Goal: Task Accomplishment & Management: Use online tool/utility

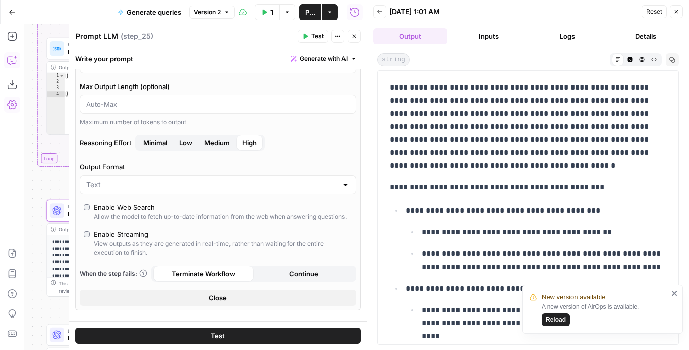
click at [546, 320] on span "Reload" at bounding box center [556, 319] width 20 height 9
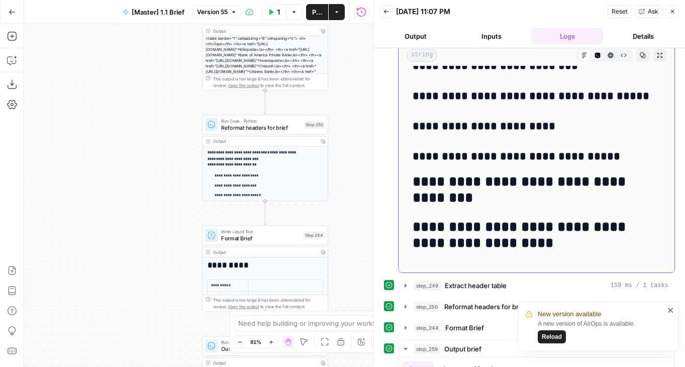
scroll to position [609, 0]
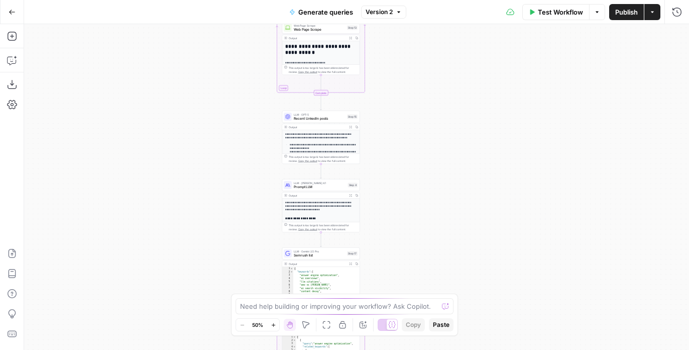
drag, startPoint x: 551, startPoint y: 195, endPoint x: 474, endPoint y: 26, distance: 186.1
click at [474, 27] on div "**********" at bounding box center [356, 186] width 665 height 325
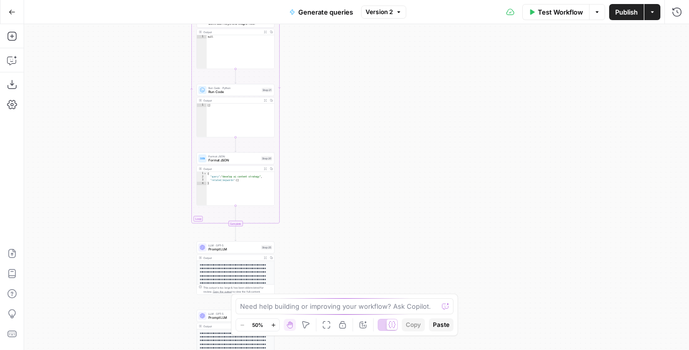
drag, startPoint x: 470, startPoint y: 290, endPoint x: 426, endPoint y: 36, distance: 258.0
click at [426, 37] on div "**********" at bounding box center [356, 186] width 665 height 325
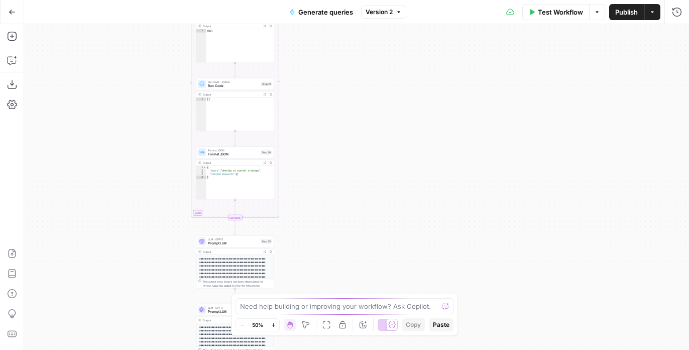
drag, startPoint x: 393, startPoint y: 252, endPoint x: 397, endPoint y: 122, distance: 130.6
click at [397, 122] on div "**********" at bounding box center [356, 186] width 665 height 325
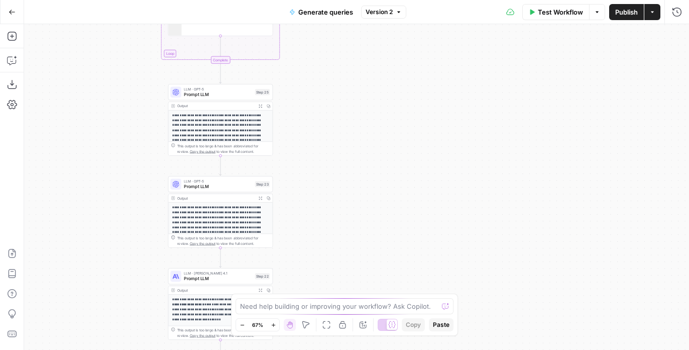
click at [260, 105] on icon "button" at bounding box center [261, 106] width 4 height 4
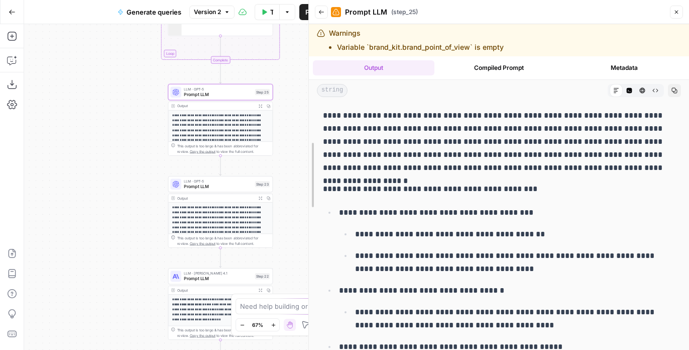
drag, startPoint x: 367, startPoint y: 164, endPoint x: 309, endPoint y: 163, distance: 57.3
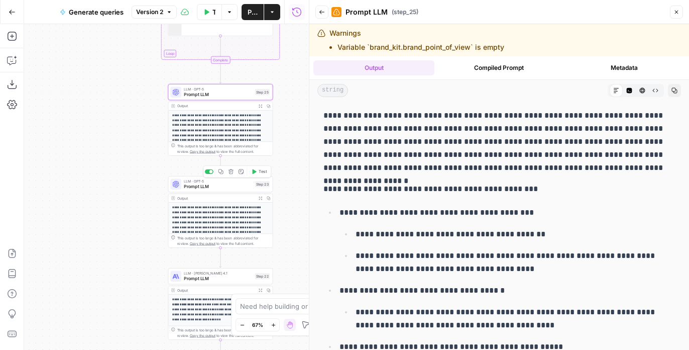
click at [195, 89] on span "LLM · GPT-5" at bounding box center [218, 89] width 68 height 6
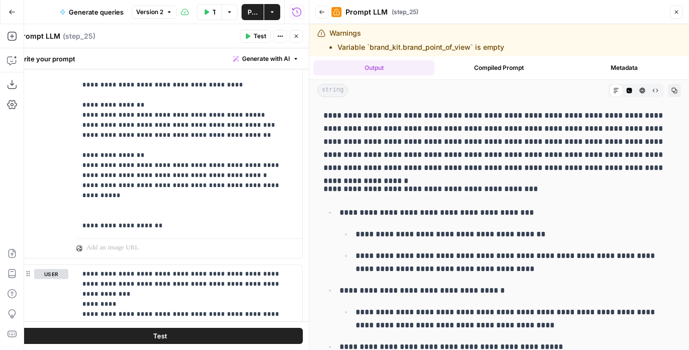
scroll to position [539, 0]
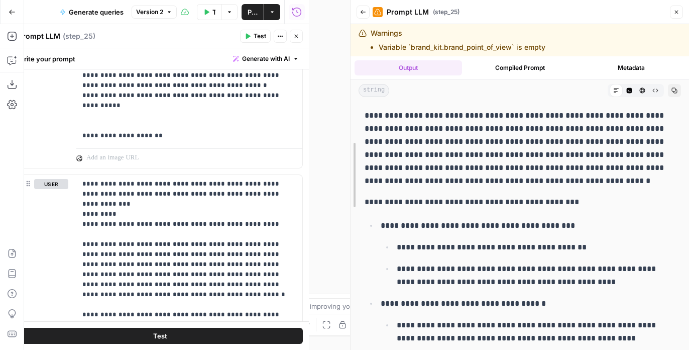
drag, startPoint x: 310, startPoint y: 208, endPoint x: 351, endPoint y: 208, distance: 41.2
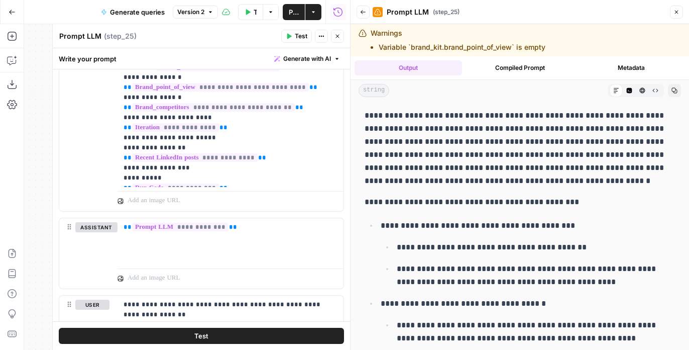
scroll to position [1911, 0]
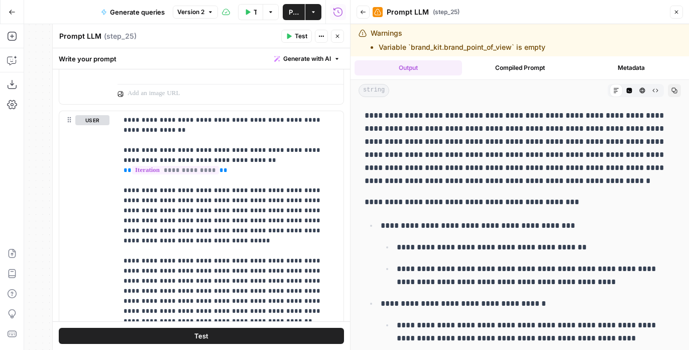
click at [361, 11] on icon "button" at bounding box center [363, 12] width 6 height 6
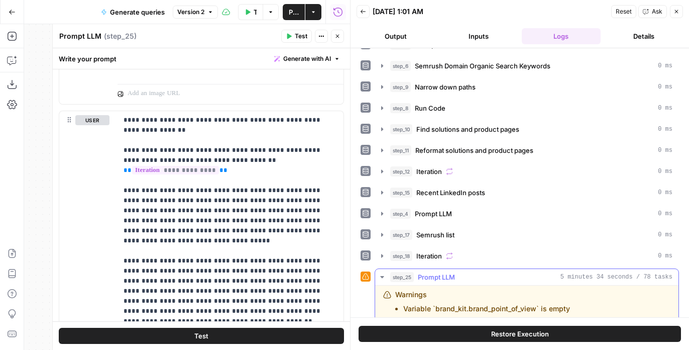
scroll to position [69, 0]
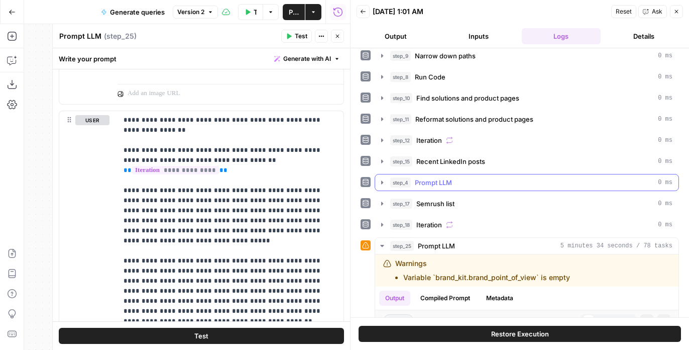
click at [501, 178] on div "step_4 Prompt LLM 0 ms" at bounding box center [531, 182] width 282 height 10
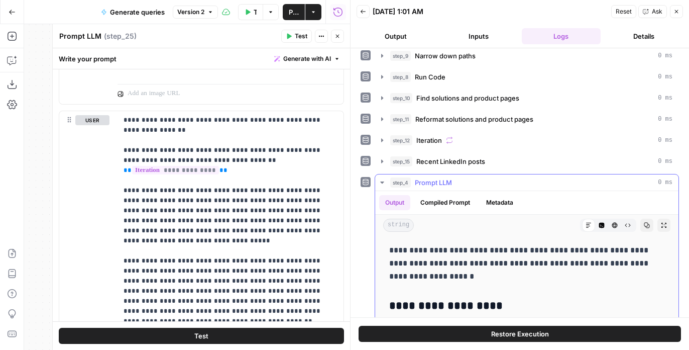
scroll to position [107, 0]
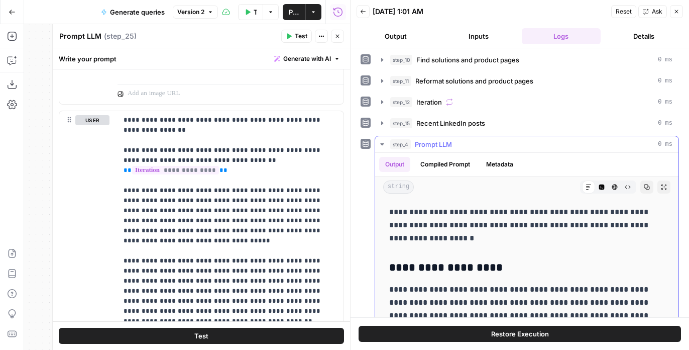
click at [500, 141] on div "step_4 Prompt LLM 0 ms" at bounding box center [531, 144] width 282 height 10
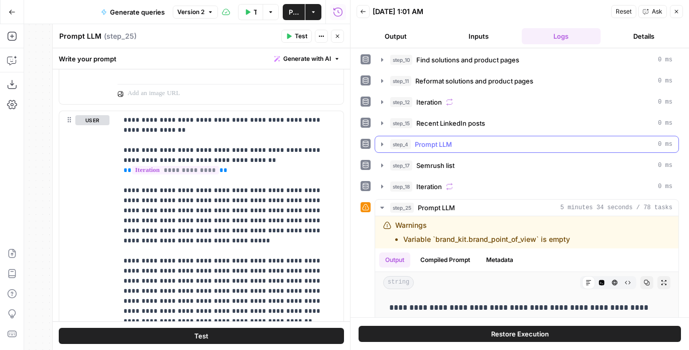
click at [488, 142] on div "step_4 Prompt LLM 0 ms" at bounding box center [531, 144] width 282 height 10
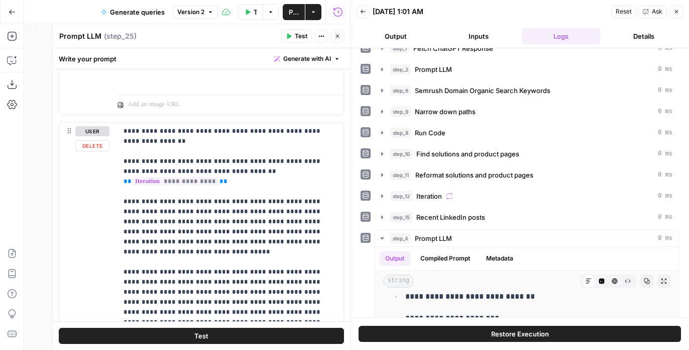
scroll to position [1916, 0]
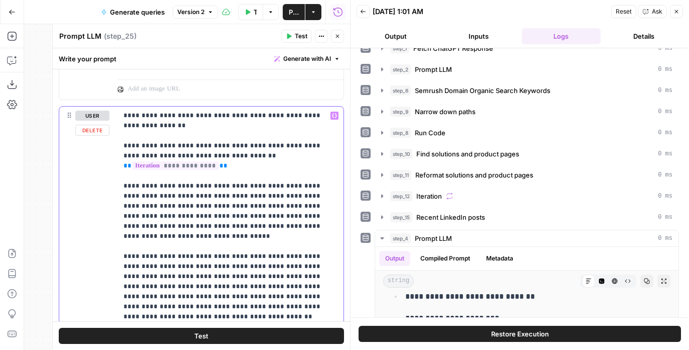
click at [196, 119] on p "**********" at bounding box center [231, 240] width 214 height 261
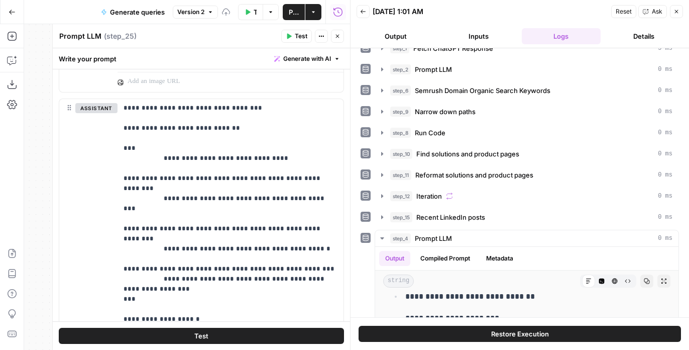
scroll to position [0, 0]
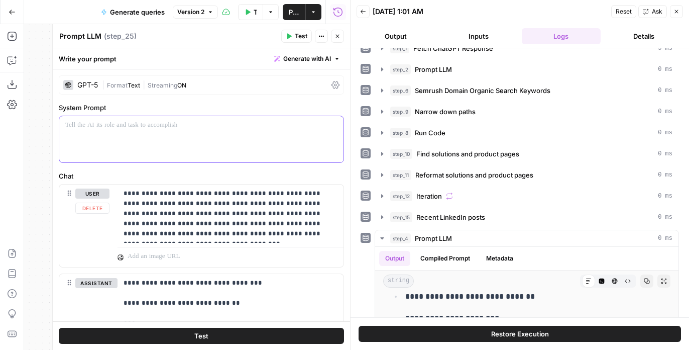
click at [119, 142] on div at bounding box center [201, 139] width 284 height 46
click at [152, 124] on p "**********" at bounding box center [201, 125] width 272 height 10
click at [151, 124] on p "**********" at bounding box center [201, 125] width 272 height 10
click at [201, 139] on div "**********" at bounding box center [201, 139] width 284 height 46
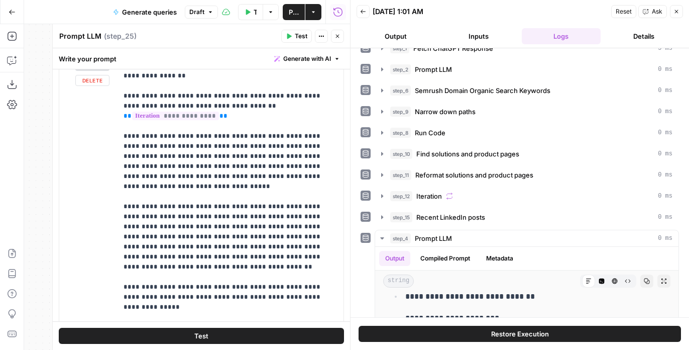
scroll to position [1925, 0]
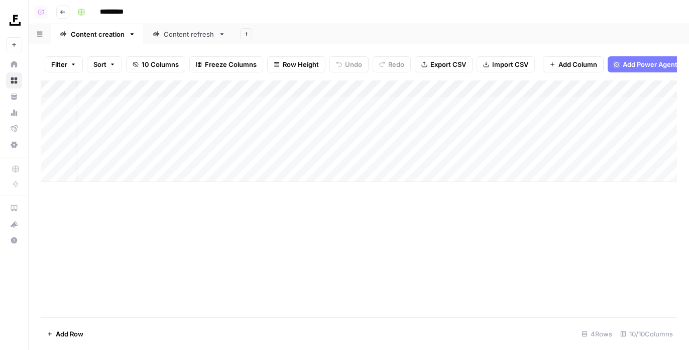
scroll to position [0, 12]
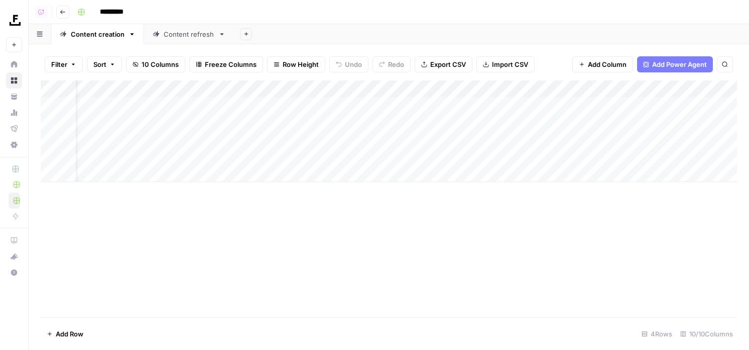
scroll to position [0, 303]
click at [689, 88] on span "Add Column" at bounding box center [714, 88] width 35 height 9
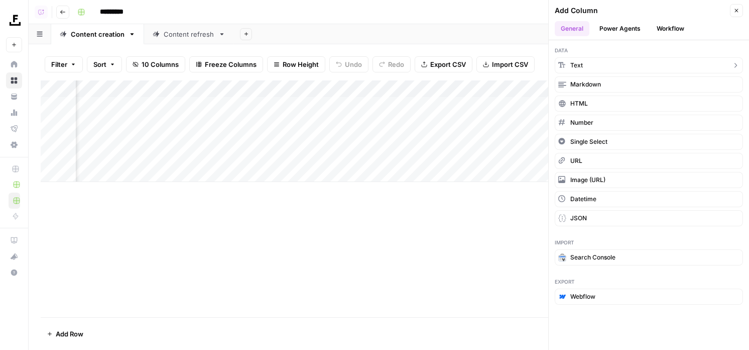
click at [588, 62] on button "Text" at bounding box center [649, 65] width 188 height 16
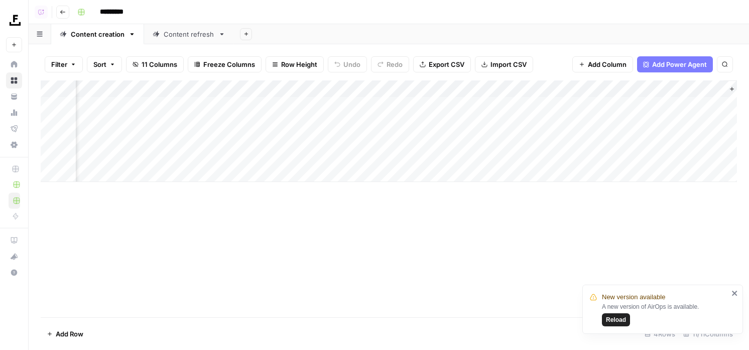
scroll to position [0, 448]
drag, startPoint x: 598, startPoint y: 86, endPoint x: 347, endPoint y: 86, distance: 250.6
click at [347, 86] on div "Add Column" at bounding box center [389, 130] width 697 height 101
drag, startPoint x: 652, startPoint y: 85, endPoint x: 227, endPoint y: 85, distance: 425.4
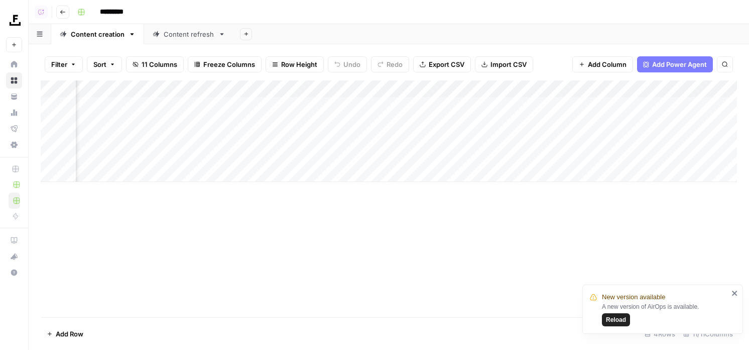
click at [227, 85] on div "Add Column" at bounding box center [389, 130] width 697 height 101
drag, startPoint x: 313, startPoint y: 93, endPoint x: 248, endPoint y: 93, distance: 65.8
click at [248, 93] on div "Add Column" at bounding box center [389, 130] width 697 height 101
drag, startPoint x: 312, startPoint y: 92, endPoint x: 274, endPoint y: 93, distance: 37.7
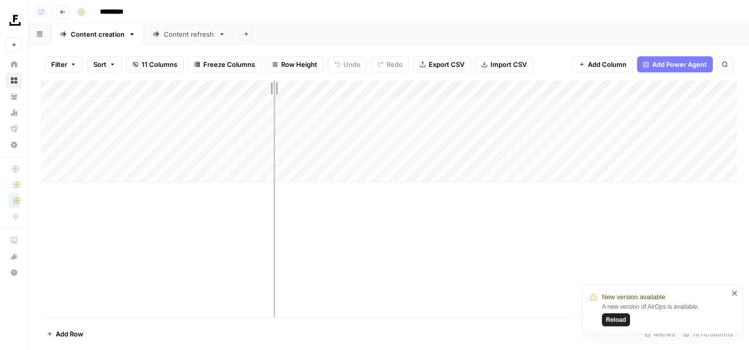
click at [274, 93] on div "Add Column" at bounding box center [389, 130] width 697 height 101
click at [623, 320] on span "Reload" at bounding box center [616, 319] width 20 height 9
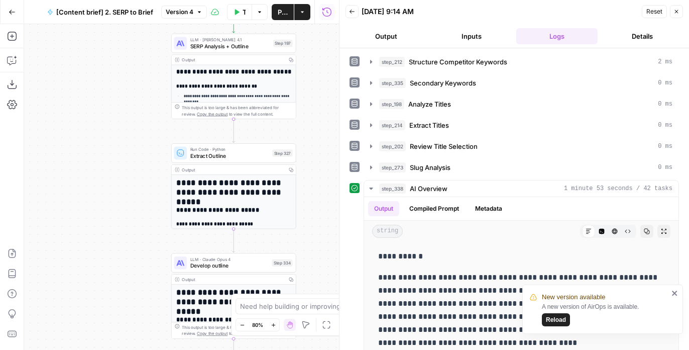
scroll to position [1672, 0]
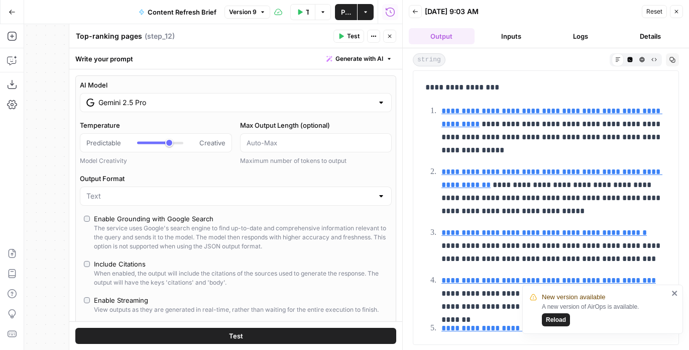
scroll to position [558, 0]
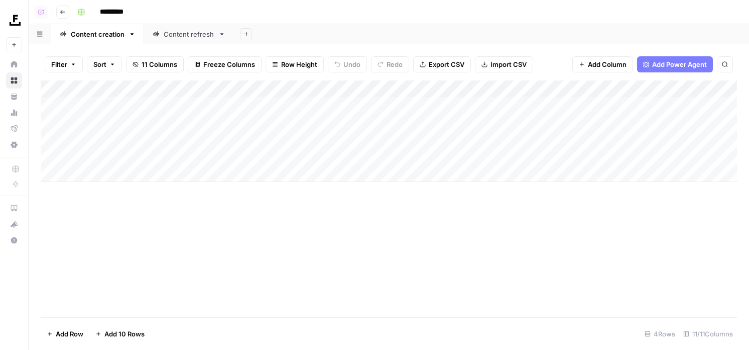
click at [232, 93] on div "Add Column" at bounding box center [389, 130] width 697 height 101
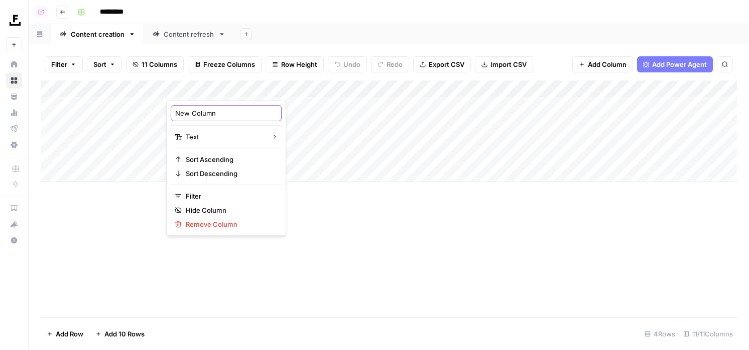
click at [227, 109] on input "New Column" at bounding box center [226, 113] width 102 height 10
type input "Notes"
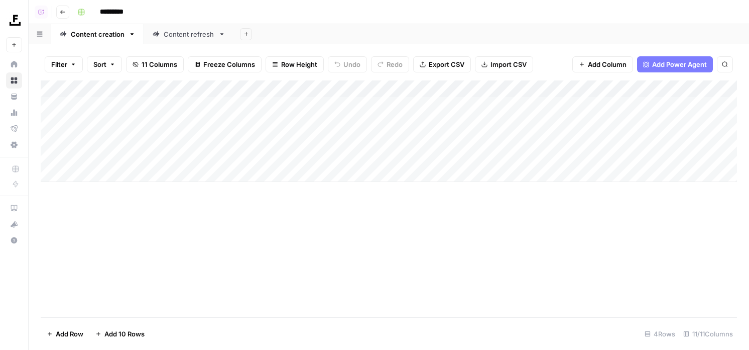
click at [209, 100] on div "Add Column" at bounding box center [389, 130] width 697 height 101
click at [491, 91] on div "Add Column" at bounding box center [389, 130] width 697 height 101
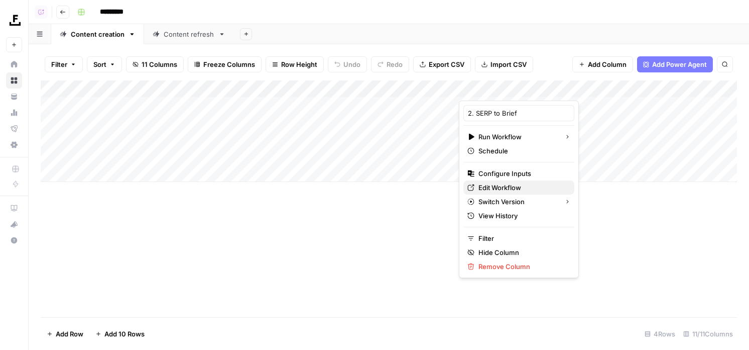
click at [494, 188] on span "Edit Workflow" at bounding box center [523, 187] width 88 height 10
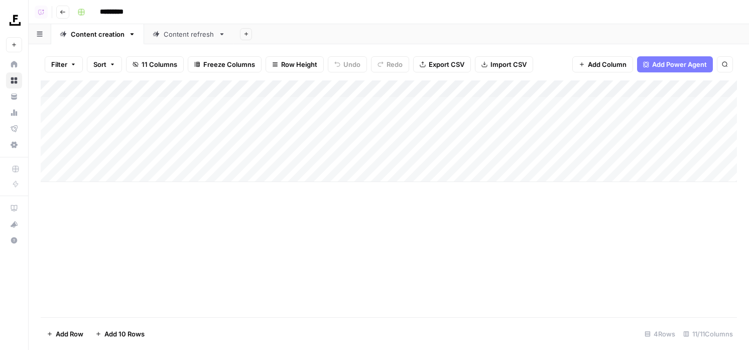
click at [204, 95] on div "Add Column" at bounding box center [389, 130] width 697 height 101
click at [204, 119] on div "Notes" at bounding box center [226, 113] width 111 height 16
type input "Notes"
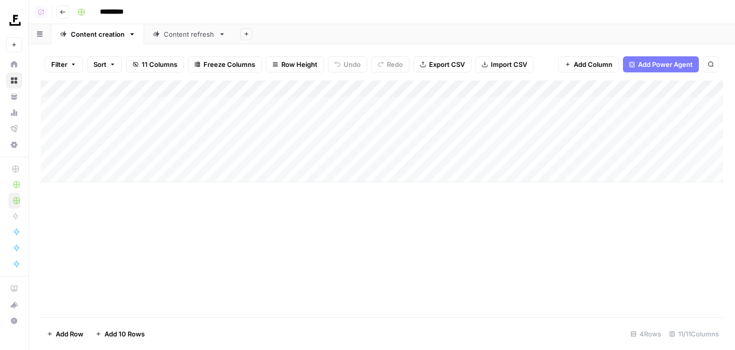
click at [184, 33] on div "Content refresh" at bounding box center [189, 34] width 51 height 10
click at [94, 35] on div "Content creation" at bounding box center [98, 34] width 54 height 10
click at [179, 37] on div "Content refresh" at bounding box center [189, 34] width 51 height 10
click at [689, 87] on span "Add Column" at bounding box center [699, 88] width 35 height 9
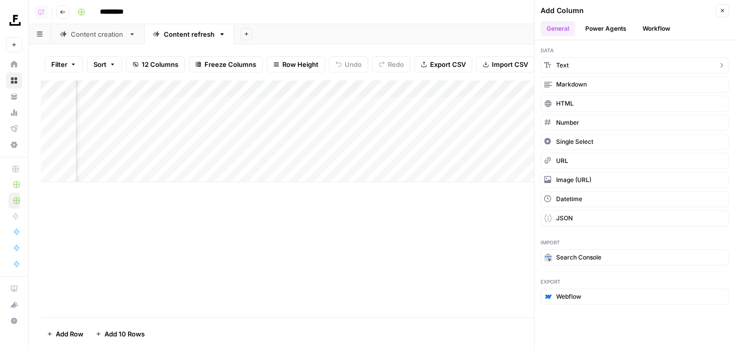
click at [603, 57] on button "Text" at bounding box center [634, 65] width 188 height 16
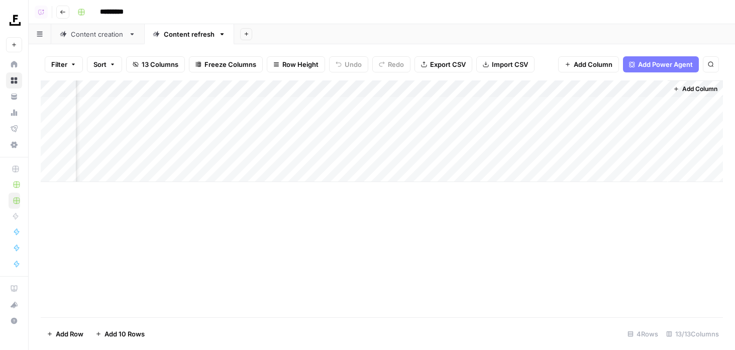
drag, startPoint x: 596, startPoint y: 94, endPoint x: 291, endPoint y: 94, distance: 304.9
click at [291, 94] on div "Add Column" at bounding box center [382, 130] width 682 height 101
drag, startPoint x: 556, startPoint y: 87, endPoint x: 251, endPoint y: 87, distance: 304.9
click at [251, 87] on div "Add Column" at bounding box center [382, 130] width 682 height 101
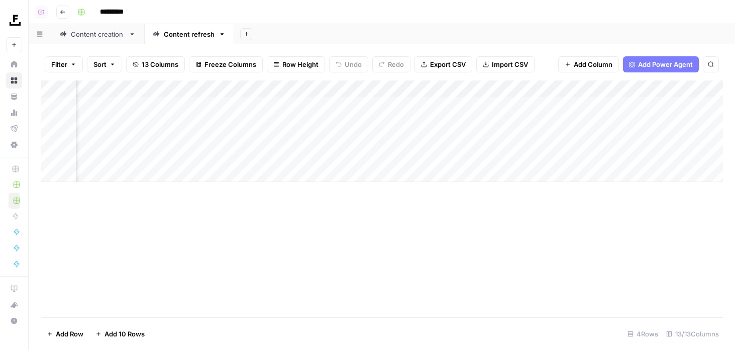
scroll to position [0, 213]
drag, startPoint x: 590, startPoint y: 91, endPoint x: 199, endPoint y: 91, distance: 390.3
click at [199, 91] on div "Add Column" at bounding box center [382, 130] width 682 height 101
click at [462, 89] on div "Add Column" at bounding box center [382, 130] width 682 height 101
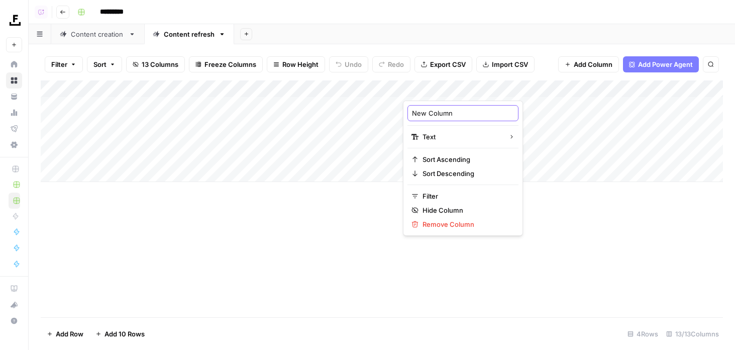
click at [445, 113] on input "New Column" at bounding box center [463, 113] width 102 height 10
type input "Notes"
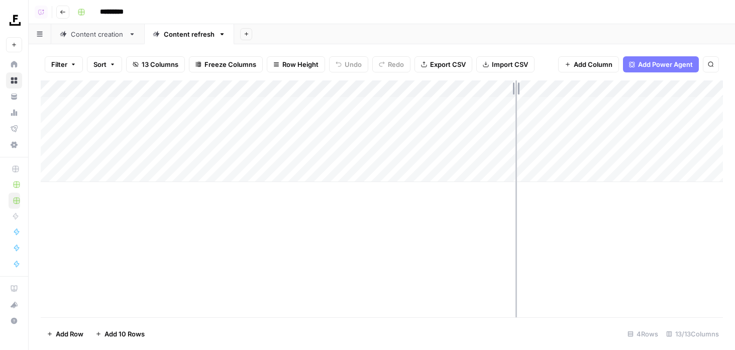
drag, startPoint x: 545, startPoint y: 89, endPoint x: 517, endPoint y: 88, distance: 28.6
click at [517, 88] on div "Add Column" at bounding box center [382, 130] width 682 height 101
drag, startPoint x: 439, startPoint y: 88, endPoint x: 457, endPoint y: 88, distance: 17.6
click at [457, 88] on div "Add Column" at bounding box center [382, 130] width 682 height 101
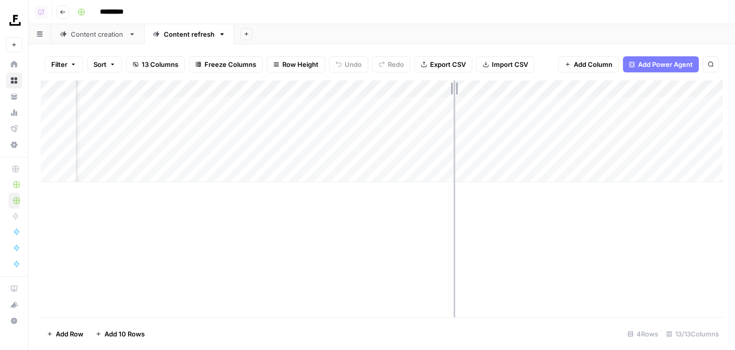
click at [454, 88] on div "Add Column" at bounding box center [382, 130] width 682 height 101
click at [408, 92] on div "Add Column" at bounding box center [382, 130] width 682 height 101
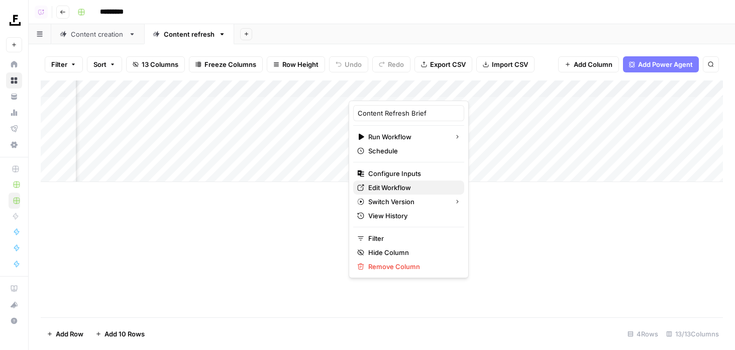
click at [410, 186] on span "Edit Workflow" at bounding box center [412, 187] width 88 height 10
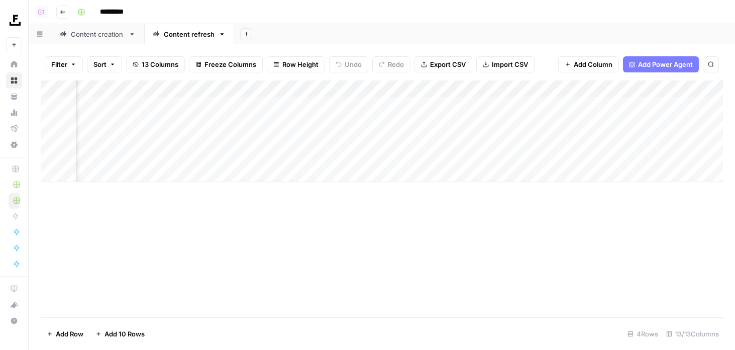
scroll to position [0, 0]
click at [400, 94] on div "Add Column" at bounding box center [382, 130] width 682 height 101
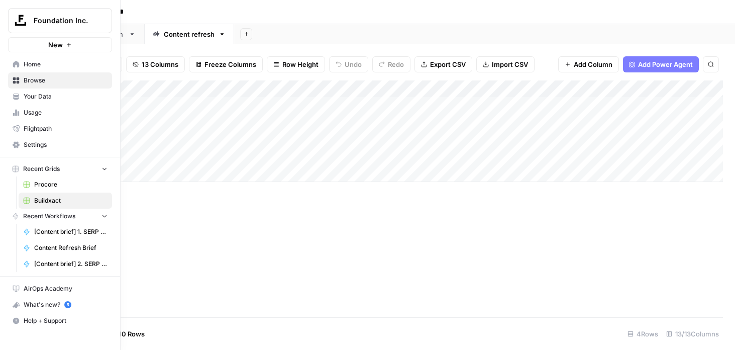
click at [27, 98] on span "Your Data" at bounding box center [66, 96] width 84 height 9
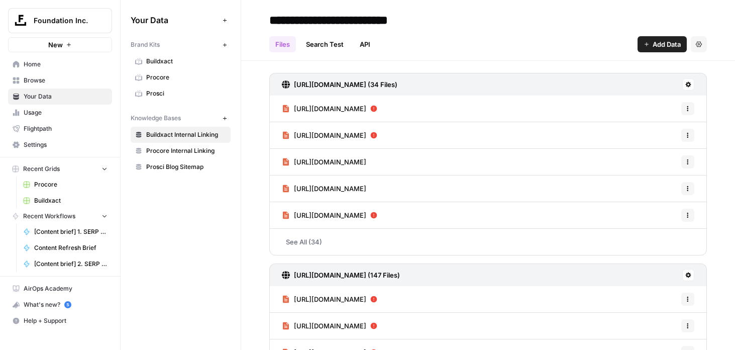
click at [221, 118] on button "New" at bounding box center [224, 118] width 12 height 12
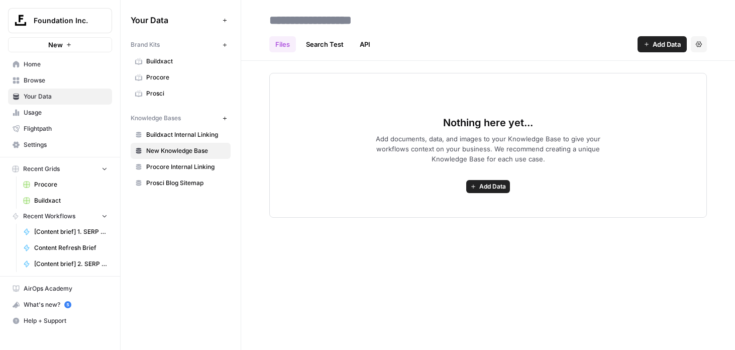
type input "*"
type input "**********"
click at [392, 129] on div "Nothing here yet... Add documents, data, and images to your Knowledge Base to g…" at bounding box center [487, 145] width 437 height 145
click at [656, 50] on button "Add Data" at bounding box center [661, 44] width 49 height 16
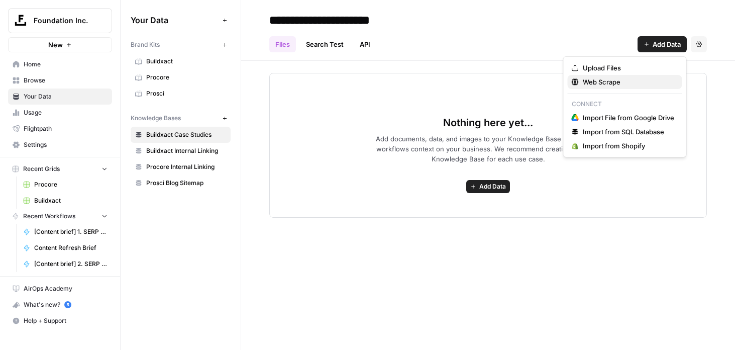
click at [628, 77] on span "Web Scrape" at bounding box center [628, 82] width 91 height 10
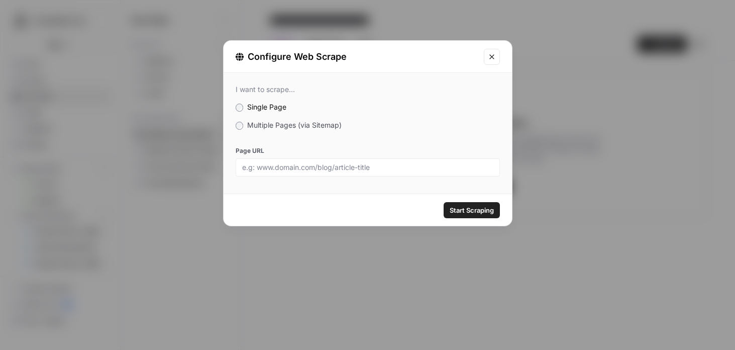
click at [256, 131] on div "I want to scrape... Single Page Multiple Pages (via Sitemap) Page URL" at bounding box center [368, 131] width 288 height 116
click at [253, 128] on span "Multiple Pages (via Sitemap)" at bounding box center [294, 125] width 94 height 9
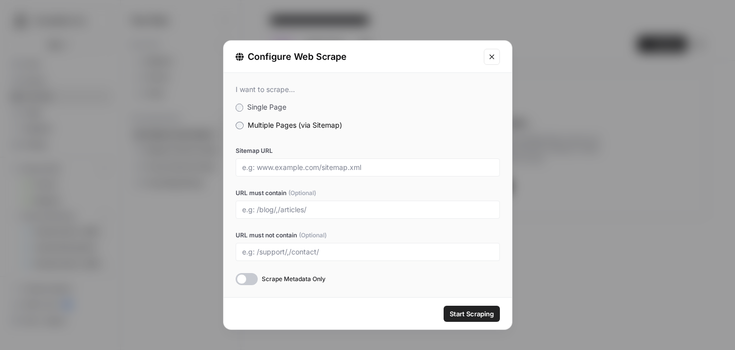
click at [292, 159] on div at bounding box center [368, 167] width 264 height 18
click at [266, 160] on div at bounding box center [368, 167] width 264 height 18
click at [271, 182] on div "Sitemap URL URL must contain (Optional) URL must not contain (Optional) Scrape …" at bounding box center [368, 215] width 264 height 139
click at [271, 170] on input "Sitemap URL" at bounding box center [367, 167] width 251 height 9
paste input "https://www.buildxact.com/us/post-sitemap.xml"
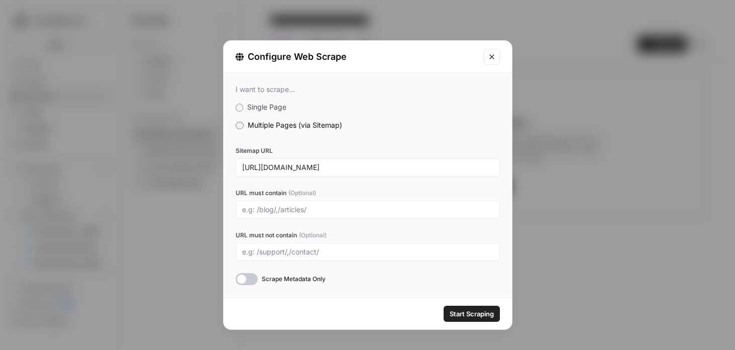
type input "https://www.buildxact.com/us/post-sitemap.xml"
click at [273, 208] on input "URL must contain (Optional)" at bounding box center [367, 209] width 251 height 9
type input "/customer-stories/,/case-study/"
click at [466, 307] on button "Start Scraping" at bounding box center [472, 313] width 56 height 16
click at [373, 168] on input "https://www.buildxact.com/us/post-sitemap.xml" at bounding box center [367, 167] width 251 height 9
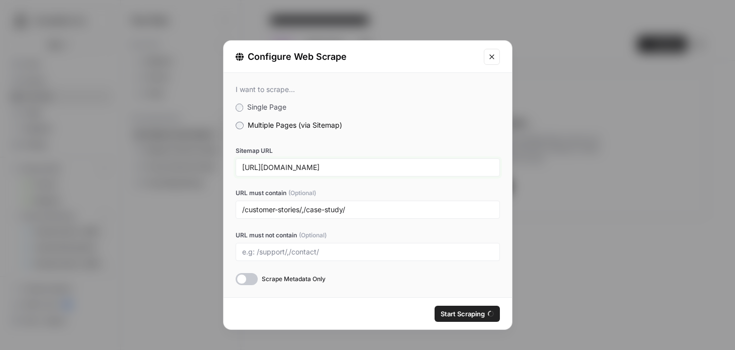
drag, startPoint x: 423, startPoint y: 168, endPoint x: 207, endPoint y: 157, distance: 215.8
click at [207, 157] on div "Configure Web Scrape I want to scrape... Single Page Multiple Pages (via Sitema…" at bounding box center [367, 175] width 735 height 350
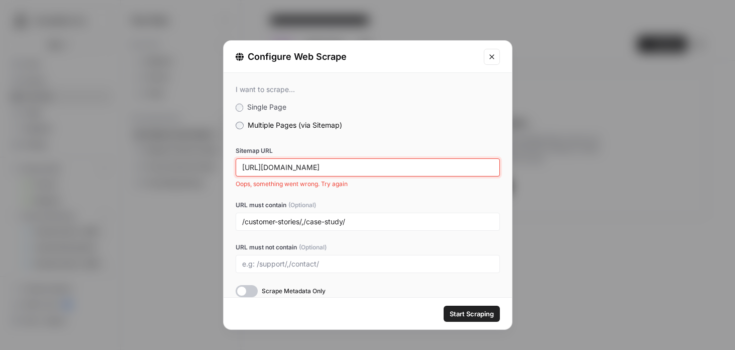
click at [373, 168] on input "https://www.buildxact.com/us/post-sitemap.xml" at bounding box center [367, 167] width 251 height 9
click at [262, 166] on input "https://www.buildxact.com/us/post-sitemap.xml" at bounding box center [367, 167] width 251 height 9
click at [476, 316] on span "Start Scraping" at bounding box center [472, 313] width 44 height 10
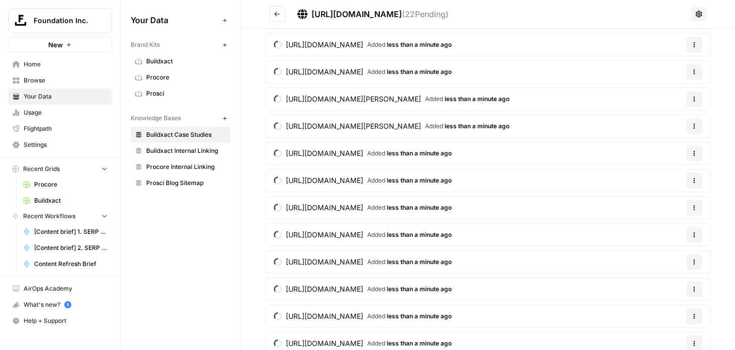
scroll to position [328, 0]
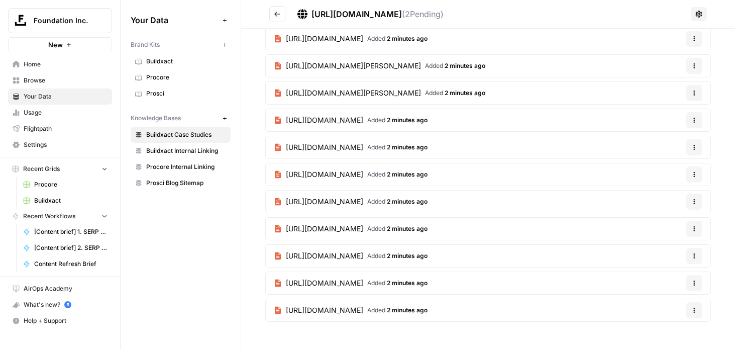
click at [330, 46] on link "https://www.buildxact.com/us/case-study/blacktree-llc/ Added 2 minutes ago" at bounding box center [351, 39] width 170 height 22
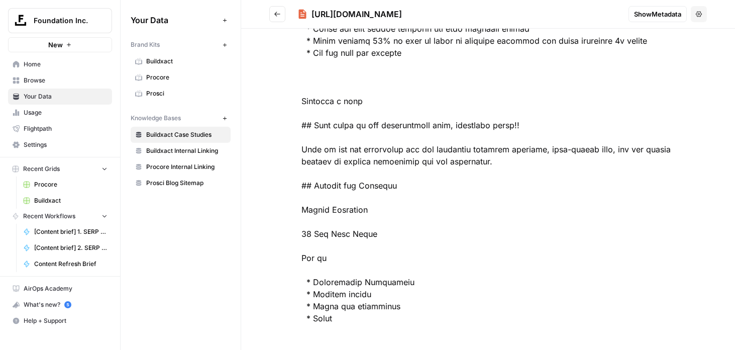
scroll to position [5859, 0]
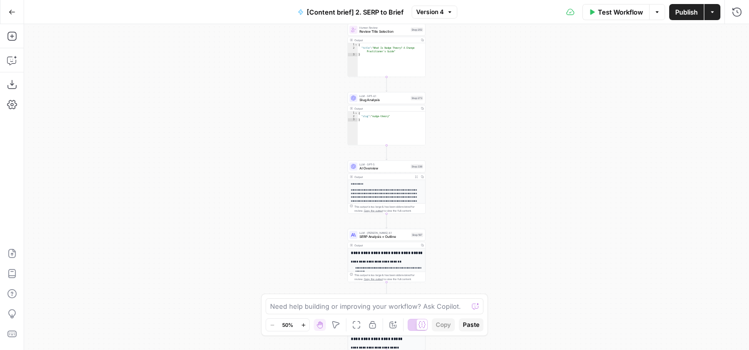
drag, startPoint x: 304, startPoint y: 58, endPoint x: 293, endPoint y: 193, distance: 135.5
click at [293, 193] on div "Workflow Set Inputs Inputs Run Code · JavaScript Structure Competitor Keywords …" at bounding box center [386, 186] width 725 height 325
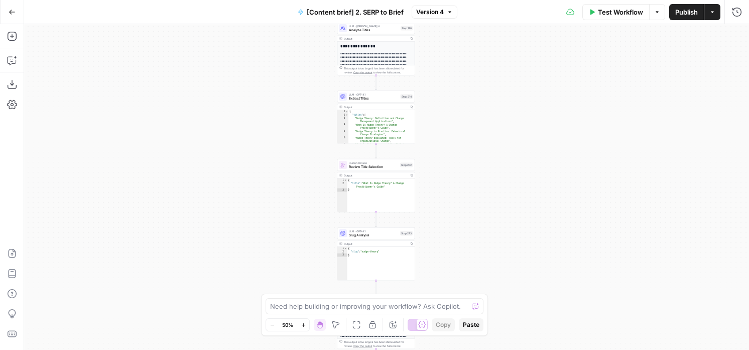
drag, startPoint x: 300, startPoint y: 89, endPoint x: 257, endPoint y: 301, distance: 215.8
click at [257, 301] on div "Workflow Set Inputs Inputs Run Code · JavaScript Structure Competitor Keywords …" at bounding box center [386, 186] width 725 height 325
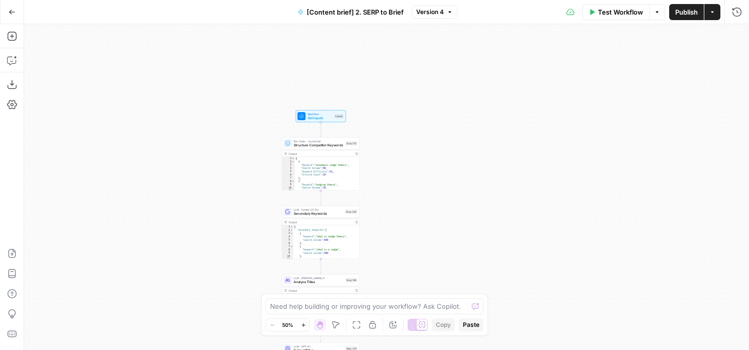
drag, startPoint x: 259, startPoint y: 152, endPoint x: 245, endPoint y: 200, distance: 49.7
click at [245, 200] on div "Workflow Set Inputs Inputs Run Code · JavaScript Structure Competitor Keywords …" at bounding box center [386, 186] width 725 height 325
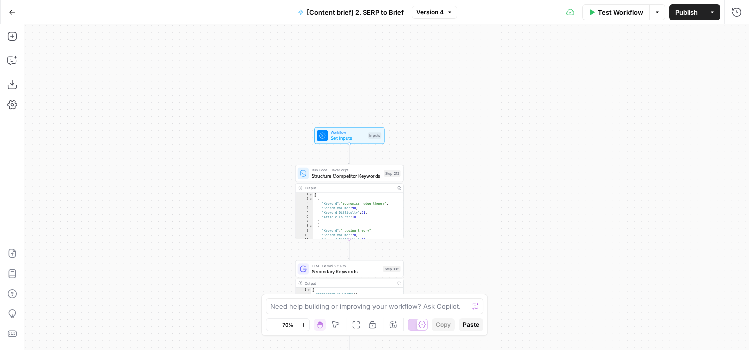
drag, startPoint x: 231, startPoint y: 98, endPoint x: 117, endPoint y: 97, distance: 114.0
click at [117, 97] on div "Workflow Set Inputs Inputs Run Code · JavaScript Structure Competitor Keywords …" at bounding box center [386, 186] width 725 height 325
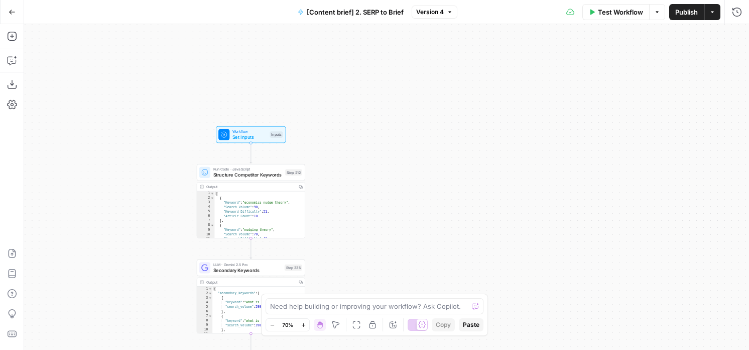
drag, startPoint x: 149, startPoint y: 155, endPoint x: 166, endPoint y: 72, distance: 84.0
click at [166, 72] on div "Workflow Set Inputs Inputs Run Code · JavaScript Structure Competitor Keywords …" at bounding box center [386, 186] width 725 height 325
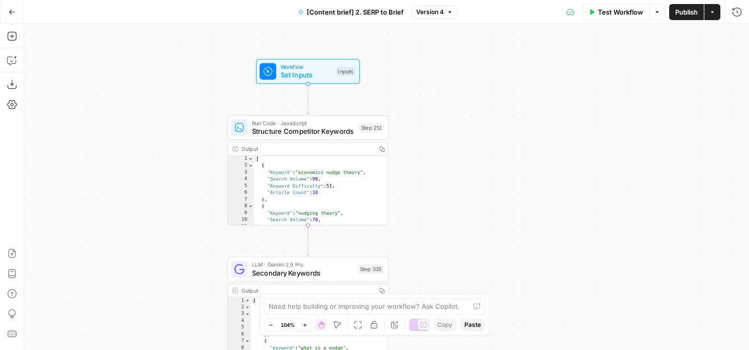
drag, startPoint x: 166, startPoint y: 72, endPoint x: 149, endPoint y: 127, distance: 57.3
click at [149, 127] on div "Workflow Set Inputs Inputs Run Code · JavaScript Structure Competitor Keywords …" at bounding box center [386, 186] width 725 height 325
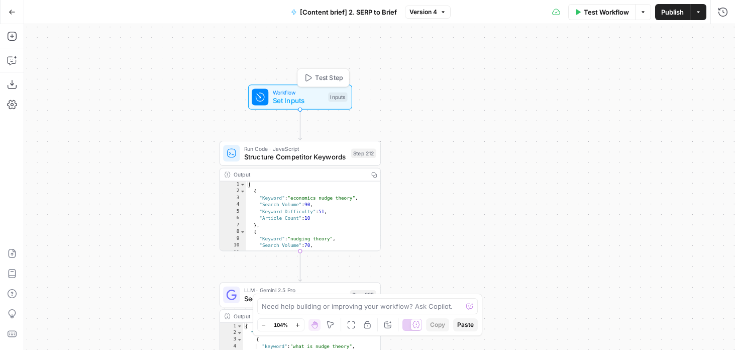
click at [280, 99] on span "Set Inputs" at bounding box center [298, 100] width 51 height 11
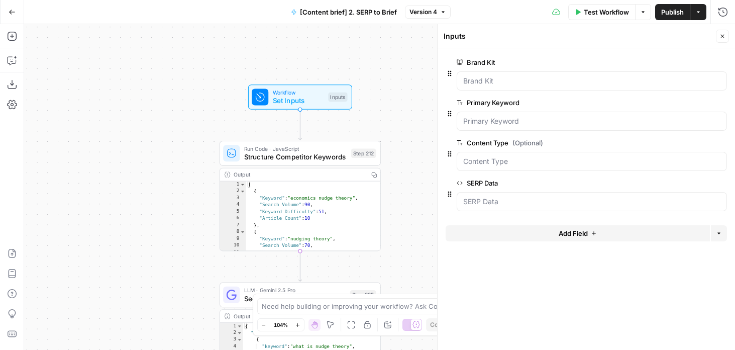
click at [509, 239] on button "Add Field" at bounding box center [578, 233] width 264 height 16
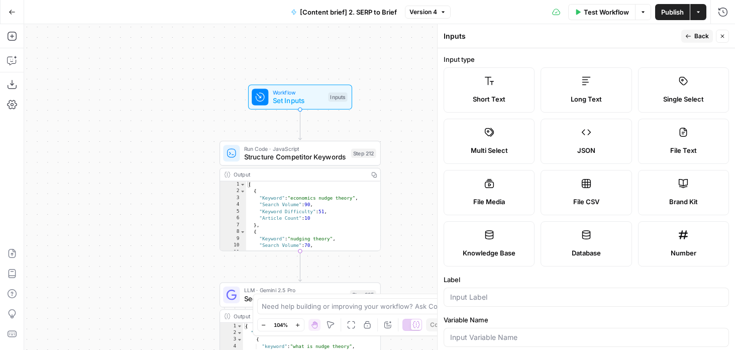
click at [591, 86] on label "Long Text" at bounding box center [585, 89] width 91 height 45
click at [472, 289] on div at bounding box center [586, 296] width 285 height 19
type input "Notes"
click at [695, 39] on span "Back" at bounding box center [701, 36] width 15 height 9
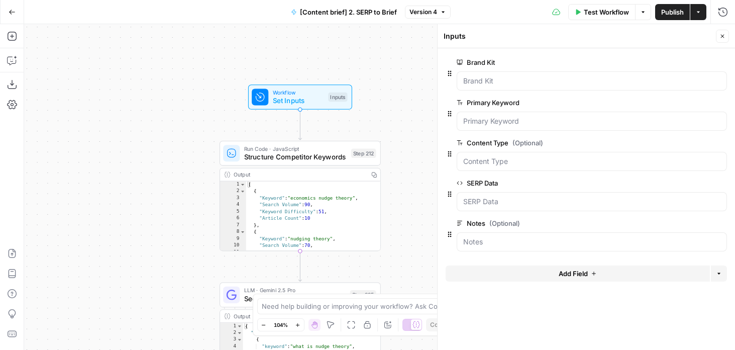
click at [585, 16] on span "Test Workflow" at bounding box center [606, 12] width 45 height 10
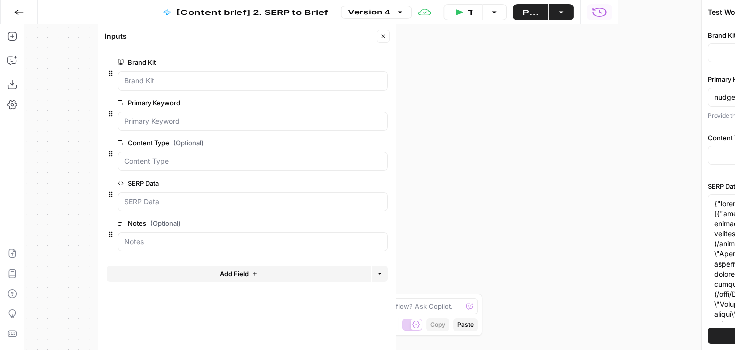
type input "Prosci"
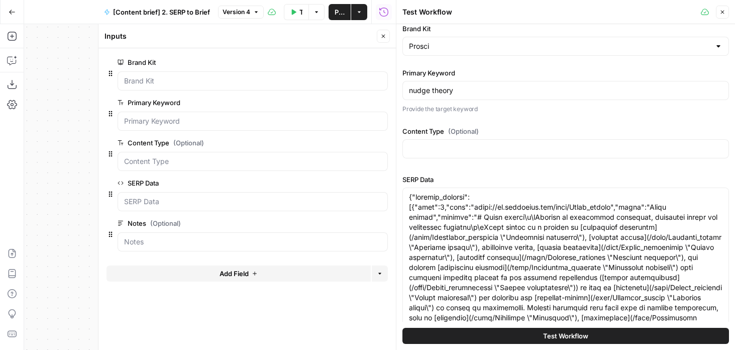
scroll to position [160, 0]
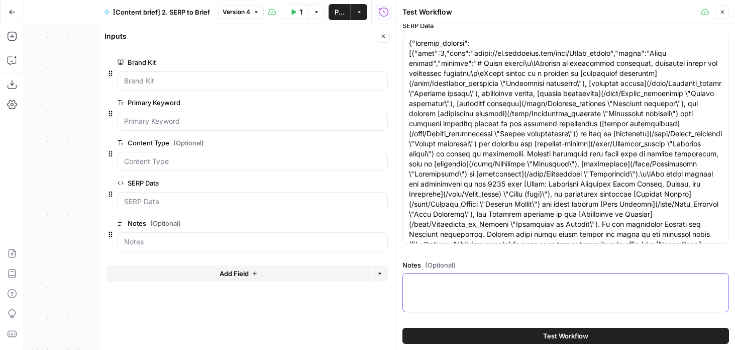
click at [443, 282] on textarea "Notes (Optional)" at bounding box center [565, 282] width 313 height 10
click at [379, 46] on header "Inputs Close" at bounding box center [246, 36] width 297 height 24
click at [380, 40] on button "Close" at bounding box center [383, 36] width 13 height 13
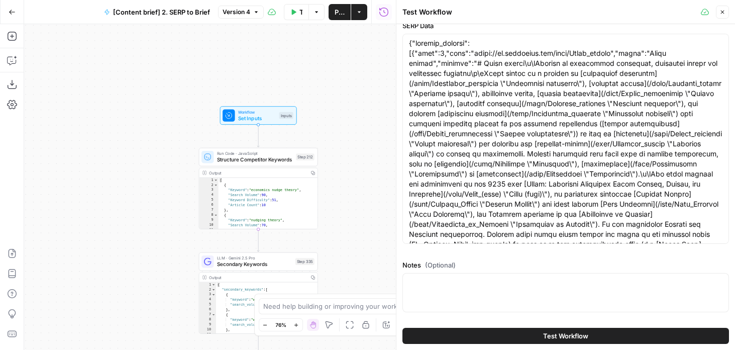
drag, startPoint x: 144, startPoint y: 275, endPoint x: 144, endPoint y: 96, distance: 178.8
click at [144, 96] on div "Workflow Set Inputs Inputs Run Code · JavaScript Structure Competitor Keywords …" at bounding box center [210, 186] width 372 height 325
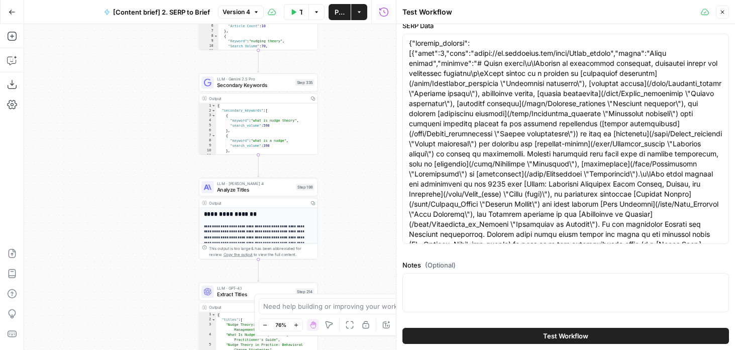
drag, startPoint x: 144, startPoint y: 210, endPoint x: 144, endPoint y: 145, distance: 65.3
click at [144, 145] on div "Workflow Set Inputs Inputs Run Code · JavaScript Structure Competitor Keywords …" at bounding box center [210, 186] width 372 height 325
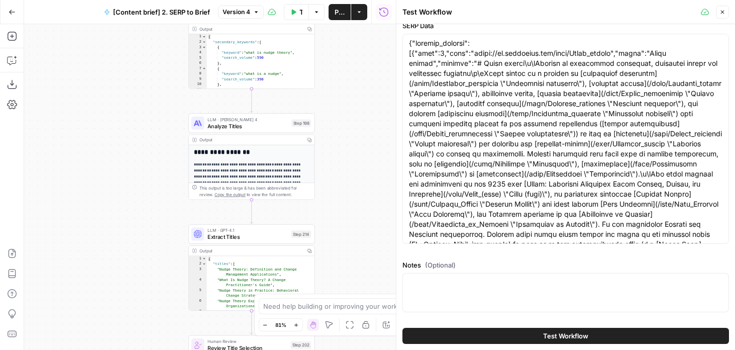
drag, startPoint x: 171, startPoint y: 116, endPoint x: 159, endPoint y: 117, distance: 12.1
click at [159, 117] on div "Workflow Set Inputs Inputs Run Code · JavaScript Structure Competitor Keywords …" at bounding box center [210, 186] width 372 height 325
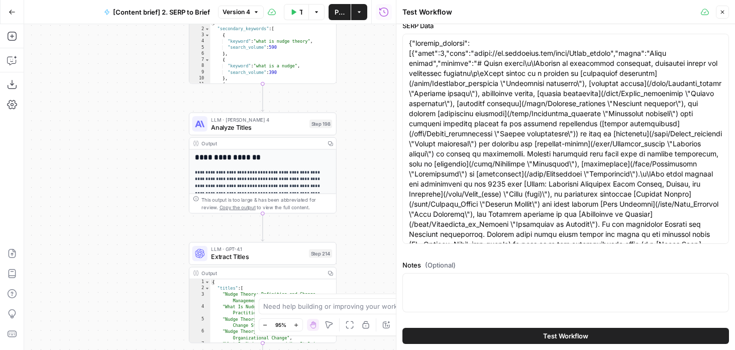
drag, startPoint x: 149, startPoint y: 123, endPoint x: 146, endPoint y: 159, distance: 35.8
click at [146, 159] on div "Workflow Set Inputs Inputs Run Code · JavaScript Structure Competitor Keywords …" at bounding box center [210, 186] width 372 height 325
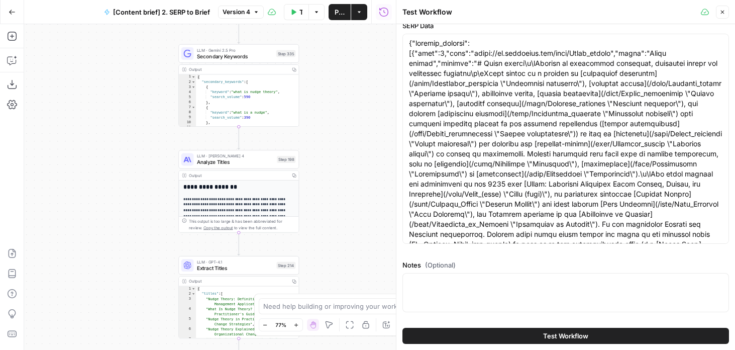
click at [192, 166] on div "LLM · Claude Sonnet 4 Analyze Titles Step 198 Copy step Delete step Edit Note T…" at bounding box center [238, 159] width 115 height 13
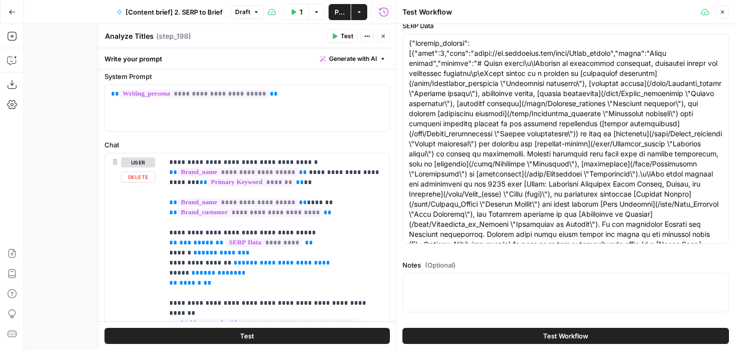
scroll to position [107, 0]
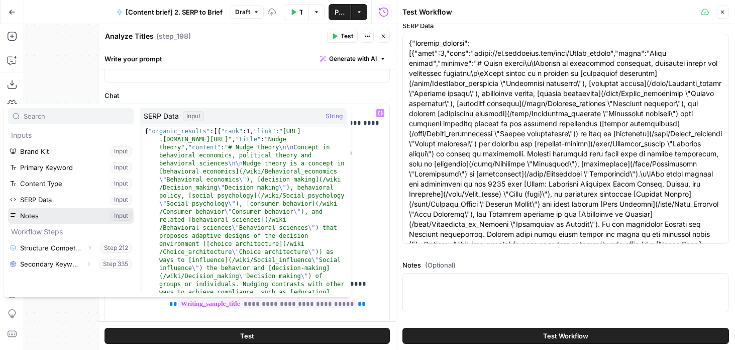
click at [64, 217] on button "Select variable Notes" at bounding box center [71, 215] width 126 height 16
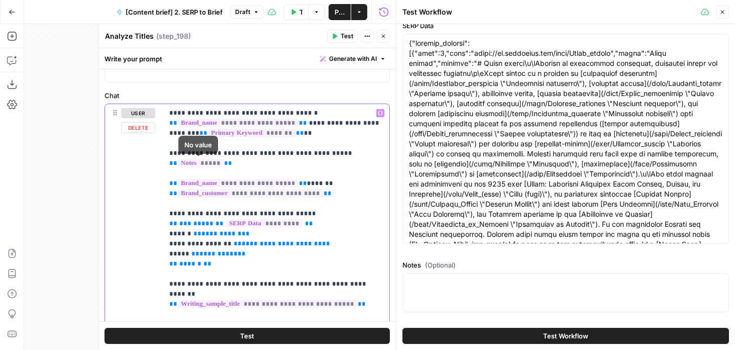
drag, startPoint x: 307, startPoint y: 164, endPoint x: 168, endPoint y: 151, distance: 140.2
click at [168, 151] on div "**********" at bounding box center [276, 308] width 226 height 409
copy p "**********"
click at [379, 38] on button "Close" at bounding box center [383, 36] width 13 height 13
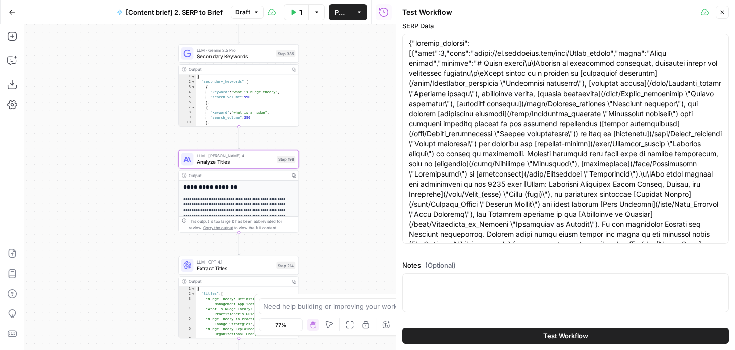
drag, startPoint x: 127, startPoint y: 257, endPoint x: 127, endPoint y: 123, distance: 133.6
click at [127, 123] on div "Workflow Set Inputs Inputs Run Code · JavaScript Structure Competitor Keywords …" at bounding box center [210, 186] width 372 height 325
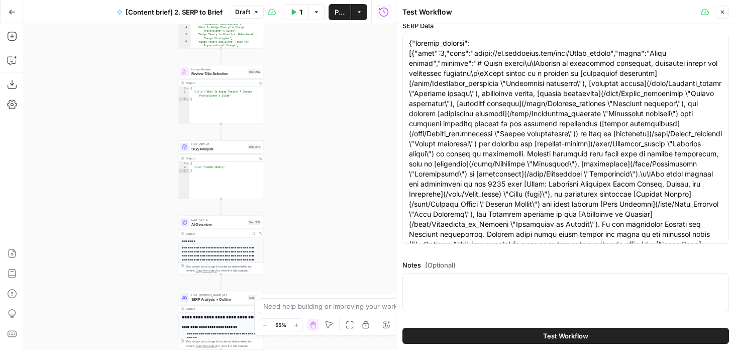
drag, startPoint x: 117, startPoint y: 121, endPoint x: 130, endPoint y: 74, distance: 48.9
click at [130, 74] on div "Workflow Set Inputs Inputs Run Code · JavaScript Structure Competitor Keywords …" at bounding box center [210, 186] width 372 height 325
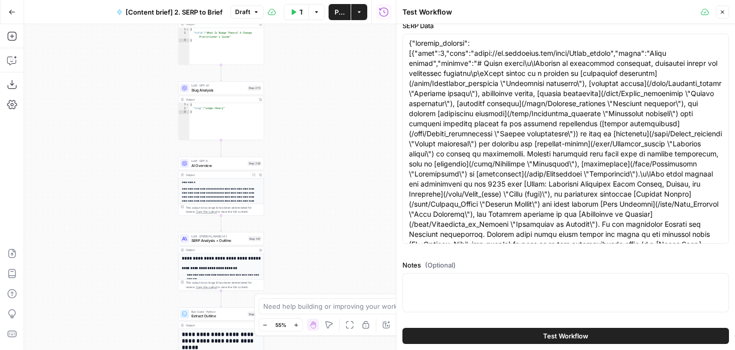
drag, startPoint x: 120, startPoint y: 182, endPoint x: 120, endPoint y: 123, distance: 58.8
click at [120, 123] on div "Workflow Set Inputs Inputs Run Code · JavaScript Structure Competitor Keywords …" at bounding box center [210, 186] width 372 height 325
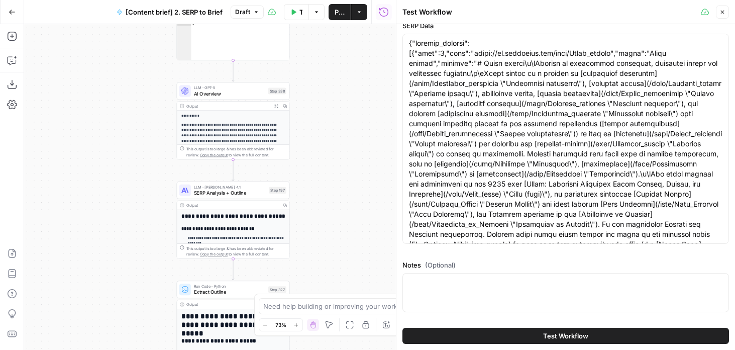
drag, startPoint x: 128, startPoint y: 173, endPoint x: 104, endPoint y: 98, distance: 78.1
click at [104, 98] on div "Workflow Set Inputs Inputs Run Code · JavaScript Structure Competitor Keywords …" at bounding box center [210, 186] width 372 height 325
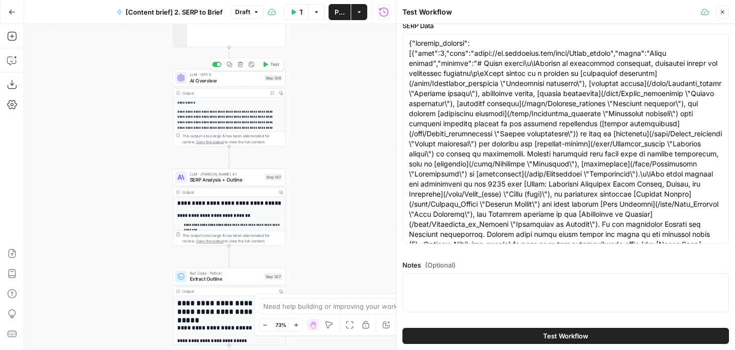
click at [206, 81] on span "AI Overview" at bounding box center [225, 81] width 71 height 8
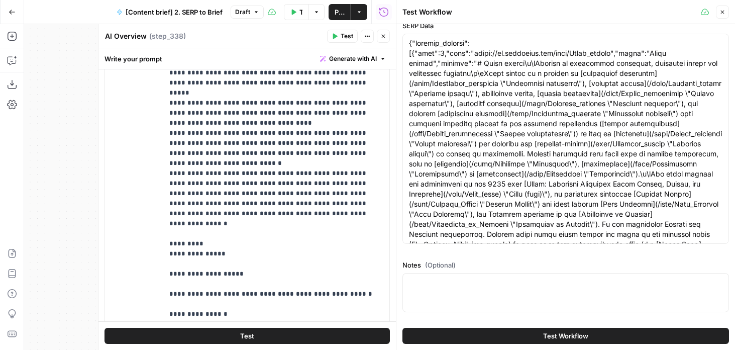
scroll to position [326, 0]
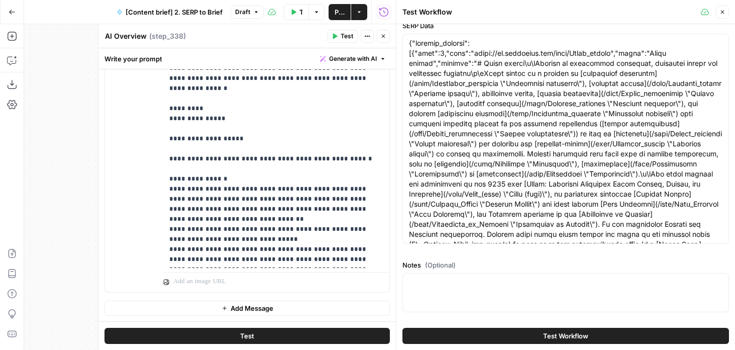
click at [383, 37] on icon "button" at bounding box center [383, 36] width 6 height 6
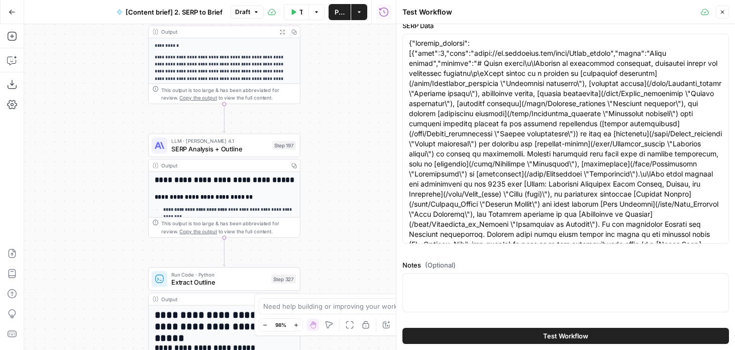
drag, startPoint x: 148, startPoint y: 203, endPoint x: 112, endPoint y: 173, distance: 47.5
click at [112, 173] on div "Workflow Set Inputs Inputs Run Code · JavaScript Structure Competitor Keywords …" at bounding box center [210, 186] width 372 height 325
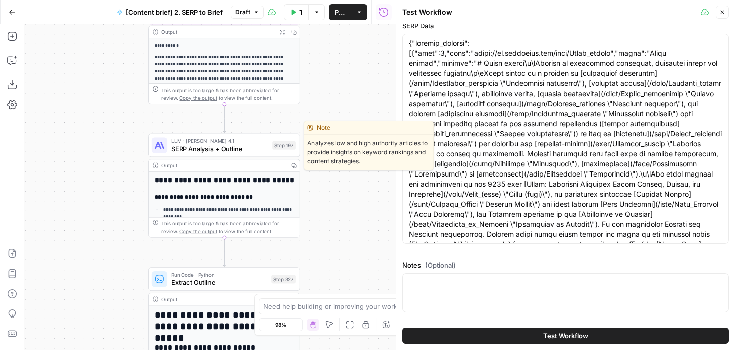
click at [177, 152] on span "SERP Analysis + Outline" at bounding box center [219, 149] width 97 height 10
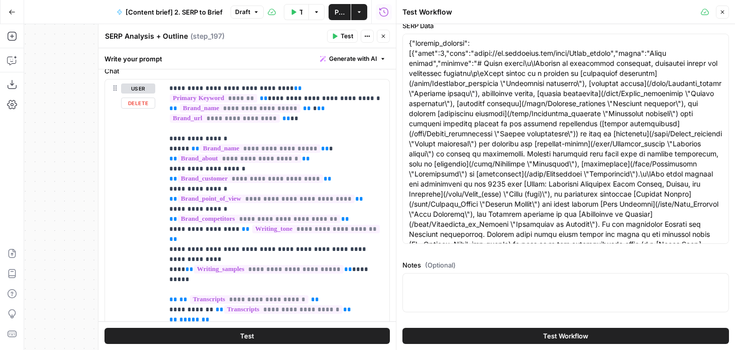
scroll to position [132, 0]
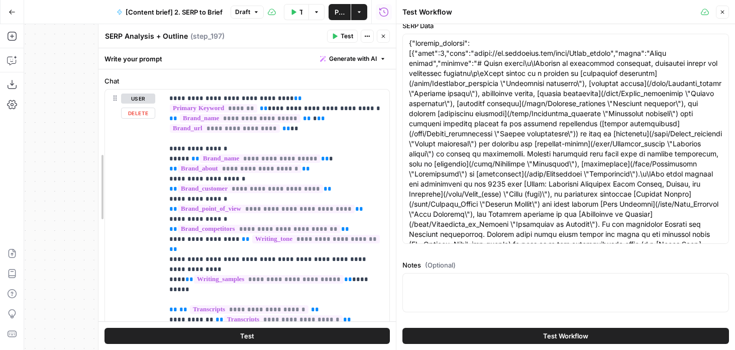
drag, startPoint x: 97, startPoint y: 239, endPoint x: 76, endPoint y: 239, distance: 21.1
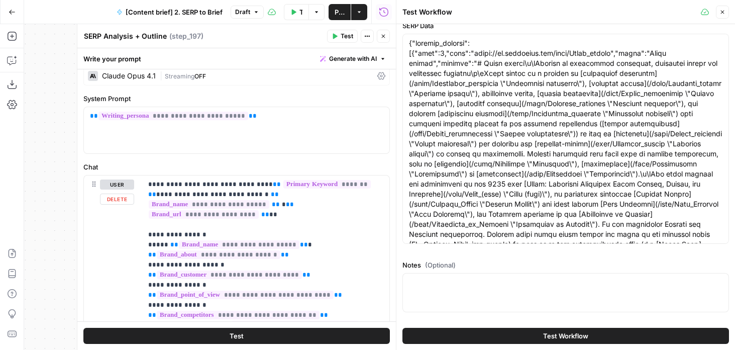
scroll to position [45, 0]
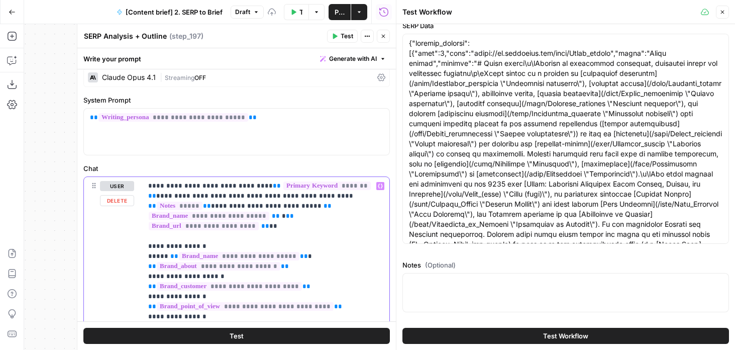
drag, startPoint x: 173, startPoint y: 198, endPoint x: 138, endPoint y: 198, distance: 35.2
drag, startPoint x: 257, startPoint y: 195, endPoint x: 198, endPoint y: 195, distance: 59.3
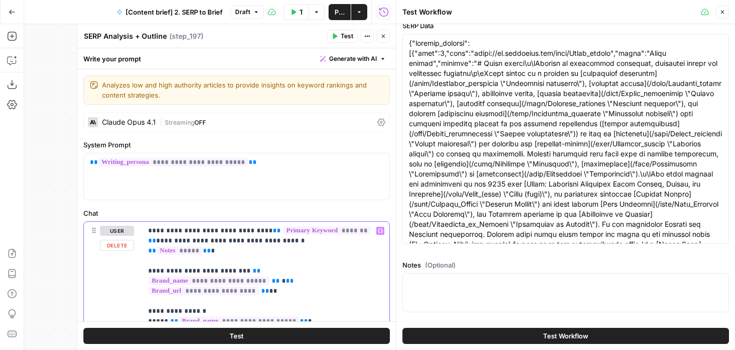
scroll to position [50, 0]
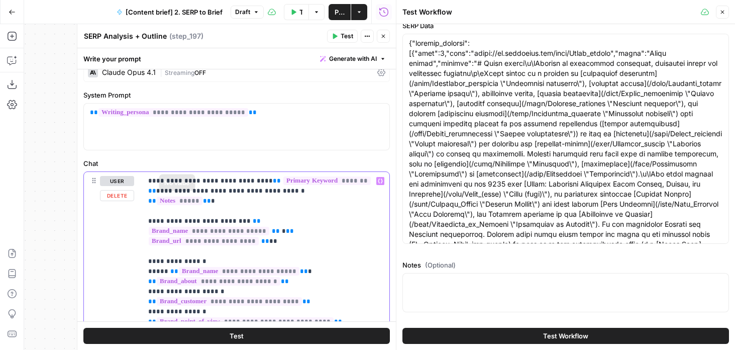
drag, startPoint x: 220, startPoint y: 202, endPoint x: 82, endPoint y: 113, distance: 164.7
click at [0, 0] on form "**********" at bounding box center [0, 0] width 0 height 0
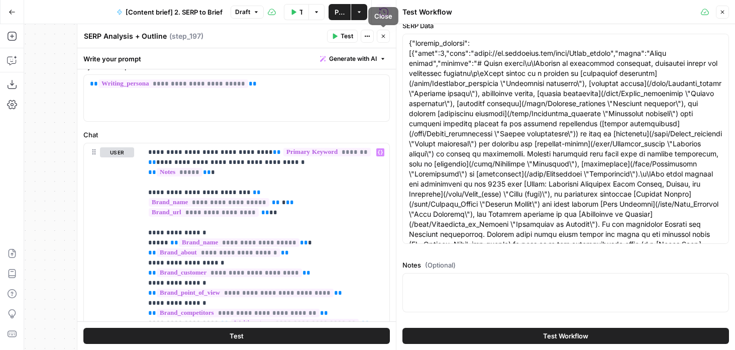
click at [384, 31] on button "Close" at bounding box center [383, 36] width 13 height 13
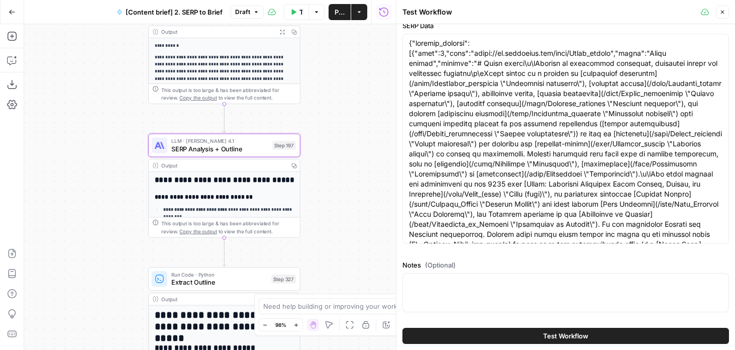
drag, startPoint x: 340, startPoint y: 216, endPoint x: 340, endPoint y: 136, distance: 80.4
click at [340, 137] on div "Workflow Set Inputs Inputs Run Code · JavaScript Structure Competitor Keywords …" at bounding box center [210, 186] width 372 height 325
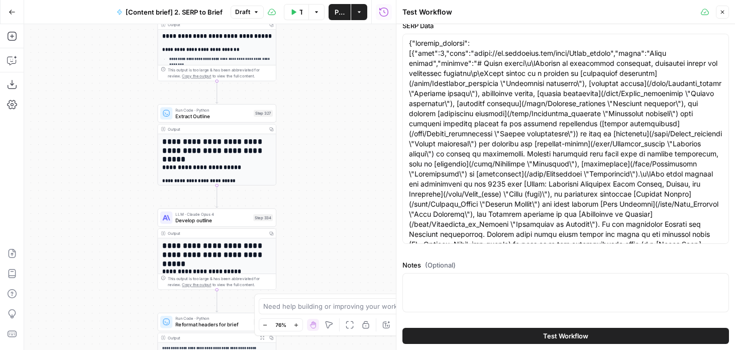
drag, startPoint x: 328, startPoint y: 214, endPoint x: 305, endPoint y: 148, distance: 69.9
click at [305, 148] on div "Workflow Set Inputs Inputs Run Code · JavaScript Structure Competitor Keywords …" at bounding box center [210, 186] width 372 height 325
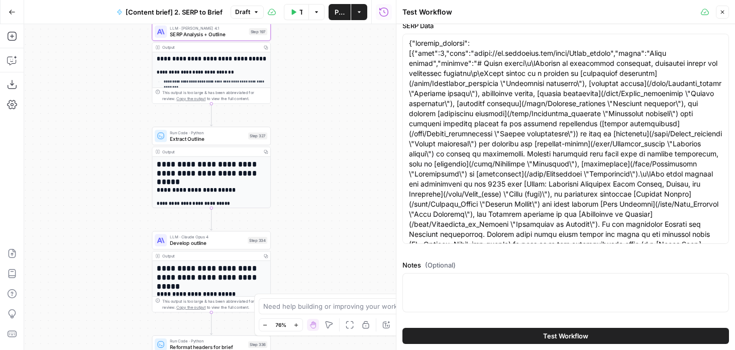
drag, startPoint x: 305, startPoint y: 251, endPoint x: 307, endPoint y: 302, distance: 51.8
click at [306, 301] on body "Foundation Inc. New Home Browse Your Data Usage Flightpath Settings Recent Grid…" at bounding box center [367, 175] width 735 height 350
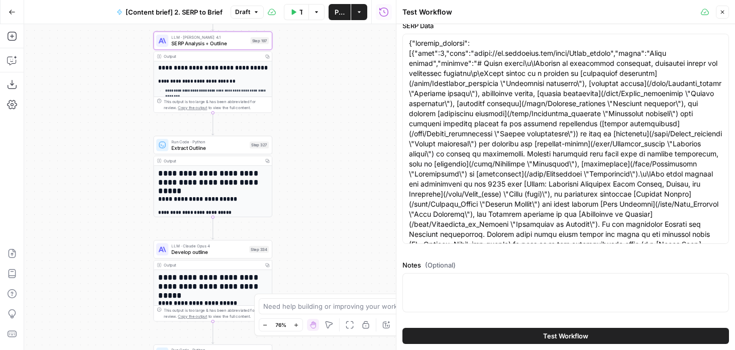
click at [213, 46] on span "SERP Analysis + Outline" at bounding box center [209, 44] width 76 height 8
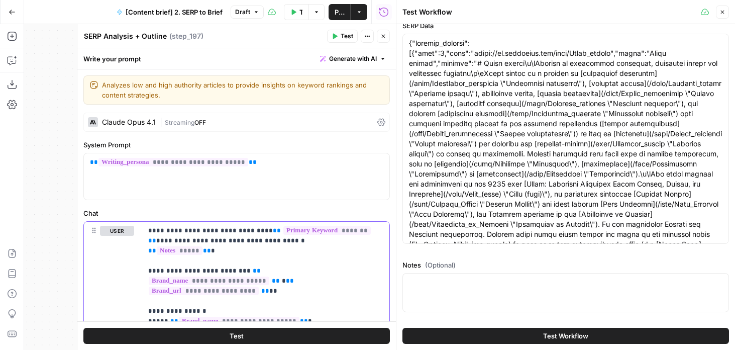
click at [385, 34] on icon "button" at bounding box center [383, 36] width 6 height 6
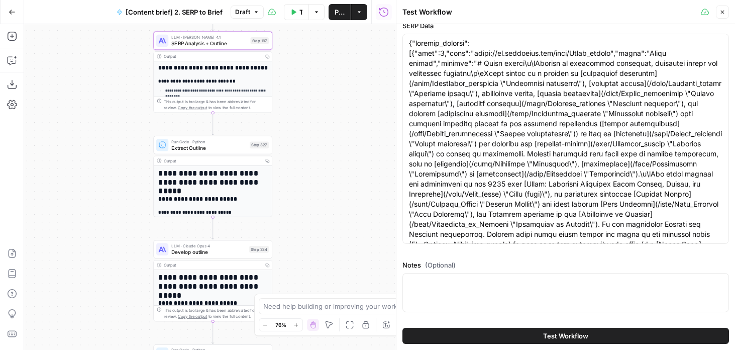
drag, startPoint x: 314, startPoint y: 122, endPoint x: 302, endPoint y: 274, distance: 152.7
click at [302, 273] on div "Workflow Set Inputs Inputs Run Code · JavaScript Structure Competitor Keywords …" at bounding box center [210, 186] width 372 height 325
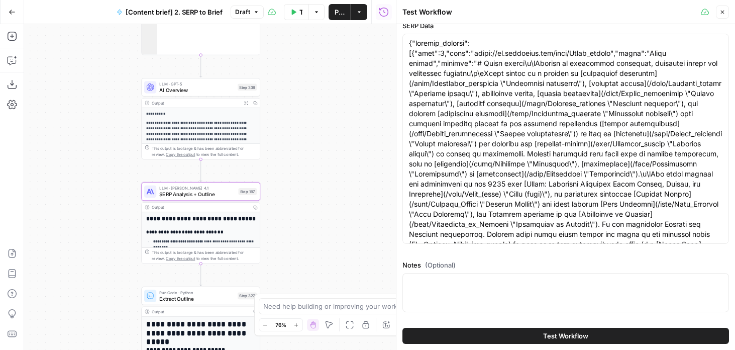
drag, startPoint x: 308, startPoint y: 134, endPoint x: 308, endPoint y: 339, distance: 204.9
click at [308, 339] on div "Workflow Set Inputs Inputs Run Code · JavaScript Structure Competitor Keywords …" at bounding box center [210, 186] width 372 height 325
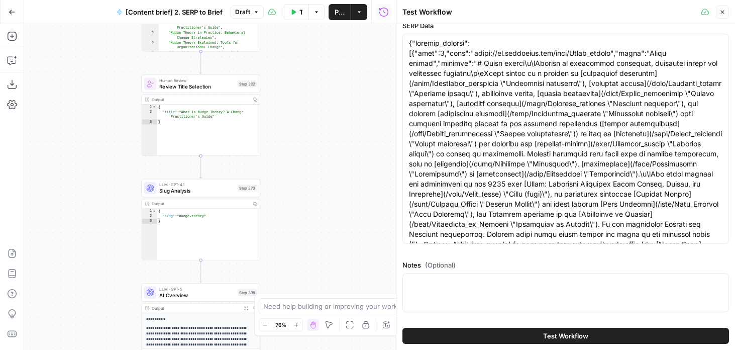
drag, startPoint x: 307, startPoint y: 93, endPoint x: 307, endPoint y: 323, distance: 230.0
click at [307, 323] on body "Foundation Inc. New Home Browse Your Data Usage Flightpath Settings Recent Grid…" at bounding box center [367, 175] width 735 height 350
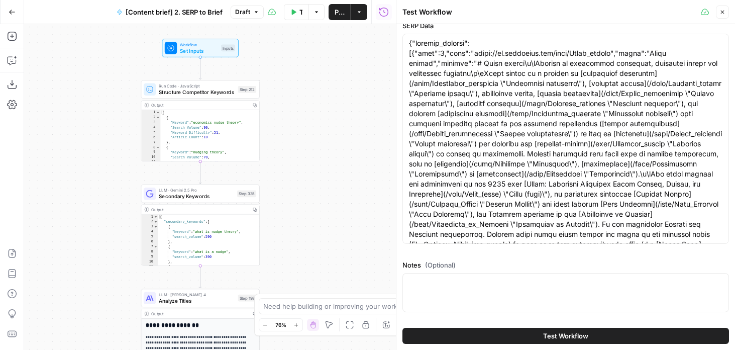
drag, startPoint x: 301, startPoint y: 84, endPoint x: 301, endPoint y: 277, distance: 192.4
click at [301, 277] on div "Workflow Set Inputs Inputs Run Code · JavaScript Structure Competitor Keywords …" at bounding box center [210, 186] width 372 height 325
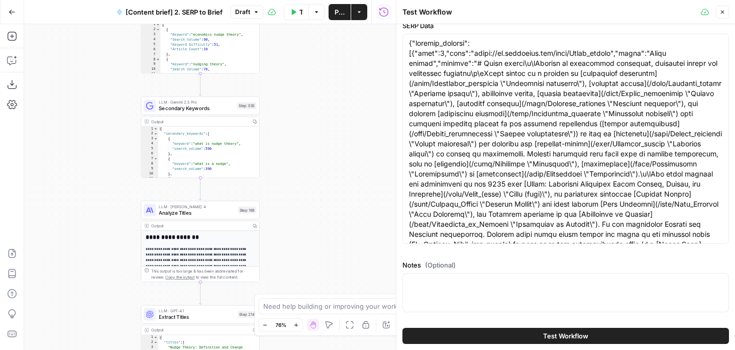
drag, startPoint x: 300, startPoint y: 153, endPoint x: 300, endPoint y: 65, distance: 88.4
click at [300, 65] on div "Workflow Set Inputs Inputs Run Code · JavaScript Structure Competitor Keywords …" at bounding box center [210, 186] width 372 height 325
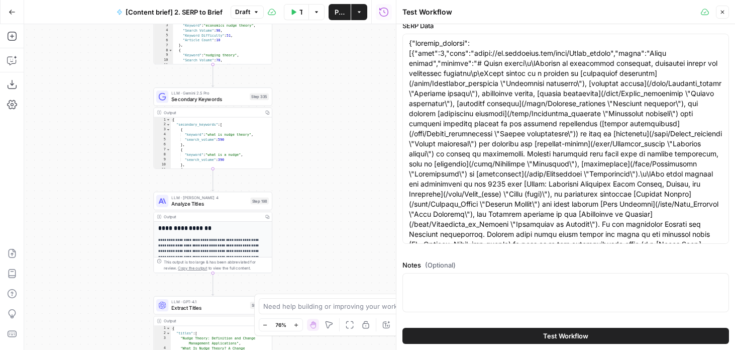
drag, startPoint x: 300, startPoint y: 138, endPoint x: 312, endPoint y: 123, distance: 19.6
click at [312, 123] on div "Workflow Set Inputs Inputs Run Code · JavaScript Structure Competitor Keywords …" at bounding box center [210, 186] width 372 height 325
drag, startPoint x: 304, startPoint y: 272, endPoint x: 304, endPoint y: 218, distance: 53.7
click at [304, 218] on div "Workflow Set Inputs Inputs Run Code · JavaScript Structure Competitor Keywords …" at bounding box center [210, 186] width 372 height 325
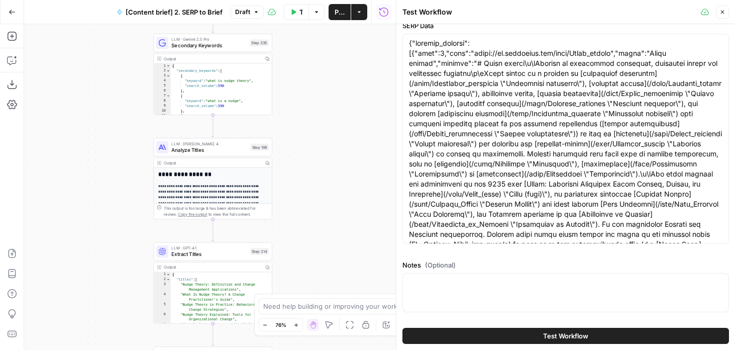
drag, startPoint x: 327, startPoint y: 247, endPoint x: 327, endPoint y: 115, distance: 132.1
click at [327, 115] on div "Workflow Set Inputs Inputs Run Code · JavaScript Structure Competitor Keywords …" at bounding box center [210, 186] width 372 height 325
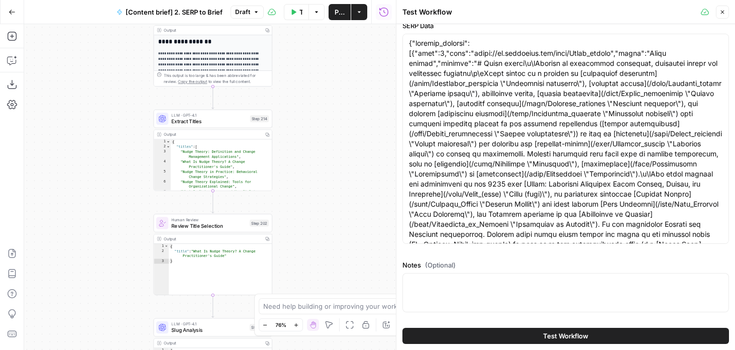
drag, startPoint x: 324, startPoint y: 227, endPoint x: 324, endPoint y: 72, distance: 154.7
click at [324, 72] on div "Workflow Set Inputs Inputs Run Code · JavaScript Structure Competitor Keywords …" at bounding box center [210, 186] width 372 height 325
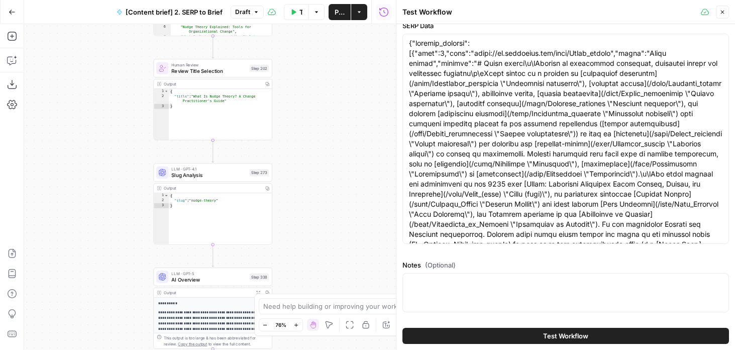
drag, startPoint x: 323, startPoint y: 217, endPoint x: 323, endPoint y: 105, distance: 112.5
click at [323, 105] on div "Workflow Set Inputs Inputs Run Code · JavaScript Structure Competitor Keywords …" at bounding box center [210, 186] width 372 height 325
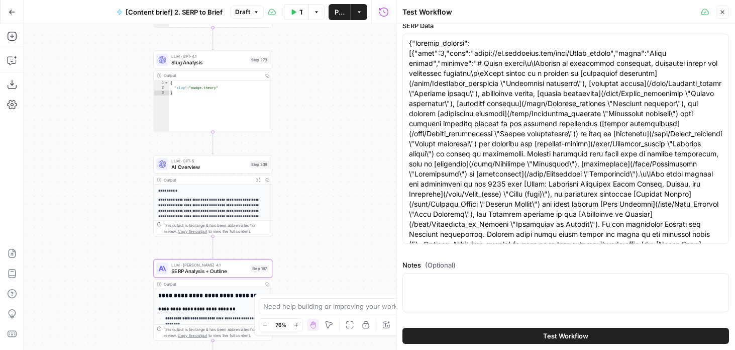
drag, startPoint x: 323, startPoint y: 184, endPoint x: 323, endPoint y: 155, distance: 29.6
click at [323, 155] on div "Workflow Set Inputs Inputs Run Code · JavaScript Structure Competitor Keywords …" at bounding box center [210, 186] width 372 height 325
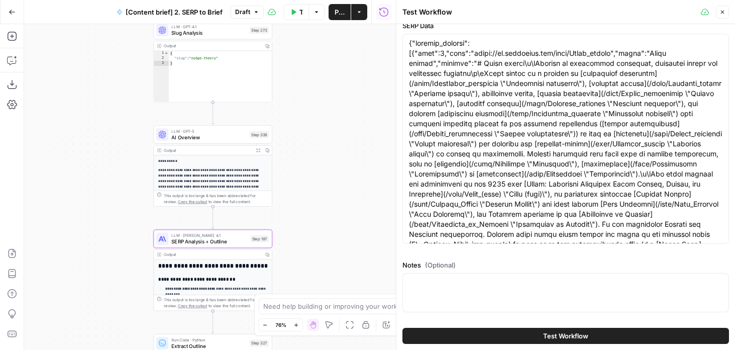
click at [173, 140] on span "AI Overview" at bounding box center [208, 137] width 75 height 8
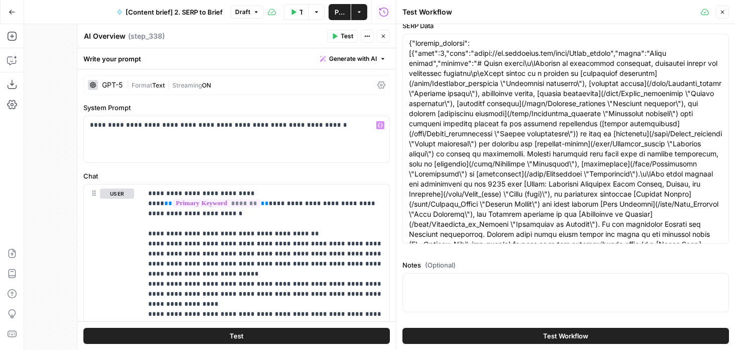
click at [102, 37] on textarea "AI Overview" at bounding box center [105, 36] width 42 height 10
click at [87, 36] on textarea "AI Overview" at bounding box center [105, 36] width 42 height 10
click at [96, 37] on textarea "AI Overview" at bounding box center [105, 36] width 42 height 10
click at [216, 171] on label "Chat" at bounding box center [236, 176] width 306 height 10
click at [83, 38] on div "AI Overview AI Overview" at bounding box center [104, 36] width 47 height 12
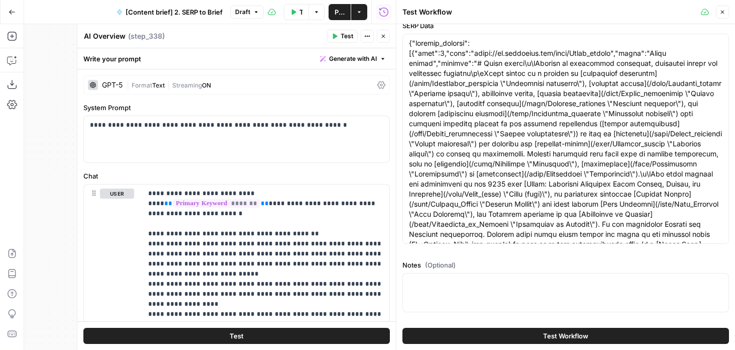
paste textarea "⭐️"
type textarea "⭐️ AI Overview"
click at [383, 41] on button "Close" at bounding box center [383, 36] width 13 height 13
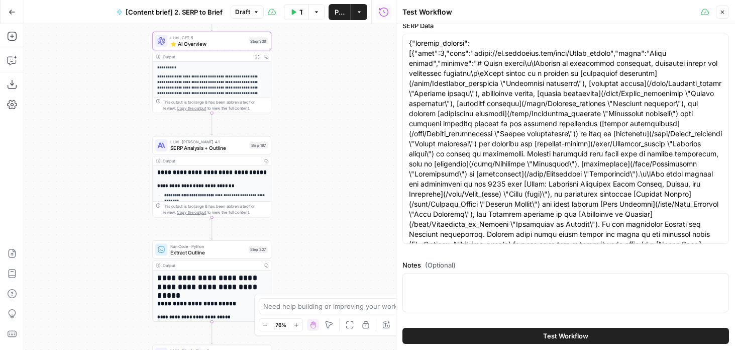
drag, startPoint x: 288, startPoint y: 218, endPoint x: 287, endPoint y: 124, distance: 94.9
click at [287, 124] on div "Workflow Set Inputs Inputs Run Code · JavaScript Structure Competitor Keywords …" at bounding box center [210, 186] width 372 height 325
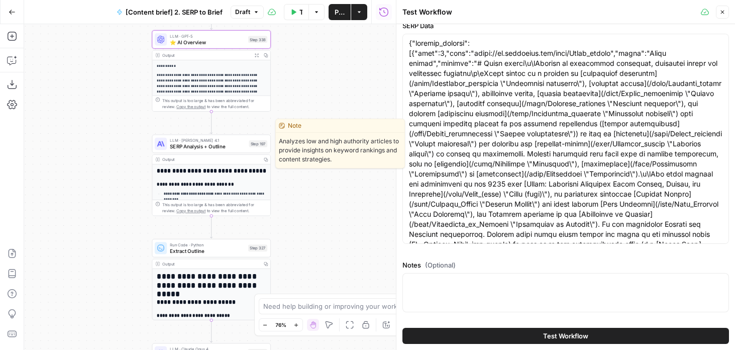
click at [180, 145] on span "SERP Analysis + Outline" at bounding box center [208, 147] width 76 height 8
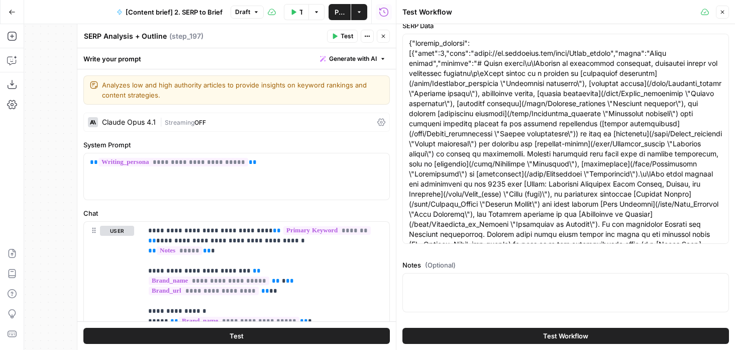
click at [92, 36] on textarea "SERP Analysis + Outline" at bounding box center [125, 36] width 83 height 10
paste textarea "⭐️"
type textarea "⭐️ SERP Analysis + Outline"
click at [385, 39] on button "Close" at bounding box center [383, 36] width 13 height 13
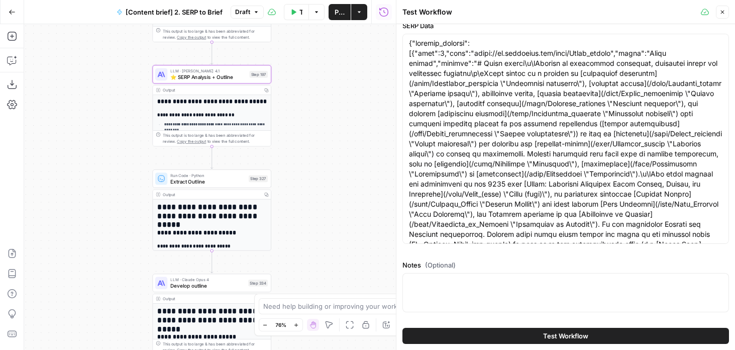
drag, startPoint x: 311, startPoint y: 179, endPoint x: 311, endPoint y: 10, distance: 169.8
click at [311, 10] on div "Go Back [Content brief] 2. SERP to Brief Draft Test Workflow Options Publish Ac…" at bounding box center [198, 175] width 396 height 350
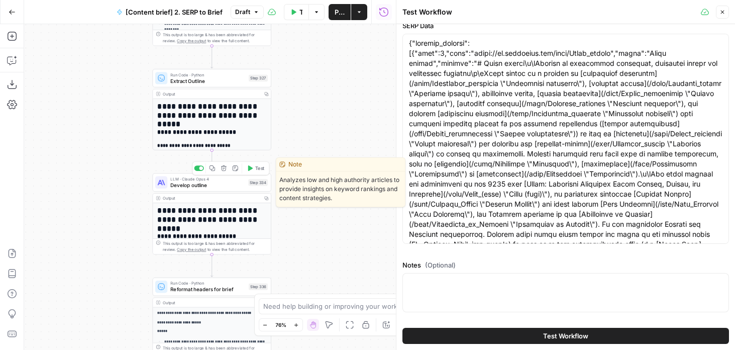
click at [183, 180] on span "LLM · Claude Opus 4" at bounding box center [207, 179] width 75 height 6
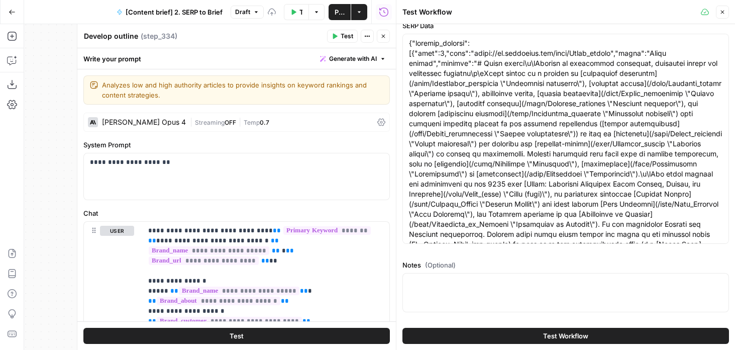
click at [98, 40] on textarea "Develop outline" at bounding box center [111, 36] width 54 height 10
paste textarea "⭐️"
type textarea "⭐️ Develop outline"
click at [388, 39] on button "Close" at bounding box center [383, 36] width 13 height 13
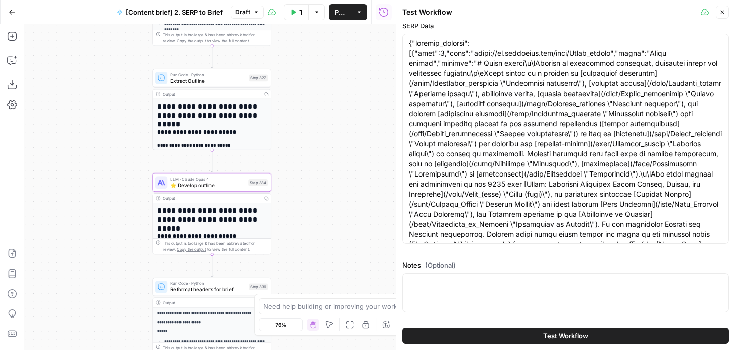
drag, startPoint x: 316, startPoint y: 66, endPoint x: 316, endPoint y: 173, distance: 107.0
click at [316, 173] on div "Workflow Set Inputs Inputs Run Code · JavaScript Structure Competitor Keywords …" at bounding box center [210, 186] width 372 height 325
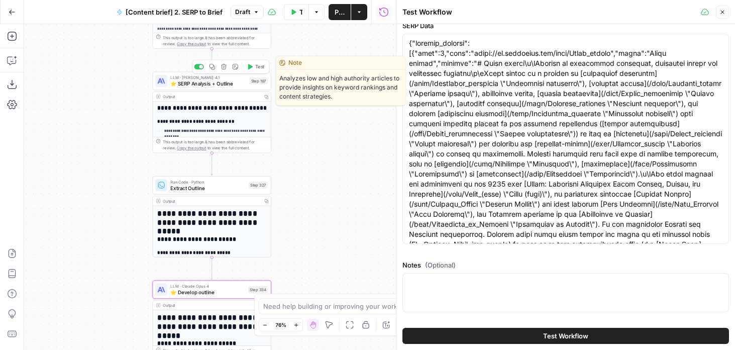
click at [168, 80] on div "LLM · Claude Opus 4.1 ⭐️ SERP Analysis + Outline Step 197 Copy step Delete step…" at bounding box center [211, 80] width 113 height 13
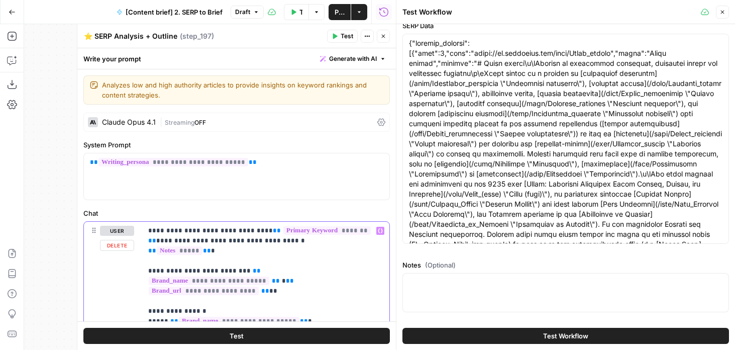
drag, startPoint x: 249, startPoint y: 247, endPoint x: 102, endPoint y: 193, distance: 156.0
click at [0, 0] on form "**********" at bounding box center [0, 0] width 0 height 0
click at [384, 36] on icon "button" at bounding box center [383, 36] width 6 height 6
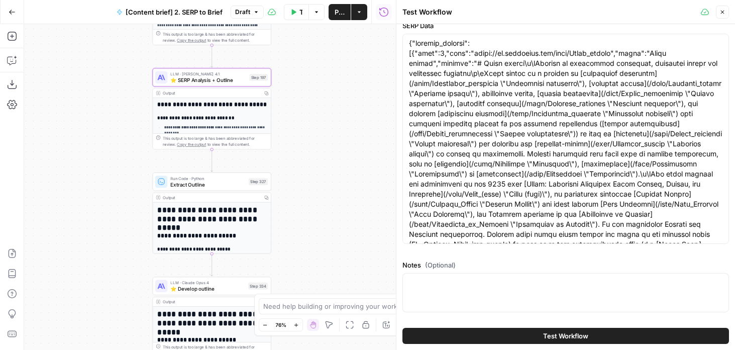
drag, startPoint x: 316, startPoint y: 242, endPoint x: 316, endPoint y: 126, distance: 116.0
click at [316, 126] on div "Workflow Set Inputs Inputs Run Code · JavaScript Structure Competitor Keywords …" at bounding box center [210, 186] width 372 height 325
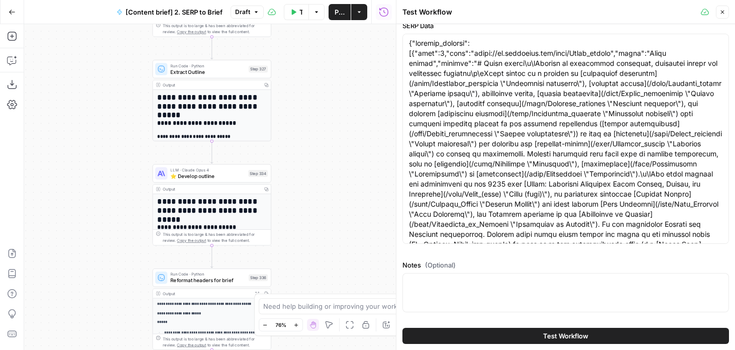
drag, startPoint x: 309, startPoint y: 121, endPoint x: 306, endPoint y: 253, distance: 131.6
click at [306, 253] on div "Workflow Set Inputs Inputs Run Code · JavaScript Structure Competitor Keywords …" at bounding box center [210, 186] width 372 height 325
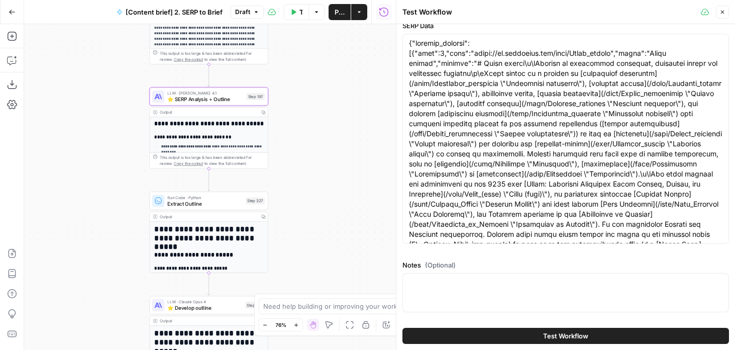
click at [197, 101] on span "⭐️ SERP Analysis + Outline" at bounding box center [205, 99] width 76 height 8
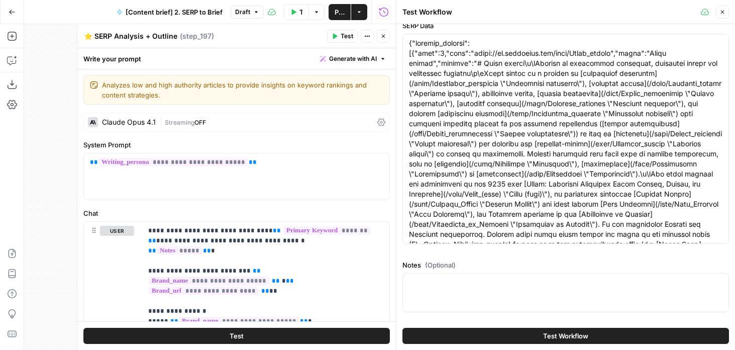
click at [124, 30] on div "⭐️ SERP Analysis + Outline ⭐️ SERP Analysis + Outline" at bounding box center [130, 36] width 98 height 12
click at [94, 38] on textarea "⭐️ SERP Analysis + Outline" at bounding box center [130, 36] width 93 height 10
click at [199, 40] on textarea "⭐️ Edit for headers: SERP Analysis + Outline" at bounding box center [160, 36] width 153 height 10
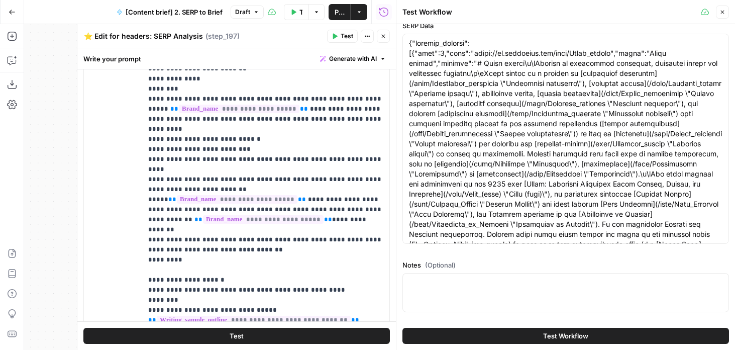
scroll to position [297, 0]
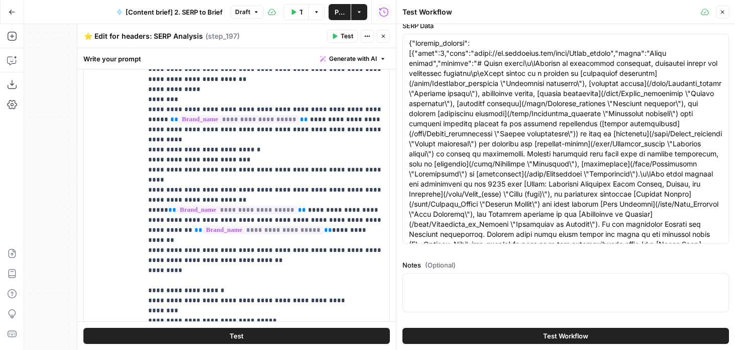
type textarea "⭐️ Edit for headers: SERP Analysis"
click at [380, 40] on button "Close" at bounding box center [383, 36] width 13 height 13
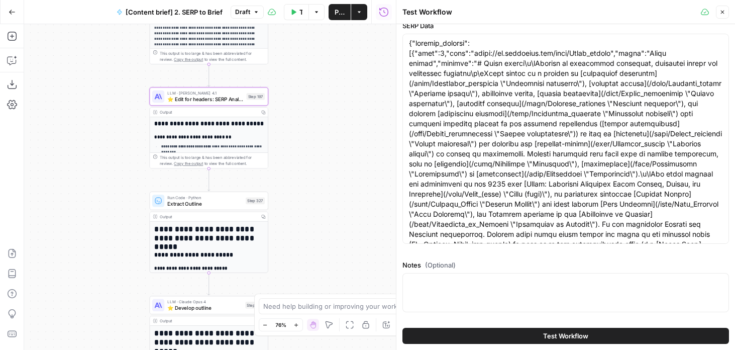
drag, startPoint x: 320, startPoint y: 164, endPoint x: 320, endPoint y: 136, distance: 28.1
click at [320, 136] on div "Workflow Set Inputs Inputs Run Code · JavaScript Structure Competitor Keywords …" at bounding box center [210, 186] width 372 height 325
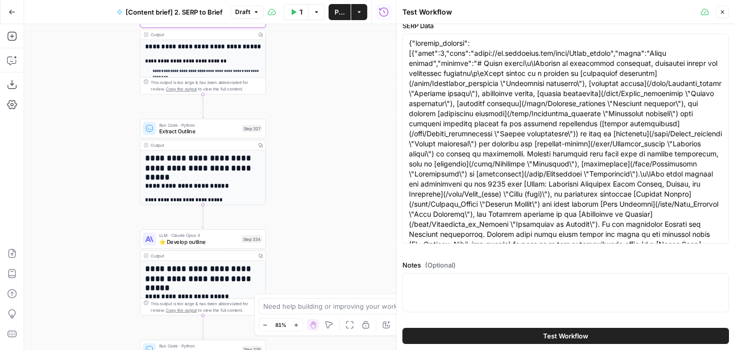
drag, startPoint x: 308, startPoint y: 228, endPoint x: 308, endPoint y: 184, distance: 43.7
click at [308, 184] on div "Workflow Set Inputs Inputs Run Code · JavaScript Structure Competitor Keywords …" at bounding box center [210, 186] width 372 height 325
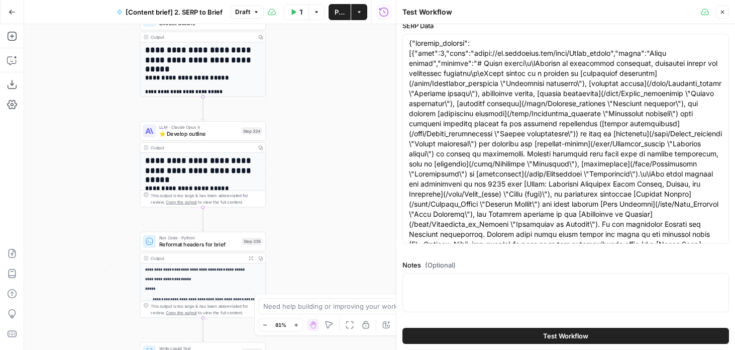
drag, startPoint x: 308, startPoint y: 275, endPoint x: 308, endPoint y: 167, distance: 108.0
click at [308, 167] on div "Workflow Set Inputs Inputs Run Code · JavaScript Structure Competitor Keywords …" at bounding box center [210, 186] width 372 height 325
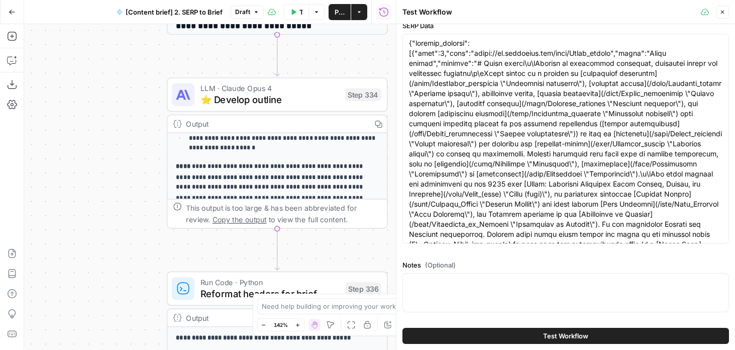
scroll to position [92, 0]
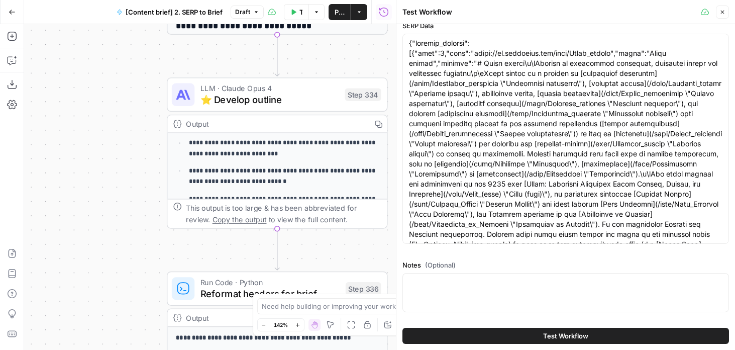
drag, startPoint x: 116, startPoint y: 188, endPoint x: 62, endPoint y: 188, distance: 53.7
click at [62, 188] on div "Workflow Set Inputs Inputs Run Code · JavaScript Structure Competitor Keywords …" at bounding box center [210, 186] width 372 height 325
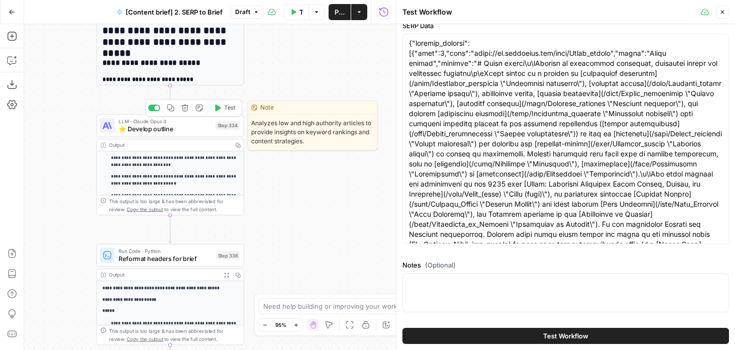
click at [138, 125] on span "⭐️ Develop outline" at bounding box center [165, 129] width 93 height 10
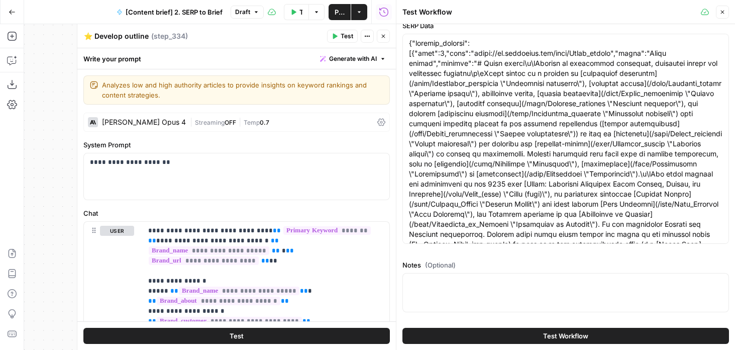
drag, startPoint x: 95, startPoint y: 33, endPoint x: 201, endPoint y: 33, distance: 106.0
click at [201, 33] on div "⭐️ Develop outline ⭐️ Develop outline ( step_334 )" at bounding box center [203, 36] width 241 height 11
type textarea "⭐️ Edit for outline"
click at [387, 40] on button "Close" at bounding box center [383, 36] width 13 height 13
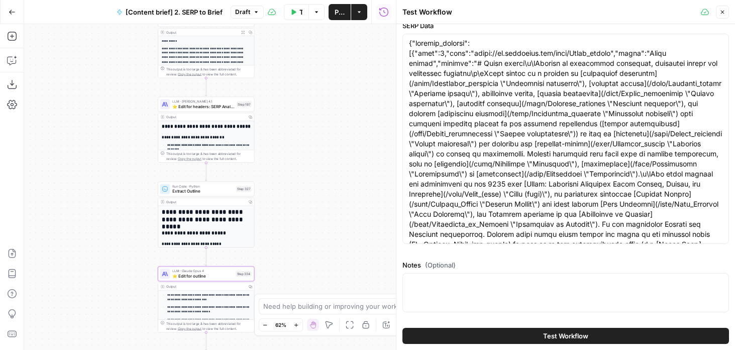
drag, startPoint x: 298, startPoint y: 88, endPoint x: 298, endPoint y: 226, distance: 138.1
click at [298, 226] on div "Workflow Set Inputs Inputs Run Code · JavaScript Structure Competitor Keywords …" at bounding box center [210, 186] width 372 height 325
click at [185, 102] on span "LLM · Claude Opus 4.1" at bounding box center [203, 101] width 62 height 5
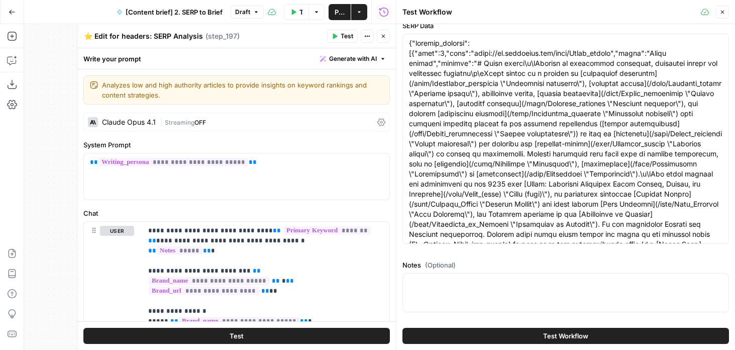
drag, startPoint x: 148, startPoint y: 35, endPoint x: 249, endPoint y: 35, distance: 101.0
click at [249, 35] on div "⭐️ Edit for headers: SERP Analysis ⭐️ Edit for headers: SERP Analysis ( step_19…" at bounding box center [203, 36] width 241 height 11
click at [151, 37] on textarea "⭐️ Edit for headers: SERP Analysis" at bounding box center [143, 36] width 119 height 10
type textarea "⭐️ Edit for headers"
click at [387, 39] on button "Close" at bounding box center [383, 36] width 13 height 13
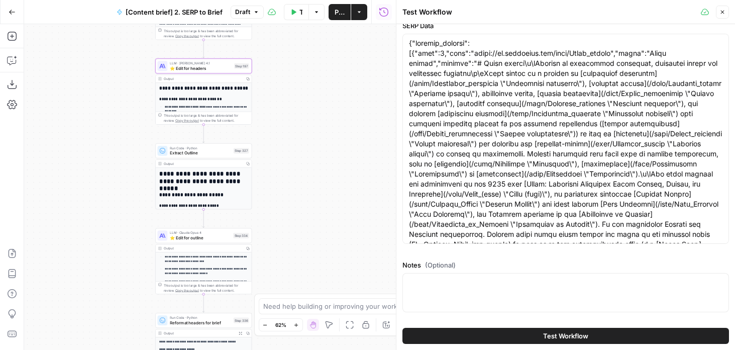
drag, startPoint x: 329, startPoint y: 169, endPoint x: 326, endPoint y: 123, distance: 46.3
click at [326, 123] on div "Workflow Set Inputs Inputs Run Code · JavaScript Structure Competitor Keywords …" at bounding box center [210, 186] width 372 height 325
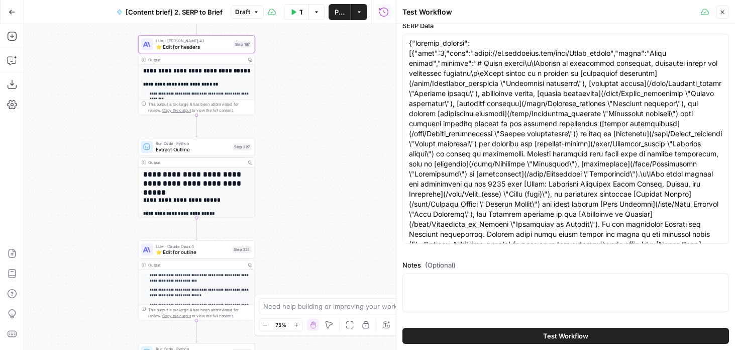
drag, startPoint x: 282, startPoint y: 175, endPoint x: 292, endPoint y: 186, distance: 15.3
click at [292, 186] on div "Workflow Set Inputs Inputs Run Code · JavaScript Structure Competitor Keywords …" at bounding box center [210, 186] width 372 height 325
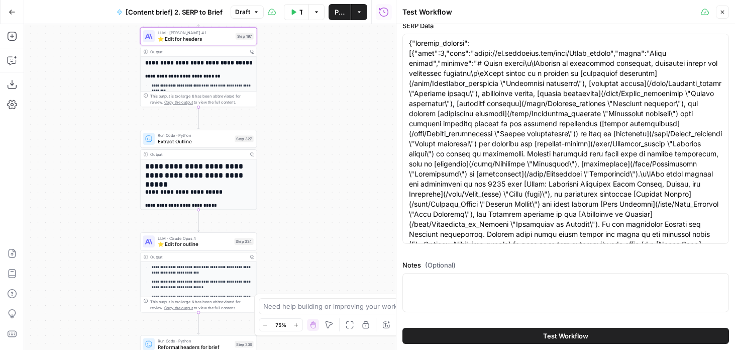
drag, startPoint x: 292, startPoint y: 186, endPoint x: 296, endPoint y: 171, distance: 15.5
click at [296, 171] on div "Workflow Set Inputs Inputs Run Code · JavaScript Structure Competitor Keywords …" at bounding box center [210, 186] width 372 height 325
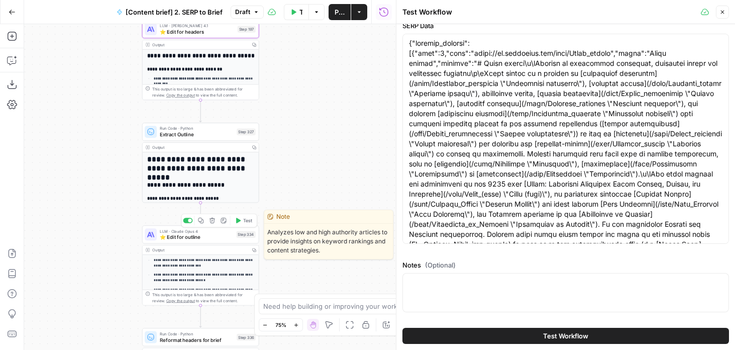
click at [192, 241] on div "LLM · Claude Opus 4 ⭐️ Edit for outline Step 334 Copy step Delete step Edit Not…" at bounding box center [200, 234] width 117 height 18
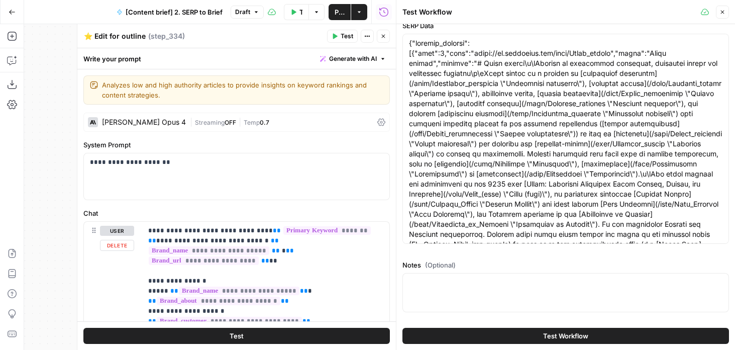
scroll to position [7, 0]
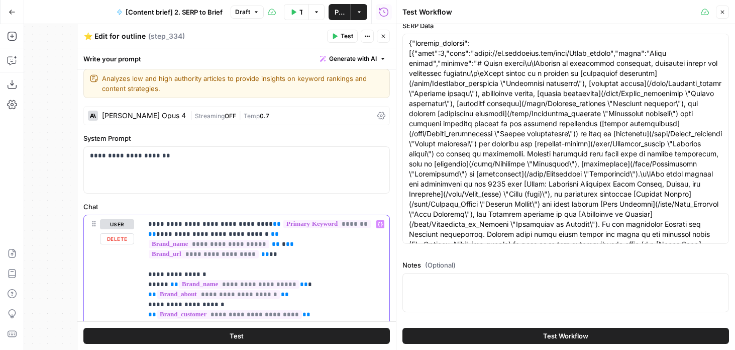
drag, startPoint x: 272, startPoint y: 243, endPoint x: 133, endPoint y: 191, distance: 148.4
click at [0, 0] on form "**********" at bounding box center [0, 0] width 0 height 0
click at [269, 240] on span "**********" at bounding box center [209, 244] width 121 height 9
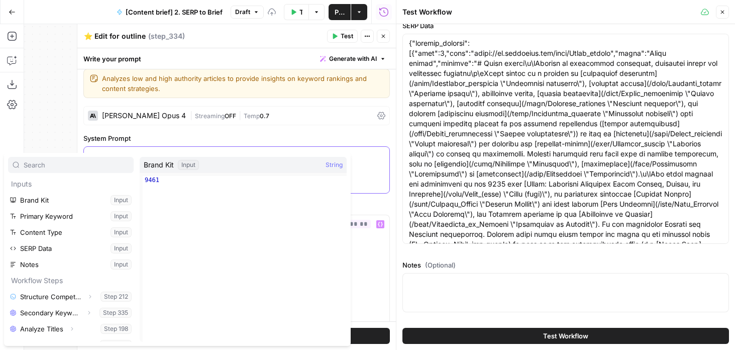
drag, startPoint x: 383, startPoint y: 185, endPoint x: 378, endPoint y: 190, distance: 7.5
click at [383, 185] on div "**********" at bounding box center [236, 170] width 305 height 46
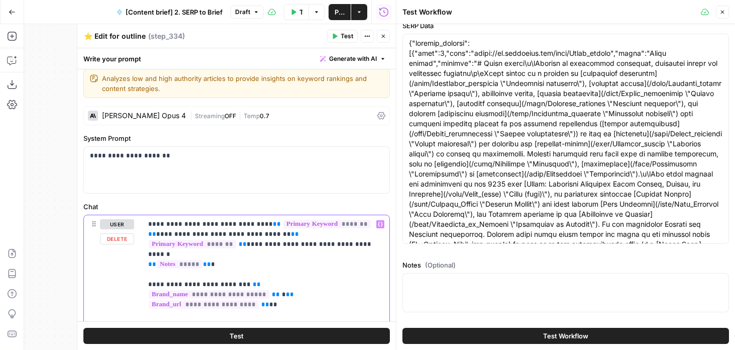
drag, startPoint x: 231, startPoint y: 257, endPoint x: 112, endPoint y: 186, distance: 138.3
click at [0, 0] on form "**********" at bounding box center [0, 0] width 0 height 0
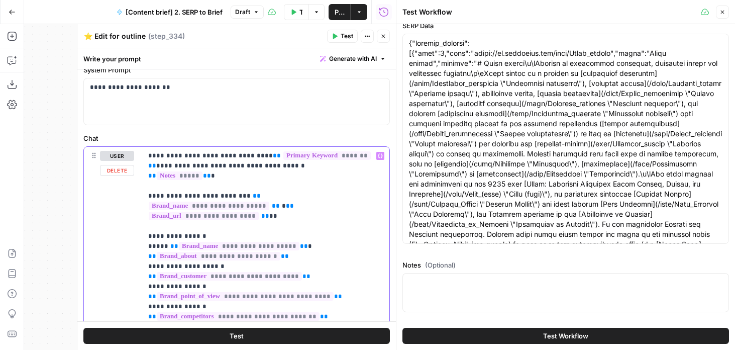
scroll to position [76, 0]
click at [382, 38] on icon "button" at bounding box center [383, 36] width 6 height 6
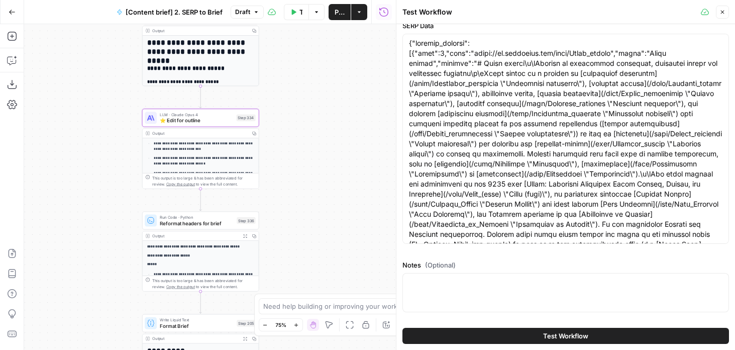
drag, startPoint x: 317, startPoint y: 204, endPoint x: 317, endPoint y: 87, distance: 116.5
click at [317, 87] on div "Workflow Set Inputs Inputs Run Code · JavaScript Structure Competitor Keywords …" at bounding box center [210, 186] width 372 height 325
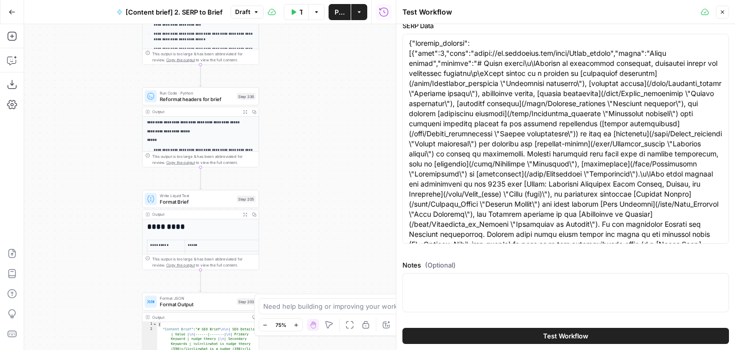
drag, startPoint x: 310, startPoint y: 218, endPoint x: 284, endPoint y: 291, distance: 77.8
click at [284, 291] on div "Workflow Set Inputs Inputs Run Code · JavaScript Structure Competitor Keywords …" at bounding box center [210, 186] width 372 height 325
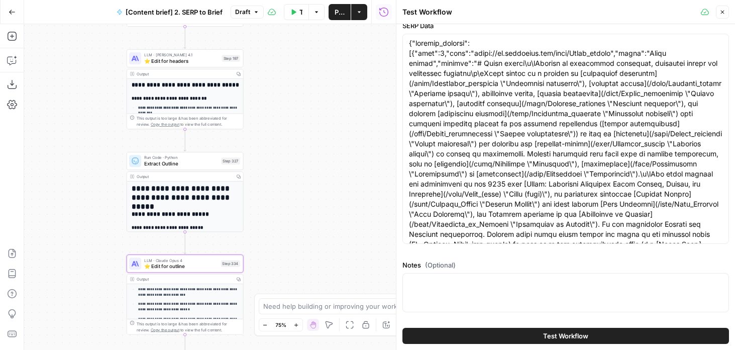
drag, startPoint x: 278, startPoint y: 132, endPoint x: 288, endPoint y: 205, distance: 74.1
click at [288, 206] on div "Workflow Set Inputs Inputs Run Code · JavaScript Structure Competitor Keywords …" at bounding box center [210, 186] width 372 height 325
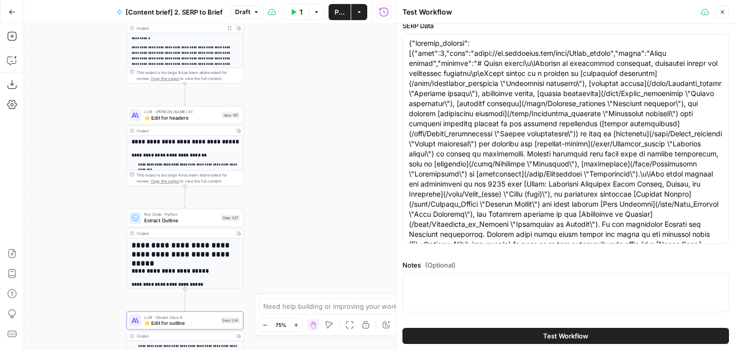
drag, startPoint x: 305, startPoint y: 122, endPoint x: 305, endPoint y: 278, distance: 156.7
click at [305, 278] on div "Workflow Set Inputs Inputs Run Code · JavaScript Structure Competitor Keywords …" at bounding box center [210, 186] width 372 height 325
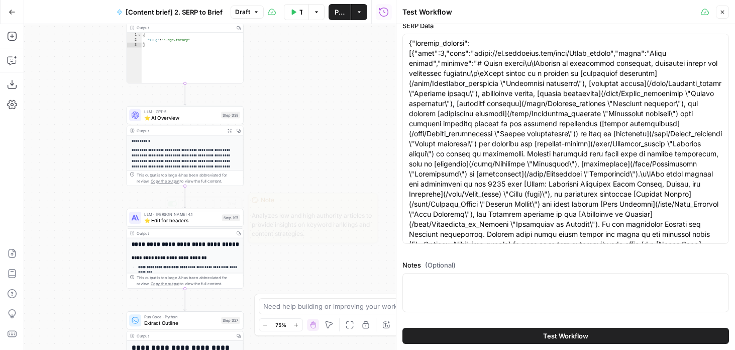
drag, startPoint x: 310, startPoint y: 96, endPoint x: 311, endPoint y: 160, distance: 63.8
click at [311, 160] on div "Workflow Set Inputs Inputs Run Code · JavaScript Structure Competitor Keywords …" at bounding box center [210, 186] width 372 height 325
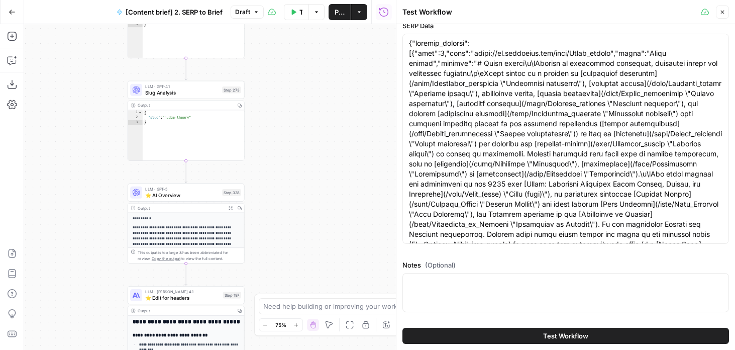
drag, startPoint x: 275, startPoint y: 207, endPoint x: 281, endPoint y: 116, distance: 92.1
click at [281, 116] on div "Workflow Set Inputs Inputs Run Code · JavaScript Structure Competitor Keywords …" at bounding box center [210, 186] width 372 height 325
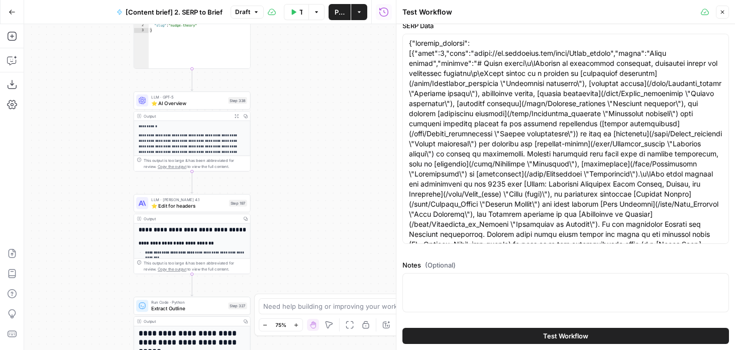
click at [333, 17] on button "Publish" at bounding box center [339, 12] width 22 height 16
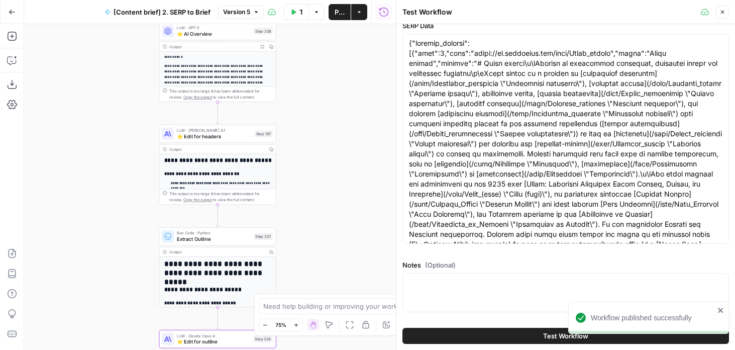
drag, startPoint x: 287, startPoint y: 210, endPoint x: 313, endPoint y: 142, distance: 73.6
click at [313, 142] on div "Workflow Set Inputs Inputs Run Code · JavaScript Structure Competitor Keywords …" at bounding box center [210, 186] width 372 height 325
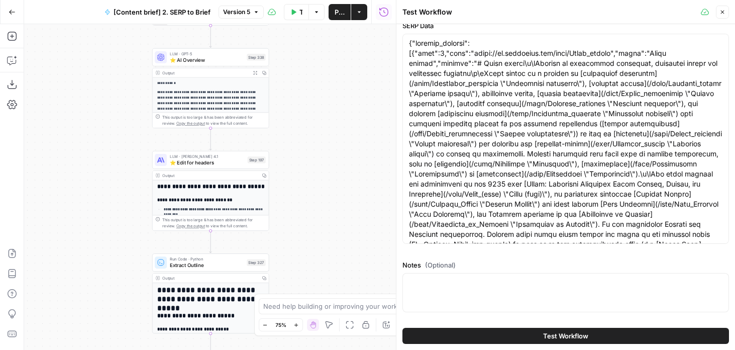
drag, startPoint x: 313, startPoint y: 106, endPoint x: 305, endPoint y: 132, distance: 26.7
click at [305, 132] on div "Workflow Set Inputs Inputs Run Code · JavaScript Structure Competitor Keywords …" at bounding box center [210, 186] width 372 height 325
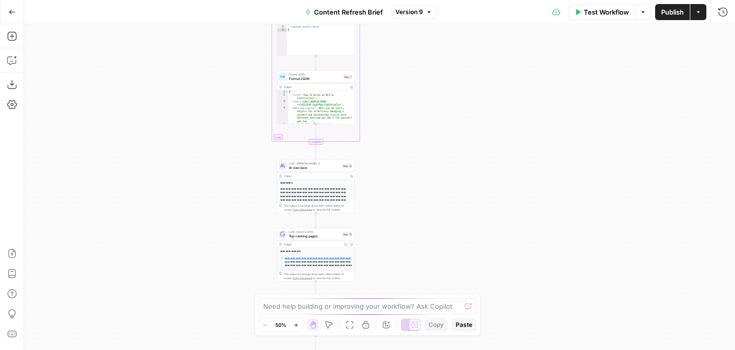
drag, startPoint x: 287, startPoint y: 93, endPoint x: 211, endPoint y: 44, distance: 90.4
click at [211, 44] on div "Workflow Set Inputs Inputs Run Code · Python Word count Step 3 Output Copy 1 2 …" at bounding box center [379, 186] width 711 height 325
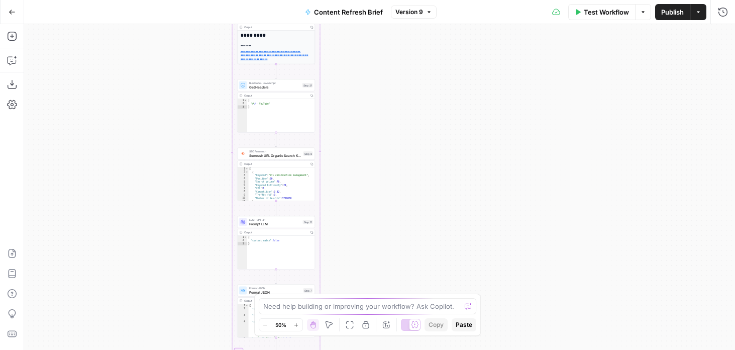
drag, startPoint x: 219, startPoint y: 140, endPoint x: 197, endPoint y: 326, distance: 187.1
click at [197, 326] on div "Workflow Set Inputs Inputs Run Code · Python Word count Step 3 Output Copy 1 2 …" at bounding box center [379, 186] width 711 height 325
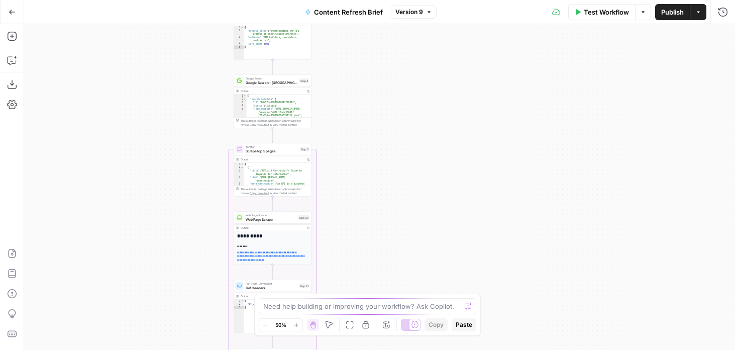
drag, startPoint x: 183, startPoint y: 106, endPoint x: 180, endPoint y: 307, distance: 200.9
click at [180, 307] on div "Workflow Set Inputs Inputs Run Code · Python Word count Step 3 Output Copy 1 2 …" at bounding box center [379, 186] width 711 height 325
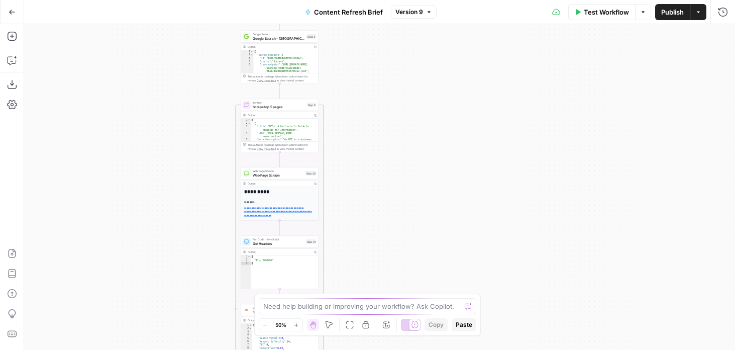
drag, startPoint x: 187, startPoint y: 199, endPoint x: 220, endPoint y: -57, distance: 258.3
click at [220, 0] on html "Foundation Inc. New Home Browse Your Data Usage Flightpath Settings Recent Grid…" at bounding box center [367, 175] width 735 height 350
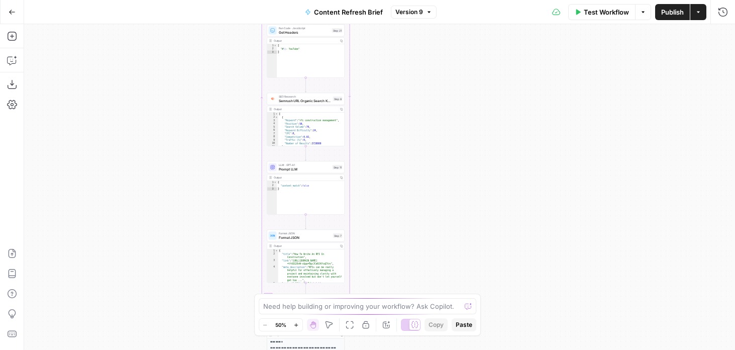
drag, startPoint x: 213, startPoint y: 159, endPoint x: 197, endPoint y: -3, distance: 162.1
click at [197, 0] on html "Foundation Inc. New Home Browse Your Data Usage Flightpath Settings Recent Grid…" at bounding box center [367, 175] width 735 height 350
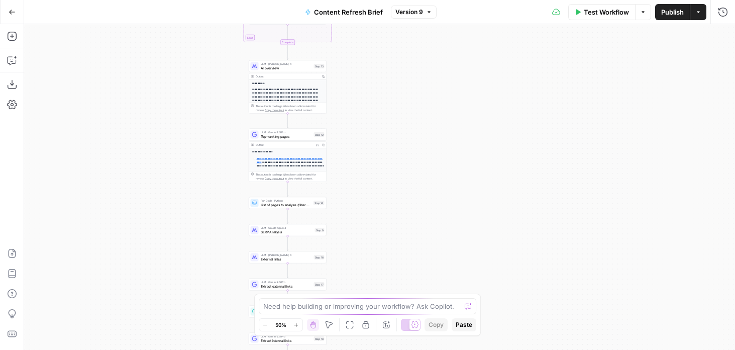
drag, startPoint x: 183, startPoint y: 230, endPoint x: 182, endPoint y: 150, distance: 79.9
click at [182, 150] on div "Workflow Set Inputs Inputs Run Code · Python Word count Step 3 Output Copy 1 2 …" at bounding box center [379, 186] width 711 height 325
drag, startPoint x: 206, startPoint y: 237, endPoint x: 169, endPoint y: 112, distance: 130.3
click at [170, 111] on div "Workflow Set Inputs Inputs Run Code · Python Word count Step 3 Output Copy 1 2 …" at bounding box center [379, 186] width 711 height 325
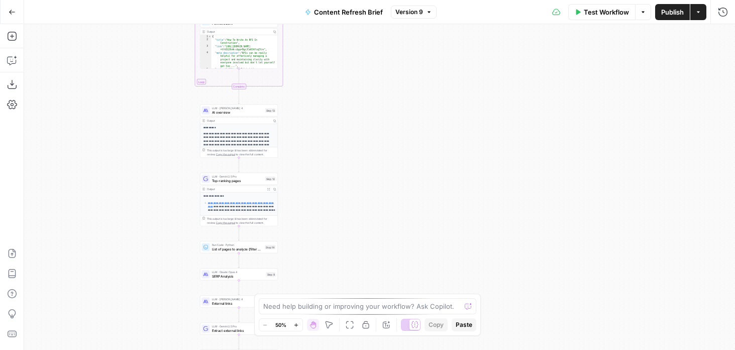
drag, startPoint x: 192, startPoint y: 38, endPoint x: 179, endPoint y: 221, distance: 183.8
click at [179, 221] on div "Workflow Set Inputs Inputs Run Code · Python Word count Step 3 Output Copy 1 2 …" at bounding box center [379, 186] width 711 height 325
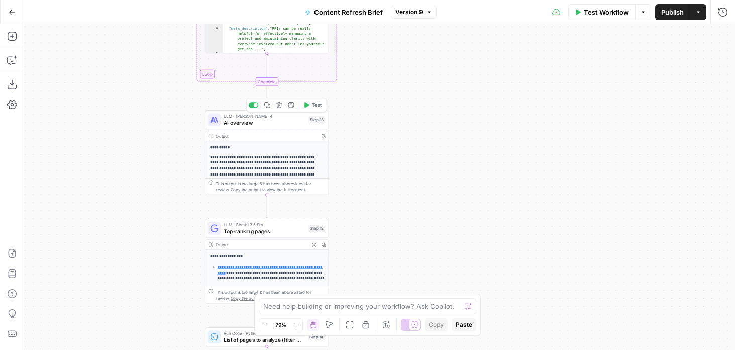
click at [228, 124] on span "AI overview" at bounding box center [264, 123] width 81 height 8
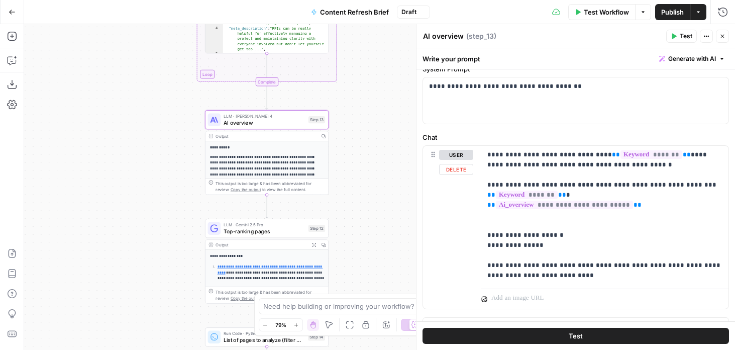
scroll to position [56, 0]
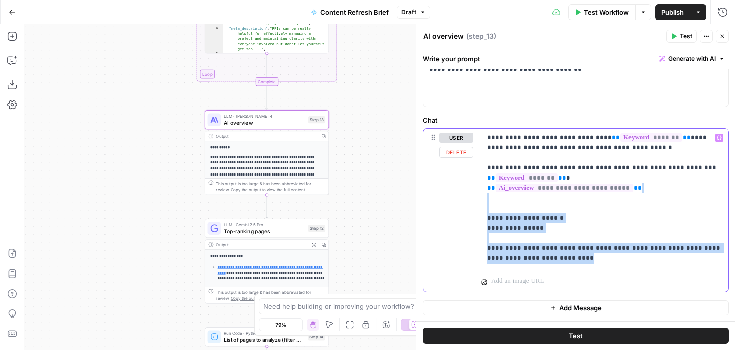
drag, startPoint x: 570, startPoint y: 258, endPoint x: 475, endPoint y: 197, distance: 112.6
click at [475, 197] on div "**********" at bounding box center [575, 210] width 305 height 163
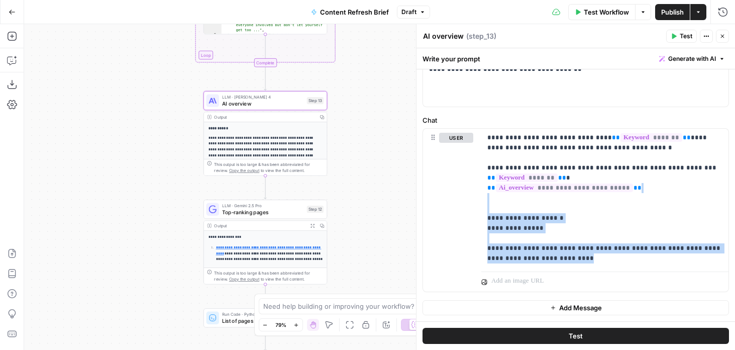
drag, startPoint x: 390, startPoint y: 197, endPoint x: 388, endPoint y: 178, distance: 19.1
click at [388, 178] on div "Workflow Set Inputs Inputs Run Code · Python Word count Step 3 Output Copy 1 2 …" at bounding box center [379, 186] width 711 height 325
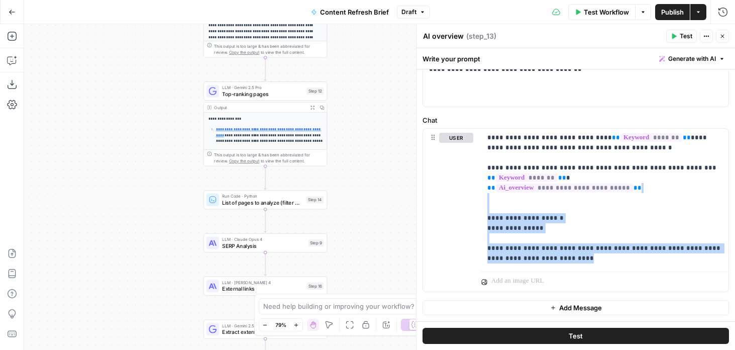
drag, startPoint x: 373, startPoint y: 247, endPoint x: 372, endPoint y: 129, distance: 118.0
click at [372, 129] on div "Workflow Set Inputs Inputs Run Code · Python Word count Step 3 Output Copy 1 2 …" at bounding box center [379, 186] width 711 height 325
click at [245, 94] on span "Top-ranking pages" at bounding box center [262, 94] width 81 height 8
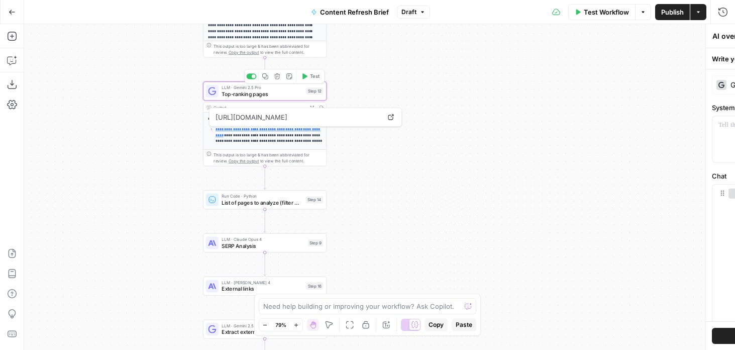
type textarea "Top-ranking pages"
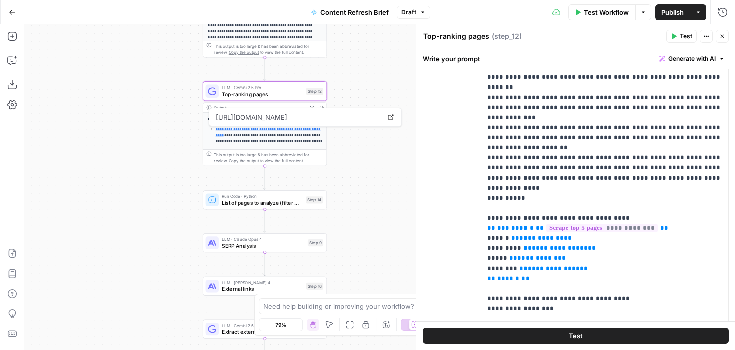
scroll to position [289, 0]
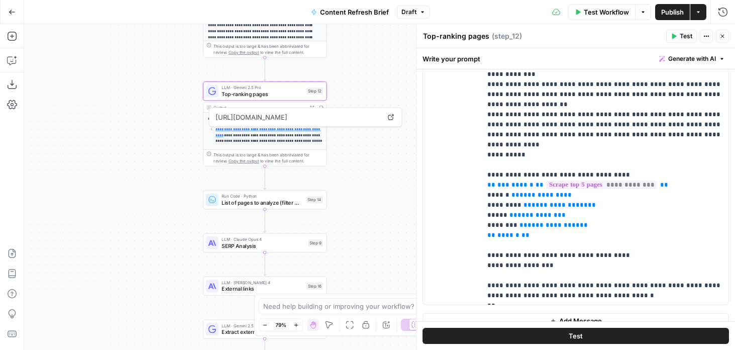
drag, startPoint x: 369, startPoint y: 172, endPoint x: 355, endPoint y: 133, distance: 41.2
click at [363, 153] on div "Workflow Set Inputs Inputs Run Code · Python Word count Step 3 Output Copy 1 2 …" at bounding box center [379, 186] width 711 height 325
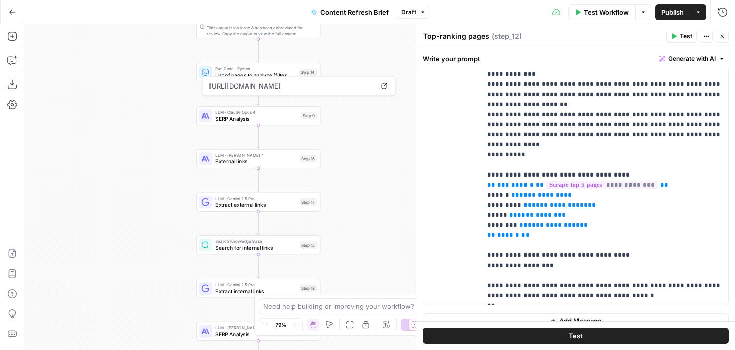
drag, startPoint x: 355, startPoint y: 194, endPoint x: 355, endPoint y: 85, distance: 109.0
click at [355, 85] on body "Foundation Inc. New Home Browse Your Data Usage Flightpath Settings Recent Grid…" at bounding box center [367, 175] width 735 height 350
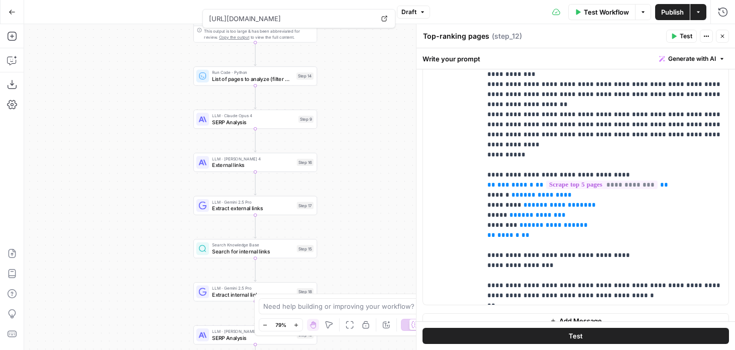
drag, startPoint x: 175, startPoint y: 152, endPoint x: 157, endPoint y: 191, distance: 43.1
click at [157, 191] on div "Workflow Set Inputs Inputs Run Code · Python Word count Step 3 Output Copy 1 2 …" at bounding box center [379, 186] width 711 height 325
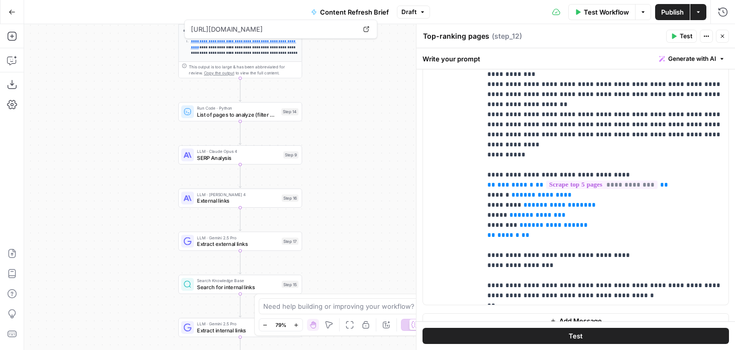
drag, startPoint x: 157, startPoint y: 191, endPoint x: 140, endPoint y: 299, distance: 109.4
click at [140, 299] on div "Workflow Set Inputs Inputs Run Code · Python Word count Step 3 Output Copy 1 2 …" at bounding box center [379, 186] width 711 height 325
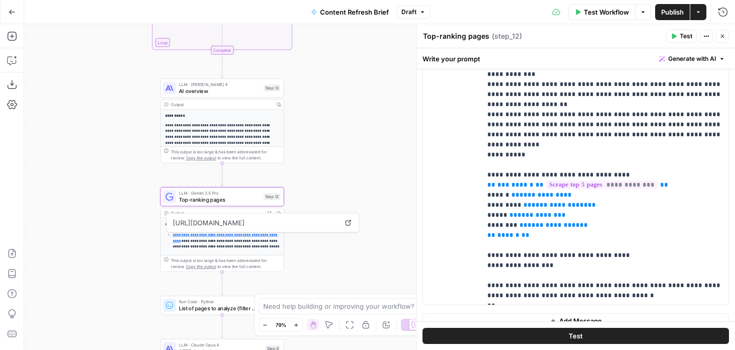
drag, startPoint x: 149, startPoint y: 150, endPoint x: 153, endPoint y: 110, distance: 40.4
click at [154, 109] on div "Workflow Set Inputs Inputs Run Code · Python Word count Step 3 Output Copy 1 2 …" at bounding box center [379, 186] width 711 height 325
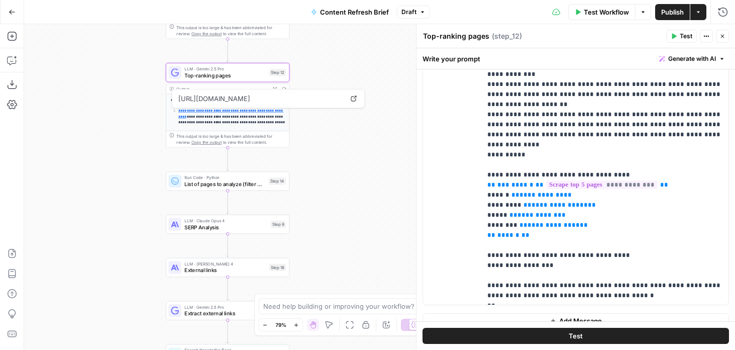
click at [428, 33] on textarea "Top-ranking pages" at bounding box center [456, 36] width 66 height 10
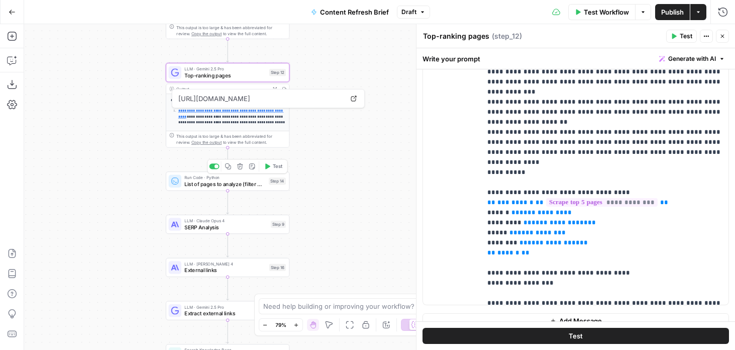
drag, startPoint x: 134, startPoint y: 220, endPoint x: 134, endPoint y: 163, distance: 56.8
click at [134, 163] on div "Workflow Set Inputs Inputs Run Code · Python Word count Step 3 Output Copy 1 2 …" at bounding box center [379, 186] width 711 height 325
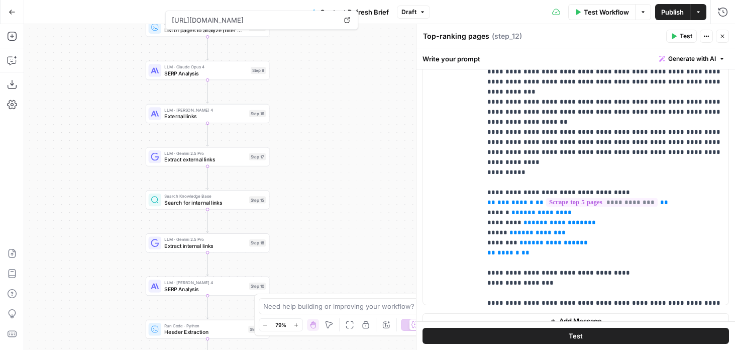
drag, startPoint x: 105, startPoint y: 227, endPoint x: 85, endPoint y: 130, distance: 99.0
click at [85, 130] on div "Workflow Set Inputs Inputs Run Code · Python Word count Step 3 Output Copy 1 2 …" at bounding box center [379, 186] width 711 height 325
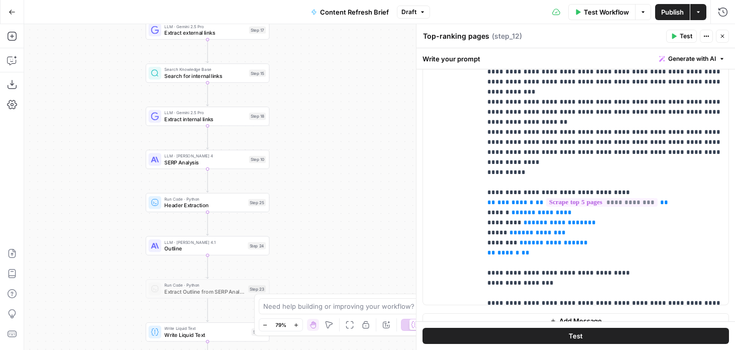
drag, startPoint x: 88, startPoint y: 155, endPoint x: 88, endPoint y: 29, distance: 126.6
click at [88, 29] on div "Workflow Set Inputs Inputs Run Code · Python Word count Step 3 Output Copy 1 2 …" at bounding box center [379, 186] width 711 height 325
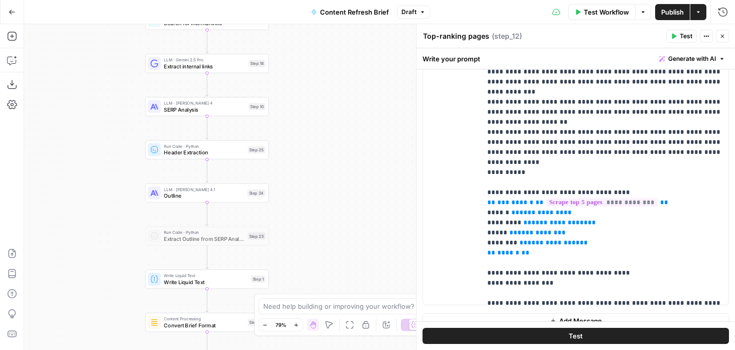
drag, startPoint x: 89, startPoint y: 137, endPoint x: 82, endPoint y: 199, distance: 62.1
click at [82, 197] on div "Workflow Set Inputs Inputs Run Code · Python Word count Step 3 Output Copy 1 2 …" at bounding box center [379, 186] width 711 height 325
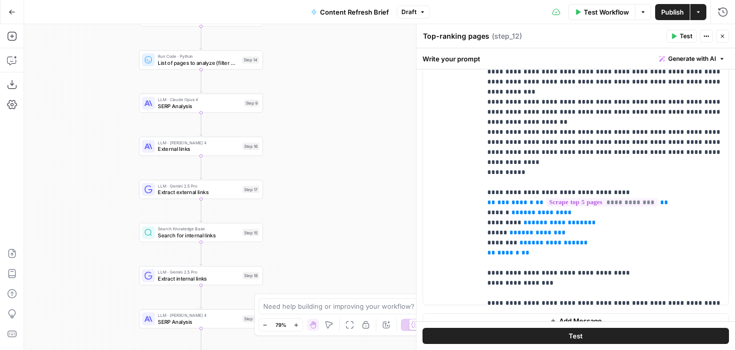
drag, startPoint x: 82, startPoint y: 101, endPoint x: 82, endPoint y: 201, distance: 99.4
click at [82, 201] on div "Workflow Set Inputs Inputs Run Code · Python Word count Step 3 Output Copy 1 2 …" at bounding box center [379, 186] width 711 height 325
click at [158, 105] on span "SERP Analysis" at bounding box center [199, 106] width 83 height 8
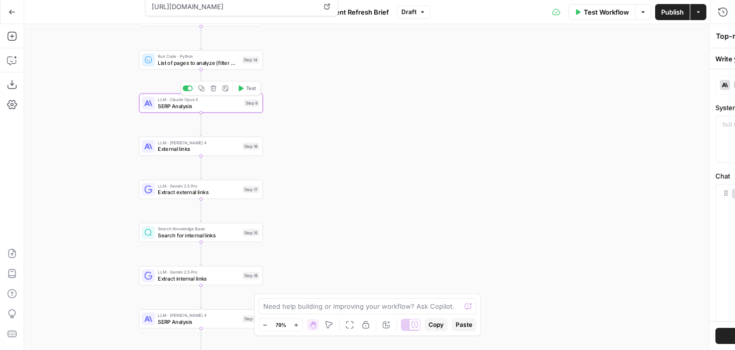
type textarea "SERP Analysis"
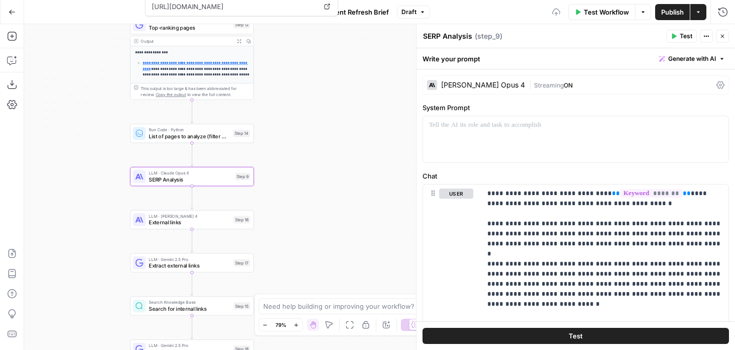
drag, startPoint x: 92, startPoint y: 109, endPoint x: 83, endPoint y: 182, distance: 73.9
click at [83, 182] on div "Workflow Set Inputs Inputs Run Code · Python Word count Step 3 Output Copy 1 2 …" at bounding box center [379, 186] width 711 height 325
drag, startPoint x: 415, startPoint y: 158, endPoint x: 324, endPoint y: 158, distance: 90.9
click at [324, 158] on body "Foundation Inc. New Home Browse Your Data Usage Flightpath Settings Recent Grid…" at bounding box center [367, 175] width 735 height 350
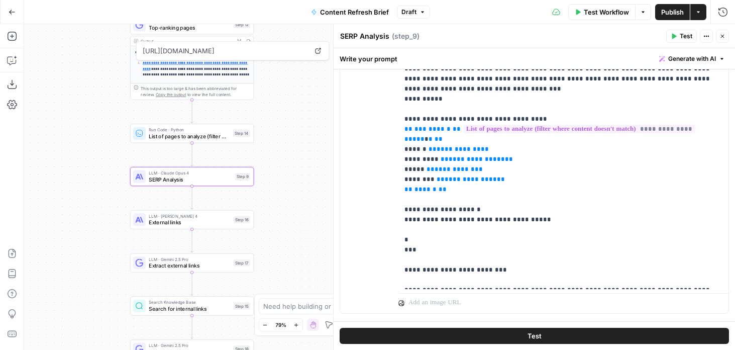
scroll to position [15, 0]
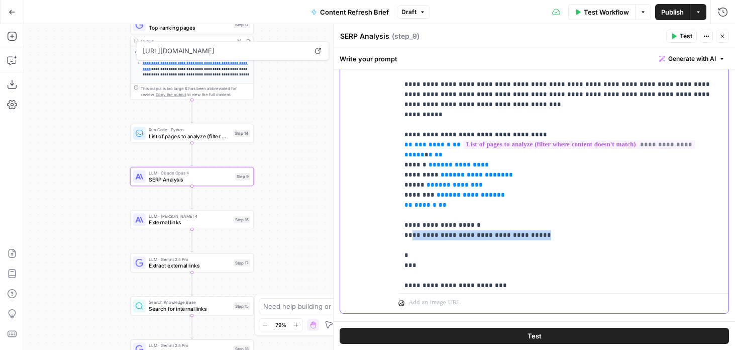
drag, startPoint x: 412, startPoint y: 208, endPoint x: 552, endPoint y: 208, distance: 140.6
click at [552, 208] on p "**********" at bounding box center [563, 84] width 318 height 432
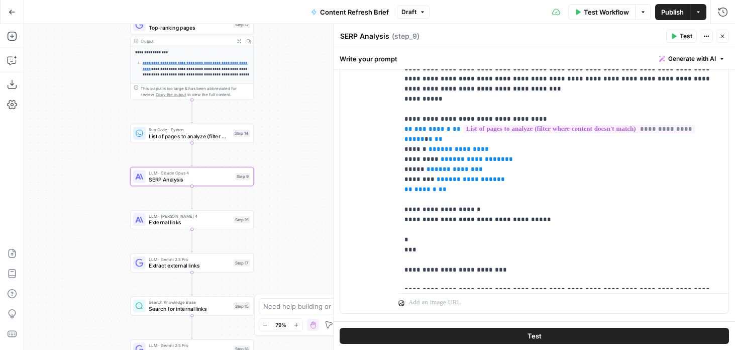
click at [341, 7] on span "Content Refresh Brief" at bounding box center [354, 12] width 69 height 10
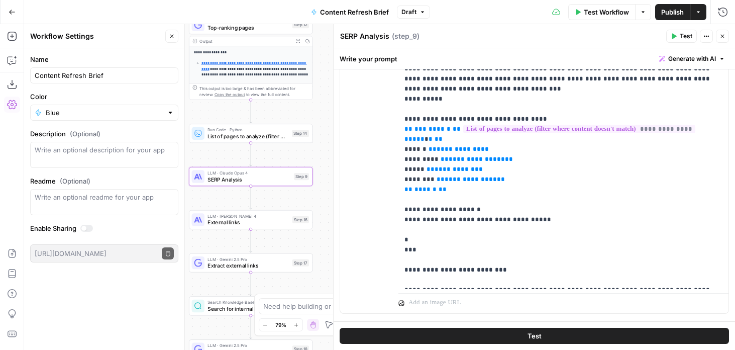
click at [161, 93] on label "Color" at bounding box center [104, 96] width 148 height 10
click at [161, 107] on input "Blue" at bounding box center [104, 112] width 117 height 10
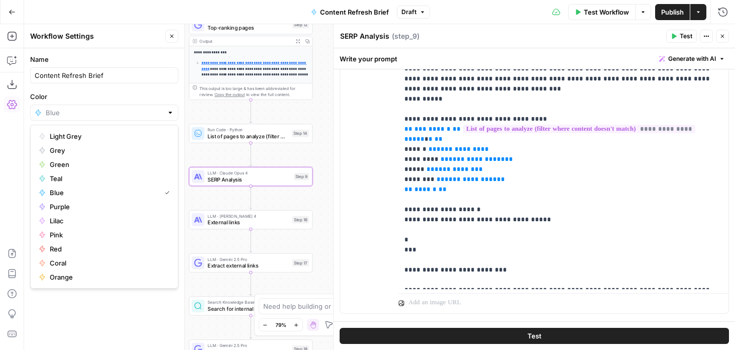
type input "Blue"
click at [173, 39] on icon "button" at bounding box center [172, 36] width 6 height 6
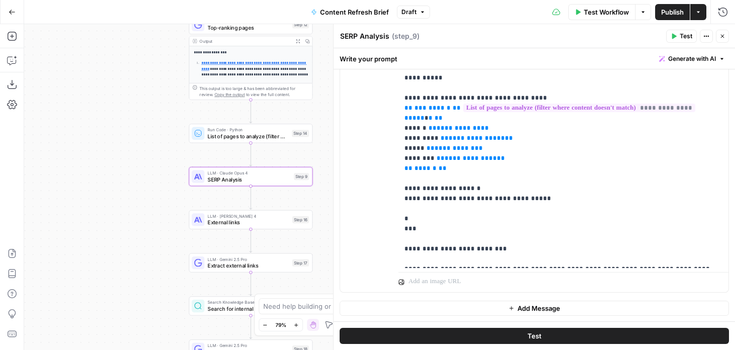
click at [355, 36] on textarea "SERP Analysis" at bounding box center [364, 36] width 49 height 10
paste textarea "⭐️"
click at [354, 36] on textarea "⭐️ "Key trends" at bounding box center [365, 36] width 51 height 10
type textarea "⭐️ Key trends + How will ours be better"
click at [146, 187] on div "Workflow Set Inputs Inputs Run Code · Python Word count Step 3 Output Copy 1 2 …" at bounding box center [379, 186] width 711 height 325
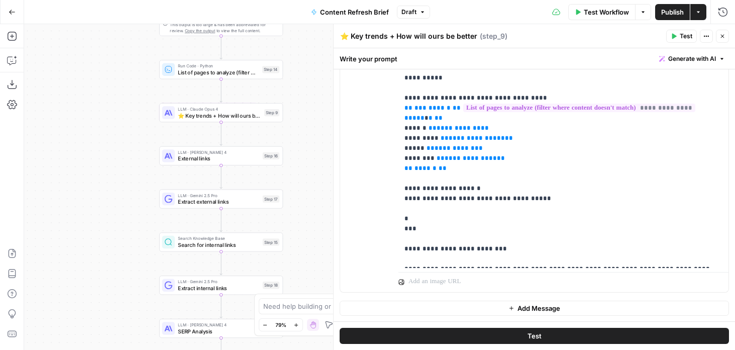
drag, startPoint x: 146, startPoint y: 232, endPoint x: 117, endPoint y: 168, distance: 70.3
click at [117, 168] on div "Workflow Set Inputs Inputs Run Code · Python Word count Step 3 Output Copy 1 2 …" at bounding box center [379, 186] width 711 height 325
click at [366, 33] on textarea "⭐️ Key trends + How will ours be better" at bounding box center [408, 36] width 137 height 10
drag, startPoint x: 348, startPoint y: 36, endPoint x: 329, endPoint y: 36, distance: 19.1
click at [333, 36] on div "**********" at bounding box center [534, 186] width 402 height 325
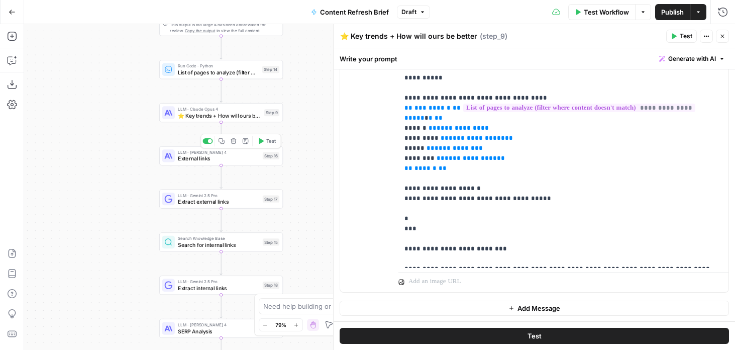
click at [176, 161] on div "LLM · [PERSON_NAME] 4 External links Step 16 Copy step Delete step Add Note Test" at bounding box center [221, 156] width 118 height 14
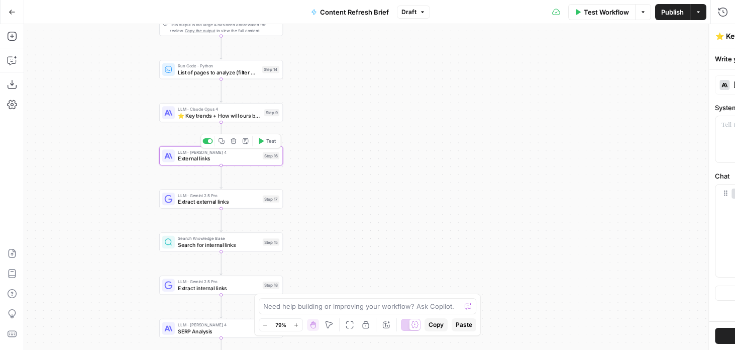
type textarea "External links"
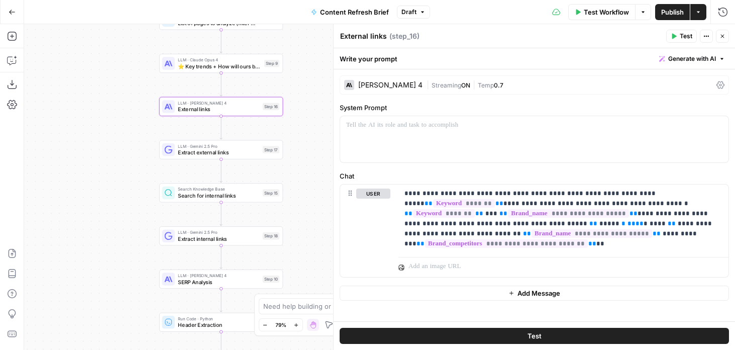
drag, startPoint x: 145, startPoint y: 232, endPoint x: 144, endPoint y: 176, distance: 55.8
click at [144, 176] on div "Workflow Set Inputs Inputs Run Code · Python Word count Step 3 Output Copy 1 2 …" at bounding box center [379, 186] width 711 height 325
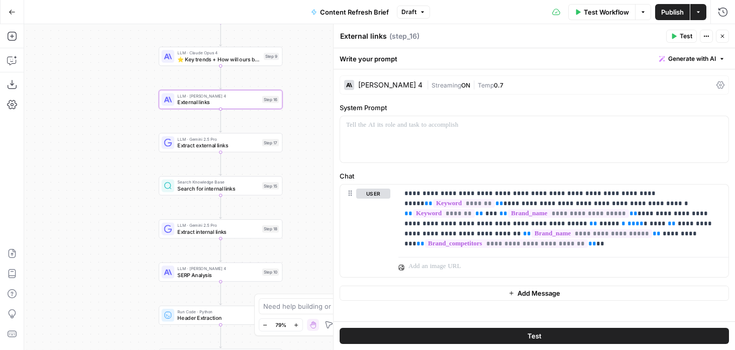
click at [412, 82] on div "[PERSON_NAME] 4" at bounding box center [390, 84] width 64 height 7
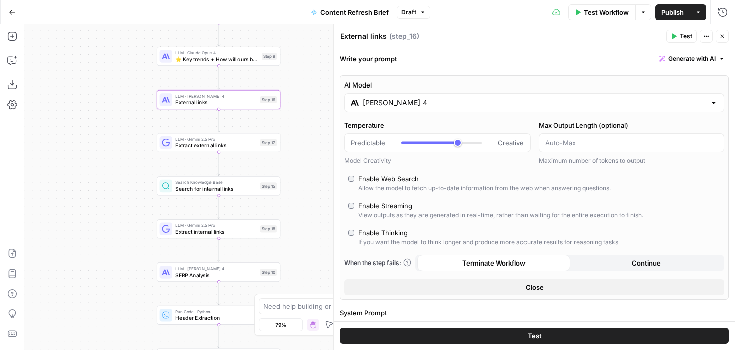
drag, startPoint x: 115, startPoint y: 208, endPoint x: 103, endPoint y: 196, distance: 16.7
click at [103, 196] on div "Workflow Set Inputs Inputs Run Code · Python Word count Step 3 Output Copy 1 2 …" at bounding box center [379, 186] width 711 height 325
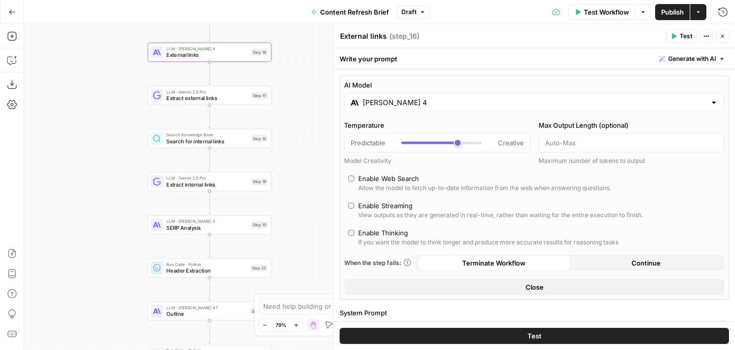
drag, startPoint x: 124, startPoint y: 238, endPoint x: 124, endPoint y: 200, distance: 37.7
click at [124, 200] on div "Workflow Set Inputs Inputs Run Code · Python Word count Step 3 Output Copy 1 2 …" at bounding box center [379, 186] width 711 height 325
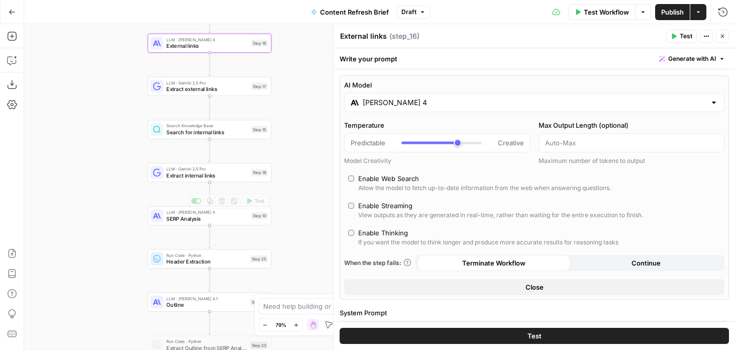
drag, startPoint x: 118, startPoint y: 238, endPoint x: 117, endPoint y: 202, distance: 35.7
click at [117, 202] on div "Workflow Set Inputs Inputs Run Code · Python Word count Step 3 Output Copy 1 2 …" at bounding box center [379, 186] width 711 height 325
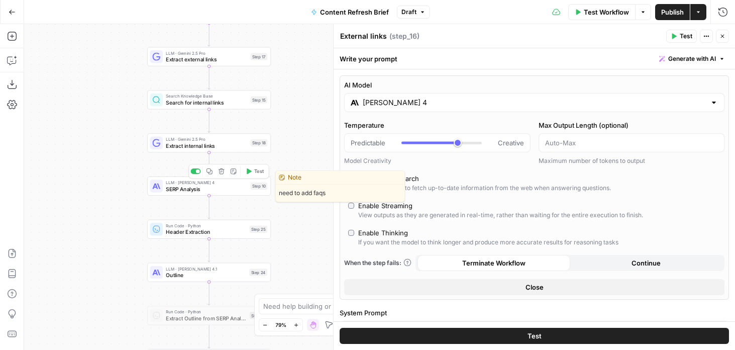
click at [183, 190] on span "SERP Analysis" at bounding box center [206, 189] width 81 height 8
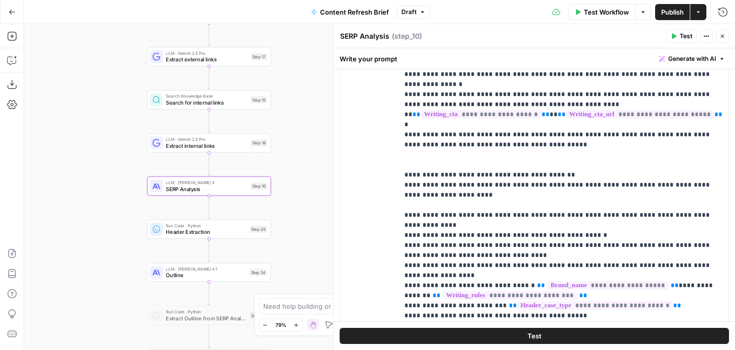
scroll to position [205, 0]
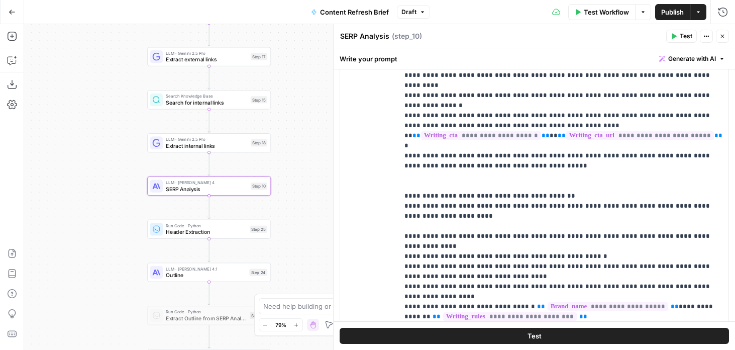
click at [370, 29] on header "SERP Analysis SERP Analysis ( step_10 ) Test Actions Close" at bounding box center [534, 36] width 401 height 24
click at [370, 33] on textarea "SERP Analysis" at bounding box center [364, 36] width 49 height 10
paste textarea "⭐️"
type textarea "⭐️ Edit for outline"
drag, startPoint x: 100, startPoint y: 270, endPoint x: 93, endPoint y: 234, distance: 36.7
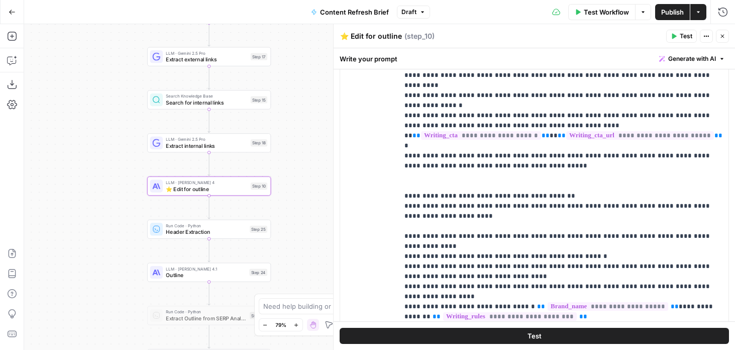
click at [93, 234] on div "Workflow Set Inputs Inputs Run Code · Python Word count Step 3 Output Copy 1 2 …" at bounding box center [379, 186] width 711 height 325
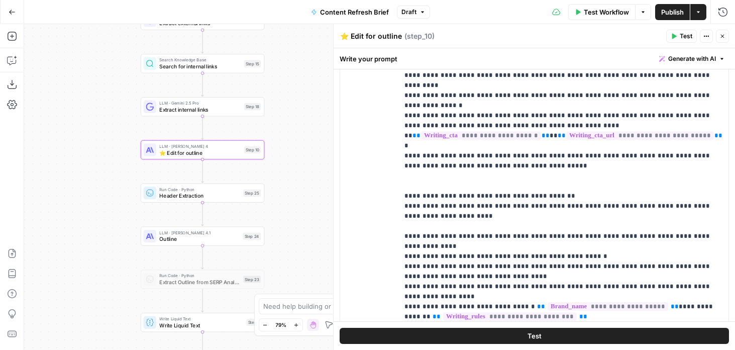
click at [164, 237] on span "Outline" at bounding box center [199, 239] width 80 height 8
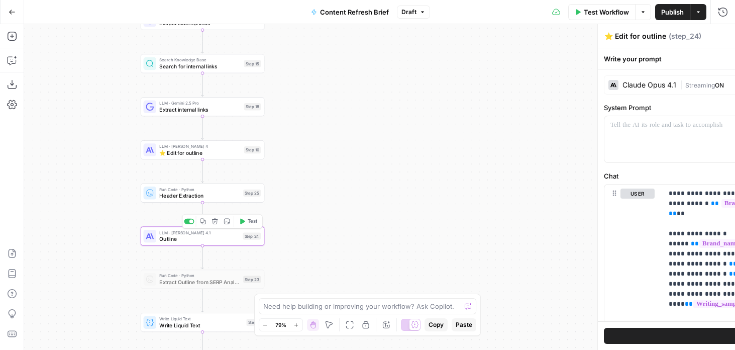
type textarea "Outline"
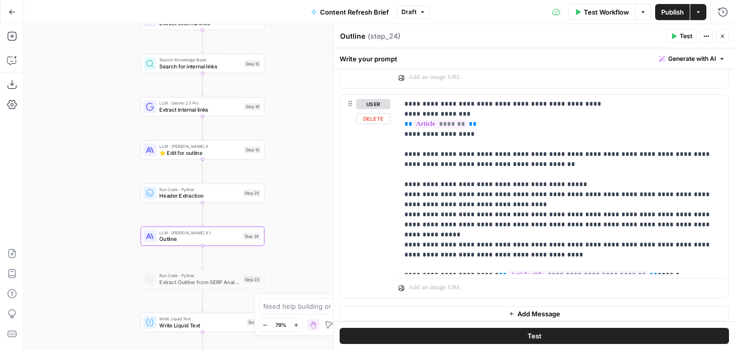
scroll to position [613, 0]
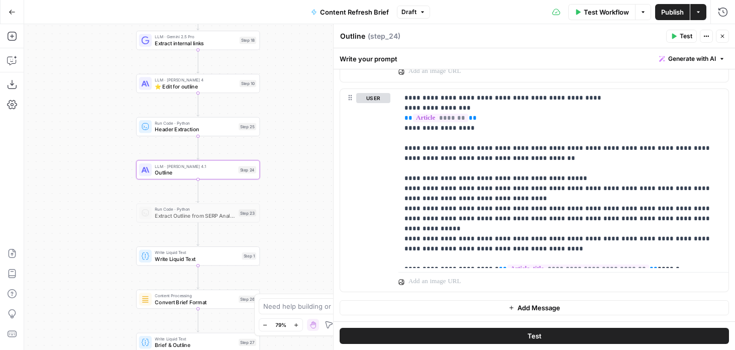
drag, startPoint x: 304, startPoint y: 262, endPoint x: 298, endPoint y: 191, distance: 71.1
click at [298, 191] on div "Workflow Set Inputs Inputs Run Code · Python Word count Step 3 Output Copy 1 2 …" at bounding box center [379, 186] width 711 height 325
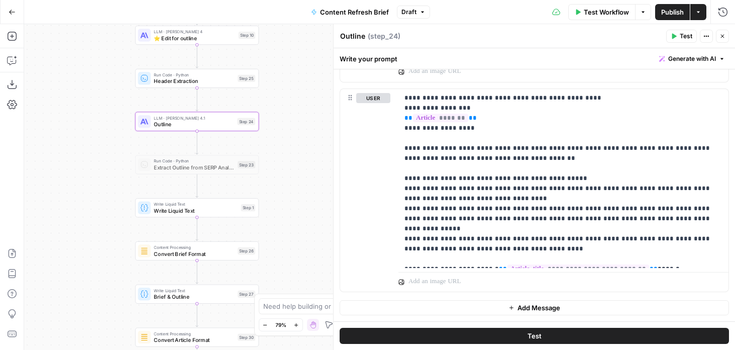
drag, startPoint x: 298, startPoint y: 240, endPoint x: 298, endPoint y: 196, distance: 43.7
click at [298, 196] on div "Workflow Set Inputs Inputs Run Code · Python Word count Step 3 Output Copy 1 2 …" at bounding box center [379, 186] width 711 height 325
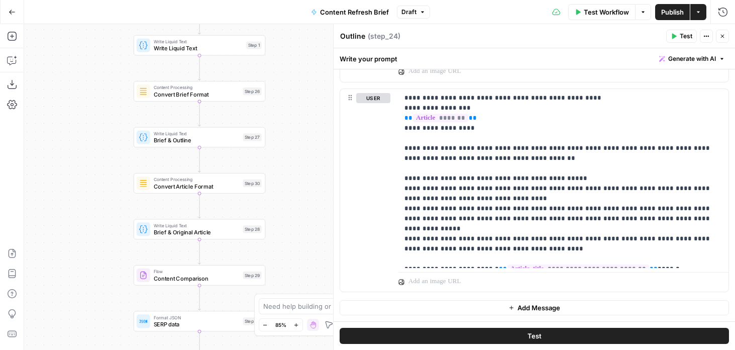
drag, startPoint x: 289, startPoint y: 208, endPoint x: 297, endPoint y: 46, distance: 162.5
click at [297, 46] on div "Workflow Set Inputs Inputs Run Code · Python Word count Step 3 Output Copy 1 2 …" at bounding box center [379, 186] width 711 height 325
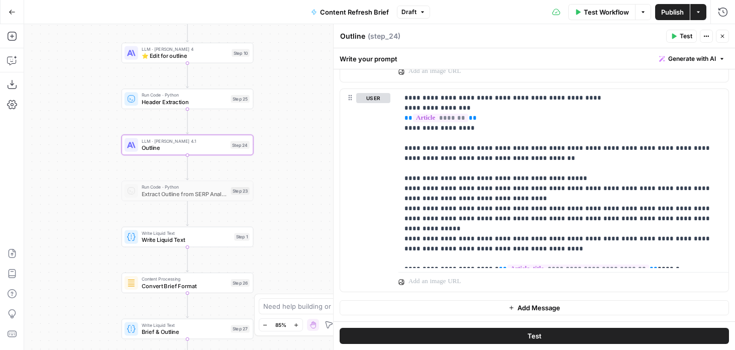
drag, startPoint x: 297, startPoint y: 102, endPoint x: 285, endPoint y: 293, distance: 191.7
click at [285, 293] on body "Foundation Inc. New Home Browse Your Data Usage Flightpath Settings Recent Grid…" at bounding box center [367, 175] width 735 height 350
click at [172, 130] on div at bounding box center [173, 129] width 11 height 6
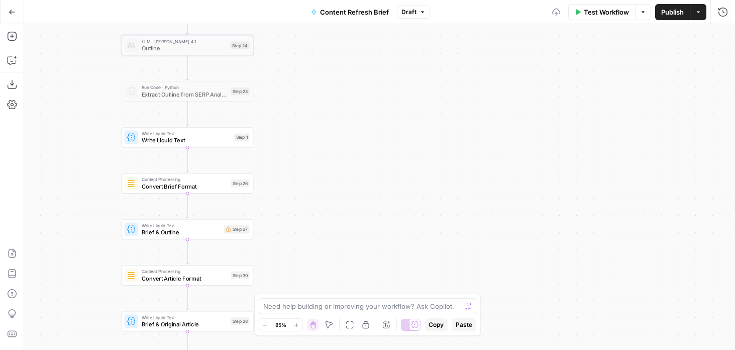
drag, startPoint x: 309, startPoint y: 243, endPoint x: 309, endPoint y: 145, distance: 98.4
click at [309, 145] on div "Workflow Set Inputs Inputs Run Code · Python Word count Step 3 Output Copy 1 2 …" at bounding box center [379, 186] width 711 height 325
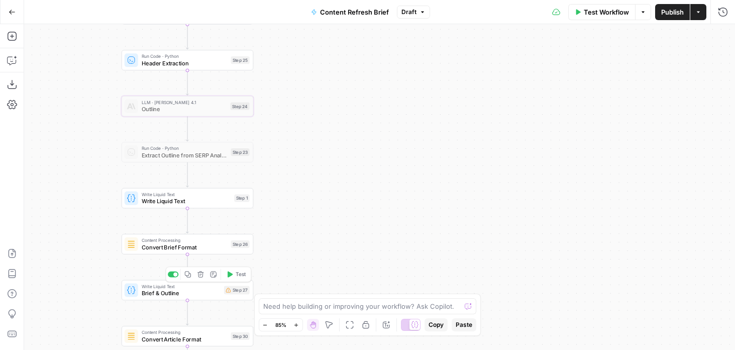
drag, startPoint x: 321, startPoint y: 97, endPoint x: 321, endPoint y: 177, distance: 79.4
click at [321, 177] on div "Workflow Set Inputs Inputs Run Code · Python Word count Step 3 Output Copy 1 2 …" at bounding box center [379, 186] width 711 height 325
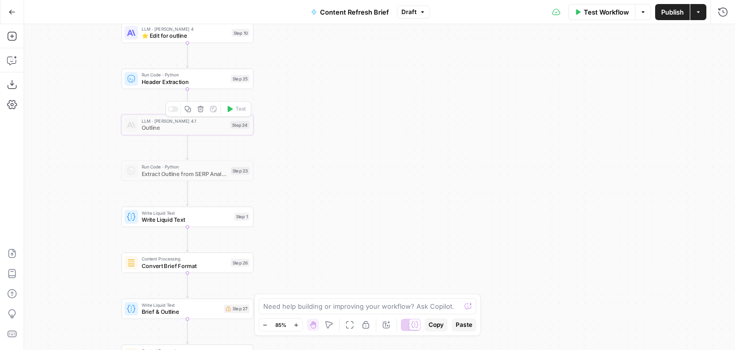
click at [173, 108] on div at bounding box center [173, 109] width 11 height 6
drag, startPoint x: 316, startPoint y: 145, endPoint x: 316, endPoint y: 205, distance: 60.3
click at [316, 205] on div "Workflow Set Inputs Inputs Run Code · Python Word count Step 3 Output Copy 1 2 …" at bounding box center [379, 186] width 711 height 325
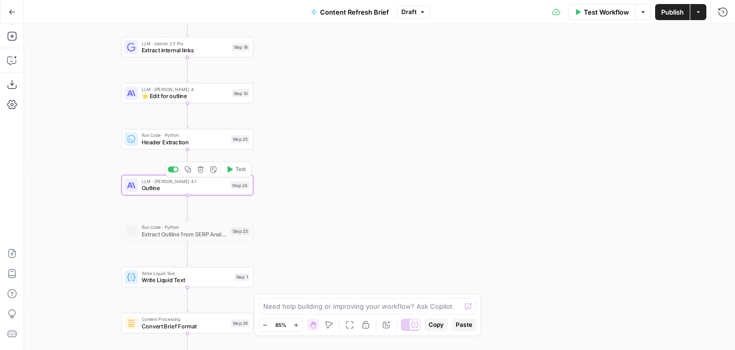
click at [184, 191] on span "Outline" at bounding box center [184, 188] width 85 height 9
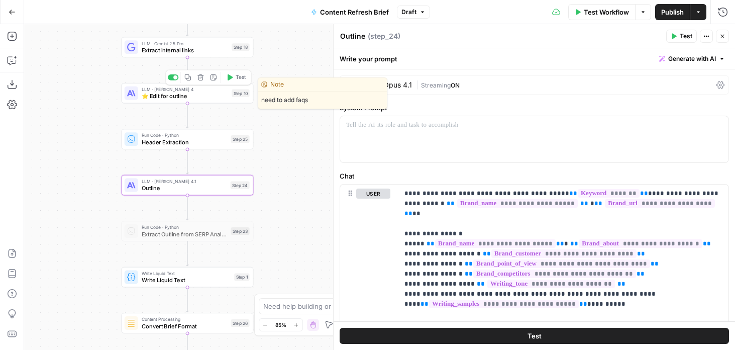
click at [156, 97] on span "⭐️ Edit for outline" at bounding box center [185, 96] width 87 height 9
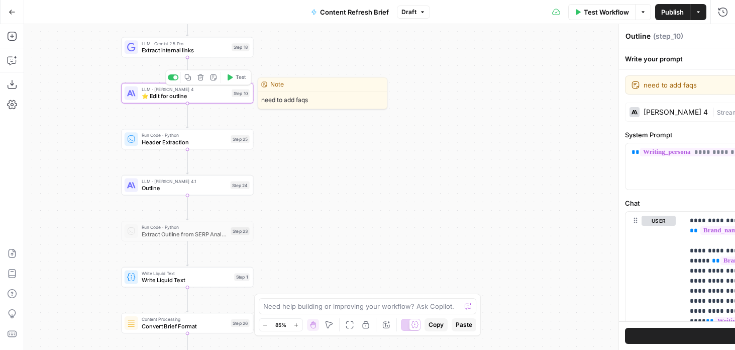
type textarea "⭐️ Edit for outline"
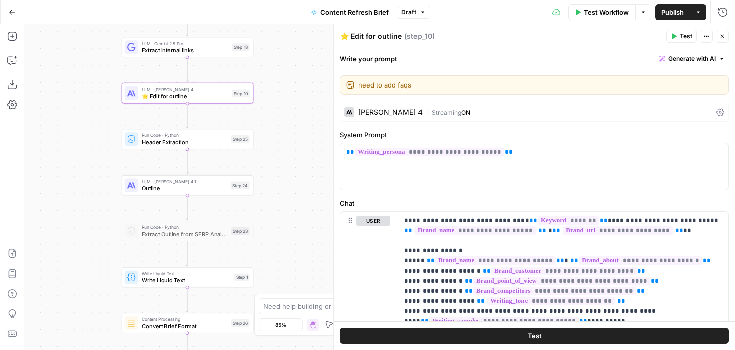
drag, startPoint x: 289, startPoint y: 240, endPoint x: 289, endPoint y: 196, distance: 43.7
click at [289, 196] on div "Workflow Set Inputs Inputs Run Code · Python Word count Step 3 Output Copy 1 2 …" at bounding box center [379, 186] width 711 height 325
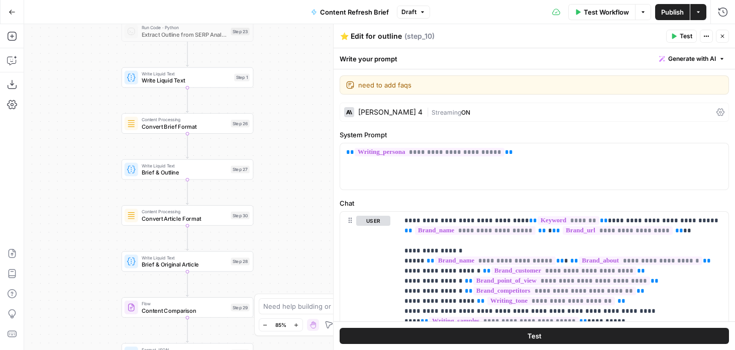
drag, startPoint x: 75, startPoint y: 313, endPoint x: 81, endPoint y: 117, distance: 196.5
click at [81, 117] on div "Workflow Set Inputs Inputs Run Code · Python Word count Step 3 Output Copy 1 2 …" at bounding box center [379, 186] width 711 height 325
drag, startPoint x: 93, startPoint y: 93, endPoint x: 92, endPoint y: 150, distance: 57.3
click at [92, 150] on div "Workflow Set Inputs Inputs Run Code · Python Word count Step 3 Output Copy 1 2 …" at bounding box center [379, 186] width 711 height 325
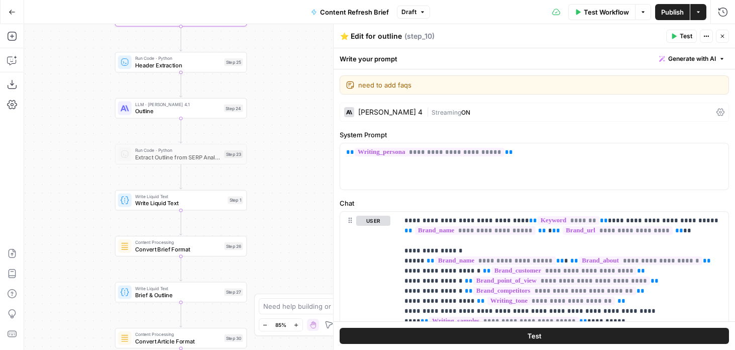
drag, startPoint x: 91, startPoint y: 146, endPoint x: 80, endPoint y: 252, distance: 106.6
click at [80, 252] on div "Workflow Set Inputs Inputs Run Code · Python Word count Step 3 Output Copy 1 2 …" at bounding box center [379, 186] width 711 height 325
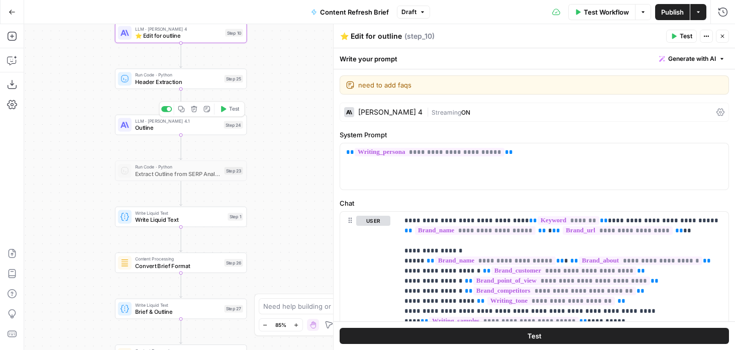
drag, startPoint x: 93, startPoint y: 150, endPoint x: 93, endPoint y: 220, distance: 69.8
click at [93, 220] on div "Workflow Set Inputs Inputs Run Code · Python Word count Step 3 Output Copy 1 2 …" at bounding box center [379, 186] width 711 height 325
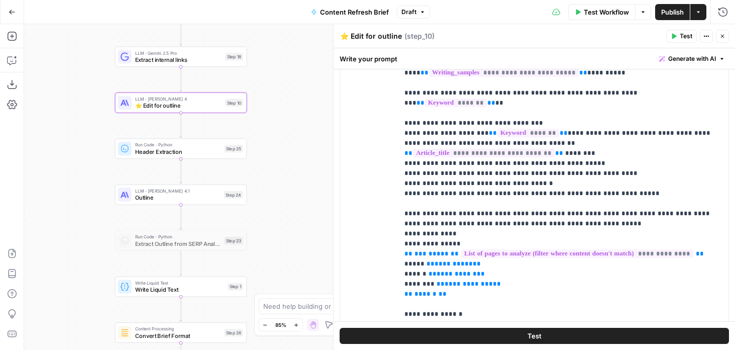
scroll to position [116, 0]
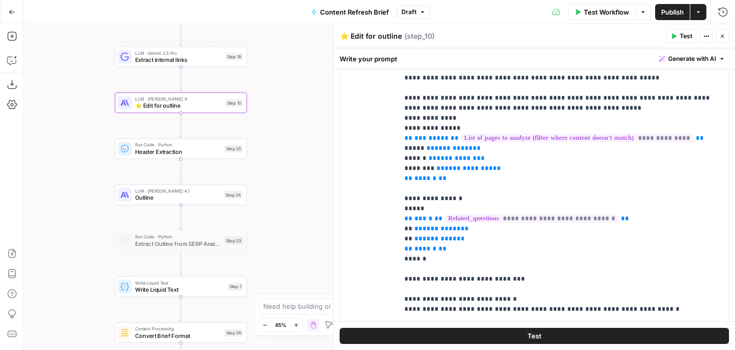
drag, startPoint x: 298, startPoint y: 52, endPoint x: 298, endPoint y: 137, distance: 84.9
click at [298, 135] on div "Workflow Set Inputs Inputs Run Code · Python Word count Step 3 Output Copy 1 2 …" at bounding box center [379, 186] width 711 height 325
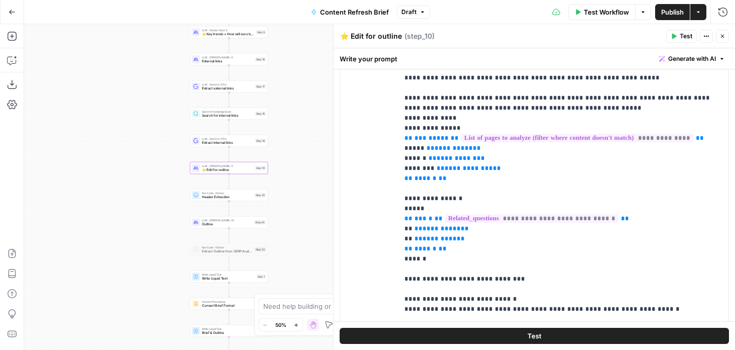
drag, startPoint x: 310, startPoint y: 65, endPoint x: 290, endPoint y: 216, distance: 152.5
click at [290, 216] on div "Workflow Set Inputs Inputs Run Code · Python Word count Step 3 Output Copy 1 2 …" at bounding box center [379, 186] width 711 height 325
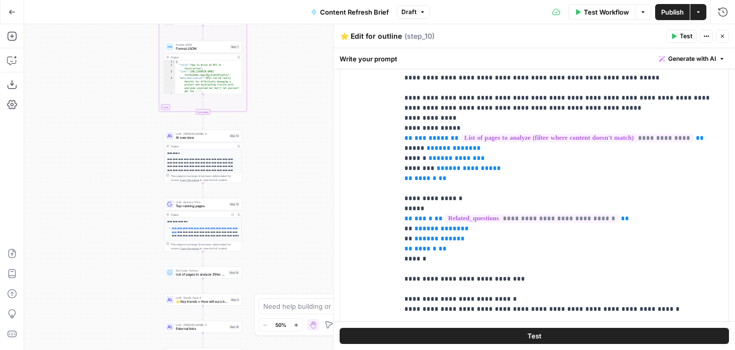
drag, startPoint x: 283, startPoint y: 84, endPoint x: 277, endPoint y: 318, distance: 234.1
click at [277, 318] on body "Foundation Inc. New Home Browse Your Data Usage Flightpath Settings Recent Grid…" at bounding box center [367, 175] width 735 height 350
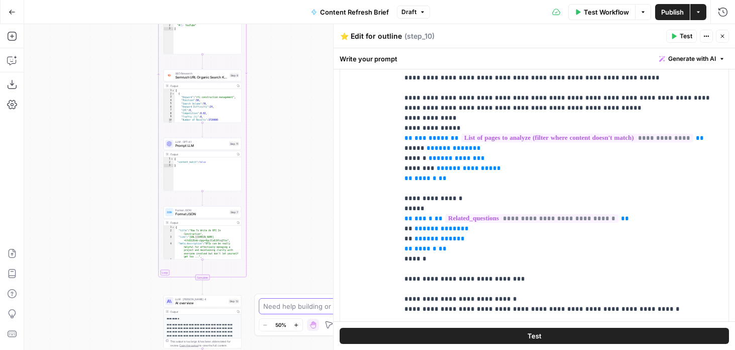
drag, startPoint x: 277, startPoint y: 153, endPoint x: 277, endPoint y: 325, distance: 172.8
click at [277, 325] on body "Foundation Inc. New Home Browse Your Data Usage Flightpath Settings Recent Grid…" at bounding box center [367, 175] width 735 height 350
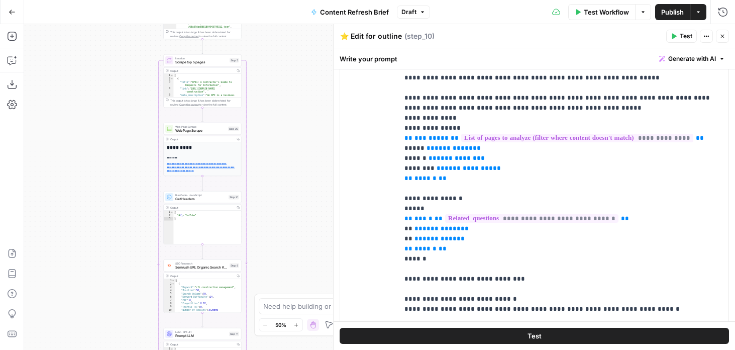
drag, startPoint x: 290, startPoint y: 126, endPoint x: 290, endPoint y: 316, distance: 190.9
click at [290, 316] on body "Foundation Inc. New Home Browse Your Data Usage Flightpath Settings Recent Grid…" at bounding box center [367, 175] width 735 height 350
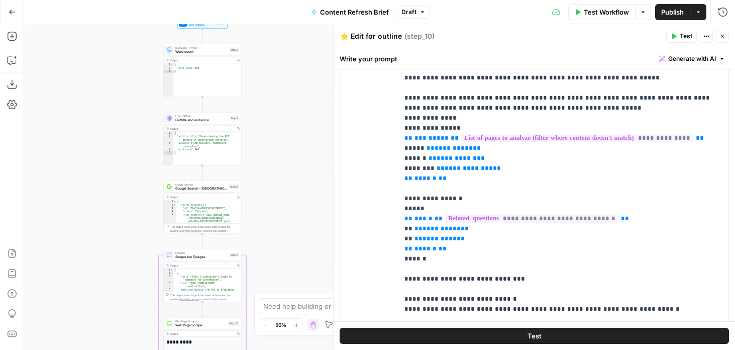
drag, startPoint x: 283, startPoint y: 75, endPoint x: 283, endPoint y: 280, distance: 204.9
click at [283, 280] on div "Workflow Set Inputs Inputs Run Code · Python Word count Step 3 Output Copy 1 2 …" at bounding box center [379, 186] width 711 height 325
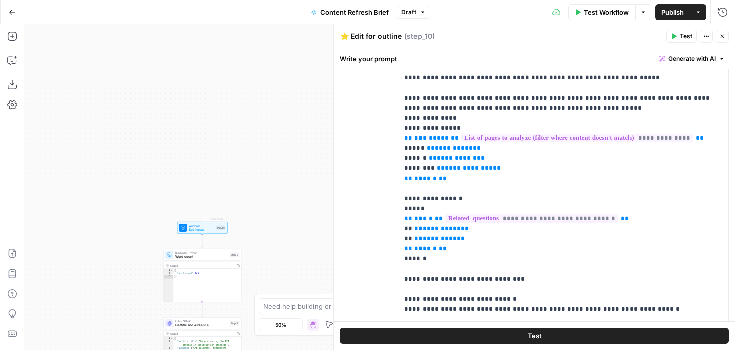
click at [190, 227] on span "Set Inputs" at bounding box center [201, 229] width 25 height 5
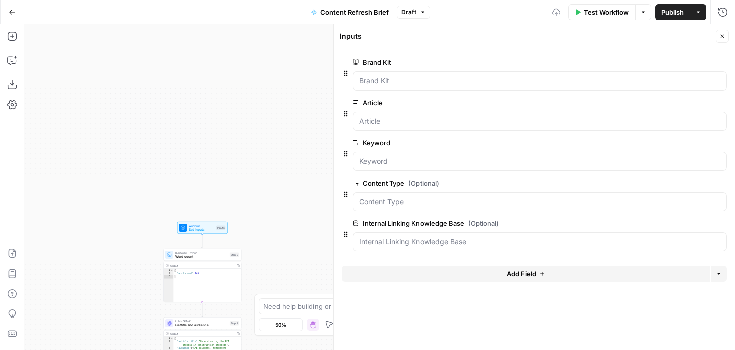
click at [477, 270] on button "Add Field" at bounding box center [526, 273] width 368 height 16
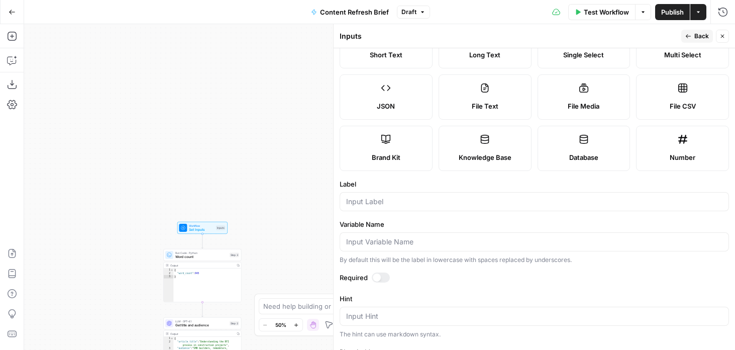
scroll to position [53, 0]
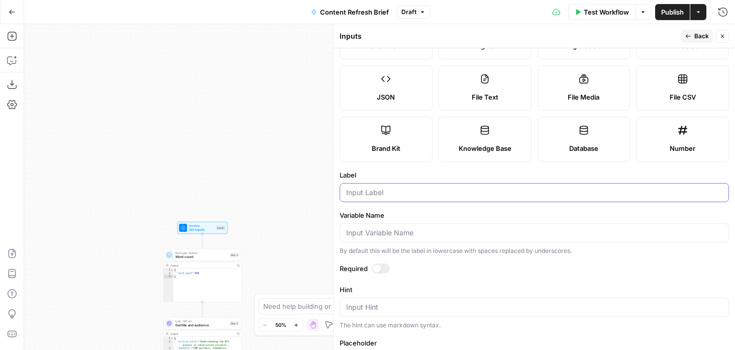
click at [386, 190] on input "Label" at bounding box center [534, 192] width 376 height 10
type input "Notes"
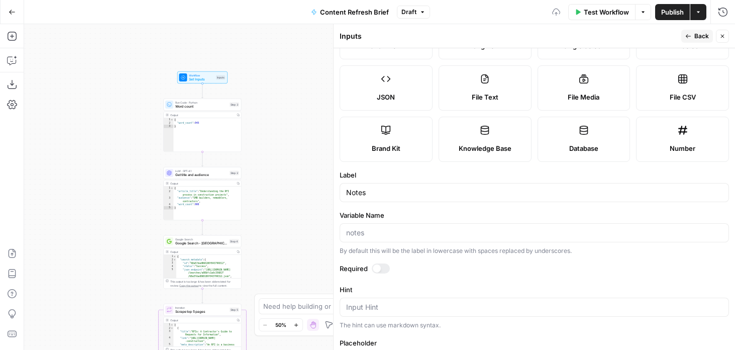
drag, startPoint x: 112, startPoint y: 137, endPoint x: 112, endPoint y: 44, distance: 92.4
click at [112, 44] on div "Workflow Set Inputs Inputs Run Code · Python Word count Step 3 Output Copy 1 2 …" at bounding box center [379, 186] width 711 height 325
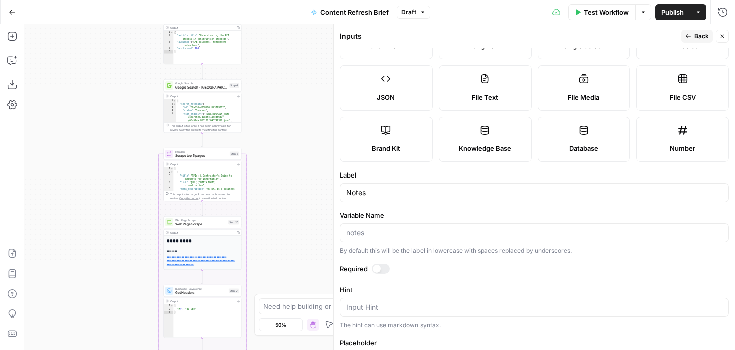
drag, startPoint x: 113, startPoint y: 164, endPoint x: 113, endPoint y: 50, distance: 114.0
click at [113, 50] on div "Workflow Set Inputs Inputs Run Code · Python Word count Step 3 Output Copy 1 2 …" at bounding box center [379, 186] width 711 height 325
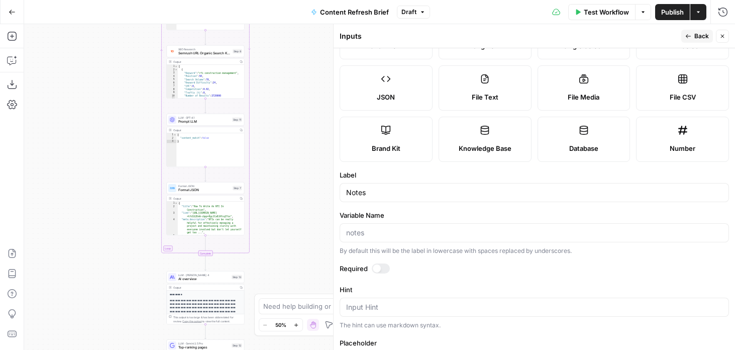
drag, startPoint x: 115, startPoint y: 81, endPoint x: 116, endPoint y: 20, distance: 60.8
click at [116, 20] on div "Go Back Content Refresh Brief Draft Test Workflow Options Publish Actions Run H…" at bounding box center [367, 175] width 735 height 350
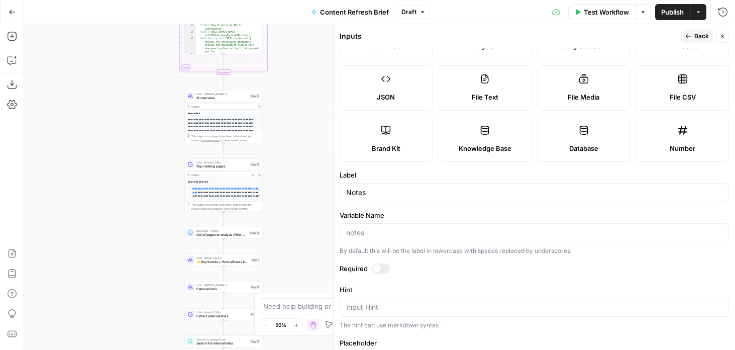
drag, startPoint x: 126, startPoint y: 105, endPoint x: 130, endPoint y: 76, distance: 29.4
click at [130, 76] on div "Workflow Set Inputs Inputs Run Code · Python Word count Step 3 Output Copy 1 2 …" at bounding box center [379, 186] width 711 height 325
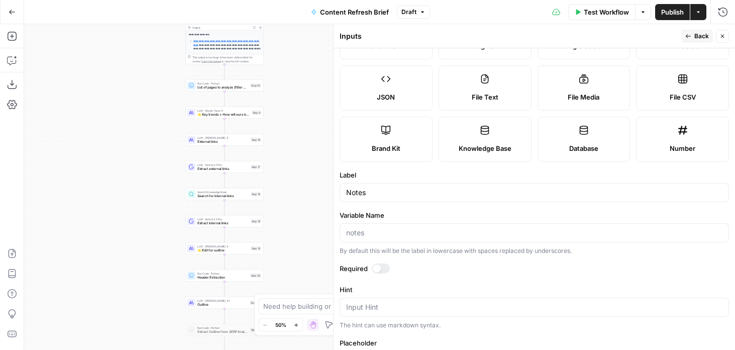
drag, startPoint x: 119, startPoint y: 171, endPoint x: 119, endPoint y: 121, distance: 49.7
click at [119, 121] on div "Workflow Set Inputs Inputs Run Code · Python Word count Step 3 Output Copy 1 2 …" at bounding box center [379, 186] width 711 height 325
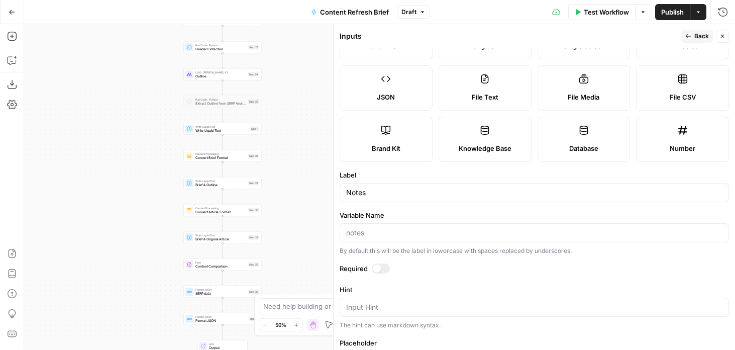
drag, startPoint x: 129, startPoint y: 141, endPoint x: 128, endPoint y: 90, distance: 50.7
click at [128, 90] on div "Workflow Set Inputs Inputs Run Code · Python Word count Step 3 Output Copy 1 2 …" at bounding box center [379, 186] width 711 height 325
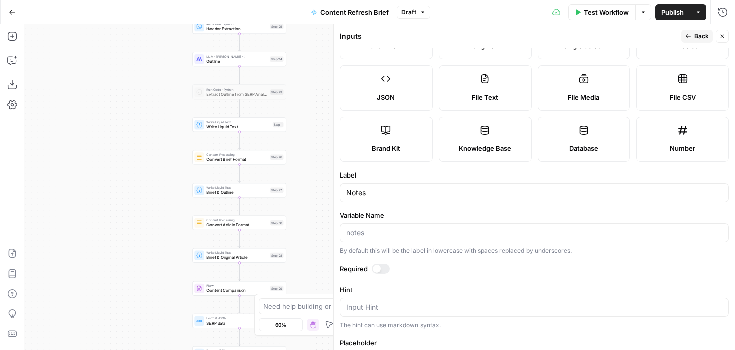
drag, startPoint x: 137, startPoint y: 143, endPoint x: 95, endPoint y: 288, distance: 151.5
click at [95, 288] on div "Workflow Set Inputs Inputs Run Code · Python Word count Step 3 Output Copy 1 2 …" at bounding box center [379, 186] width 711 height 325
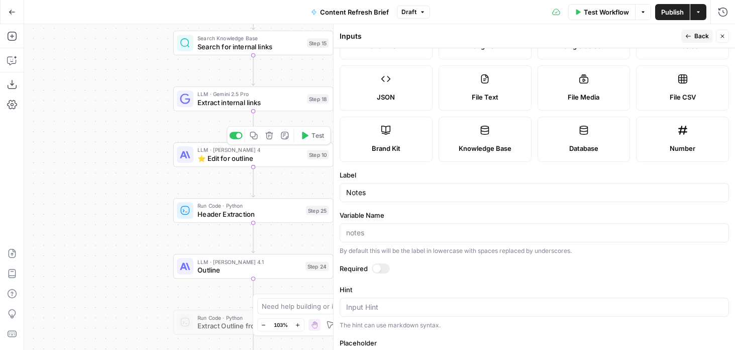
click at [236, 164] on div "LLM · Claude Sonnet 4 ⭐️ Edit for outline Step 10 Copy step Delete step Edit No…" at bounding box center [253, 154] width 160 height 25
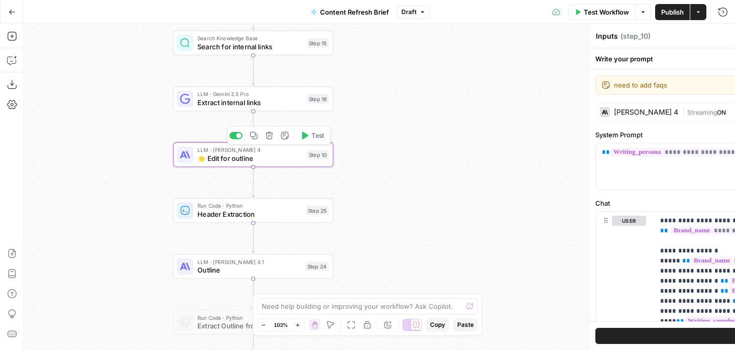
type textarea "⭐️ Edit for outline"
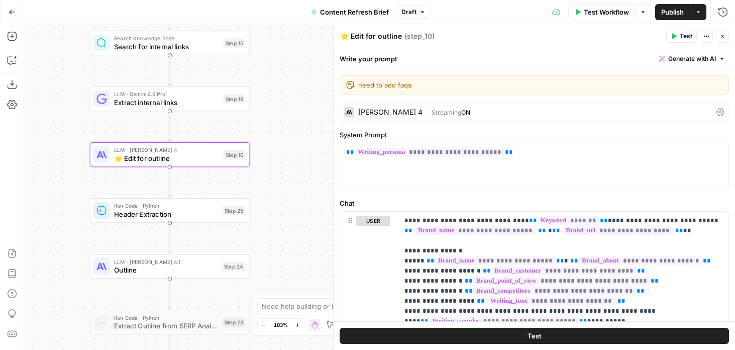
drag, startPoint x: 134, startPoint y: 165, endPoint x: 50, endPoint y: 165, distance: 83.9
click at [50, 165] on div "Workflow Set Inputs Inputs Run Code · Python Word count Step 3 Output Copy 1 2 …" at bounding box center [379, 186] width 711 height 325
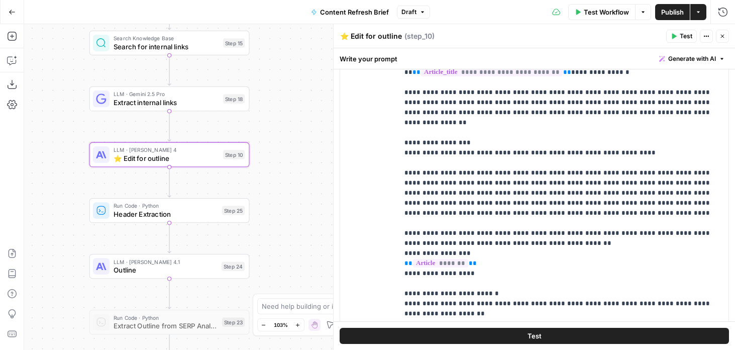
scroll to position [695, 0]
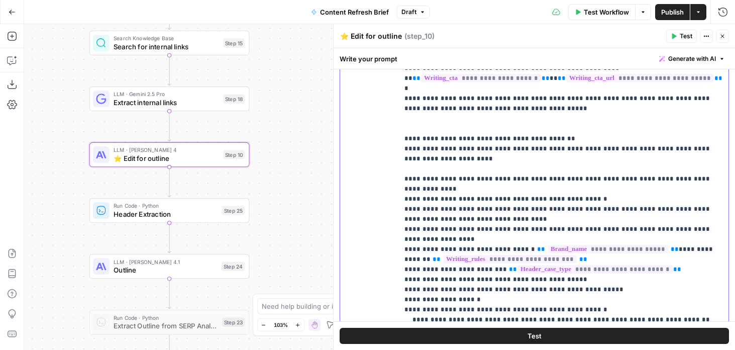
scroll to position [775, 0]
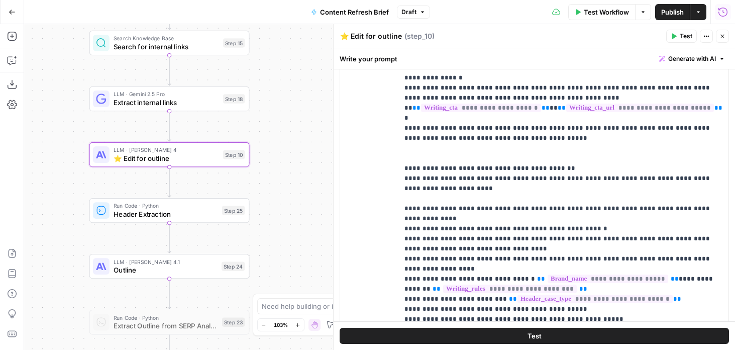
click at [721, 10] on icon "button" at bounding box center [723, 12] width 10 height 10
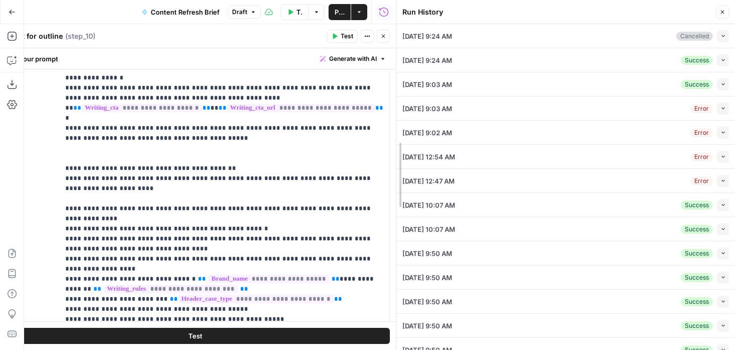
drag, startPoint x: 396, startPoint y: 93, endPoint x: 443, endPoint y: 93, distance: 47.2
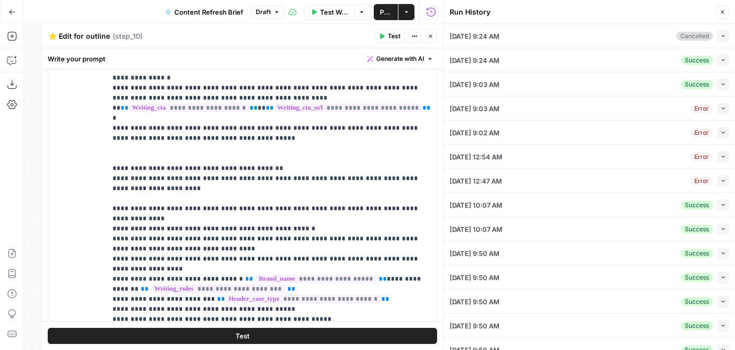
click at [721, 60] on icon "button" at bounding box center [723, 60] width 6 height 6
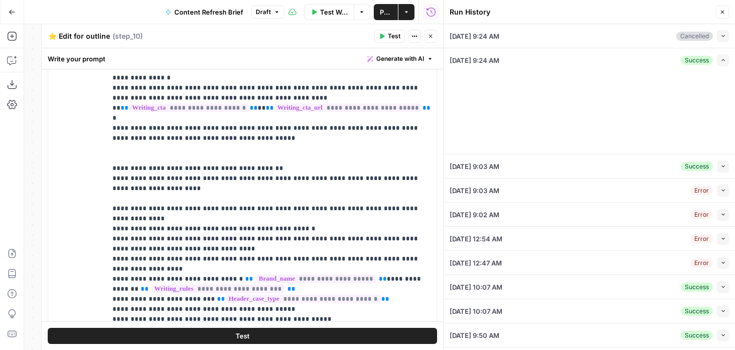
type input "Buildxact"
type input "Buildxact Internal Linking"
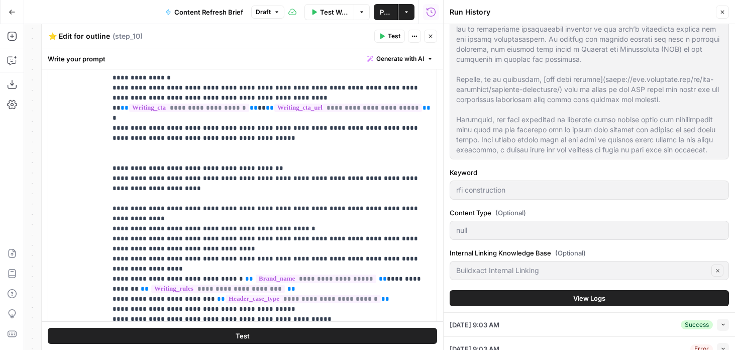
scroll to position [208, 0]
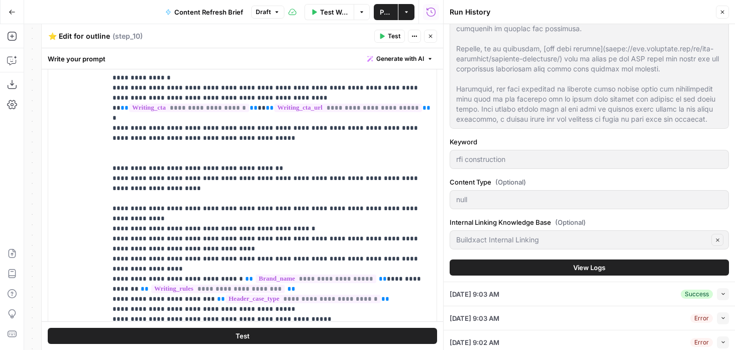
click at [506, 262] on button "View Logs" at bounding box center [589, 267] width 279 height 16
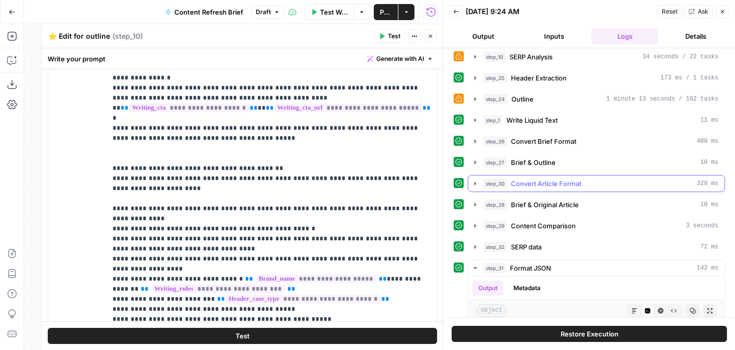
scroll to position [258, 0]
click at [509, 166] on div "step_27 Brief & Outline 10 ms" at bounding box center [600, 163] width 235 height 10
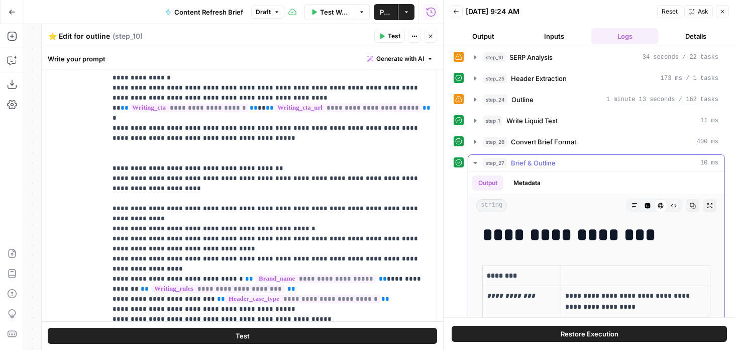
click at [509, 165] on div "step_27 Brief & Outline 10 ms" at bounding box center [600, 163] width 235 height 10
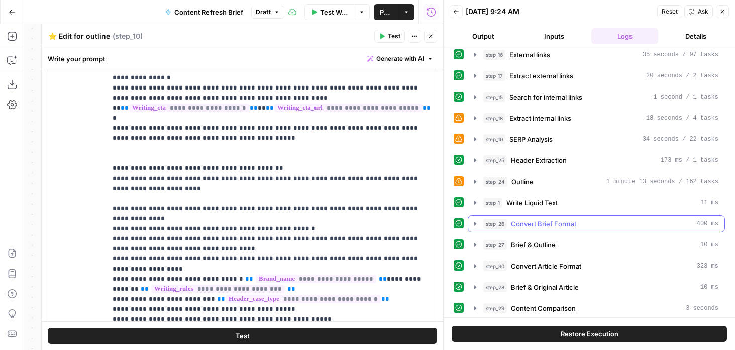
scroll to position [172, 0]
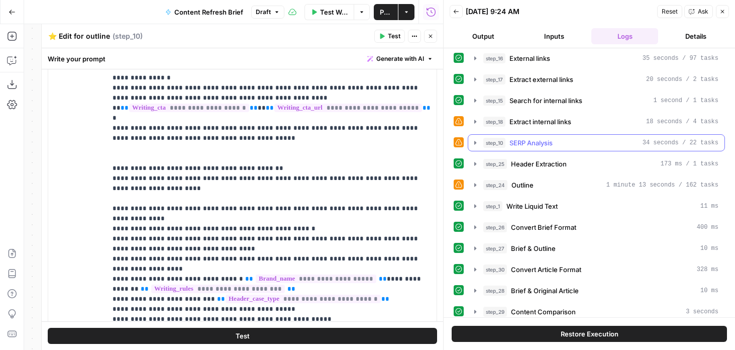
click at [515, 143] on span "SERP Analysis" at bounding box center [530, 143] width 43 height 10
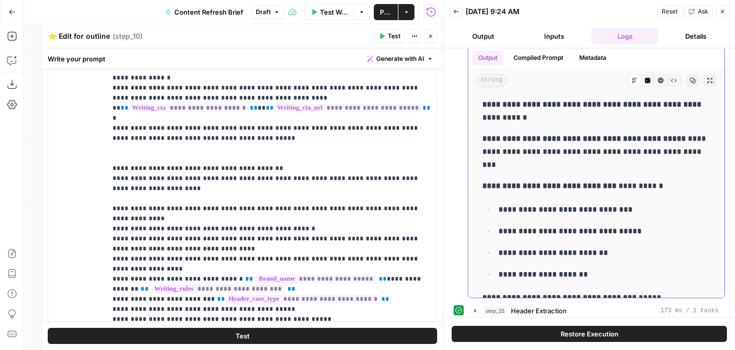
scroll to position [1549, 0]
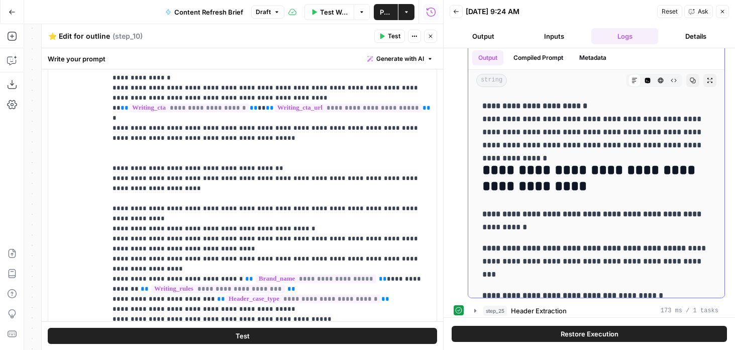
drag, startPoint x: 484, startPoint y: 198, endPoint x: 552, endPoint y: 257, distance: 90.1
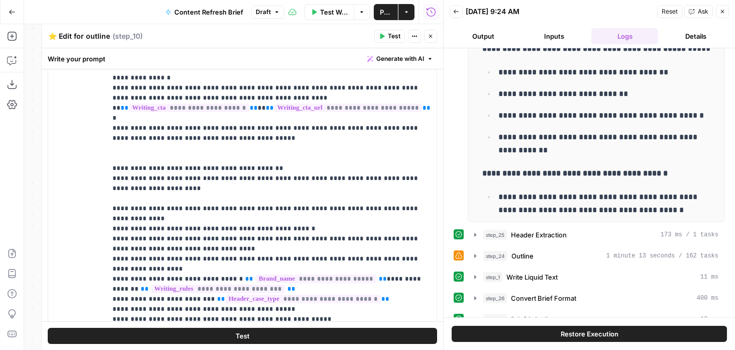
scroll to position [431, 0]
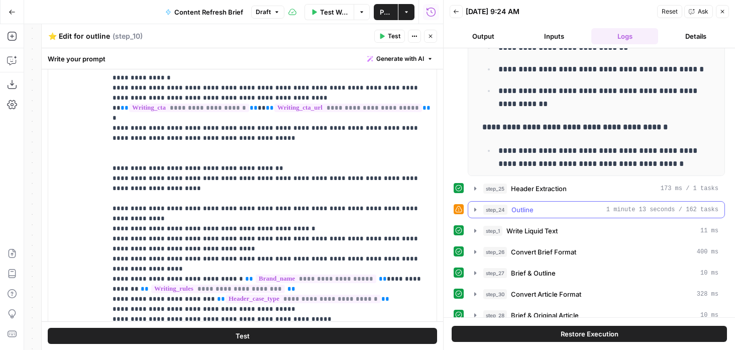
click at [509, 211] on div "step_24 Outline 1 minute 13 seconds / 162 tasks" at bounding box center [600, 209] width 235 height 10
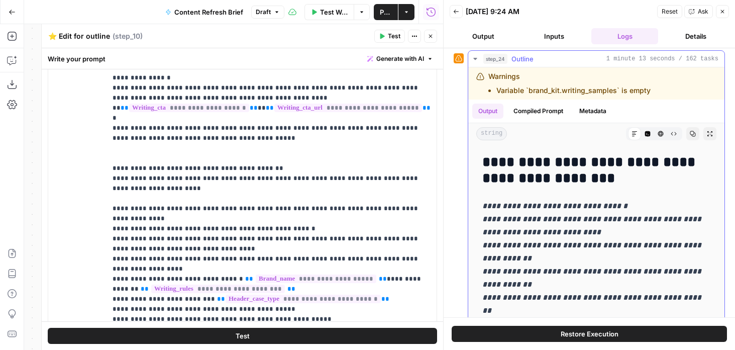
scroll to position [2476, 0]
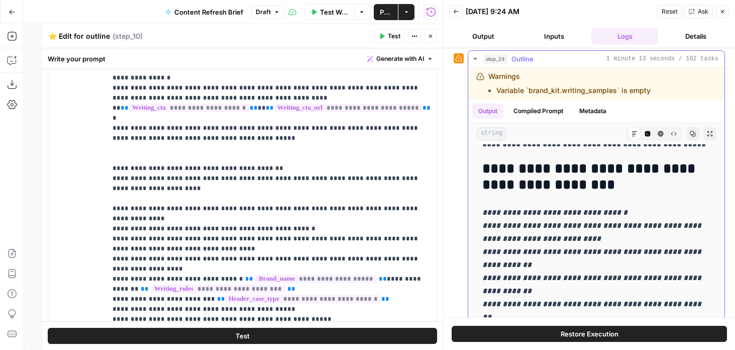
drag, startPoint x: 477, startPoint y: 175, endPoint x: 594, endPoint y: 290, distance: 163.7
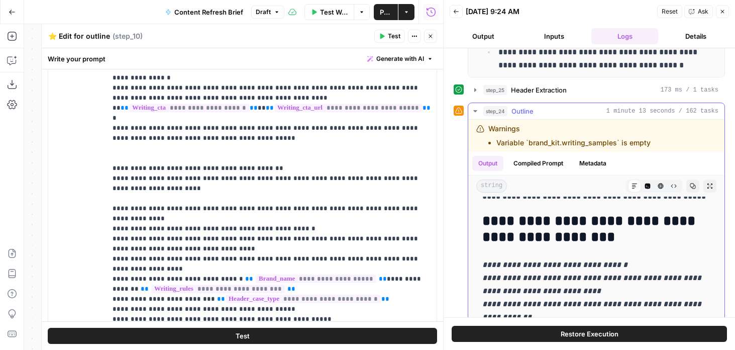
scroll to position [528, 0]
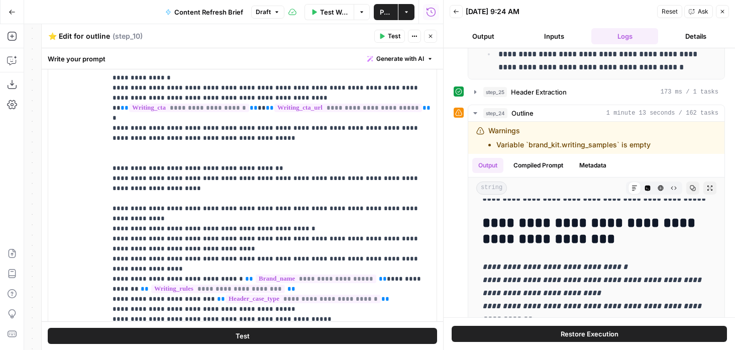
click at [429, 35] on icon "button" at bounding box center [430, 36] width 6 height 6
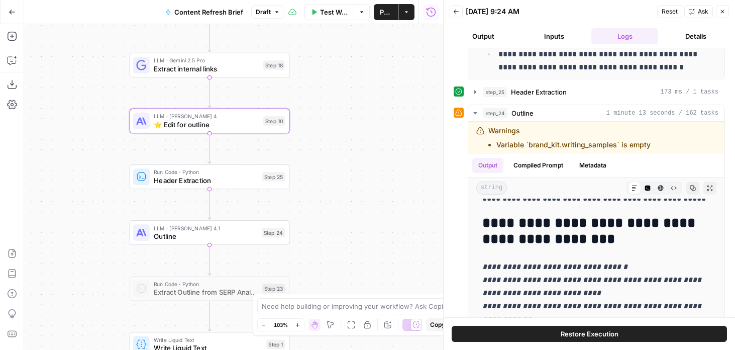
drag, startPoint x: 306, startPoint y: 182, endPoint x: 348, endPoint y: 148, distance: 53.5
click at [348, 148] on div "Workflow Set Inputs Inputs Run Code · Python Word count Step 3 Output Copy 1 2 …" at bounding box center [233, 186] width 419 height 325
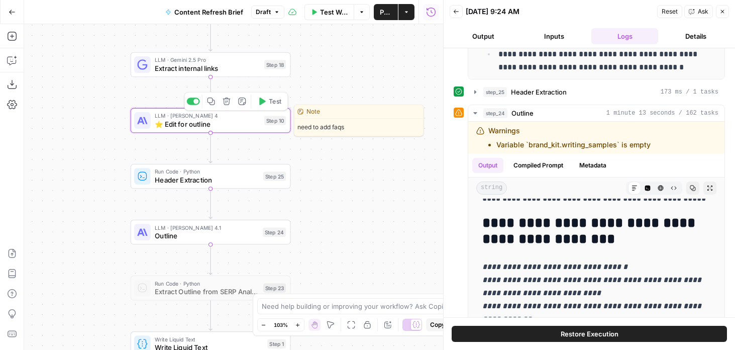
click at [178, 124] on span "⭐️ Edit for outline" at bounding box center [207, 124] width 105 height 11
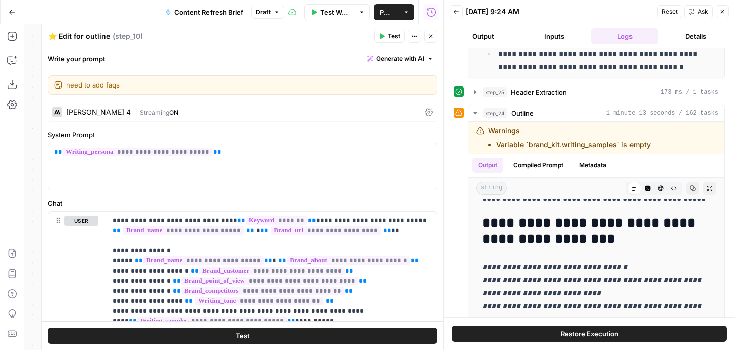
drag, startPoint x: 75, startPoint y: 36, endPoint x: 145, endPoint y: 36, distance: 69.8
click at [141, 36] on div "⭐️ Edit for outline ⭐️ Edit for outline ( step_10 )" at bounding box center [209, 36] width 323 height 11
click at [91, 35] on textarea "⭐️ Edit for outline" at bounding box center [79, 36] width 62 height 10
type textarea "⭐️ Edit for header changes"
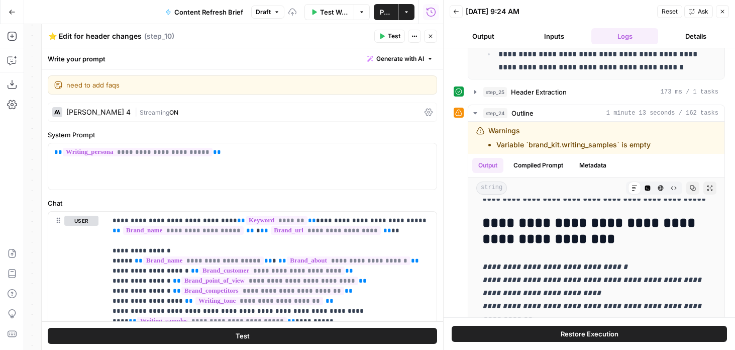
click at [430, 36] on icon "button" at bounding box center [431, 37] width 4 height 4
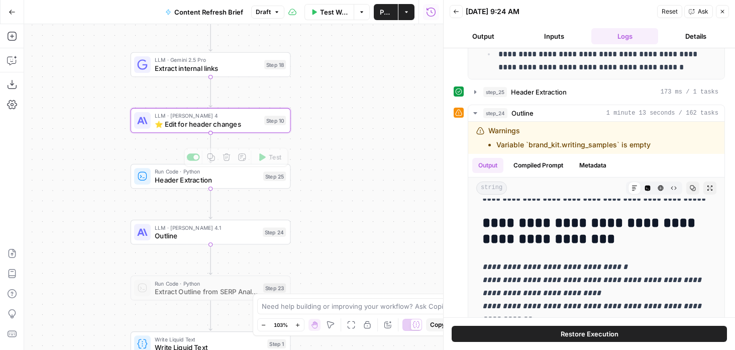
click at [178, 130] on div "LLM · Claude Sonnet 4 ⭐️ Edit for header changes Step 10 Copy step Delete step …" at bounding box center [211, 120] width 160 height 25
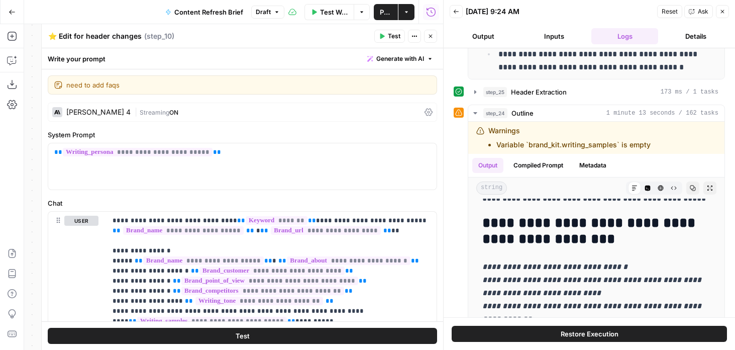
click at [97, 39] on textarea "⭐️ Edit for header changes" at bounding box center [94, 36] width 93 height 10
click at [429, 36] on icon "button" at bounding box center [430, 36] width 6 height 6
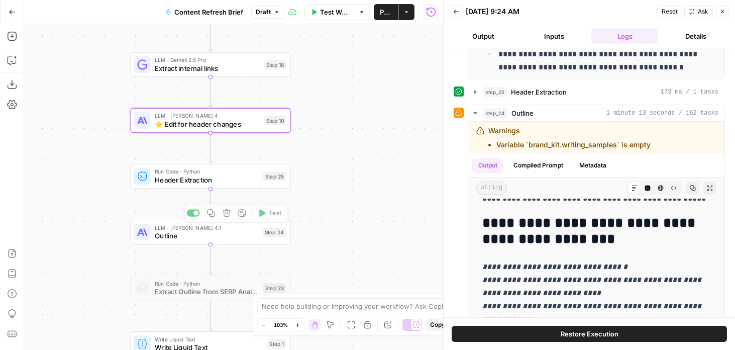
click at [162, 239] on span "Outline" at bounding box center [207, 236] width 104 height 11
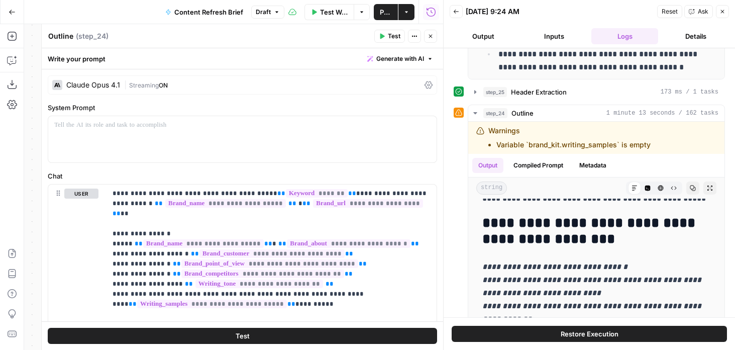
click at [71, 35] on textarea "Outline" at bounding box center [60, 36] width 25 height 10
paste textarea "⭐️ Edit for header changes"
click at [84, 38] on textarea "⭐️ Edit for header changes" at bounding box center [94, 36] width 93 height 10
type textarea "⭐️ Edit for outline changes"
click at [430, 36] on icon "button" at bounding box center [431, 37] width 4 height 4
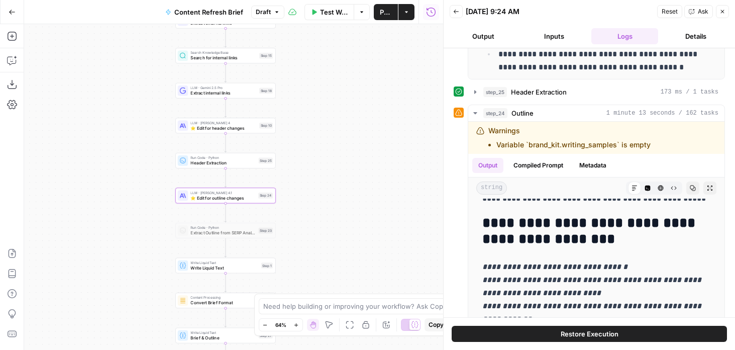
drag, startPoint x: 334, startPoint y: 80, endPoint x: 334, endPoint y: 269, distance: 188.9
click at [334, 267] on div "Workflow Set Inputs Inputs Run Code · Python Word count Step 3 Output Copy 1 2 …" at bounding box center [233, 186] width 419 height 325
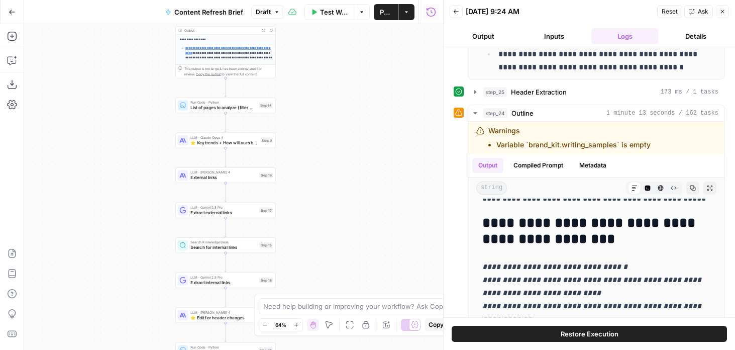
drag, startPoint x: 322, startPoint y: 104, endPoint x: 322, endPoint y: 282, distance: 177.3
click at [322, 282] on div "Workflow Set Inputs Inputs Run Code · Python Word count Step 3 Output Copy 1 2 …" at bounding box center [233, 186] width 419 height 325
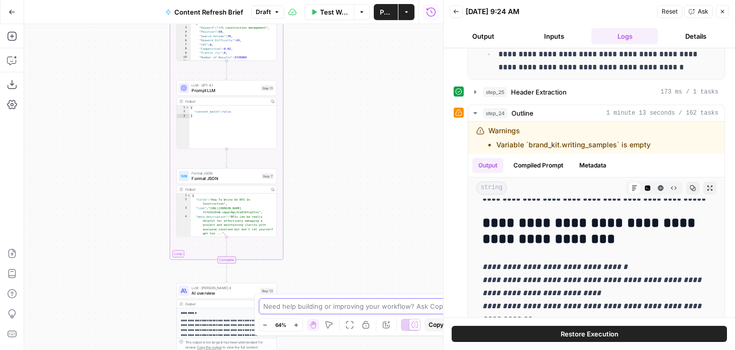
drag, startPoint x: 321, startPoint y: 233, endPoint x: 325, endPoint y: 307, distance: 74.4
click at [325, 307] on body "Foundation Inc. New Home Browse Your Data Usage Flightpath Settings Recent Grid…" at bounding box center [367, 175] width 735 height 350
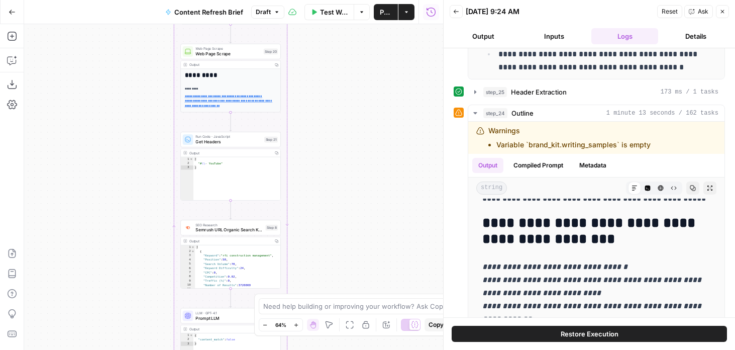
drag, startPoint x: 308, startPoint y: 265, endPoint x: 308, endPoint y: 324, distance: 59.3
click at [308, 324] on body "Foundation Inc. New Home Browse Your Data Usage Flightpath Settings Recent Grid…" at bounding box center [367, 175] width 735 height 350
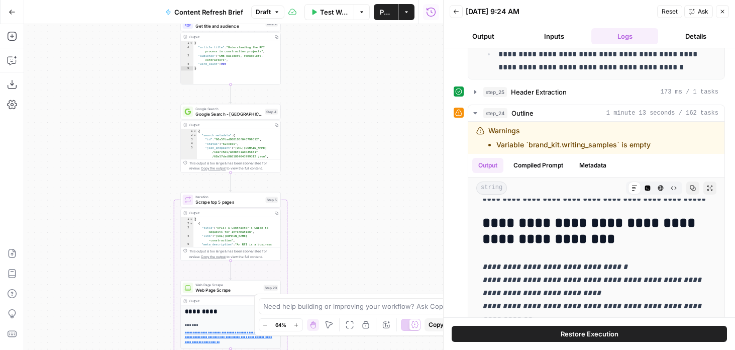
drag, startPoint x: 312, startPoint y: 218, endPoint x: 312, endPoint y: 275, distance: 57.3
click at [312, 275] on div "Workflow Set Inputs Inputs Run Code · Python Word count Step 3 Output Copy 1 2 …" at bounding box center [233, 186] width 419 height 325
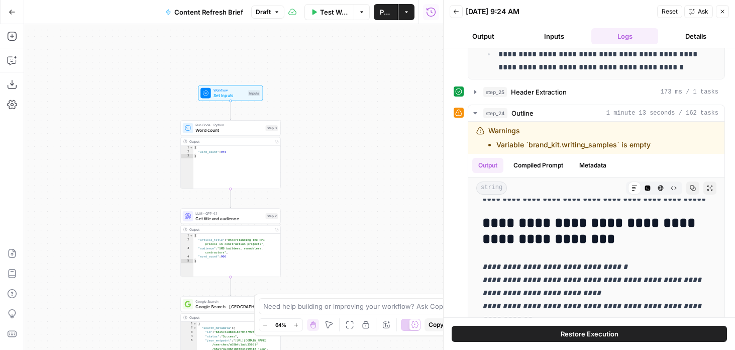
drag, startPoint x: 312, startPoint y: 244, endPoint x: 312, endPoint y: 263, distance: 19.6
click at [312, 263] on div "Workflow Set Inputs Inputs Run Code · Python Word count Step 3 Output Copy 1 2 …" at bounding box center [233, 186] width 419 height 325
click at [249, 82] on span "Test Step" at bounding box center [248, 83] width 17 height 6
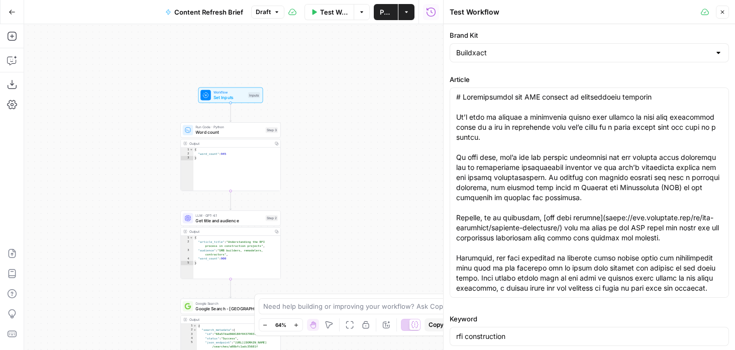
scroll to position [148, 0]
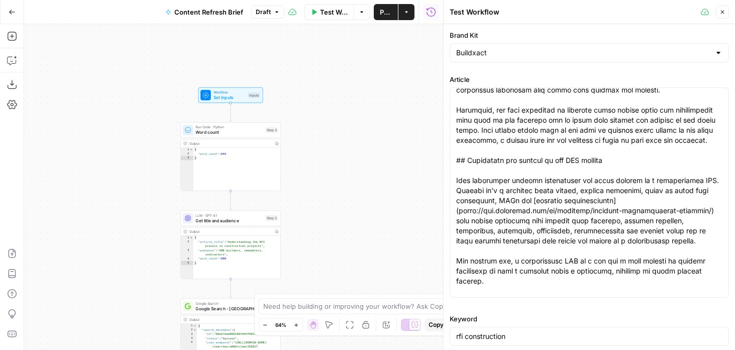
click at [507, 317] on label "Keyword" at bounding box center [589, 318] width 279 height 10
click at [507, 331] on input "rfi construction" at bounding box center [589, 336] width 266 height 10
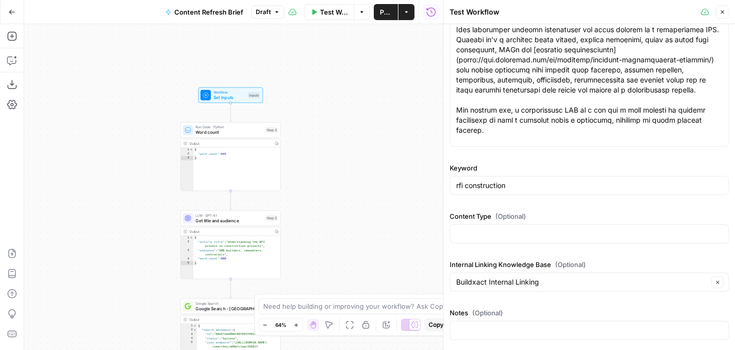
click at [499, 336] on div at bounding box center [589, 329] width 279 height 19
paste input "Add 1000 words of add'l content, focusing on the modern tech stack for a constr…"
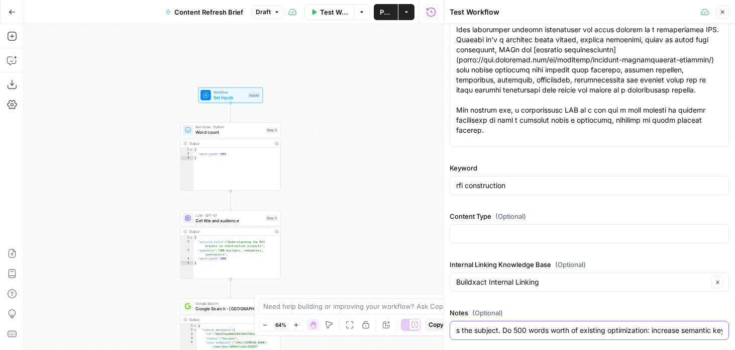
scroll to position [0, 696]
drag, startPoint x: 508, startPoint y: 333, endPoint x: 665, endPoint y: 331, distance: 156.7
click at [665, 331] on input "Add 1000 words of add'l content, focusing on the modern tech stack for a constr…" at bounding box center [589, 330] width 266 height 10
type input "Add 1000 words of add'l content, focusing on the modern tech stack for a constr…"
click at [226, 96] on span "Set Inputs" at bounding box center [229, 97] width 32 height 7
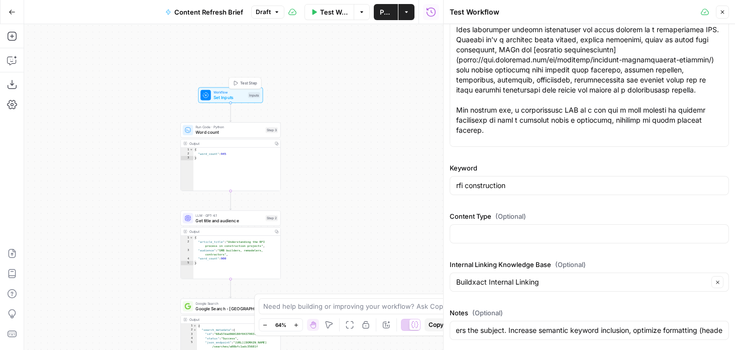
scroll to position [0, 0]
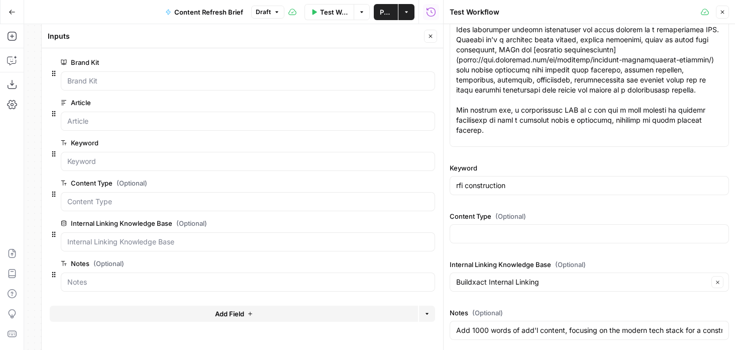
click at [400, 267] on span "edit field" at bounding box center [397, 263] width 22 height 8
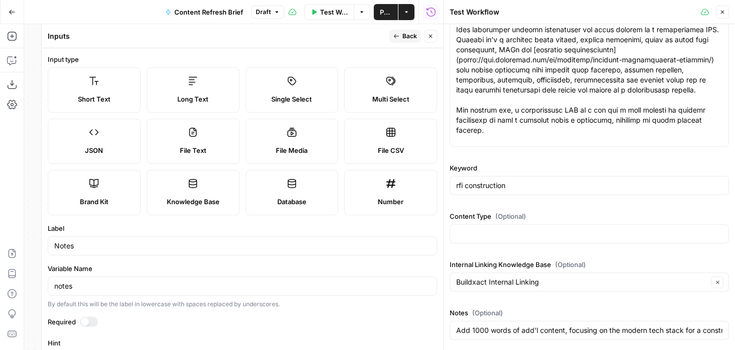
click at [213, 101] on div "Long Text" at bounding box center [193, 99] width 76 height 10
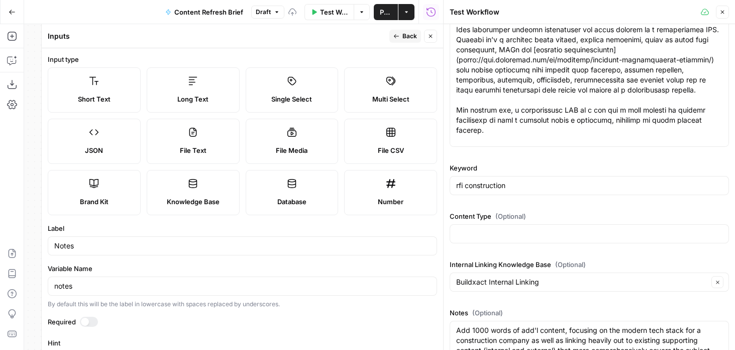
scroll to position [191, 0]
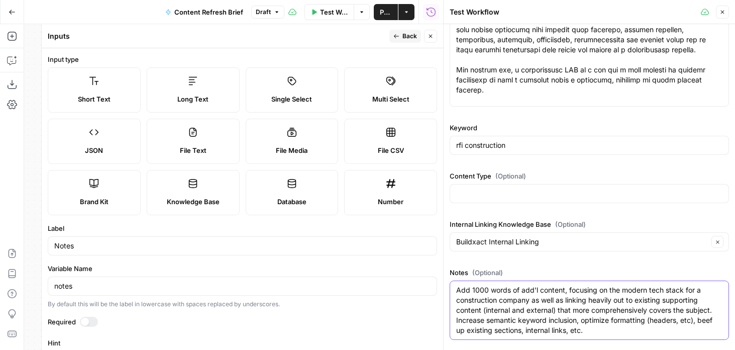
click at [599, 311] on textarea "Add 1000 words of add'l content, focusing on the modern tech stack for a constr…" at bounding box center [589, 310] width 266 height 50
click at [599, 336] on div "Add 1000 words of add'l content, focusing on the modern tech stack for a constr…" at bounding box center [589, 309] width 279 height 59
drag, startPoint x: 601, startPoint y: 330, endPoint x: 456, endPoint y: 283, distance: 152.6
click at [456, 283] on div "Add 1000 words of add'l content, focusing on the modern tech stack for a constr…" at bounding box center [589, 309] width 279 height 59
click at [497, 307] on textarea "Add 1000 words of add'l content, focusing on the modern tech stack for a constr…" at bounding box center [589, 310] width 266 height 50
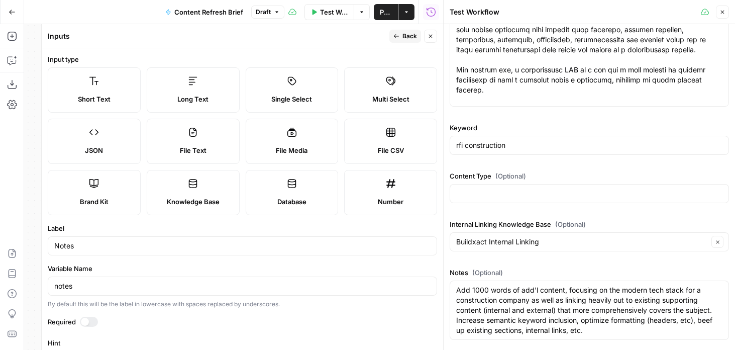
click at [431, 38] on icon "button" at bounding box center [430, 36] width 6 height 6
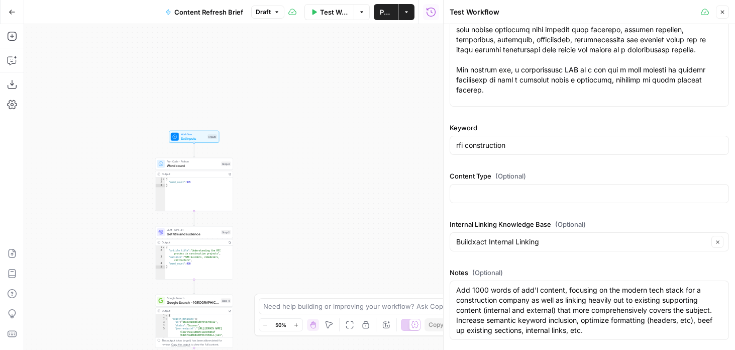
drag, startPoint x: 83, startPoint y: 281, endPoint x: 166, endPoint y: 44, distance: 250.5
click at [165, 44] on div "Workflow Set Inputs Inputs Run Code · Python Word count Step 3 Output Copy 1 2 …" at bounding box center [233, 186] width 419 height 325
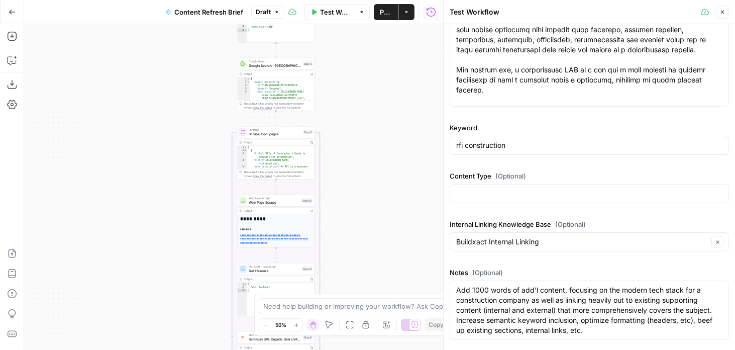
drag, startPoint x: 163, startPoint y: 216, endPoint x: 132, endPoint y: 26, distance: 192.9
click at [132, 26] on div "Workflow Set Inputs Inputs Run Code · Python Word count Step 3 Output Copy 1 2 …" at bounding box center [233, 186] width 419 height 325
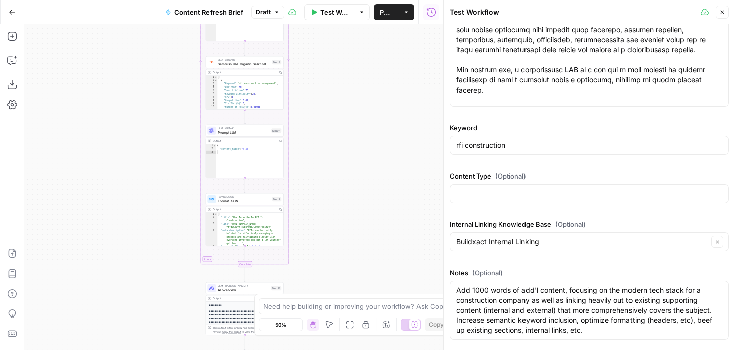
drag, startPoint x: 132, startPoint y: 124, endPoint x: 132, endPoint y: 12, distance: 112.0
click at [132, 12] on div "Go Back Content Refresh Brief Draft Test Workflow Options Publish Actions Run H…" at bounding box center [221, 175] width 443 height 350
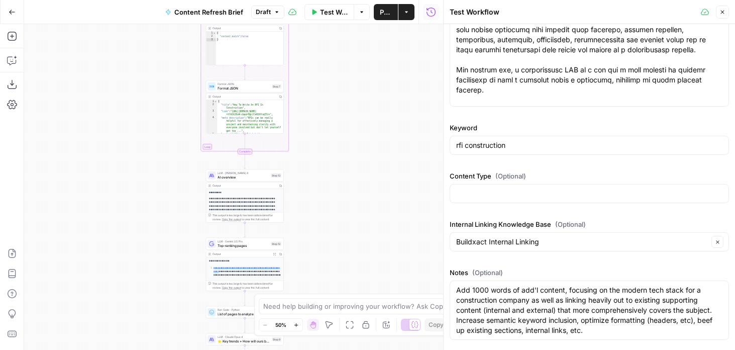
drag, startPoint x: 163, startPoint y: 183, endPoint x: 149, endPoint y: 110, distance: 74.6
click at [149, 110] on div "Workflow Set Inputs Inputs Run Code · Python Word count Step 3 Output Copy 1 2 …" at bounding box center [233, 186] width 419 height 325
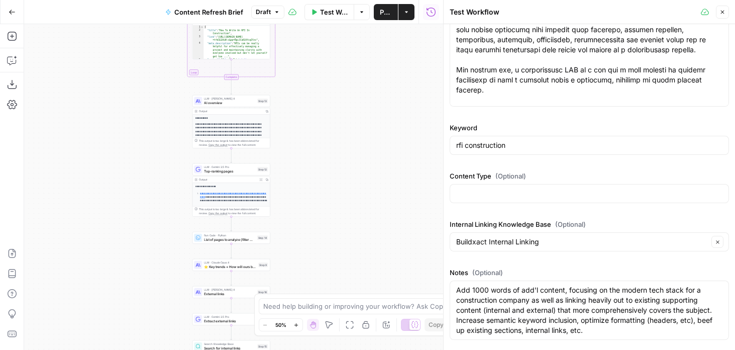
drag, startPoint x: 149, startPoint y: 248, endPoint x: 149, endPoint y: 96, distance: 151.7
click at [149, 96] on div "Workflow Set Inputs Inputs Run Code · Python Word count Step 3 Output Copy 1 2 …" at bounding box center [233, 186] width 419 height 325
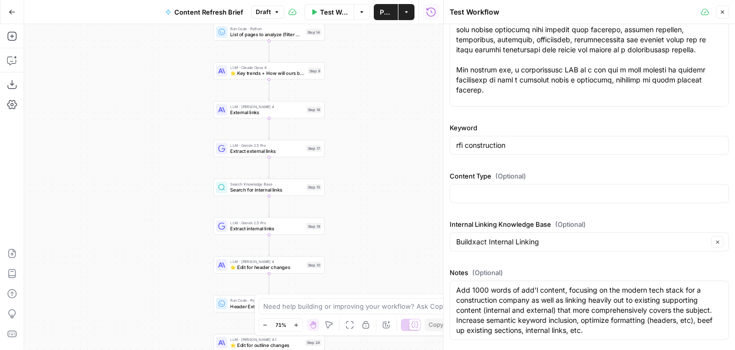
drag, startPoint x: 153, startPoint y: 235, endPoint x: 145, endPoint y: 125, distance: 110.8
click at [145, 125] on div "Workflow Set Inputs Inputs Run Code · Python Word count Step 3 Output Copy 1 2 …" at bounding box center [233, 186] width 419 height 325
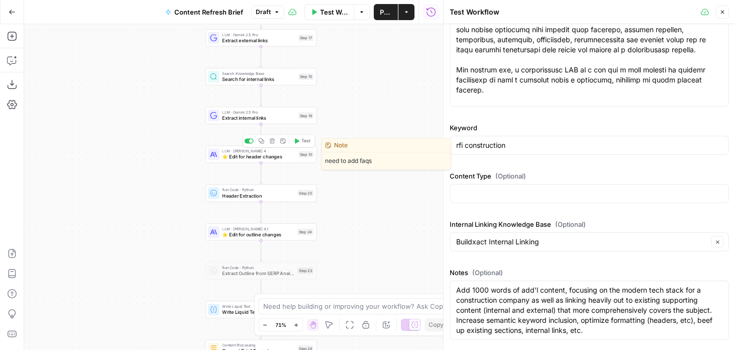
click at [219, 160] on div "LLM · Claude Sonnet 4 ⭐️ Edit for header changes Step 10 Copy step Delete step …" at bounding box center [260, 154] width 105 height 12
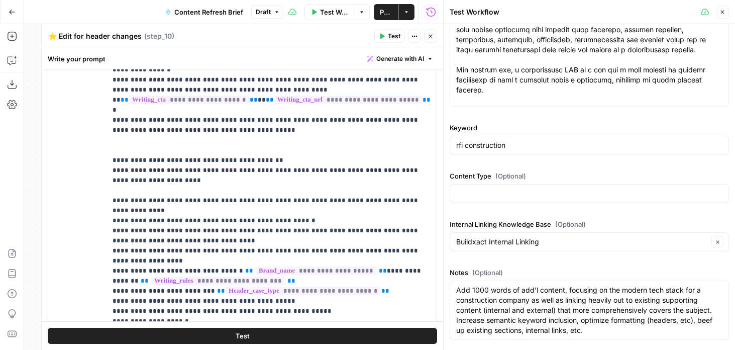
scroll to position [732, 0]
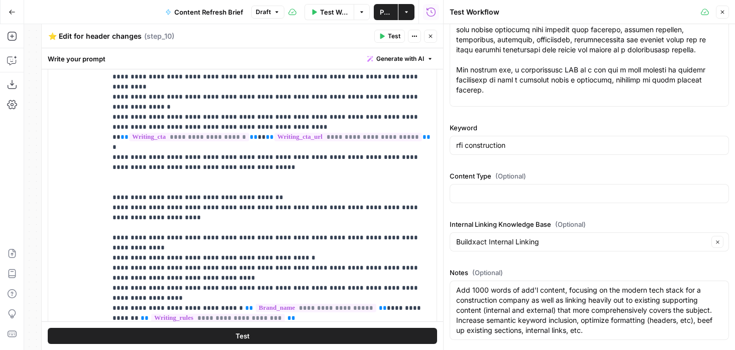
click at [102, 127] on div "**********" at bounding box center [242, 152] width 388 height 433
drag, startPoint x: 281, startPoint y: 131, endPoint x: 28, endPoint y: 131, distance: 253.1
click at [28, 131] on body "Foundation Inc. New Home Browse Your Data Usage Flightpath Settings Recent Grid…" at bounding box center [367, 175] width 735 height 350
drag, startPoint x: 296, startPoint y: 122, endPoint x: 101, endPoint y: 121, distance: 195.4
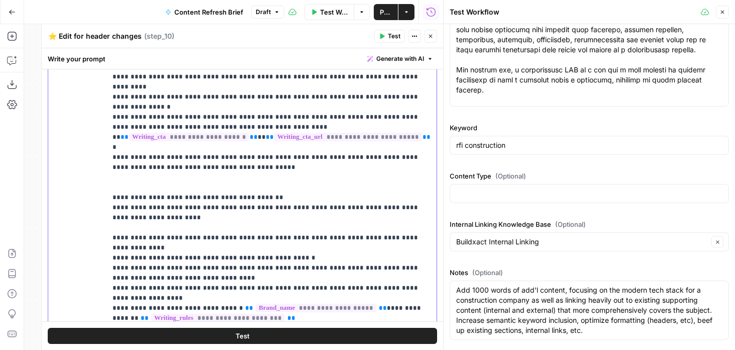
click at [101, 121] on div "**********" at bounding box center [242, 152] width 388 height 433
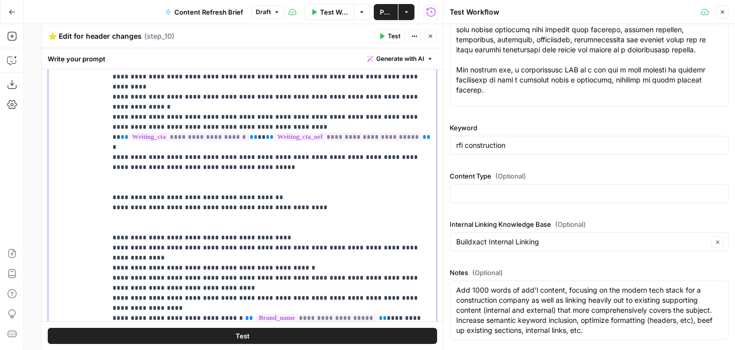
drag, startPoint x: 180, startPoint y: 131, endPoint x: 325, endPoint y: 131, distance: 145.7
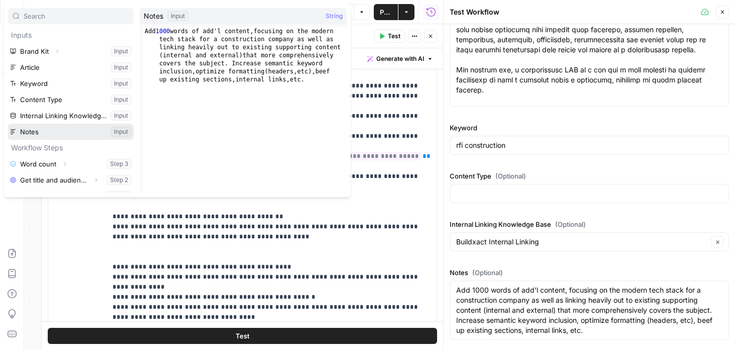
click at [31, 127] on button "Select variable Notes" at bounding box center [71, 132] width 126 height 16
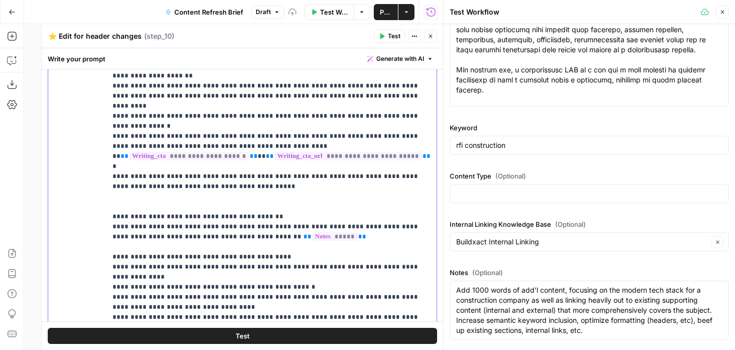
drag, startPoint x: 216, startPoint y: 167, endPoint x: 107, endPoint y: 157, distance: 109.5
click at [107, 157] on div "**********" at bounding box center [271, 140] width 330 height 409
copy p "**********"
click at [431, 37] on icon "button" at bounding box center [430, 36] width 6 height 6
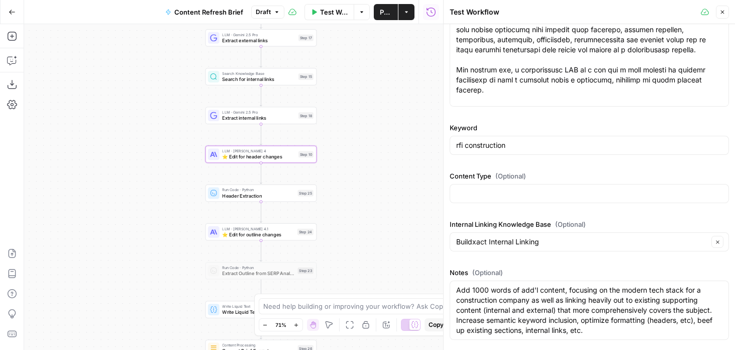
drag, startPoint x: 348, startPoint y: 183, endPoint x: 348, endPoint y: 144, distance: 38.7
click at [348, 144] on div "Workflow Set Inputs Inputs Run Code · Python Word count Step 3 Output Copy 1 2 …" at bounding box center [233, 186] width 419 height 325
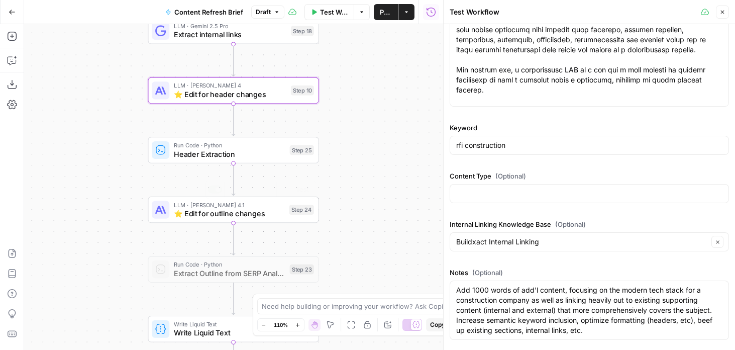
click at [176, 212] on span "⭐️ Edit for outline changes" at bounding box center [229, 213] width 111 height 11
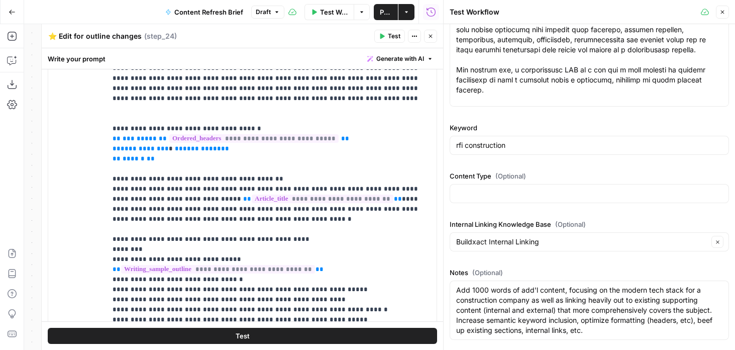
scroll to position [769, 0]
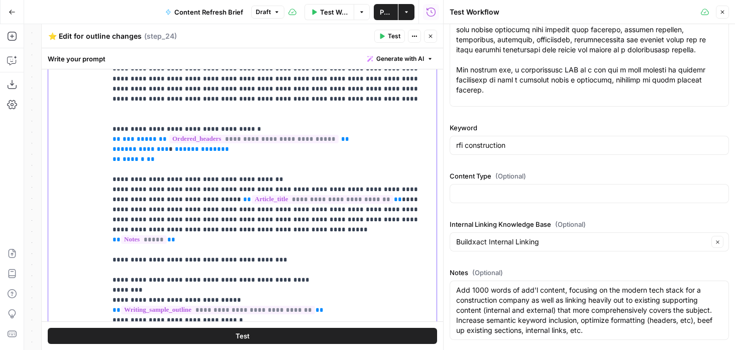
drag, startPoint x: 319, startPoint y: 139, endPoint x: 196, endPoint y: 149, distance: 123.0
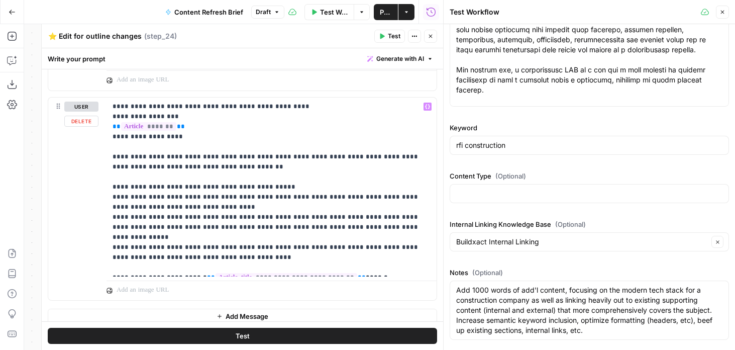
scroll to position [613, 0]
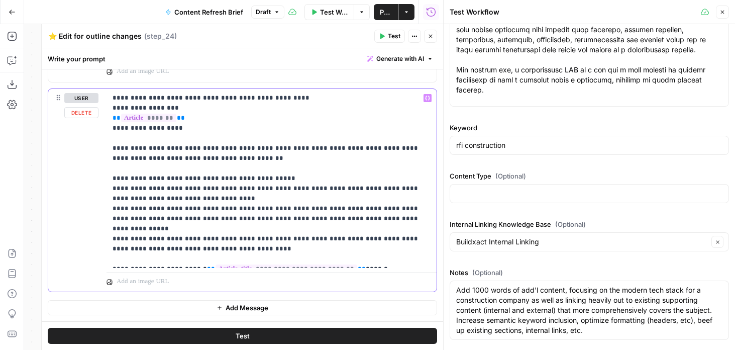
click at [283, 148] on p "**********" at bounding box center [272, 178] width 318 height 171
click at [299, 148] on p "**********" at bounding box center [272, 178] width 318 height 171
click at [342, 147] on p "**********" at bounding box center [272, 178] width 318 height 171
click at [372, 148] on p "**********" at bounding box center [272, 178] width 318 height 171
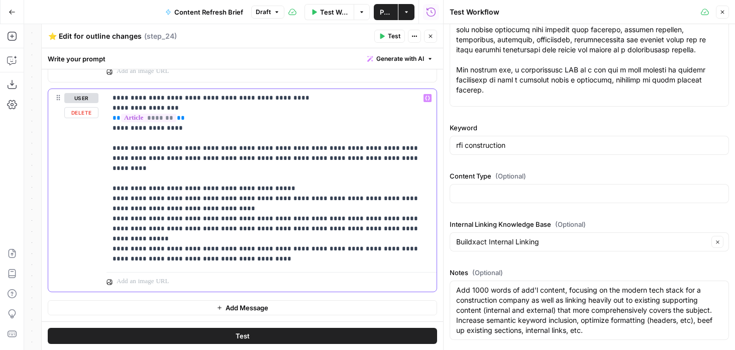
click at [354, 167] on p "**********" at bounding box center [272, 178] width 318 height 171
click at [346, 153] on p "**********" at bounding box center [272, 178] width 318 height 171
click at [317, 165] on p "**********" at bounding box center [272, 178] width 318 height 171
click at [222, 137] on p "**********" at bounding box center [272, 178] width 318 height 171
click at [131, 148] on p "**********" at bounding box center [272, 178] width 318 height 171
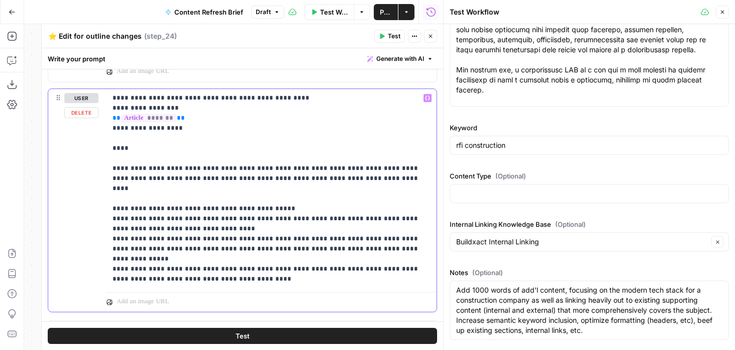
click at [131, 148] on p "**********" at bounding box center [272, 188] width 318 height 191
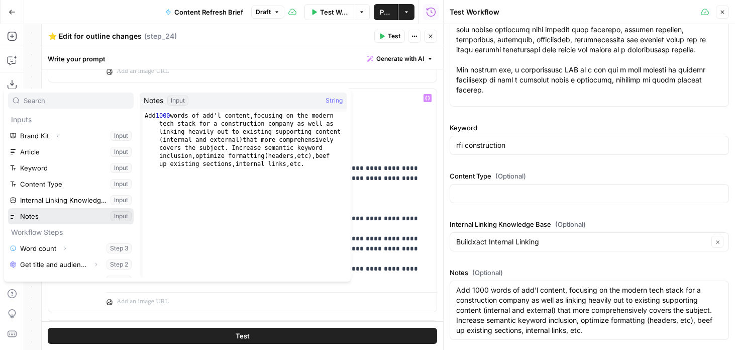
click at [29, 210] on button "Select variable Notes" at bounding box center [71, 216] width 126 height 16
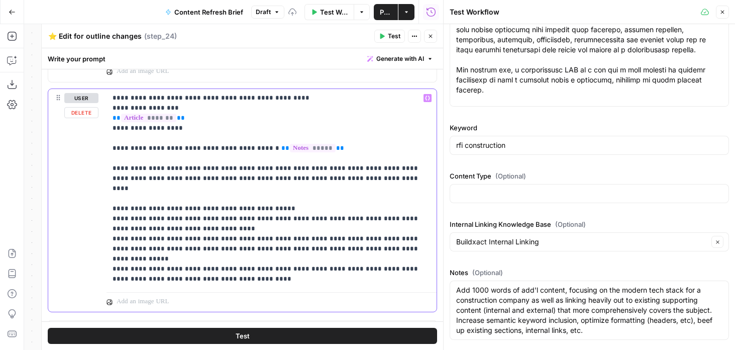
click at [128, 169] on p "**********" at bounding box center [272, 188] width 318 height 191
click at [147, 170] on p "**********" at bounding box center [272, 188] width 318 height 191
click at [165, 168] on p "**********" at bounding box center [272, 188] width 318 height 191
click at [143, 168] on p "**********" at bounding box center [272, 188] width 318 height 191
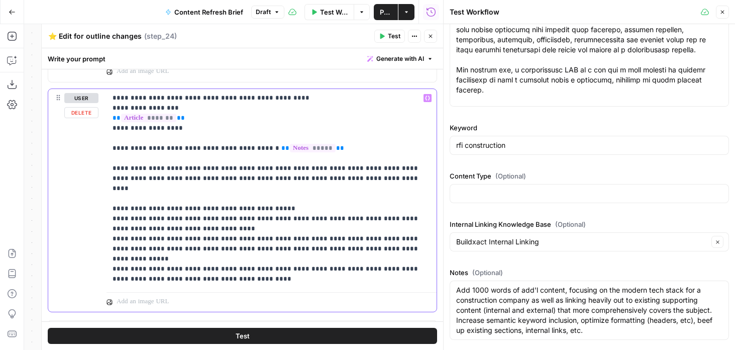
click at [143, 168] on p "**********" at bounding box center [272, 188] width 318 height 191
click at [117, 172] on p "**********" at bounding box center [272, 188] width 318 height 191
click at [173, 167] on p "**********" at bounding box center [272, 188] width 318 height 191
click at [203, 189] on p "**********" at bounding box center [272, 188] width 318 height 191
click at [115, 166] on p "**********" at bounding box center [272, 188] width 318 height 191
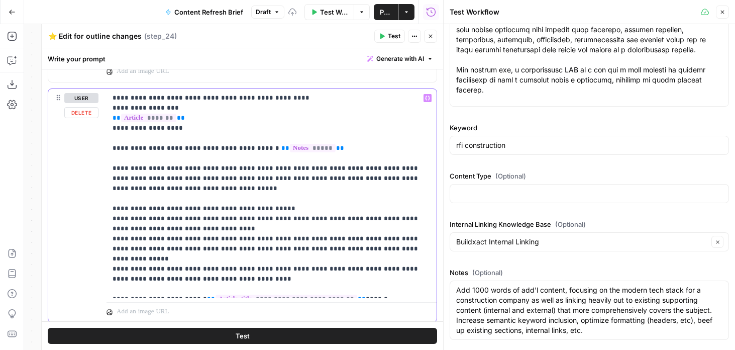
click at [163, 167] on p "**********" at bounding box center [272, 193] width 318 height 201
click at [240, 168] on p "**********" at bounding box center [272, 193] width 318 height 201
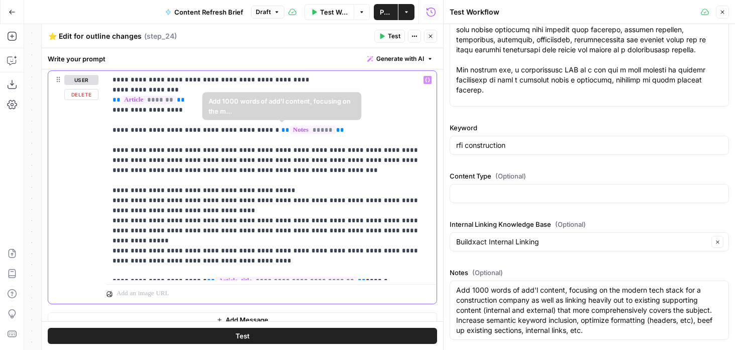
drag, startPoint x: 333, startPoint y: 132, endPoint x: 74, endPoint y: 132, distance: 258.7
click at [74, 132] on div "**********" at bounding box center [242, 187] width 388 height 233
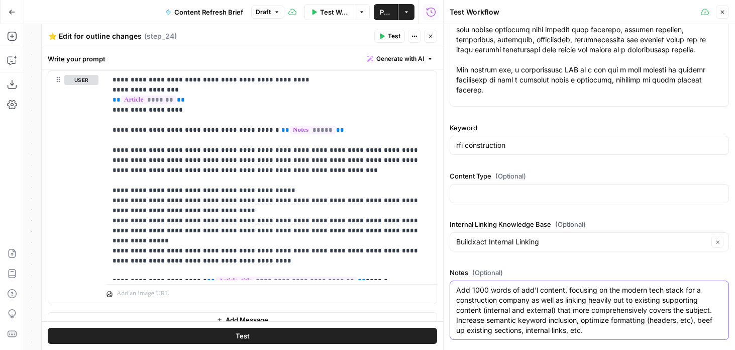
drag, startPoint x: 536, startPoint y: 298, endPoint x: 619, endPoint y: 287, distance: 83.7
click at [619, 287] on textarea "Add 1000 words of add'l content, focusing on the modern tech stack for a constr…" at bounding box center [589, 310] width 266 height 50
click at [619, 306] on textarea "Add 1000 words of add'l content, focusing on the modern tech stack for a constr…" at bounding box center [589, 310] width 266 height 50
drag, startPoint x: 619, startPoint y: 325, endPoint x: 595, endPoint y: 305, distance: 31.5
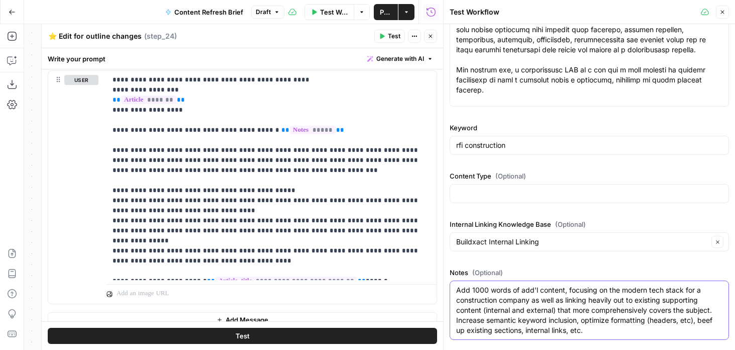
click at [595, 305] on textarea "Add 1000 words of add'l content, focusing on the modern tech stack for a constr…" at bounding box center [589, 310] width 266 height 50
click at [294, 154] on p "**********" at bounding box center [272, 175] width 318 height 201
click at [437, 33] on header "⭐️ Edit for outline changes ⭐️ Edit for outline changes ( step_24 ) Test Action…" at bounding box center [242, 36] width 401 height 24
click at [430, 35] on icon "button" at bounding box center [430, 36] width 6 height 6
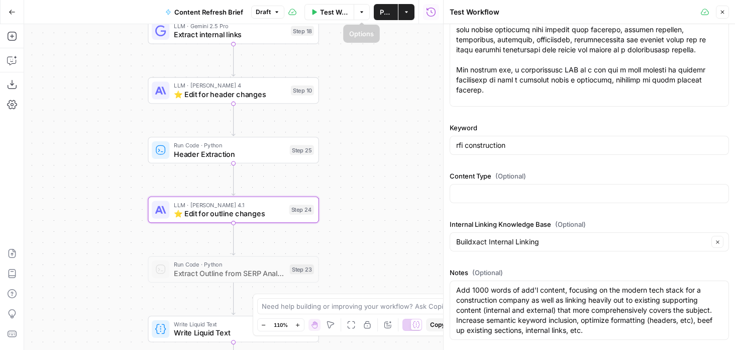
click at [381, 5] on button "Publish" at bounding box center [386, 12] width 24 height 16
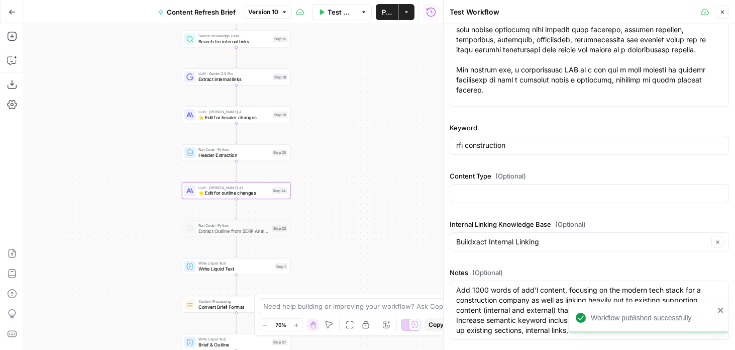
drag, startPoint x: 338, startPoint y: 69, endPoint x: 303, endPoint y: 105, distance: 49.7
click at [303, 105] on div "Workflow Set Inputs Inputs Run Code · Python Word count Step 3 Output Copy 1 2 …" at bounding box center [233, 186] width 419 height 325
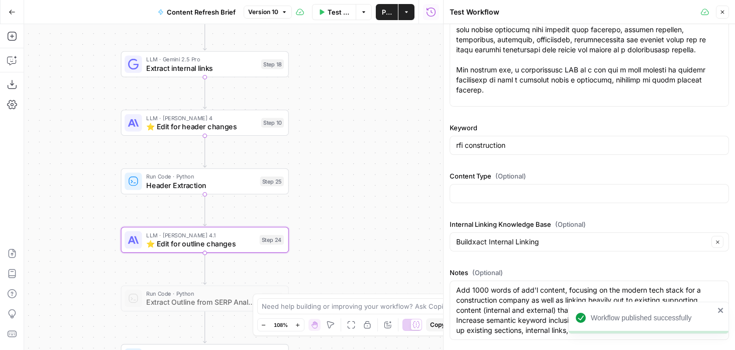
drag, startPoint x: 344, startPoint y: 98, endPoint x: 375, endPoint y: 89, distance: 33.1
click at [375, 89] on div "Workflow Set Inputs Inputs Run Code · Python Word count Step 3 Output Copy 1 2 …" at bounding box center [233, 186] width 419 height 325
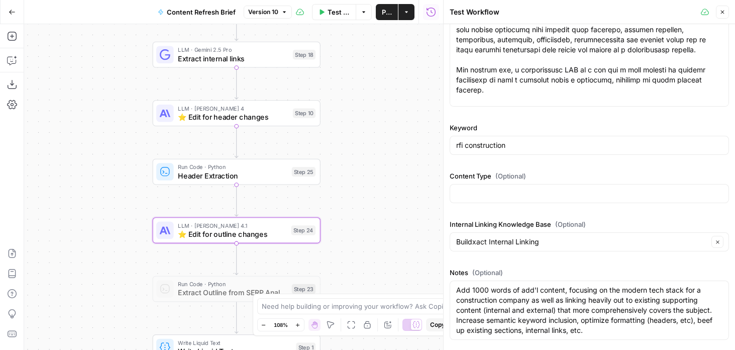
click at [14, 17] on button "Go Back" at bounding box center [12, 12] width 18 height 18
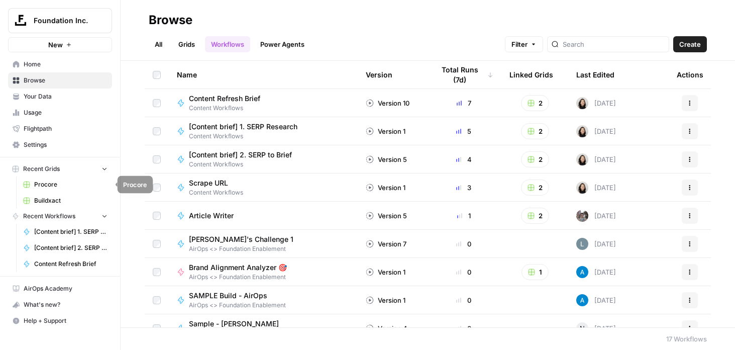
click at [56, 200] on span "Buildxact" at bounding box center [70, 200] width 73 height 9
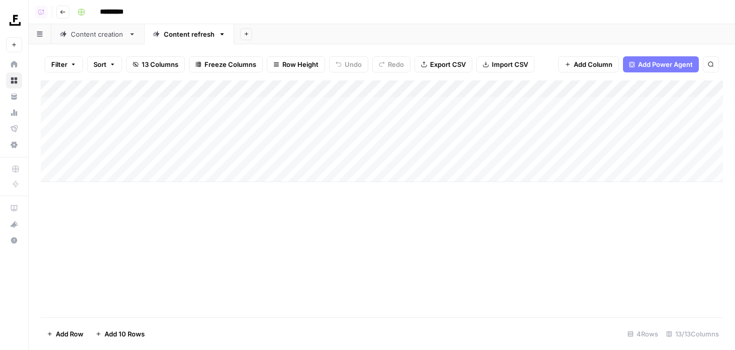
click at [111, 35] on div "Content creation" at bounding box center [98, 34] width 54 height 10
click at [314, 87] on div "Add Column" at bounding box center [382, 130] width 682 height 101
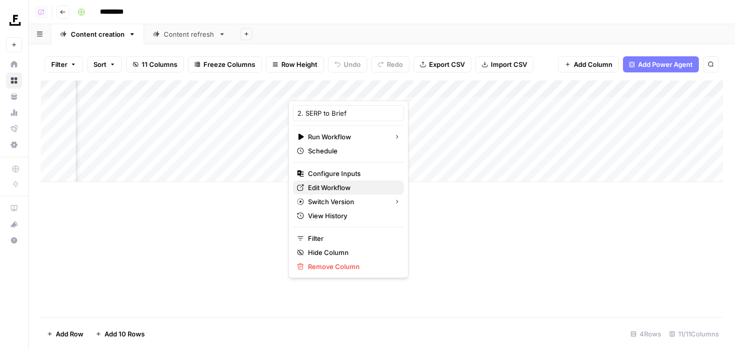
click at [337, 183] on span "Edit Workflow" at bounding box center [352, 187] width 88 height 10
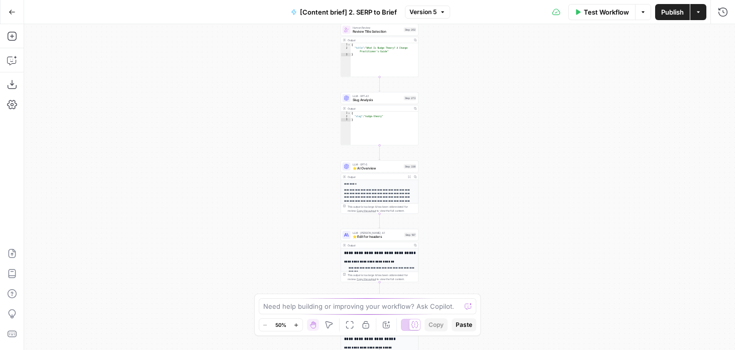
drag, startPoint x: 312, startPoint y: 112, endPoint x: 300, endPoint y: 256, distance: 145.2
click at [300, 250] on div "Workflow Set Inputs Inputs Run Code · JavaScript Structure Competitor Keywords …" at bounding box center [379, 186] width 711 height 325
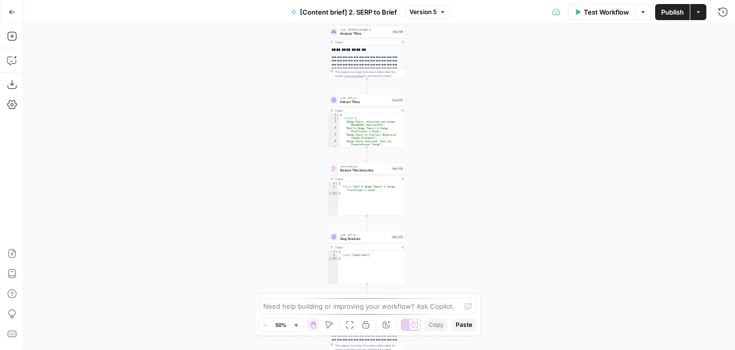
drag, startPoint x: 280, startPoint y: 112, endPoint x: 251, endPoint y: 347, distance: 236.9
click at [251, 347] on div "Workflow Set Inputs Inputs Run Code · JavaScript Structure Competitor Keywords …" at bounding box center [379, 186] width 711 height 325
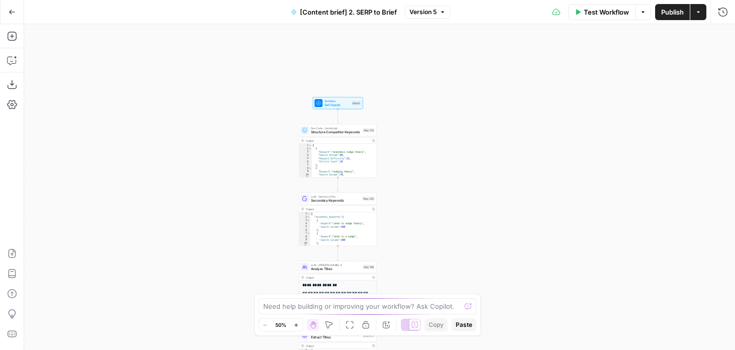
click at [343, 103] on span "Set Inputs" at bounding box center [336, 104] width 25 height 5
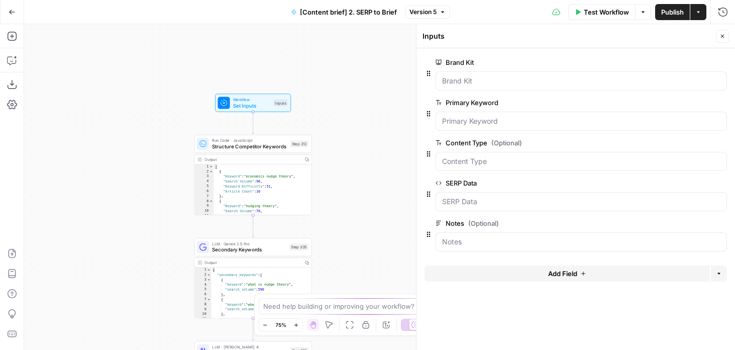
drag, startPoint x: 241, startPoint y: 103, endPoint x: 103, endPoint y: 103, distance: 137.6
click at [103, 103] on div "Workflow Set Inputs Inputs Run Code · JavaScript Structure Competitor Keywords …" at bounding box center [379, 186] width 711 height 325
click at [471, 277] on button "Add Field" at bounding box center [566, 273] width 285 height 16
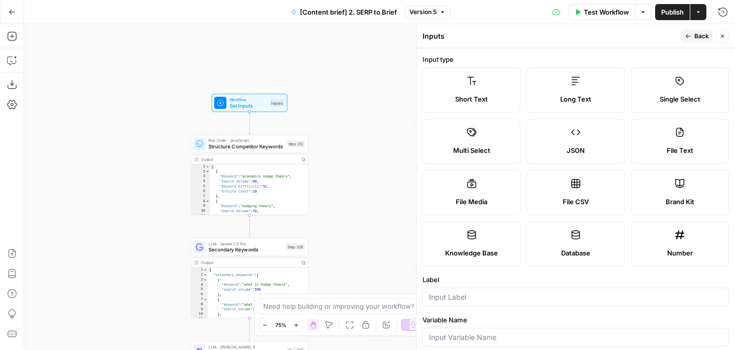
click at [487, 242] on label "Knowledge Base" at bounding box center [471, 243] width 98 height 45
click at [472, 300] on input "Label" at bounding box center [575, 297] width 293 height 10
type input "Case Study Knowledge Base"
click at [266, 89] on span "Test Step" at bounding box center [271, 88] width 20 height 7
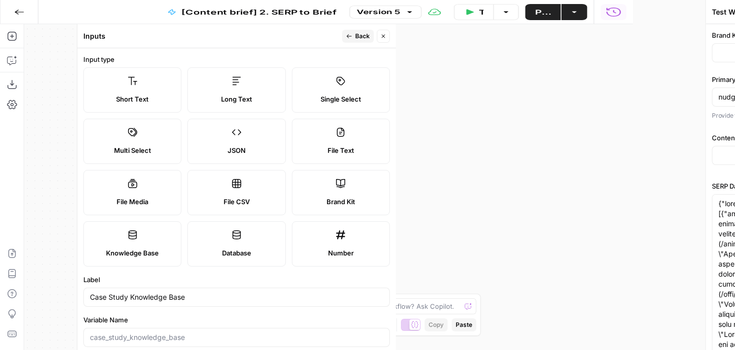
type input "Prosci"
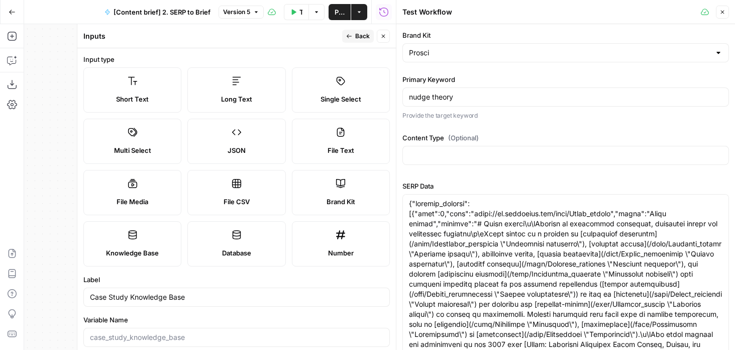
click at [387, 38] on button "Close" at bounding box center [383, 36] width 13 height 13
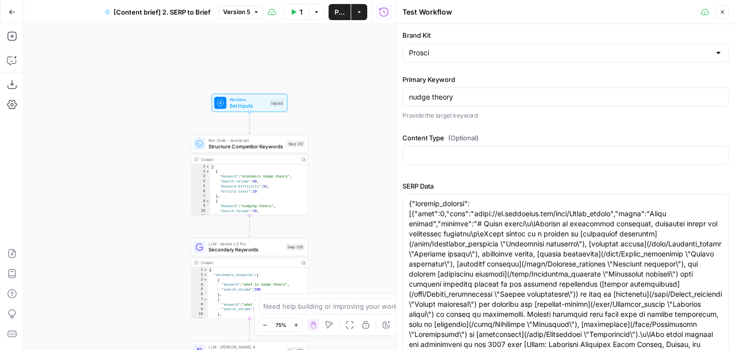
click at [9, 16] on button "Go Back" at bounding box center [12, 12] width 18 height 18
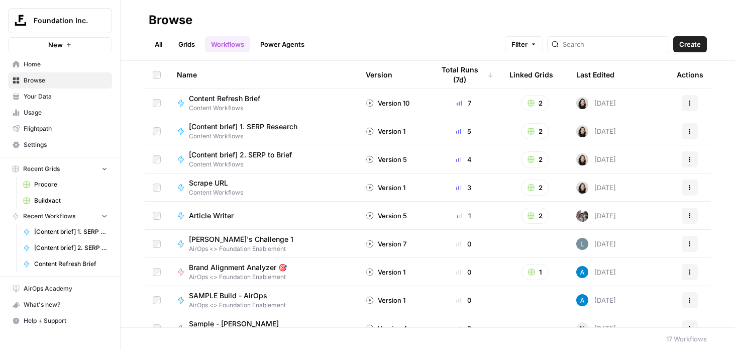
click at [180, 45] on link "Grids" at bounding box center [186, 44] width 29 height 16
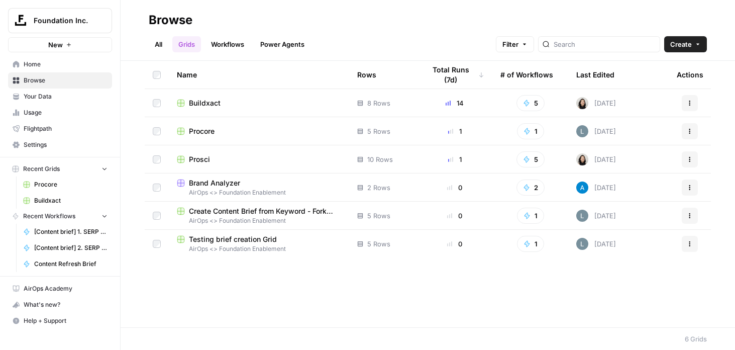
click at [197, 103] on span "Buildxact" at bounding box center [205, 103] width 32 height 10
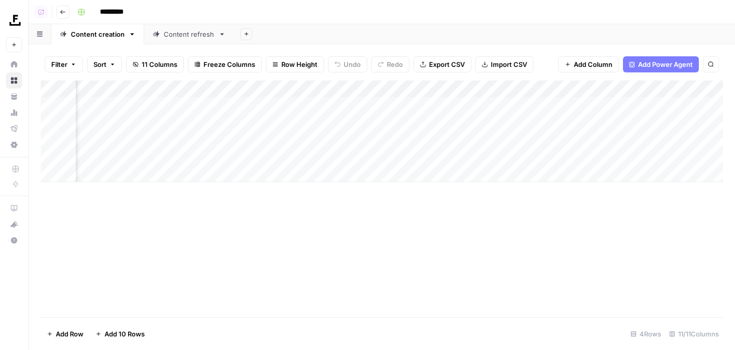
scroll to position [0, 120]
click at [408, 153] on div "Add Column" at bounding box center [382, 130] width 682 height 101
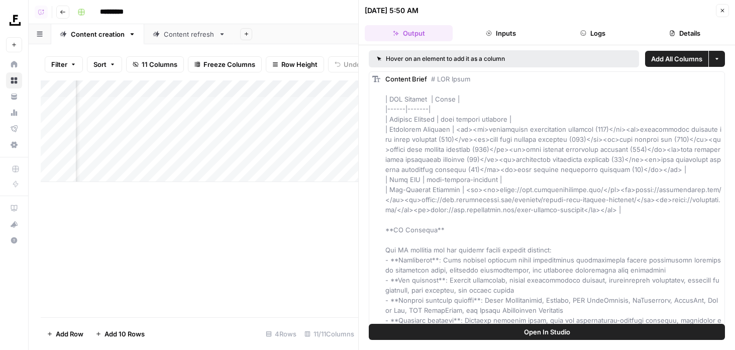
click at [450, 333] on button "Open In Studio" at bounding box center [547, 331] width 356 height 16
click at [718, 9] on button "Close" at bounding box center [722, 10] width 13 height 13
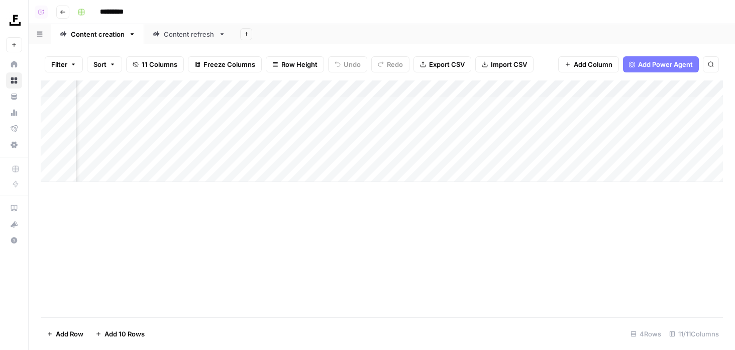
click at [405, 157] on div "Add Column" at bounding box center [382, 130] width 682 height 101
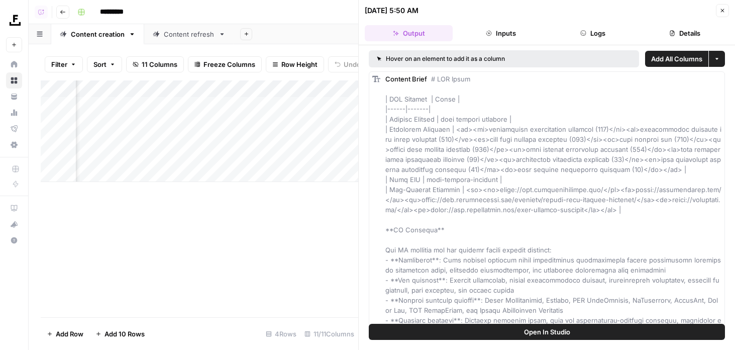
click at [716, 10] on button "Close" at bounding box center [722, 10] width 13 height 13
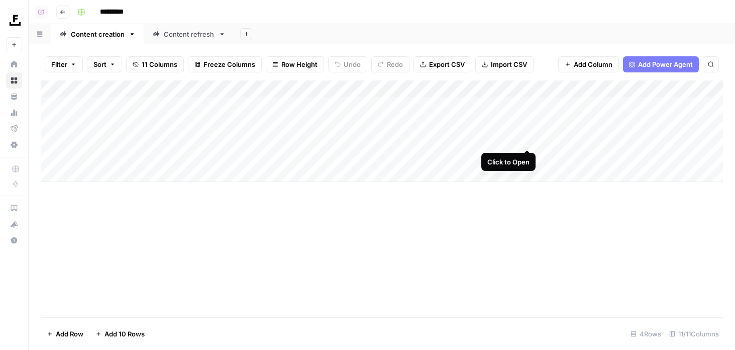
click at [526, 139] on div "Add Column" at bounding box center [382, 130] width 682 height 101
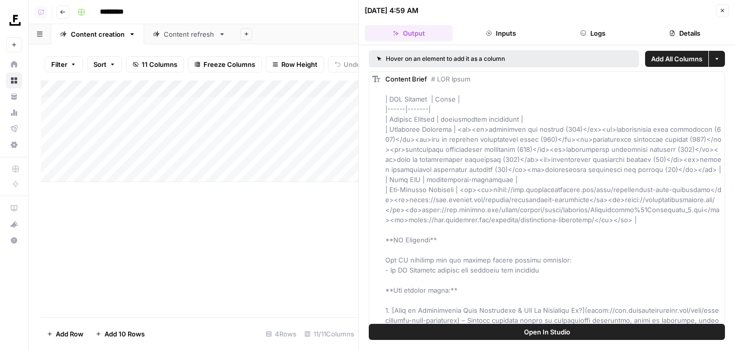
click at [501, 329] on button "Open In Studio" at bounding box center [547, 331] width 356 height 16
click at [723, 13] on icon "button" at bounding box center [722, 11] width 6 height 6
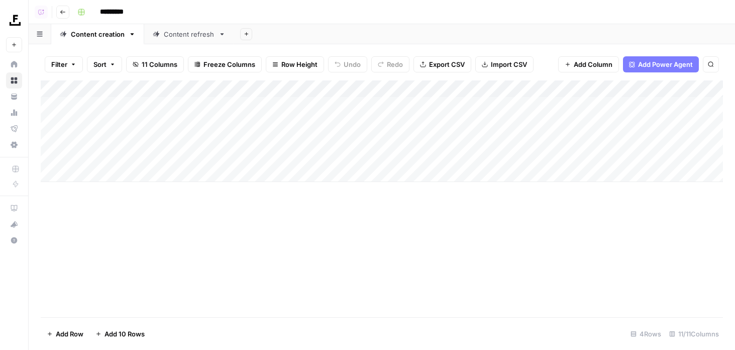
click at [499, 86] on div "Add Column" at bounding box center [382, 130] width 682 height 101
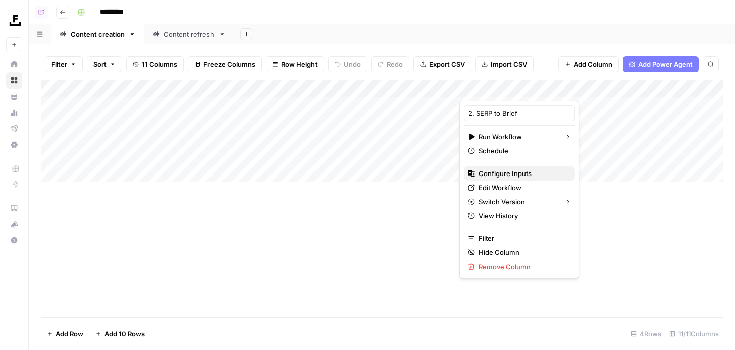
click at [499, 172] on span "Configure Inputs" at bounding box center [523, 173] width 88 height 10
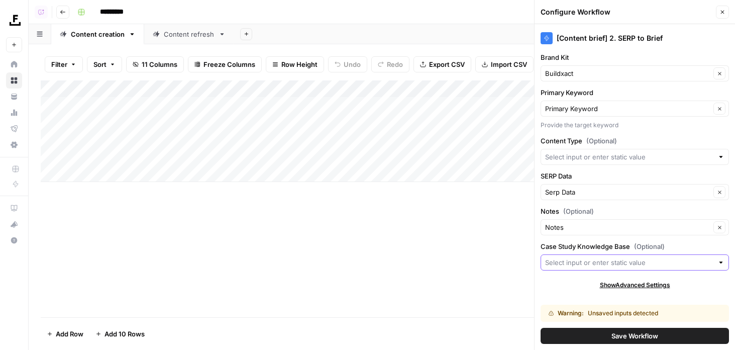
click at [595, 263] on input "Case Study Knowledge Base (Optional)" at bounding box center [629, 262] width 168 height 10
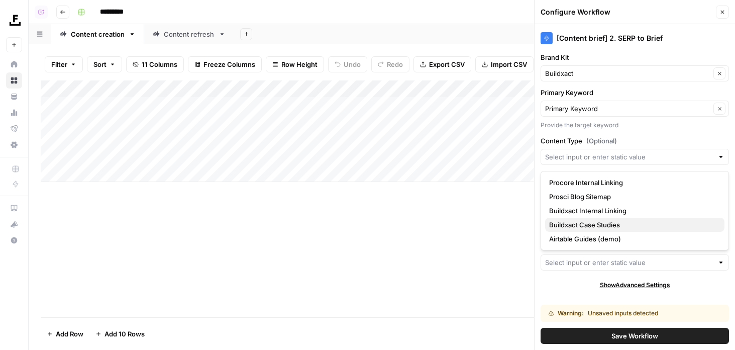
click at [577, 227] on span "Buildxact Case Studies" at bounding box center [632, 224] width 167 height 10
type input "Buildxact Case Studies"
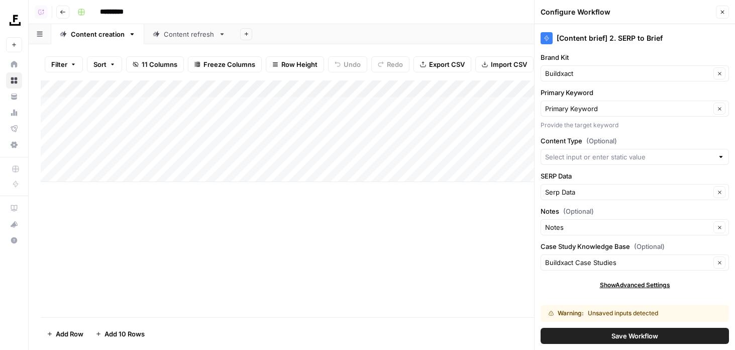
click at [642, 339] on span "Save Workflow" at bounding box center [634, 335] width 47 height 10
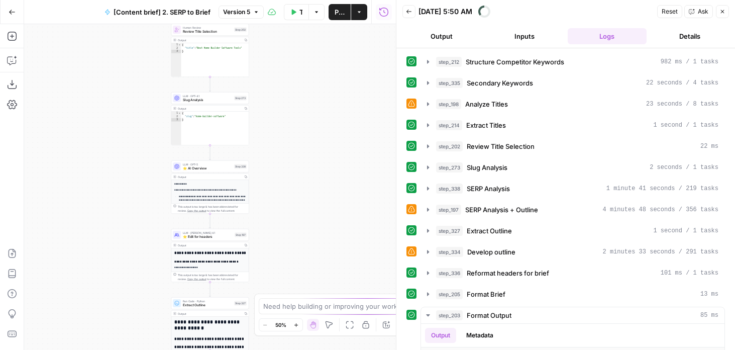
drag, startPoint x: 312, startPoint y: 96, endPoint x: 364, endPoint y: 323, distance: 232.8
click at [364, 323] on body "Foundation Inc. New Home Browse Your Data Usage Flightpath Settings Recent Grid…" at bounding box center [367, 175] width 735 height 350
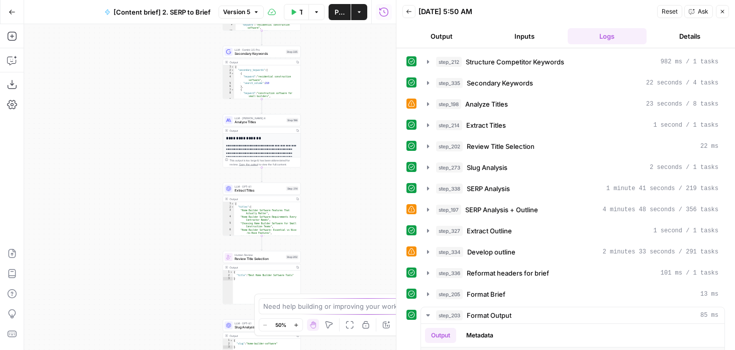
drag, startPoint x: 341, startPoint y: 281, endPoint x: 341, endPoint y: 325, distance: 44.7
click at [341, 325] on body "Foundation Inc. New Home Browse Your Data Usage Flightpath Settings Recent Grid…" at bounding box center [367, 175] width 735 height 350
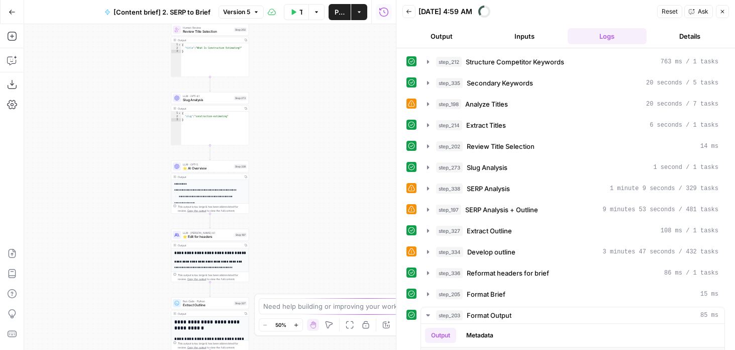
drag, startPoint x: 284, startPoint y: 73, endPoint x: 326, endPoint y: 202, distance: 135.8
click at [287, 103] on div "Workflow Set Inputs Inputs Run Code · JavaScript Structure Competitor Keywords …" at bounding box center [210, 186] width 372 height 325
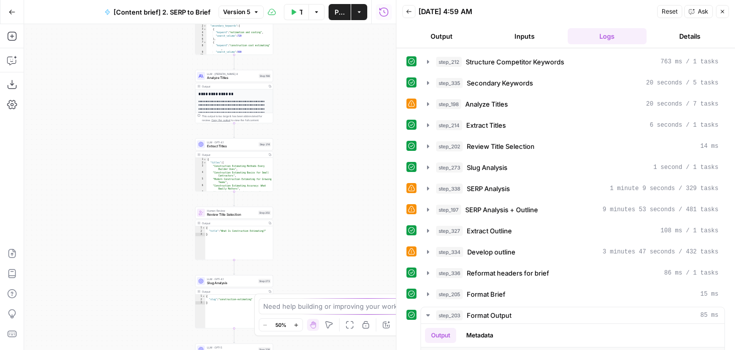
drag, startPoint x: 290, startPoint y: 93, endPoint x: 312, endPoint y: 245, distance: 153.7
click at [312, 245] on div "Workflow Set Inputs Inputs Run Code · JavaScript Structure Competitor Keywords …" at bounding box center [210, 186] width 372 height 325
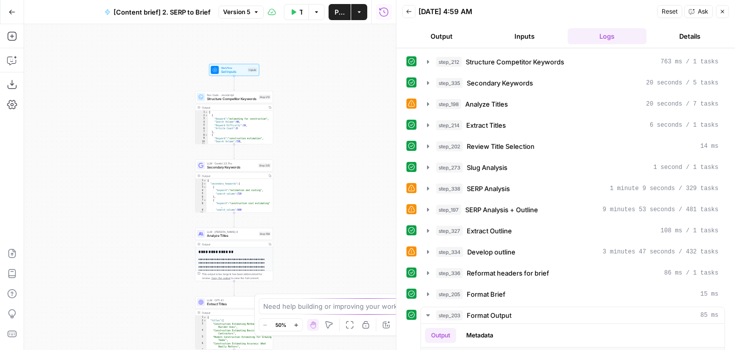
drag, startPoint x: 304, startPoint y: 62, endPoint x: 304, endPoint y: 220, distance: 157.7
click at [304, 220] on div "Workflow Set Inputs Inputs Run Code · JavaScript Structure Competitor Keywords …" at bounding box center [210, 186] width 372 height 325
click at [243, 59] on span "Test Step" at bounding box center [249, 60] width 14 height 5
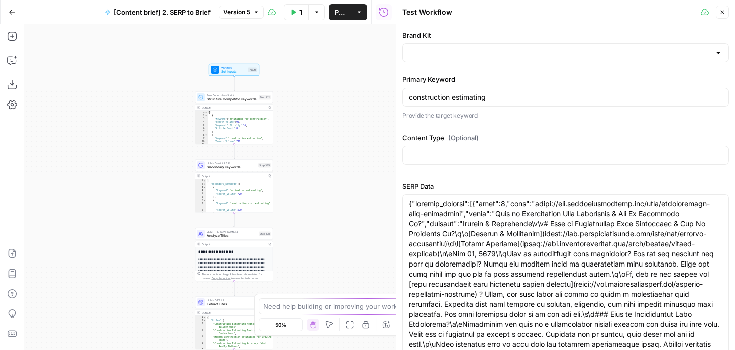
type input "Buildxact"
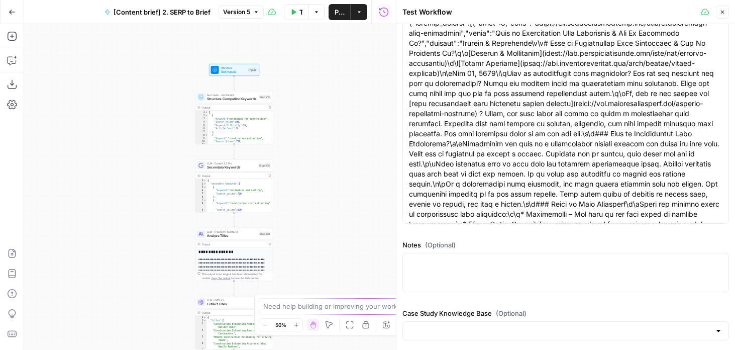
click at [435, 322] on div at bounding box center [565, 330] width 326 height 19
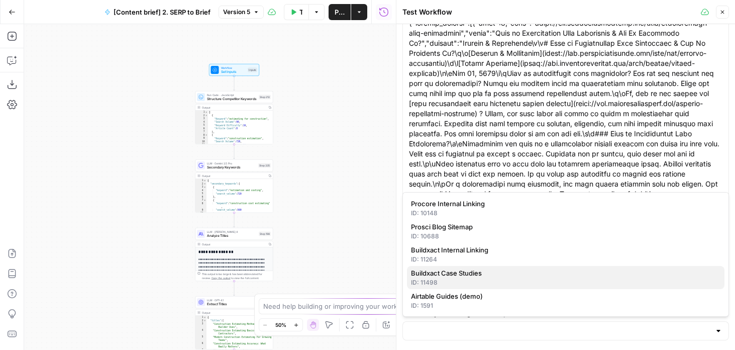
click at [434, 287] on button "Buildxact Case Studies ID: 11498" at bounding box center [565, 277] width 317 height 23
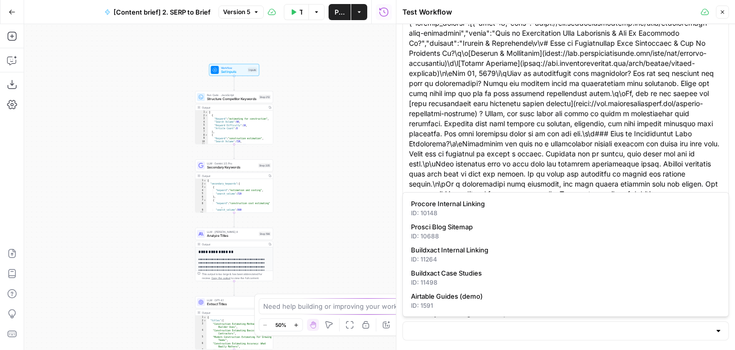
type input "Buildxact Case Studies"
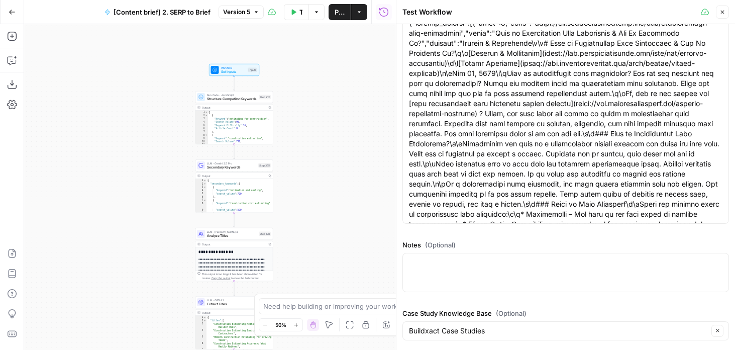
drag, startPoint x: 334, startPoint y: 264, endPoint x: 341, endPoint y: 50, distance: 213.6
click at [341, 50] on div "Workflow Set Inputs Inputs Run Code · JavaScript Structure Competitor Keywords …" at bounding box center [210, 186] width 372 height 325
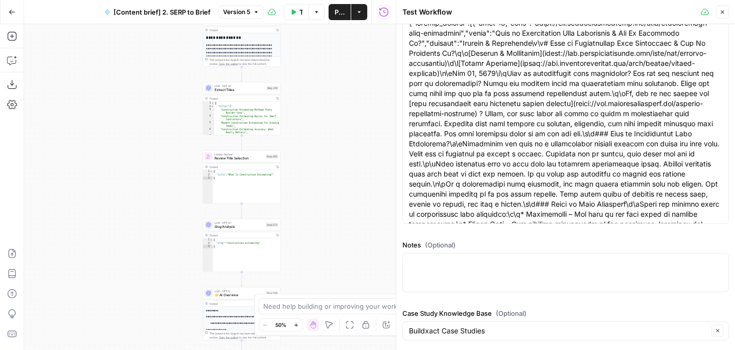
drag, startPoint x: 323, startPoint y: 273, endPoint x: 323, endPoint y: 55, distance: 218.5
click at [323, 55] on div "Workflow Set Inputs Inputs Run Code · JavaScript Structure Competitor Keywords …" at bounding box center [210, 186] width 372 height 325
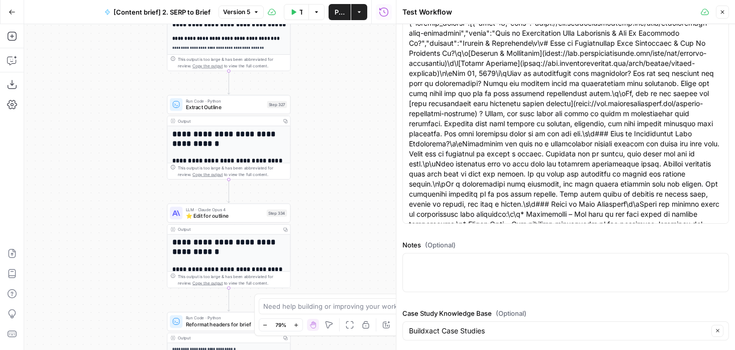
drag, startPoint x: 319, startPoint y: 196, endPoint x: 355, endPoint y: 60, distance: 140.1
click at [355, 60] on div "Workflow Set Inputs Inputs Run Code · JavaScript Structure Competitor Keywords …" at bounding box center [210, 186] width 372 height 325
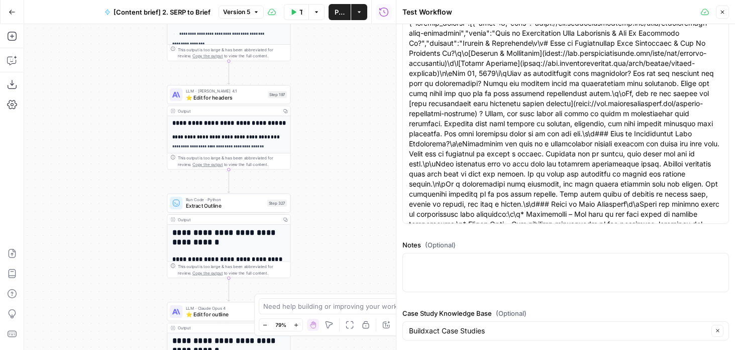
drag, startPoint x: 343, startPoint y: 110, endPoint x: 343, endPoint y: 208, distance: 98.4
click at [343, 208] on div "Workflow Set Inputs Inputs Run Code · JavaScript Structure Competitor Keywords …" at bounding box center [210, 186] width 372 height 325
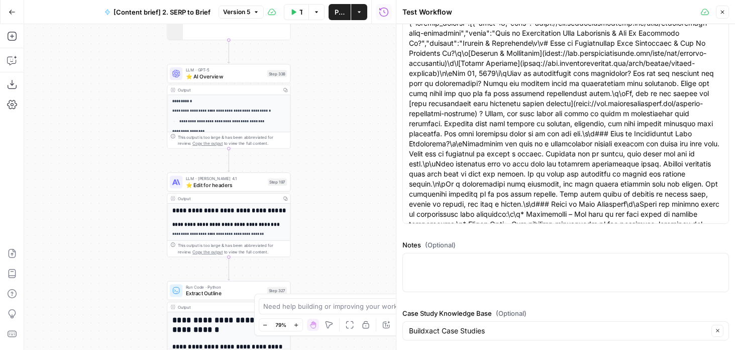
drag, startPoint x: 339, startPoint y: 101, endPoint x: 339, endPoint y: 188, distance: 87.4
click at [339, 188] on div "Workflow Set Inputs Inputs Run Code · JavaScript Structure Competitor Keywords …" at bounding box center [210, 186] width 372 height 325
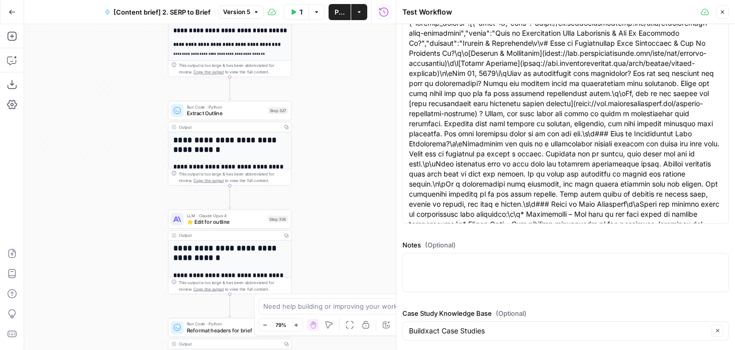
drag, startPoint x: 333, startPoint y: 237, endPoint x: 334, endPoint y: 56, distance: 180.8
click at [334, 56] on div "Workflow Set Inputs Inputs Run Code · JavaScript Structure Competitor Keywords …" at bounding box center [210, 186] width 372 height 325
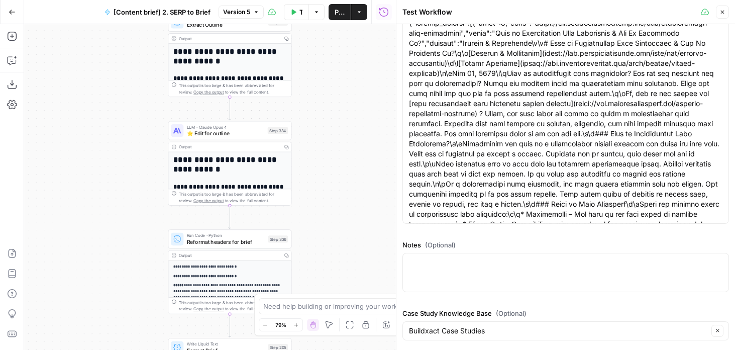
drag, startPoint x: 322, startPoint y: 219, endPoint x: 321, endPoint y: 132, distance: 87.4
click at [322, 132] on div "Workflow Set Inputs Inputs Run Code · JavaScript Structure Competitor Keywords …" at bounding box center [210, 186] width 372 height 325
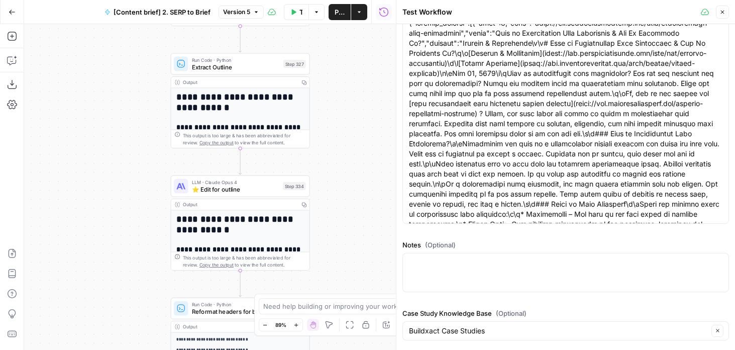
drag, startPoint x: 318, startPoint y: 129, endPoint x: 340, endPoint y: 184, distance: 59.3
click at [340, 184] on div "Workflow Set Inputs Inputs Run Code · JavaScript Structure Competitor Keywords …" at bounding box center [210, 186] width 372 height 325
drag, startPoint x: 339, startPoint y: 71, endPoint x: 339, endPoint y: 229, distance: 157.2
click at [339, 229] on div "Workflow Set Inputs Inputs Run Code · JavaScript Structure Competitor Keywords …" at bounding box center [210, 186] width 372 height 325
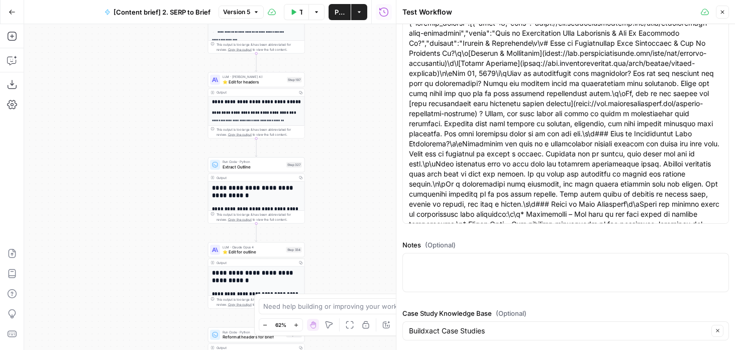
drag, startPoint x: 364, startPoint y: 155, endPoint x: 350, endPoint y: 96, distance: 60.4
click at [350, 96] on div "Workflow Set Inputs Inputs Run Code · JavaScript Structure Competitor Keywords …" at bounding box center [210, 186] width 372 height 325
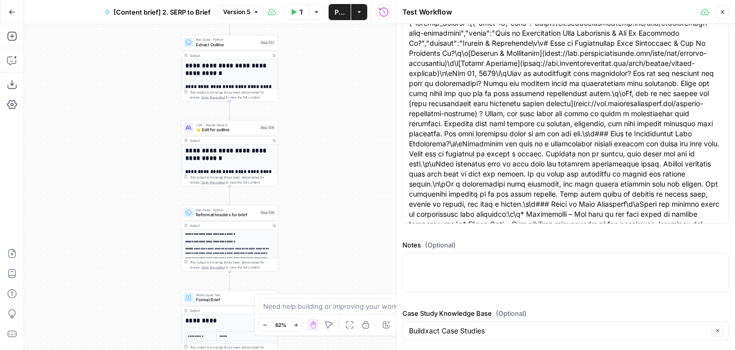
drag, startPoint x: 355, startPoint y: 178, endPoint x: 327, endPoint y: 53, distance: 127.5
click at [327, 53] on div "Workflow Set Inputs Inputs Run Code · JavaScript Structure Competitor Keywords …" at bounding box center [210, 186] width 372 height 325
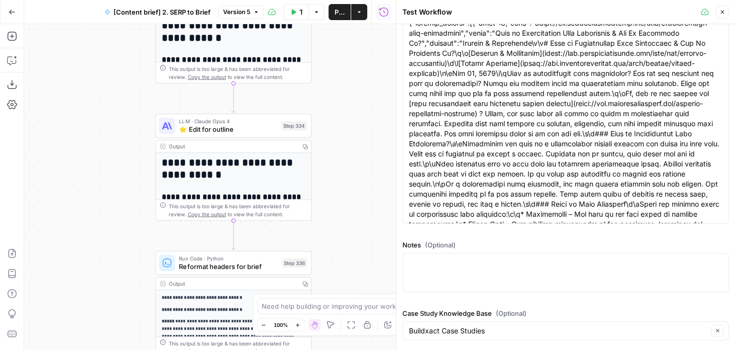
drag, startPoint x: 147, startPoint y: 152, endPoint x: 100, endPoint y: 171, distance: 50.2
click at [100, 171] on div "Workflow Set Inputs Inputs Run Code · JavaScript Structure Competitor Keywords …" at bounding box center [210, 186] width 372 height 325
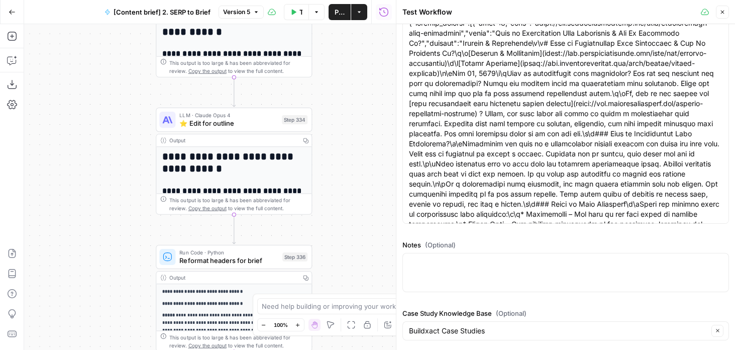
click at [132, 168] on div "Workflow Set Inputs Inputs Run Code · JavaScript Structure Competitor Keywords …" at bounding box center [210, 186] width 372 height 325
drag, startPoint x: 111, startPoint y: 157, endPoint x: 141, endPoint y: 157, distance: 29.6
click at [141, 157] on div "Workflow Set Inputs Inputs Run Code · JavaScript Structure Competitor Keywords …" at bounding box center [210, 186] width 372 height 325
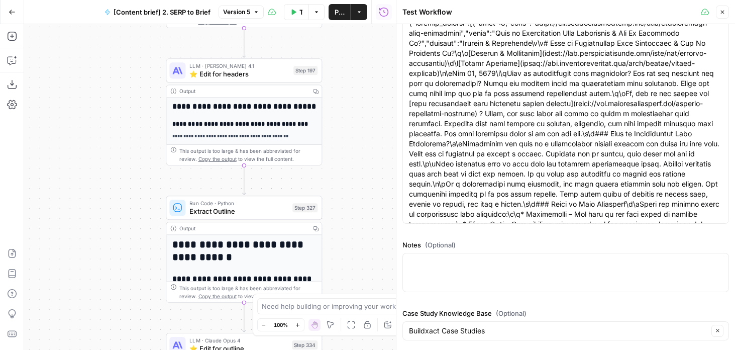
drag, startPoint x: 135, startPoint y: 124, endPoint x: 115, endPoint y: 349, distance: 225.9
click at [115, 349] on div "Workflow Set Inputs Inputs Run Code · JavaScript Structure Competitor Keywords …" at bounding box center [210, 186] width 372 height 325
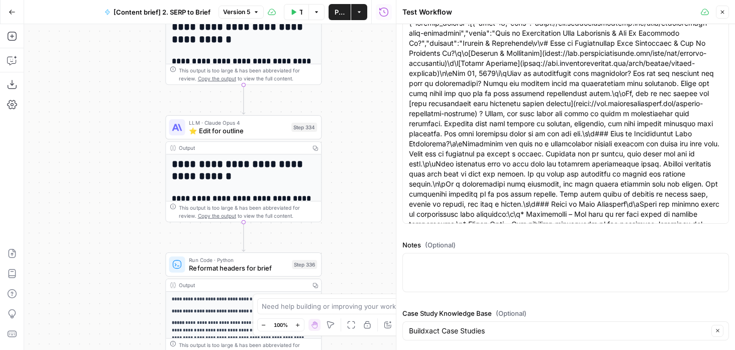
drag, startPoint x: 98, startPoint y: 315, endPoint x: 98, endPoint y: 95, distance: 219.5
click at [98, 95] on div "Workflow Set Inputs Inputs Run Code · JavaScript Structure Competitor Keywords …" at bounding box center [210, 186] width 372 height 325
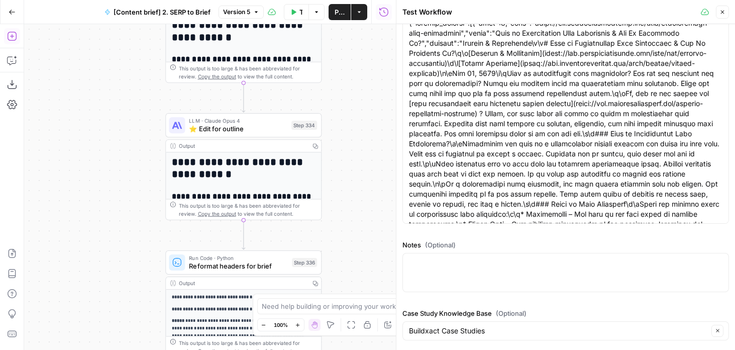
click at [15, 41] on icon "button" at bounding box center [12, 36] width 10 height 10
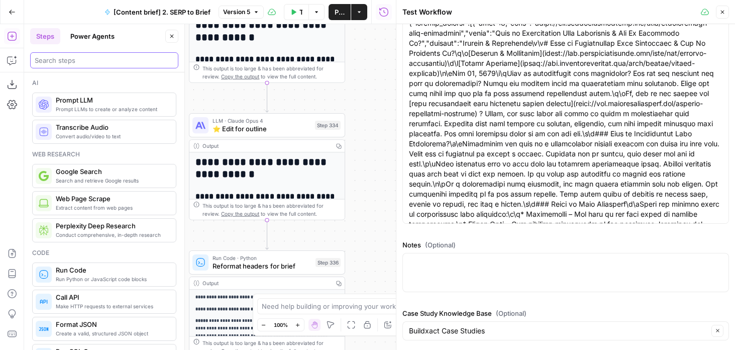
click at [61, 60] on input "search" at bounding box center [104, 60] width 139 height 10
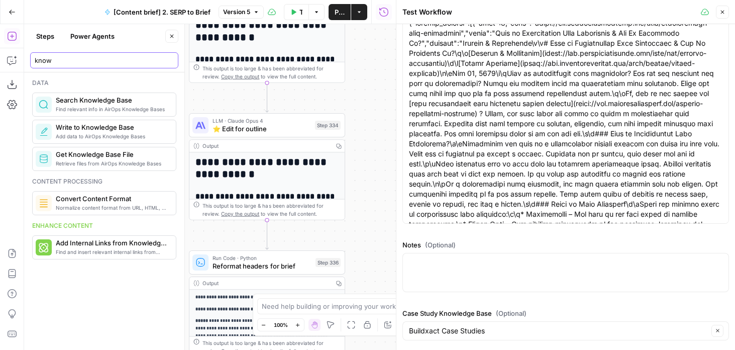
type input "know"
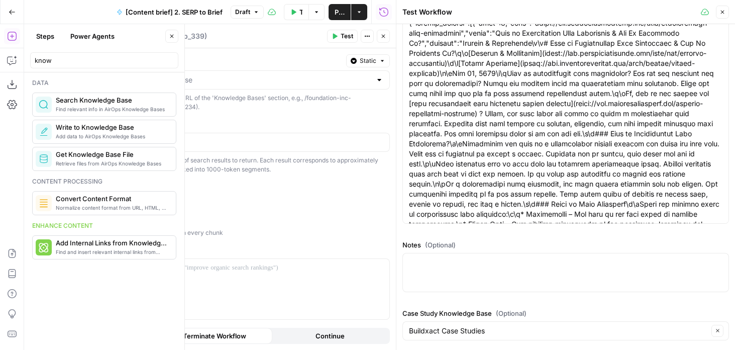
click at [168, 30] on button "Close" at bounding box center [171, 36] width 13 height 13
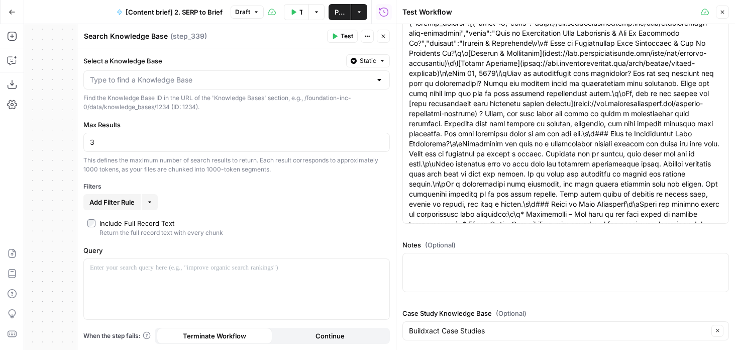
drag, startPoint x: 100, startPoint y: 222, endPoint x: 167, endPoint y: 222, distance: 66.8
click at [167, 222] on div "Include Full Record Text" at bounding box center [136, 223] width 75 height 10
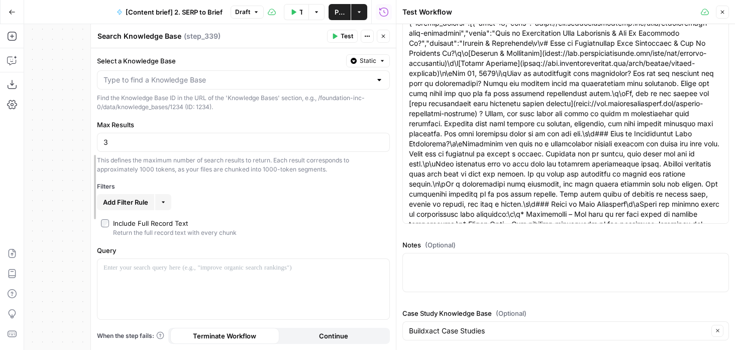
drag, startPoint x: 79, startPoint y: 199, endPoint x: 93, endPoint y: 203, distance: 14.1
click at [219, 150] on div "3" at bounding box center [243, 142] width 293 height 19
click at [208, 141] on input "3" at bounding box center [243, 142] width 280 height 10
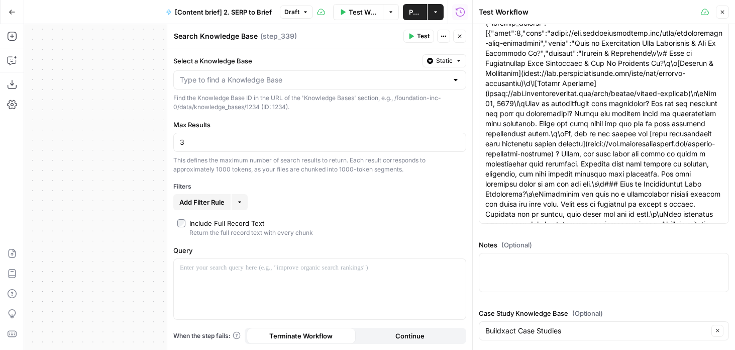
click at [125, 139] on div "Workflow Set Inputs Inputs Run Code · JavaScript Structure Competitor Keywords …" at bounding box center [248, 186] width 448 height 325
click at [202, 140] on input "3" at bounding box center [320, 142] width 280 height 10
type input "10"
click at [213, 76] on input "Select a Knowledge Base" at bounding box center [314, 80] width 268 height 10
click at [317, 56] on label "Select a Knowledge Base" at bounding box center [295, 61] width 245 height 10
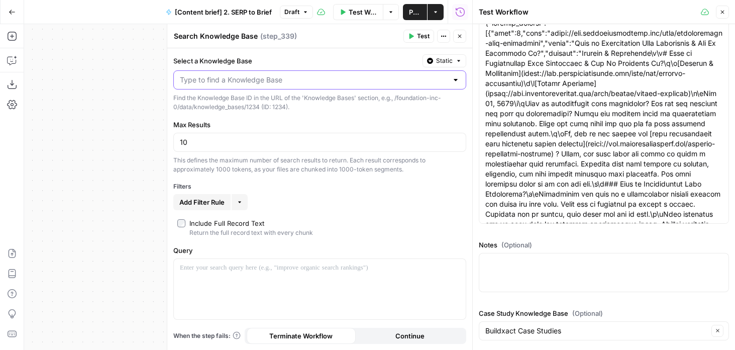
click at [317, 75] on input "Select a Knowledge Base" at bounding box center [314, 80] width 268 height 10
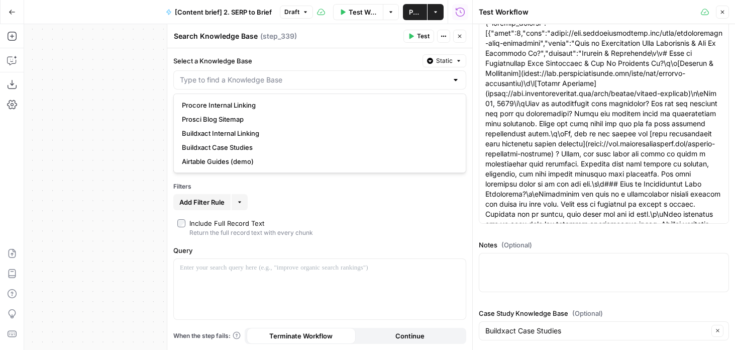
click at [438, 56] on span "Static" at bounding box center [444, 60] width 17 height 9
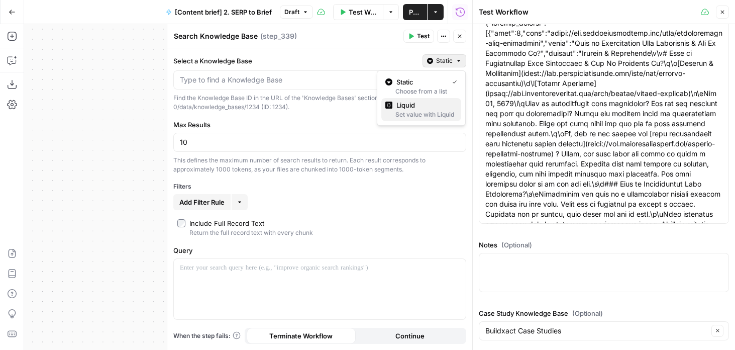
click at [413, 111] on div "Set value with Liquid" at bounding box center [421, 114] width 72 height 9
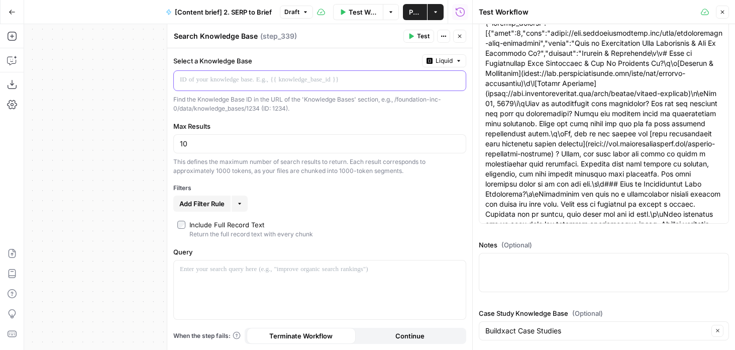
click at [256, 84] on p at bounding box center [312, 80] width 264 height 10
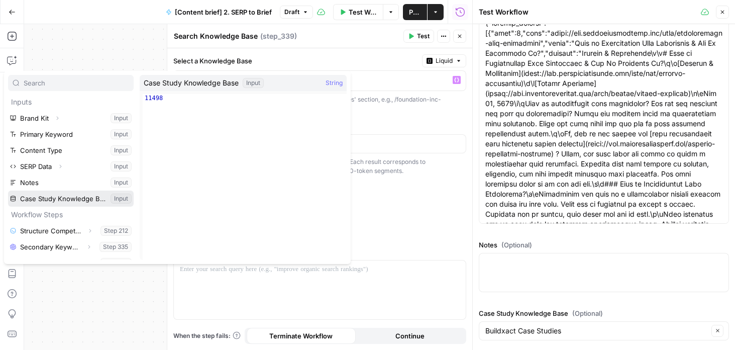
click at [81, 201] on button "Select variable Case Study Knowledge Base" at bounding box center [71, 198] width 126 height 16
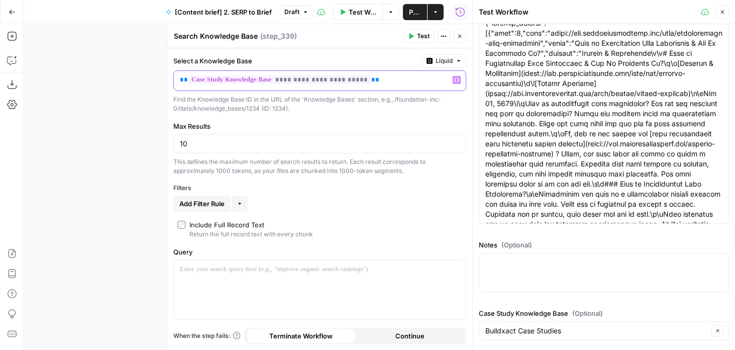
drag, startPoint x: 397, startPoint y: 82, endPoint x: 120, endPoint y: 71, distance: 277.5
click at [120, 71] on body "Foundation Inc. New Home Browse Your Data Usage Flightpath Settings Recent Grid…" at bounding box center [367, 175] width 735 height 350
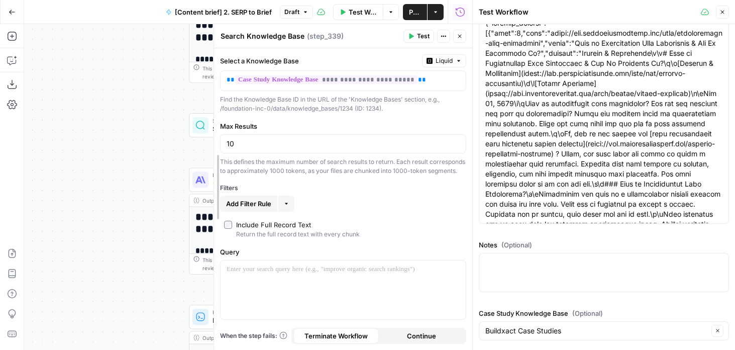
drag, startPoint x: 167, startPoint y: 118, endPoint x: 196, endPoint y: 123, distance: 29.6
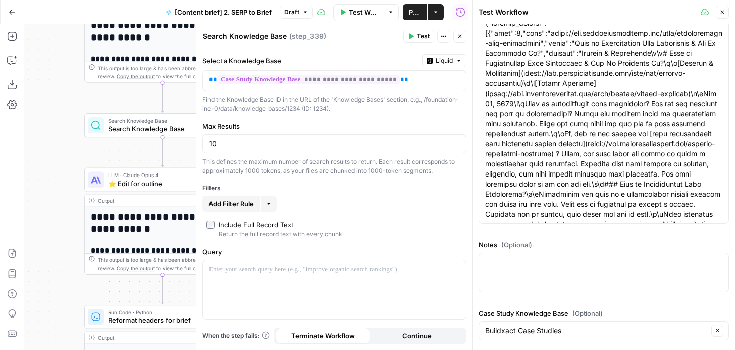
drag, startPoint x: 109, startPoint y: 157, endPoint x: 5, endPoint y: 157, distance: 104.5
click at [5, 157] on div "**********" at bounding box center [236, 186] width 472 height 325
click at [263, 300] on div at bounding box center [334, 289] width 263 height 59
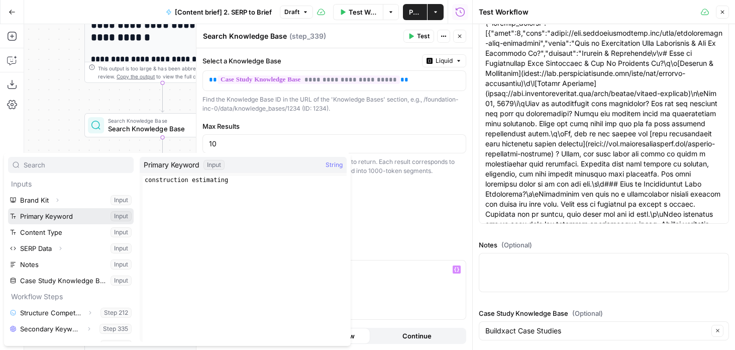
click at [45, 217] on button "Select variable Primary Keyword" at bounding box center [71, 216] width 126 height 16
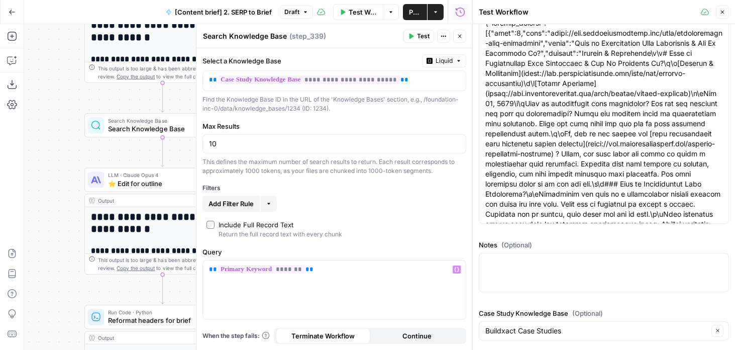
click at [462, 39] on button "Close" at bounding box center [459, 36] width 13 height 13
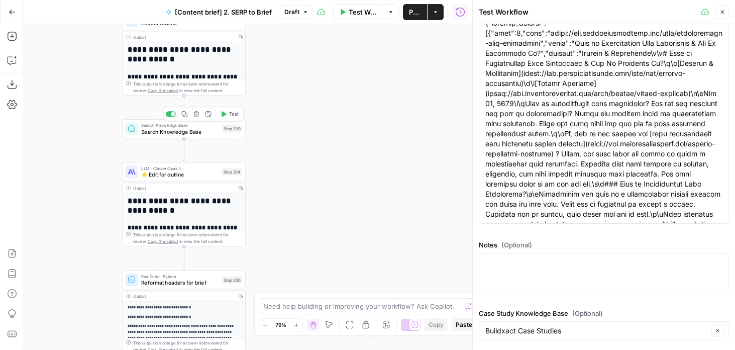
click at [220, 115] on icon "button" at bounding box center [223, 113] width 7 height 7
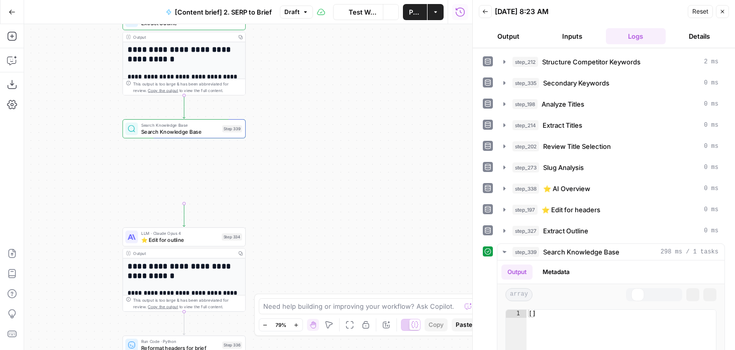
click at [502, 32] on button "Output" at bounding box center [509, 36] width 60 height 16
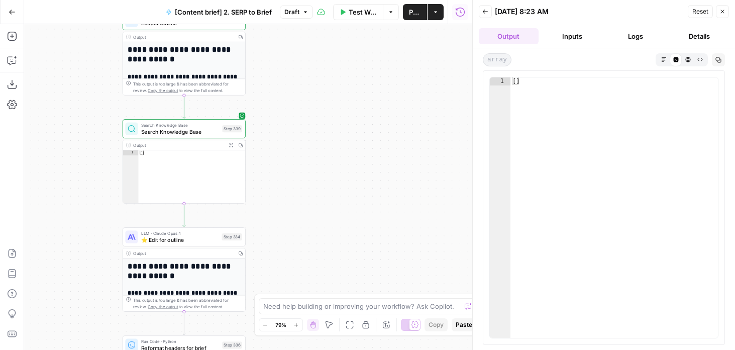
drag, startPoint x: 280, startPoint y: 139, endPoint x: 347, endPoint y: 104, distance: 75.7
click at [347, 104] on div "Workflow Set Inputs Inputs Run Code · JavaScript Structure Competitor Keywords …" at bounding box center [248, 186] width 448 height 325
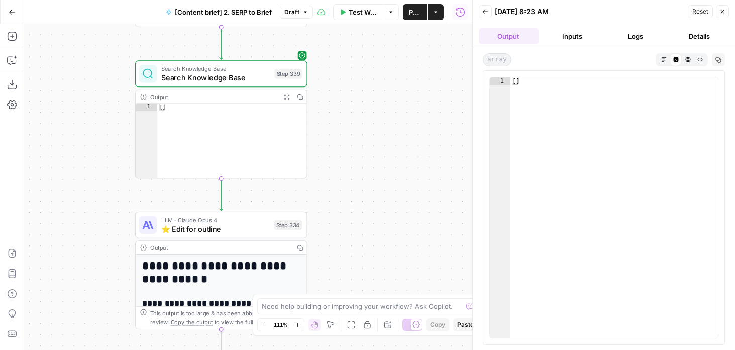
drag, startPoint x: 347, startPoint y: 104, endPoint x: 356, endPoint y: 88, distance: 18.2
click at [356, 88] on div "Workflow Set Inputs Inputs Run Code · JavaScript Structure Competitor Keywords …" at bounding box center [248, 186] width 448 height 325
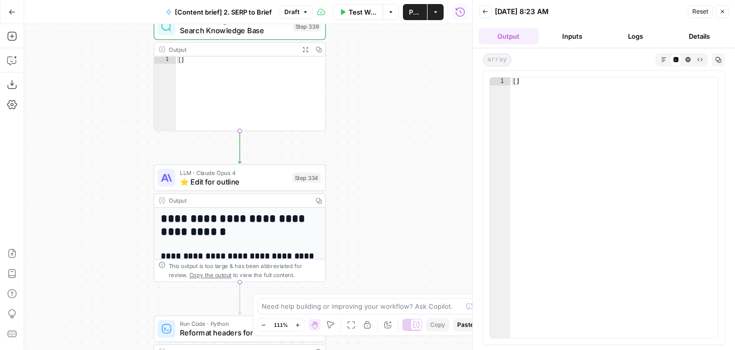
drag, startPoint x: 78, startPoint y: 230, endPoint x: 98, endPoint y: 177, distance: 56.4
click at [98, 177] on div "Workflow Set Inputs Inputs Run Code · JavaScript Structure Competitor Keywords …" at bounding box center [248, 186] width 448 height 325
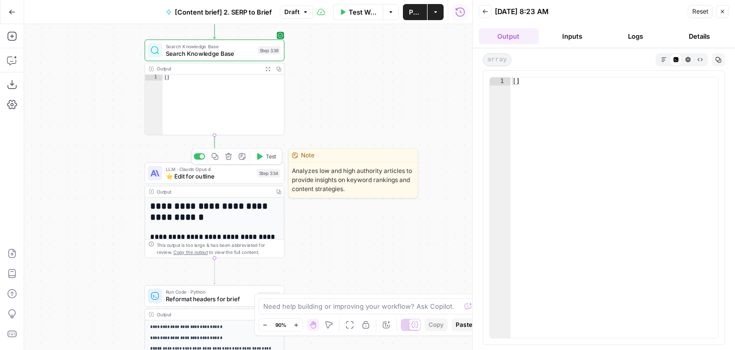
click at [175, 178] on span "⭐️ Edit for outline" at bounding box center [210, 176] width 88 height 9
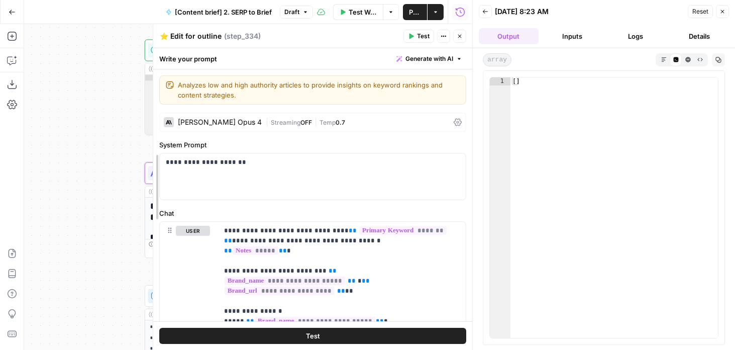
drag, startPoint x: 200, startPoint y: 232, endPoint x: 139, endPoint y: 227, distance: 61.5
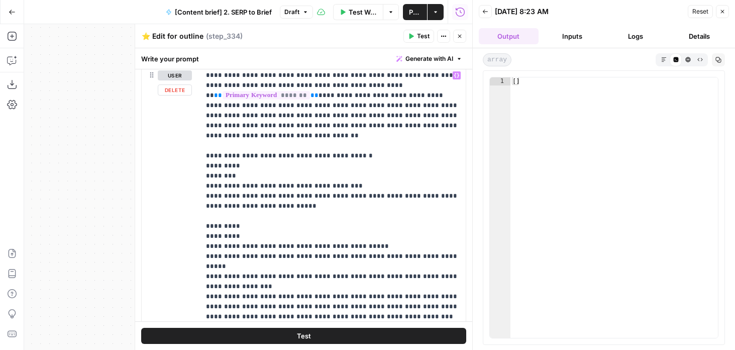
scroll to position [31, 0]
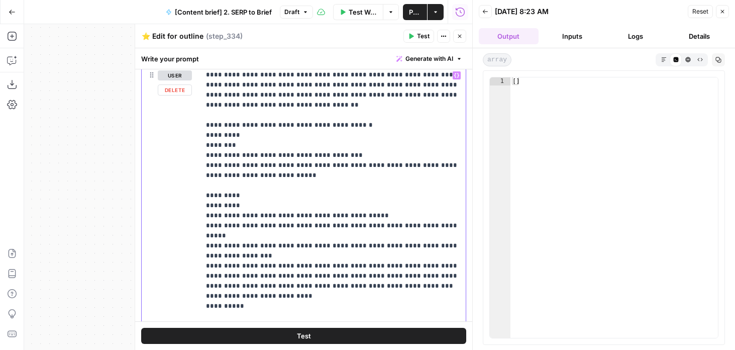
click at [269, 288] on p "**********" at bounding box center [333, 256] width 254 height 432
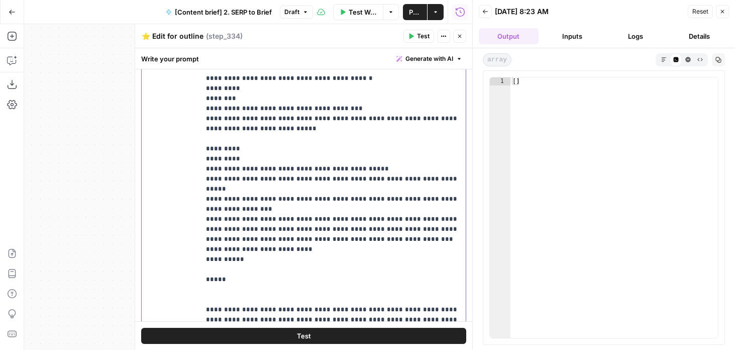
scroll to position [27, 0]
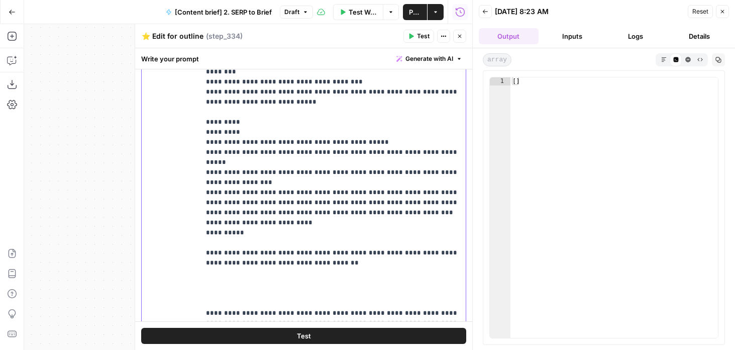
drag, startPoint x: 260, startPoint y: 241, endPoint x: 338, endPoint y: 241, distance: 77.9
click at [338, 241] on p "**********" at bounding box center [333, 207] width 254 height 482
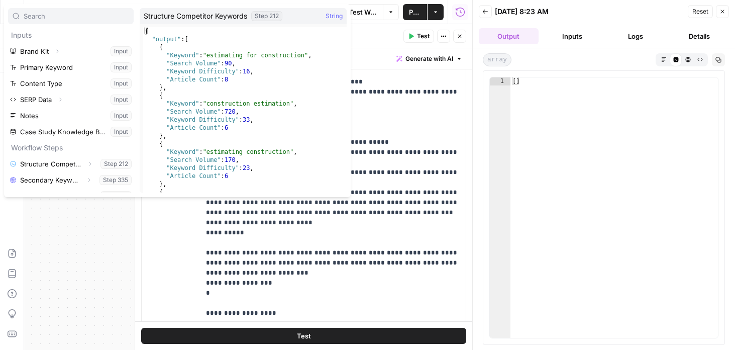
scroll to position [124, 0]
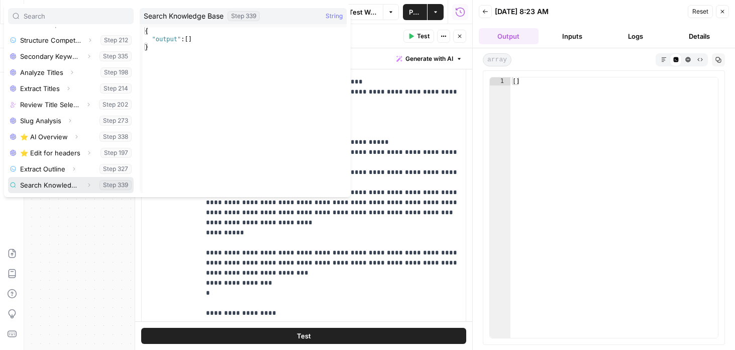
click at [51, 185] on button "Select variable Search Knowledge Base" at bounding box center [71, 185] width 126 height 16
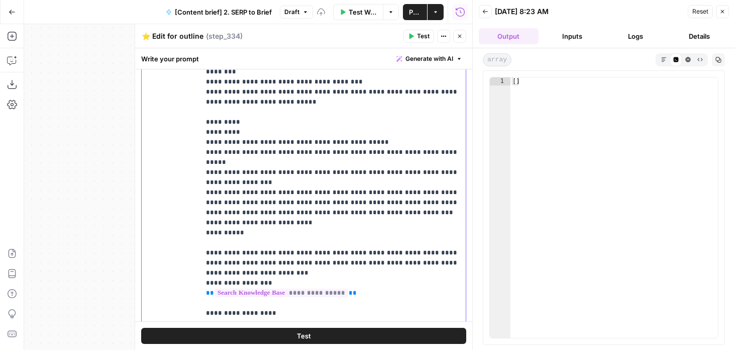
click at [295, 283] on p "**********" at bounding box center [333, 217] width 254 height 502
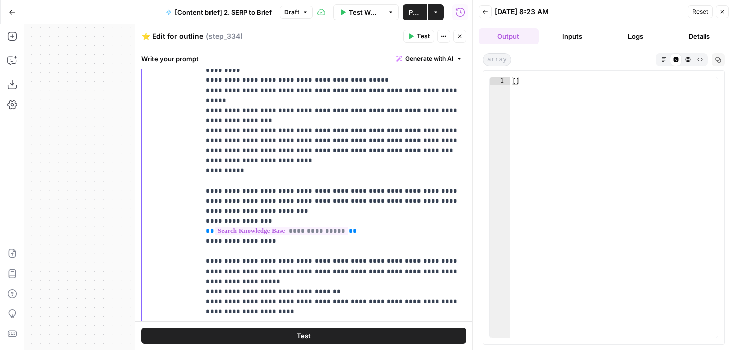
scroll to position [828, 0]
click at [210, 227] on span "**" at bounding box center [210, 230] width 8 height 7
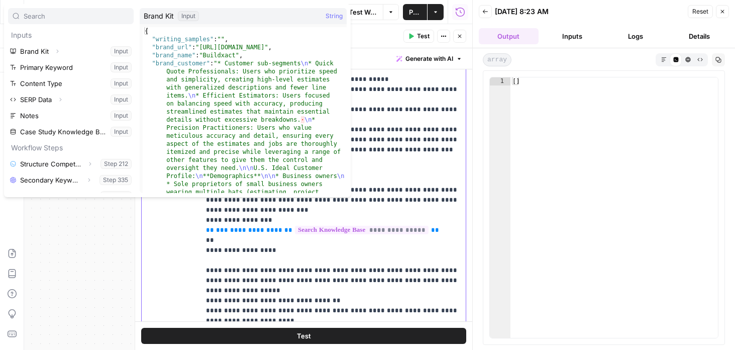
click at [250, 220] on p "**********" at bounding box center [333, 155] width 254 height 502
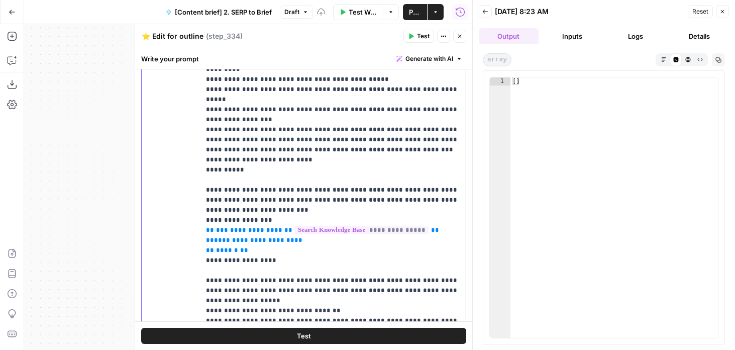
click at [304, 234] on p "**********" at bounding box center [333, 160] width 254 height 512
drag, startPoint x: 321, startPoint y: 234, endPoint x: 179, endPoint y: 207, distance: 145.1
click at [179, 207] on div "**********" at bounding box center [304, 142] width 324 height 433
click at [277, 244] on p "**********" at bounding box center [333, 160] width 254 height 512
drag, startPoint x: 290, startPoint y: 244, endPoint x: 196, endPoint y: 204, distance: 101.5
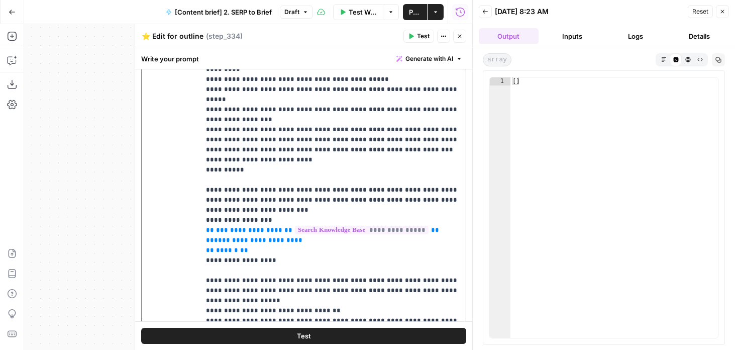
click at [196, 204] on div "**********" at bounding box center [304, 142] width 324 height 433
click at [289, 247] on p "**********" at bounding box center [333, 160] width 254 height 512
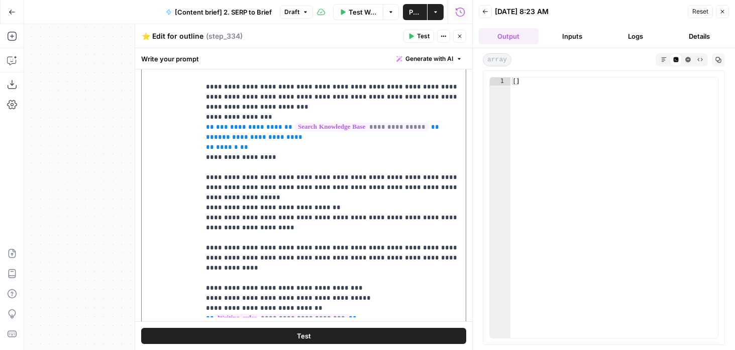
scroll to position [77, 0]
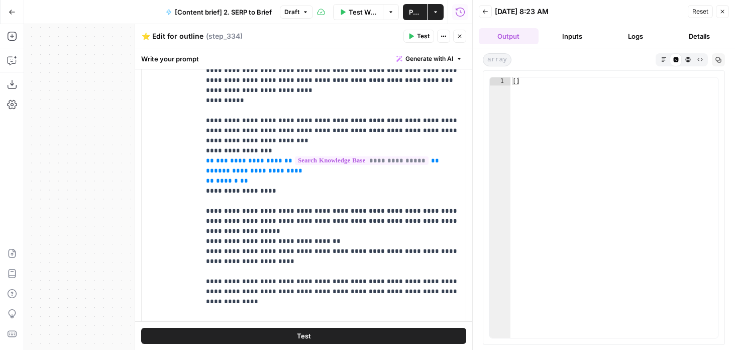
click at [404, 13] on button "Publish" at bounding box center [415, 12] width 24 height 16
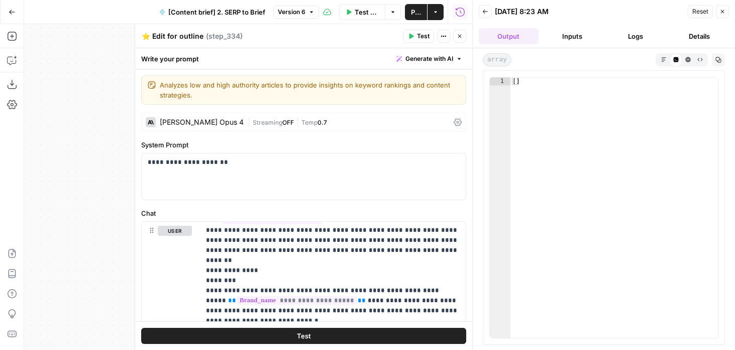
click at [451, 37] on div "Test Actions Close" at bounding box center [434, 36] width 63 height 13
click at [459, 38] on icon "button" at bounding box center [460, 36] width 6 height 6
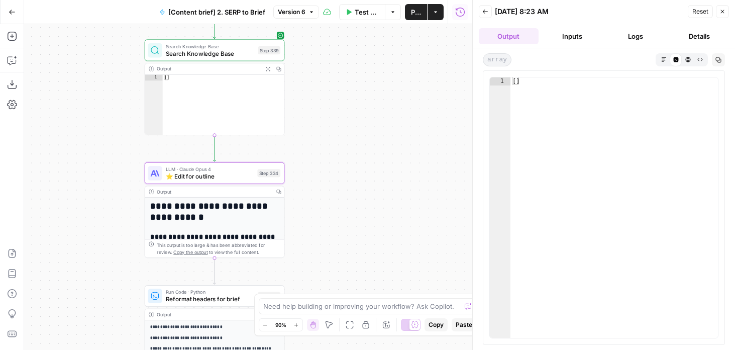
click at [215, 52] on span "Search Knowledge Base" at bounding box center [210, 53] width 88 height 9
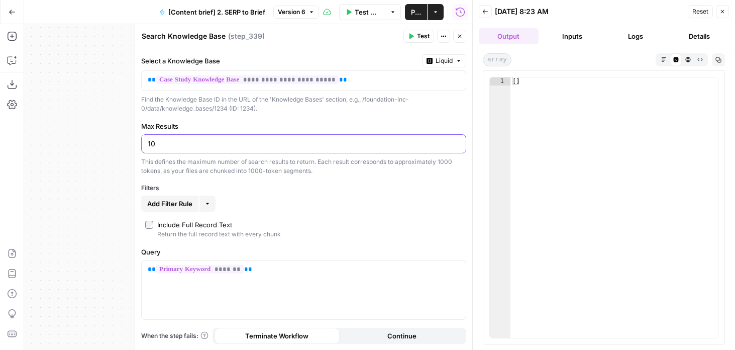
drag, startPoint x: 172, startPoint y: 140, endPoint x: 125, endPoint y: 140, distance: 47.2
click at [125, 140] on body "Foundation Inc. New Home Browse Your Data Usage Flightpath Settings Recent Grid…" at bounding box center [367, 175] width 735 height 350
type input "1"
type input "18"
click at [410, 15] on span "Publish" at bounding box center [415, 12] width 12 height 10
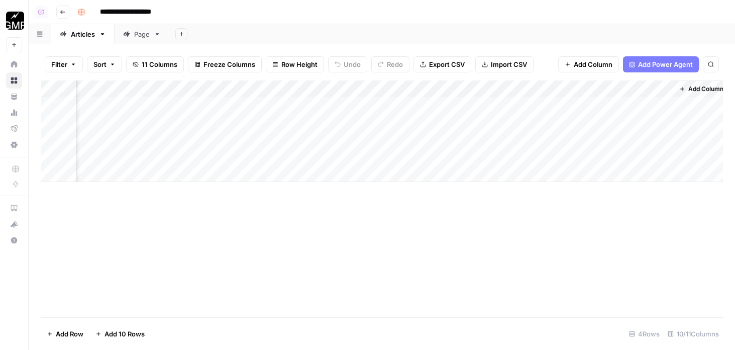
scroll to position [0, 313]
click at [556, 156] on div "Add Column" at bounding box center [382, 130] width 682 height 101
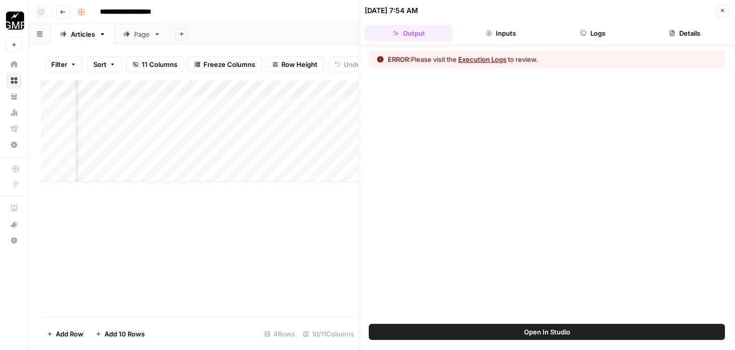
click at [597, 37] on button "Logs" at bounding box center [593, 33] width 88 height 16
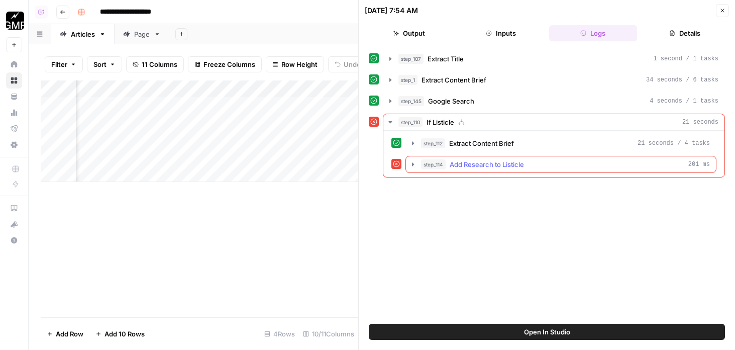
click at [479, 166] on span "Add Research to Listicle" at bounding box center [487, 164] width 74 height 10
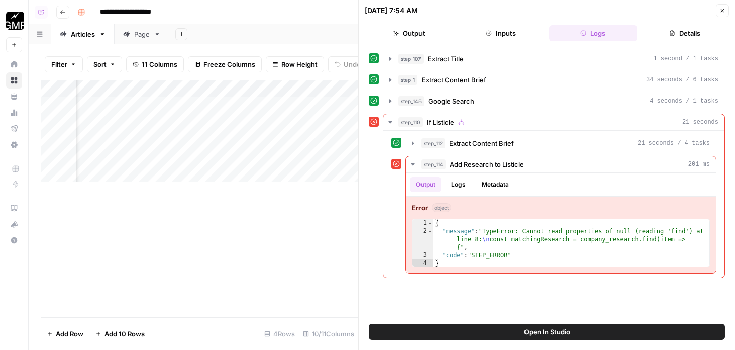
click at [721, 9] on icon "button" at bounding box center [723, 11] width 4 height 4
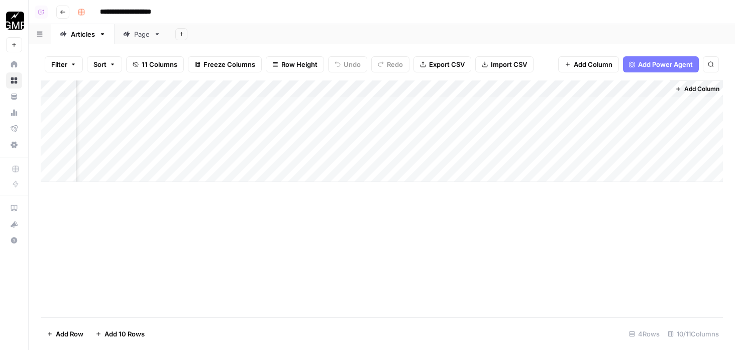
scroll to position [0, 313]
click at [693, 89] on span "Add Column" at bounding box center [699, 88] width 35 height 9
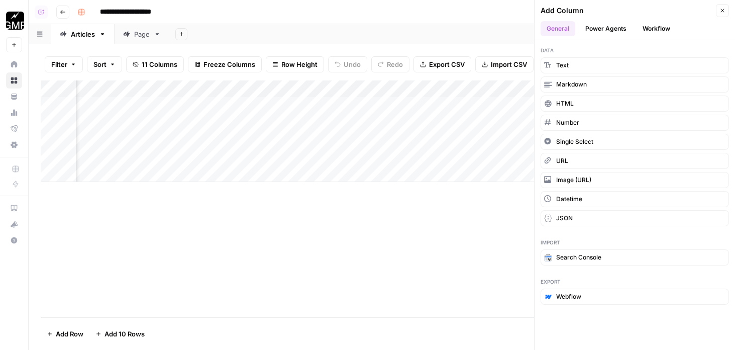
click at [636, 27] on button "Workflow" at bounding box center [656, 28] width 40 height 15
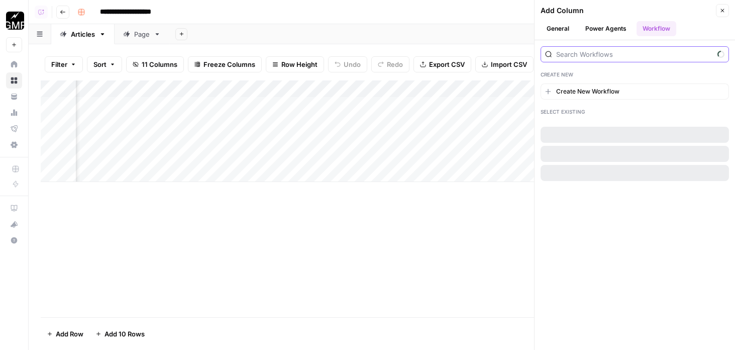
click at [634, 56] on input "search" at bounding box center [634, 54] width 157 height 10
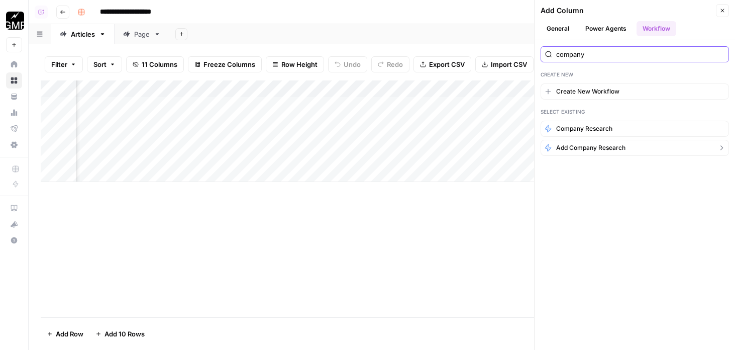
type input "company"
click at [583, 151] on span "Add Company Research" at bounding box center [590, 147] width 69 height 9
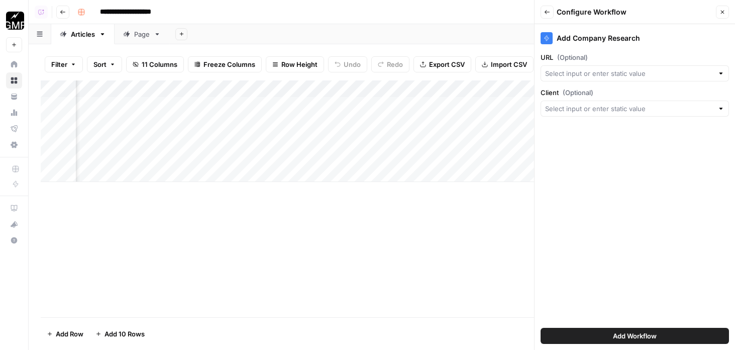
click at [546, 16] on button "Back" at bounding box center [546, 12] width 13 height 13
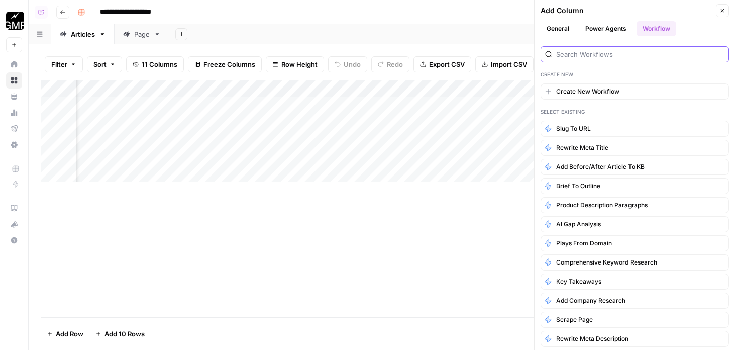
click at [590, 51] on input "search" at bounding box center [640, 54] width 168 height 10
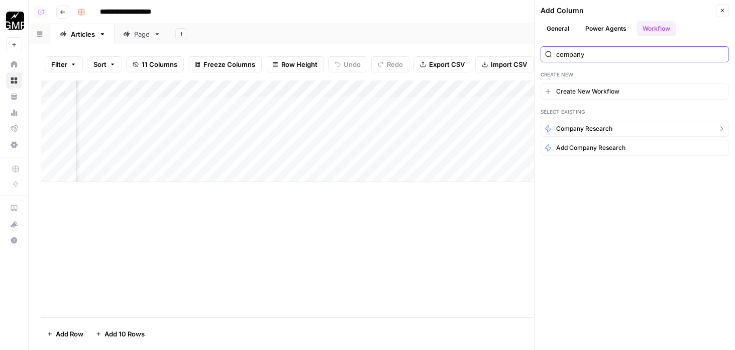
type input "company"
click at [574, 126] on span "Company Research" at bounding box center [584, 128] width 56 height 9
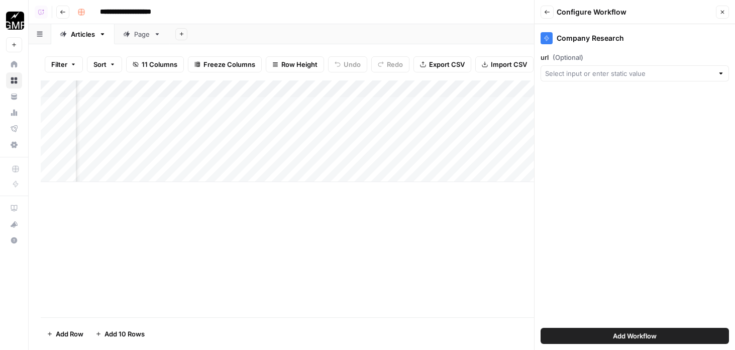
click at [549, 10] on icon "button" at bounding box center [547, 12] width 6 height 6
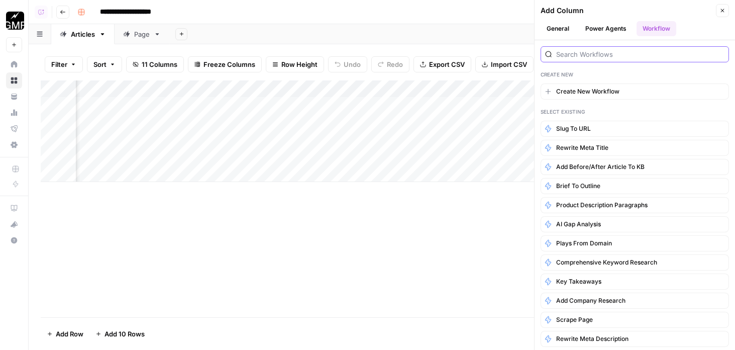
click at [565, 52] on input "search" at bounding box center [640, 54] width 168 height 10
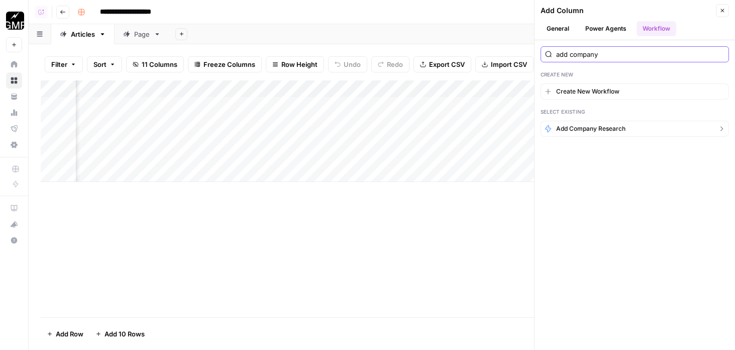
type input "add company"
click at [573, 134] on button "Add Company Research" at bounding box center [634, 129] width 188 height 16
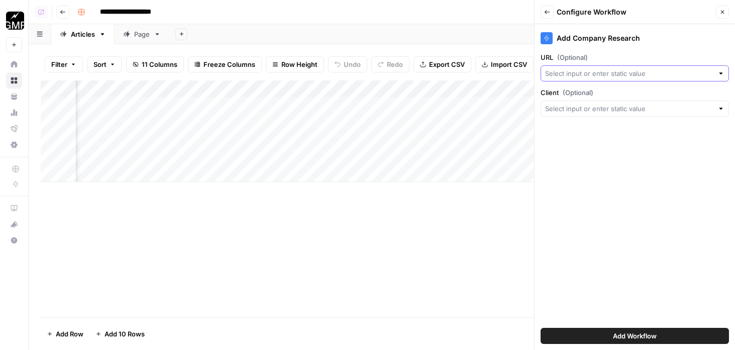
click at [571, 68] on input "URL (Optional)" at bounding box center [629, 73] width 168 height 10
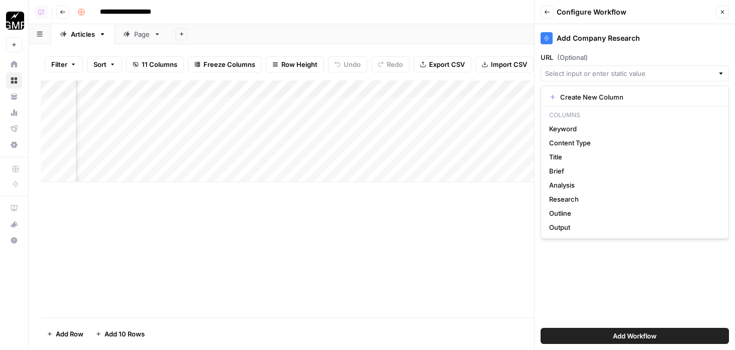
click at [547, 14] on icon "button" at bounding box center [547, 12] width 6 height 6
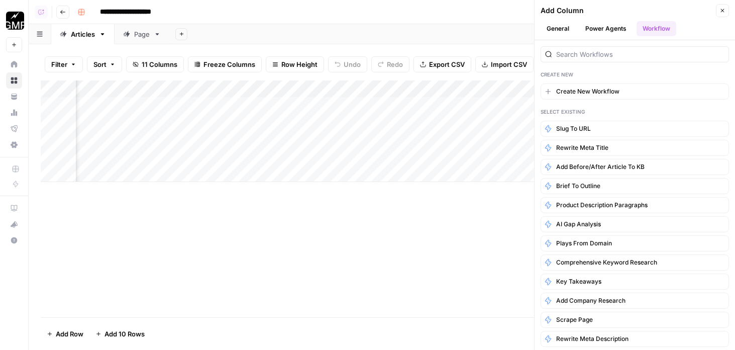
click at [592, 62] on div at bounding box center [634, 54] width 188 height 16
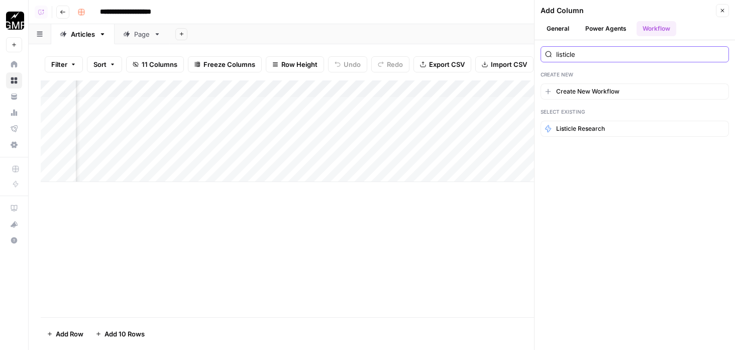
type input "listicle"
click at [573, 128] on span "Listicle Research" at bounding box center [580, 128] width 49 height 9
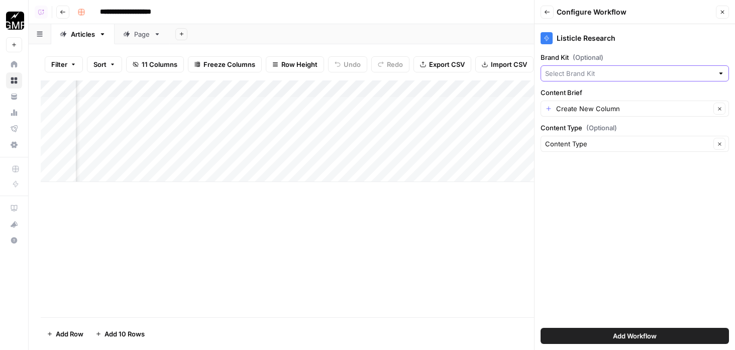
click at [580, 75] on input "Brand Kit (Optional)" at bounding box center [629, 73] width 168 height 10
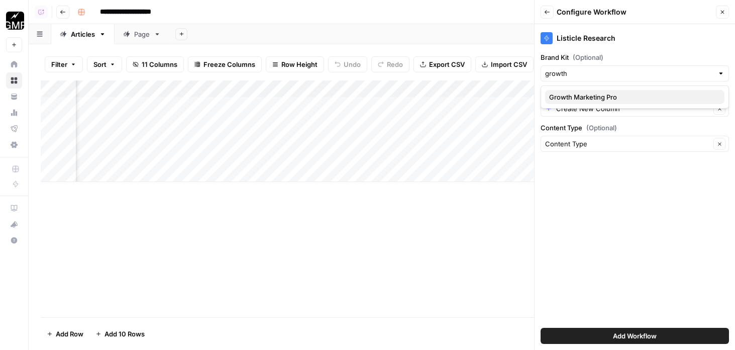
click at [585, 93] on span "Growth Marketing Pro" at bounding box center [632, 97] width 167 height 10
type input "Growth Marketing Pro"
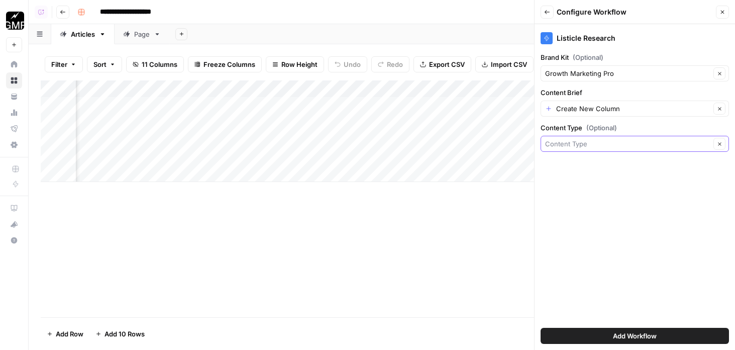
click at [577, 142] on input "Content Type (Optional)" at bounding box center [627, 144] width 165 height 10
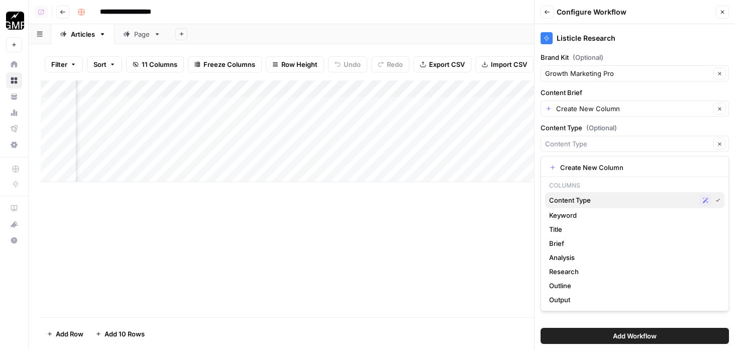
click at [577, 198] on span "Content Type" at bounding box center [622, 200] width 146 height 10
type input "Content Type"
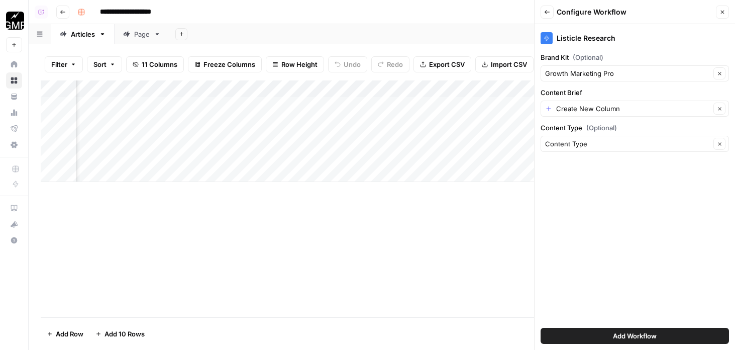
scroll to position [0, 459]
click at [608, 104] on input "Content Brief" at bounding box center [633, 108] width 154 height 10
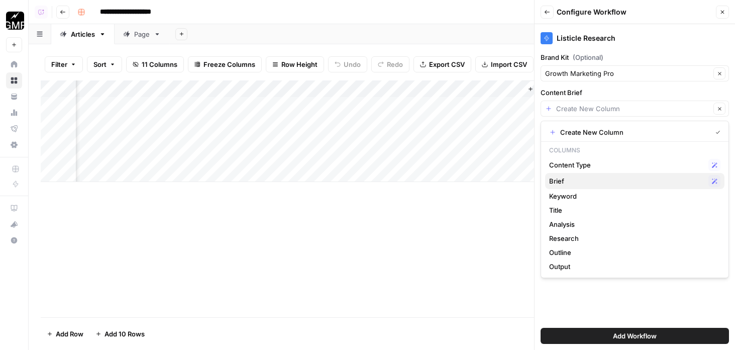
click at [578, 177] on span "Brief" at bounding box center [626, 181] width 155 height 10
type input "Brief"
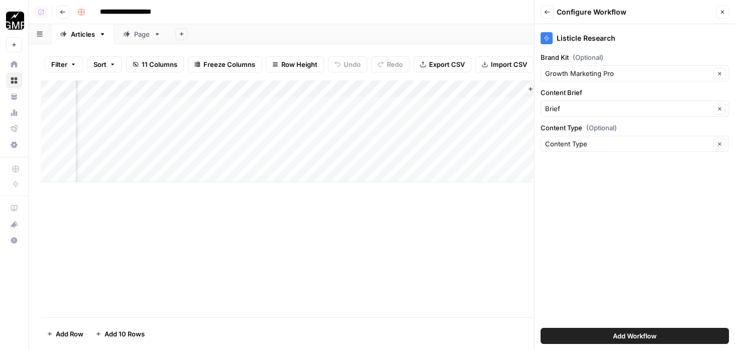
click at [620, 334] on span "Add Workflow" at bounding box center [635, 335] width 44 height 10
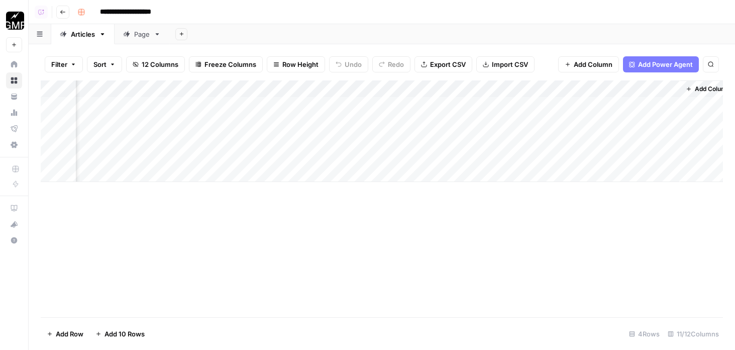
scroll to position [0, 414]
drag, startPoint x: 623, startPoint y: 86, endPoint x: 430, endPoint y: 86, distance: 192.9
click at [430, 86] on div "Add Column" at bounding box center [382, 130] width 682 height 101
click at [434, 156] on div "Add Column" at bounding box center [382, 130] width 682 height 101
click at [461, 158] on div "Add Column" at bounding box center [382, 130] width 682 height 101
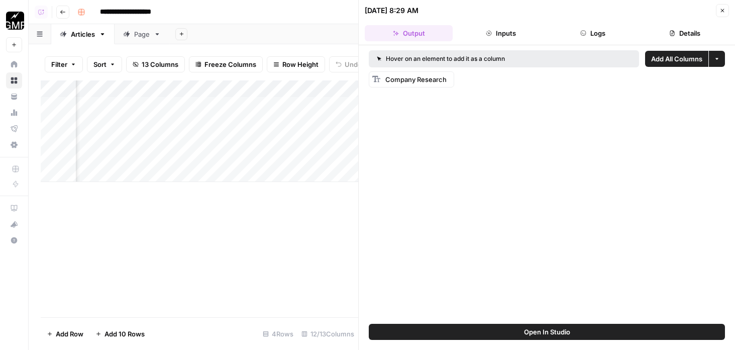
click at [732, 12] on header "[DATE] 8:29 AM Close Output Inputs Logs Details" at bounding box center [547, 22] width 376 height 45
click at [727, 12] on button "Close" at bounding box center [722, 10] width 13 height 13
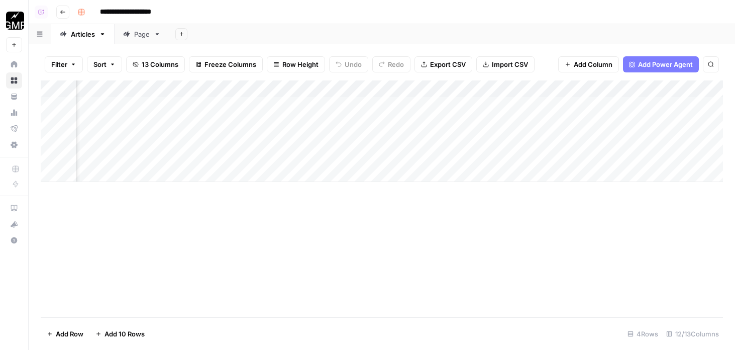
click at [433, 90] on div "Add Column" at bounding box center [382, 130] width 682 height 101
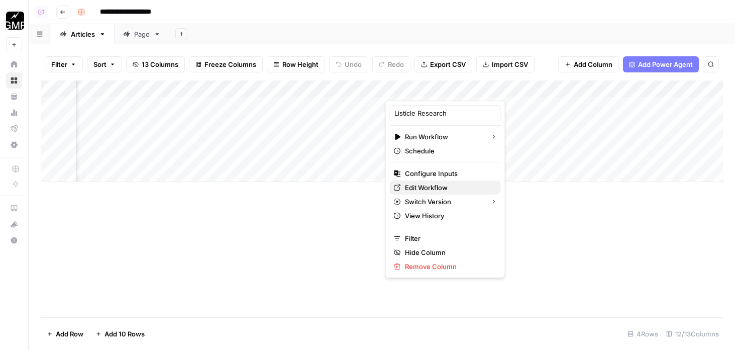
click at [433, 183] on span "Edit Workflow" at bounding box center [449, 187] width 88 height 10
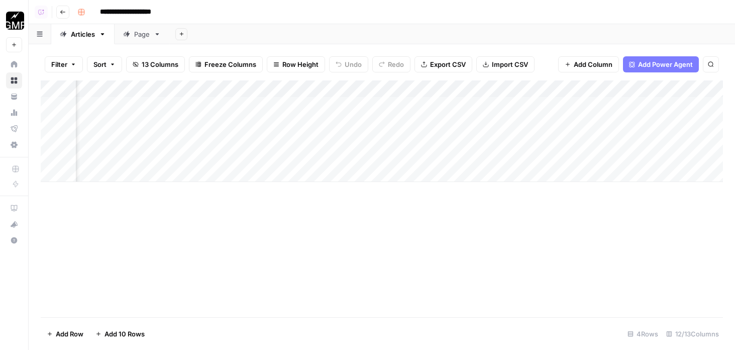
click at [461, 157] on div "Add Column" at bounding box center [382, 130] width 682 height 101
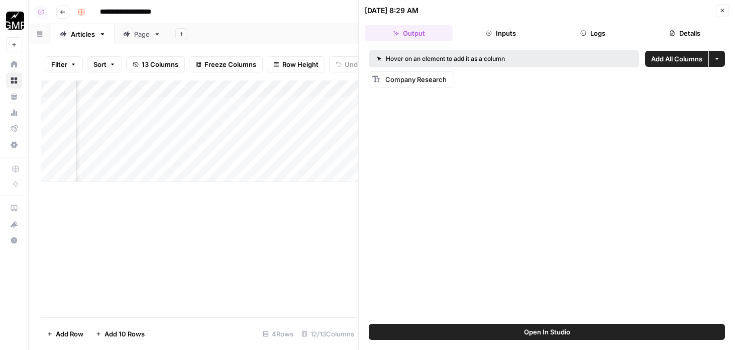
click at [529, 330] on span "Open In Studio" at bounding box center [547, 331] width 46 height 10
click at [730, 7] on header "[DATE] 8:29 AM Close Output Inputs Logs Details" at bounding box center [547, 22] width 376 height 45
click at [727, 7] on button "Close" at bounding box center [722, 10] width 13 height 13
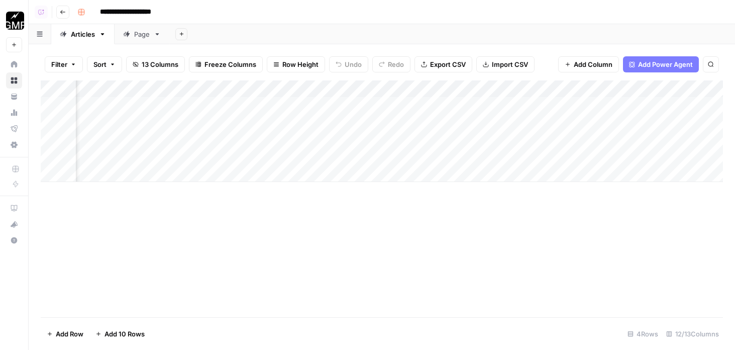
click at [478, 158] on div "Add Column" at bounding box center [382, 130] width 682 height 101
click at [591, 94] on div "Add Column" at bounding box center [382, 130] width 682 height 101
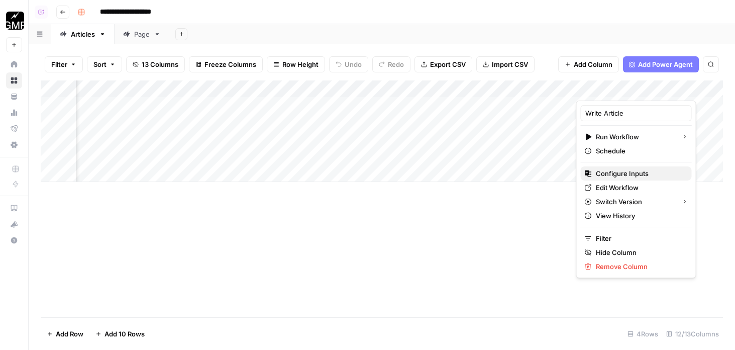
click at [596, 170] on span "Configure Inputs" at bounding box center [640, 173] width 88 height 10
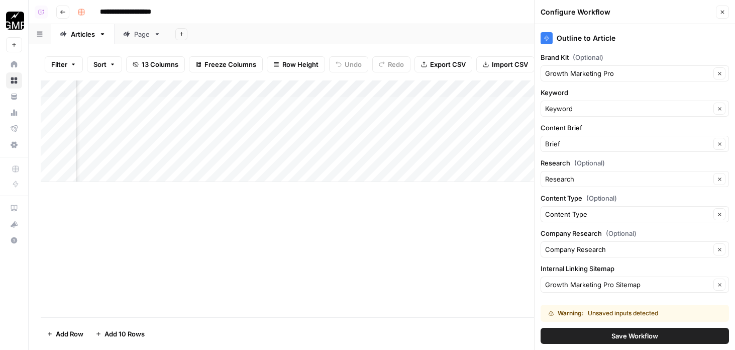
scroll to position [52, 0]
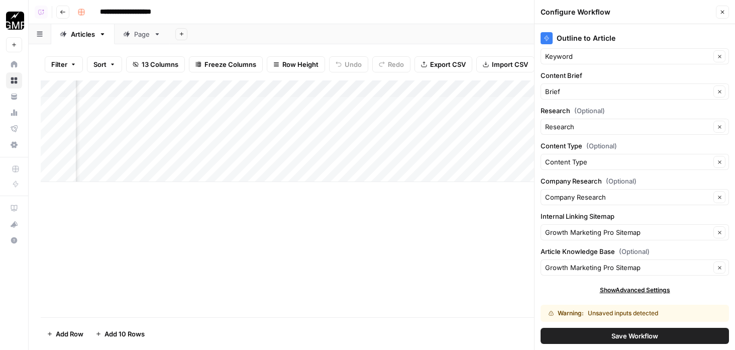
click at [635, 338] on span "Save Workflow" at bounding box center [634, 335] width 47 height 10
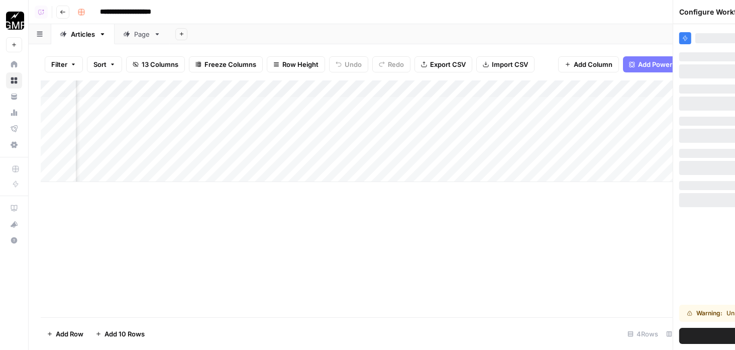
scroll to position [0, 0]
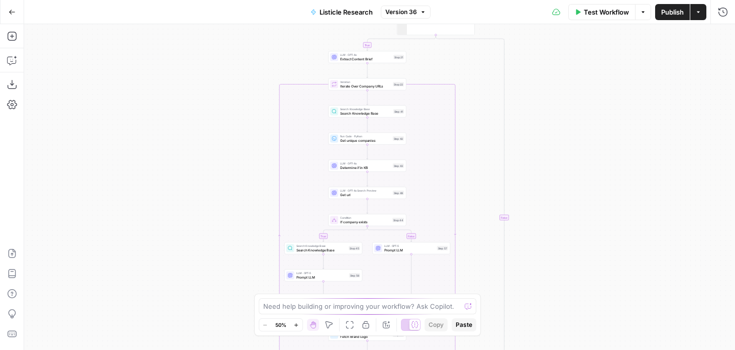
drag, startPoint x: 527, startPoint y: 55, endPoint x: 448, endPoint y: 221, distance: 184.4
click at [448, 221] on div "true false true false Workflow Set Inputs Inputs LLM · GPT-4o Extract Company n…" at bounding box center [379, 186] width 711 height 325
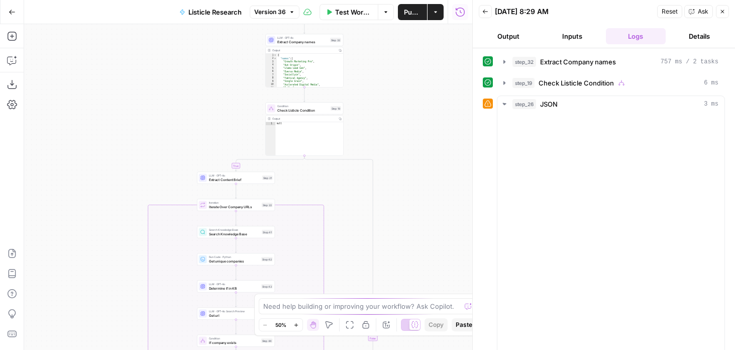
drag, startPoint x: 430, startPoint y: 173, endPoint x: 430, endPoint y: 209, distance: 36.2
click at [430, 209] on div "true false true false Workflow Set Inputs Inputs LLM · GPT-4o Extract Company n…" at bounding box center [248, 186] width 448 height 325
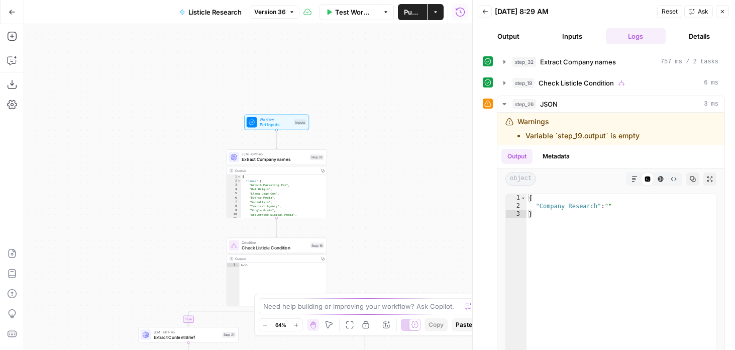
drag, startPoint x: 381, startPoint y: 97, endPoint x: 381, endPoint y: 231, distance: 133.1
click at [381, 231] on div "true false true false Workflow Set Inputs Inputs LLM · GPT-4o Extract Company n…" at bounding box center [248, 186] width 448 height 325
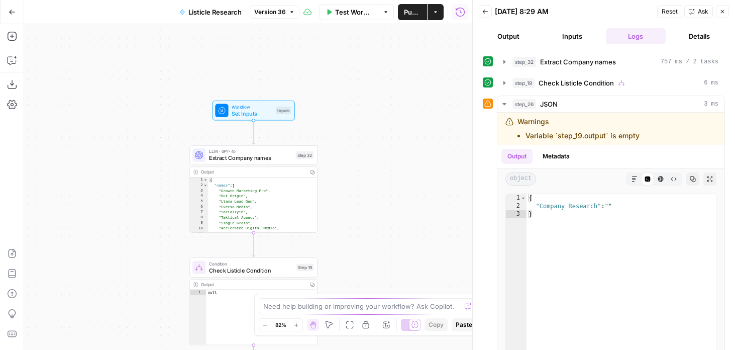
drag, startPoint x: 364, startPoint y: 177, endPoint x: 366, endPoint y: 118, distance: 59.3
click at [366, 118] on div "true false true false Workflow Set Inputs Inputs LLM · GPT-4o Extract Company n…" at bounding box center [248, 186] width 448 height 325
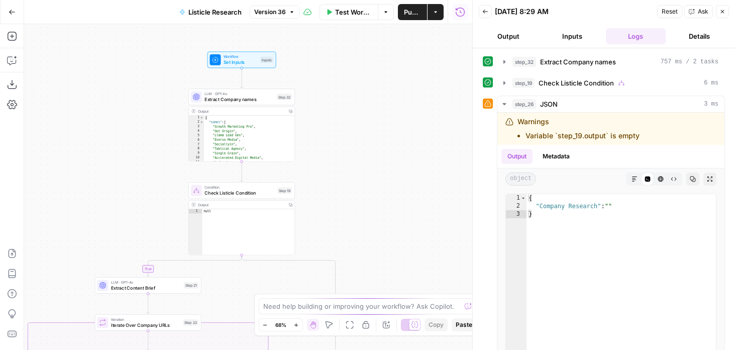
drag, startPoint x: 151, startPoint y: 235, endPoint x: 196, endPoint y: 90, distance: 151.6
click at [197, 90] on div "true false true false Workflow Set Inputs Inputs LLM · GPT-4o Extract Company n…" at bounding box center [248, 186] width 448 height 325
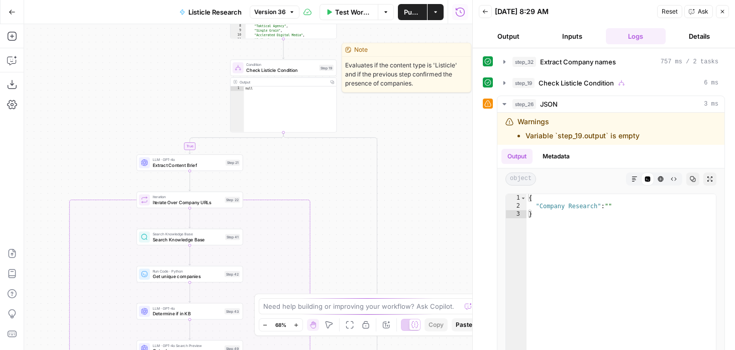
click at [257, 69] on span "Check Listicle Condition" at bounding box center [281, 70] width 70 height 7
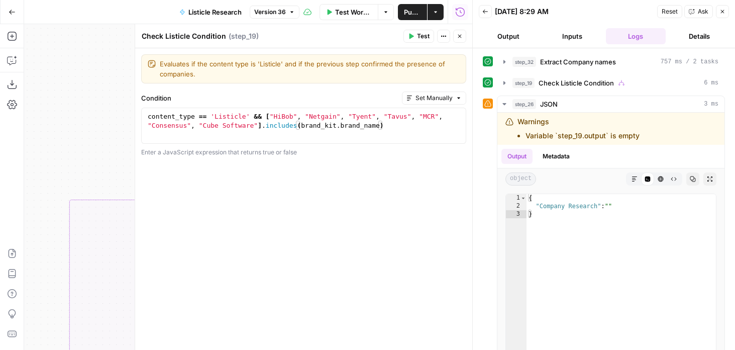
click at [460, 35] on icon "button" at bounding box center [460, 36] width 6 height 6
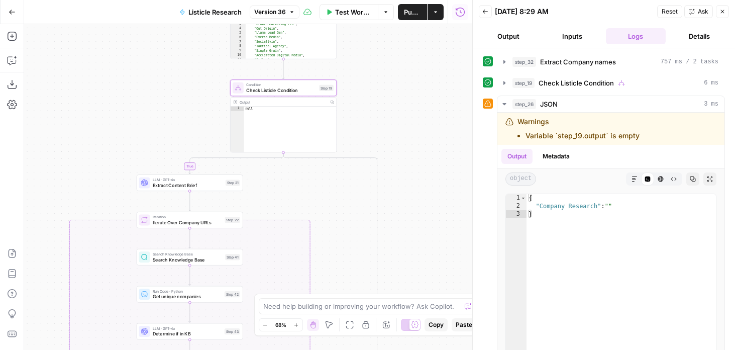
drag, startPoint x: 376, startPoint y: 93, endPoint x: 376, endPoint y: 113, distance: 20.1
click at [376, 113] on div "true false true false Workflow Set Inputs Inputs LLM · GPT-4o Extract Company n…" at bounding box center [248, 186] width 448 height 325
click at [519, 77] on button "step_19 Check Listicle Condition 6 ms" at bounding box center [610, 83] width 227 height 16
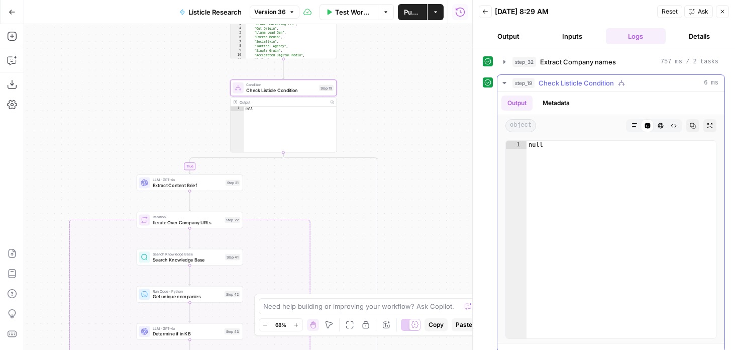
click at [519, 82] on span "step_19" at bounding box center [523, 83] width 22 height 10
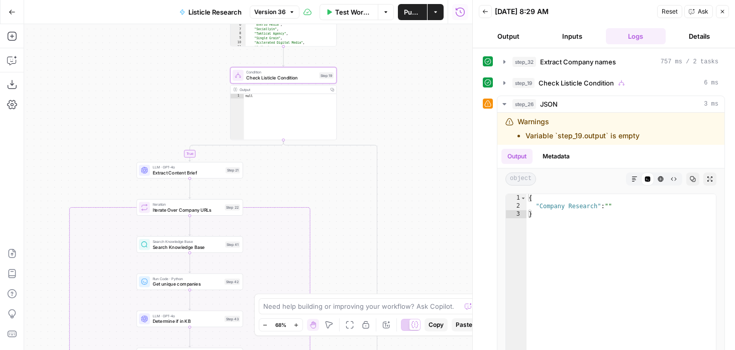
drag, startPoint x: 414, startPoint y: 137, endPoint x: 414, endPoint y: -14, distance: 150.2
click at [414, 0] on html "Growth Marketing Pro New Home Browse Your Data Usage Flightpath Settings Recent…" at bounding box center [367, 175] width 735 height 350
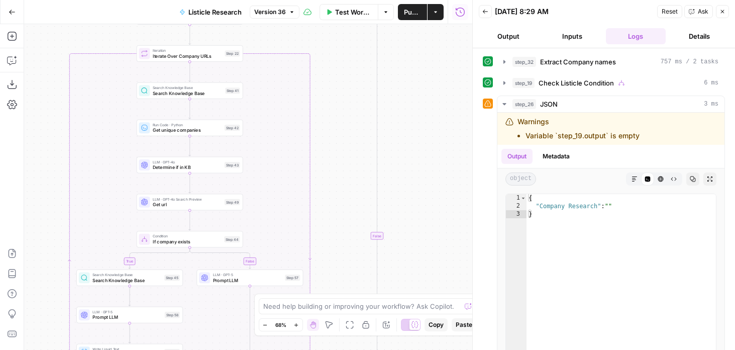
drag, startPoint x: 418, startPoint y: 186, endPoint x: 418, endPoint y: 11, distance: 174.8
click at [418, 16] on div "Go Back Listicle Research Version 36 Test Workflow Options Publish Actions Run …" at bounding box center [236, 175] width 472 height 350
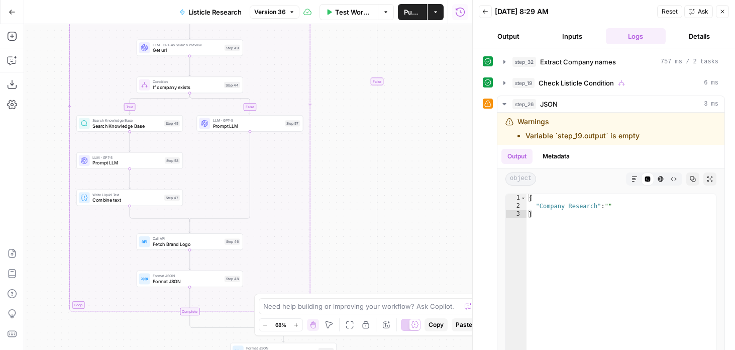
drag, startPoint x: 400, startPoint y: 220, endPoint x: 400, endPoint y: 77, distance: 143.1
click at [400, 77] on div "true false true false Workflow Set Inputs Inputs LLM · GPT-4o Extract Company n…" at bounding box center [248, 186] width 448 height 325
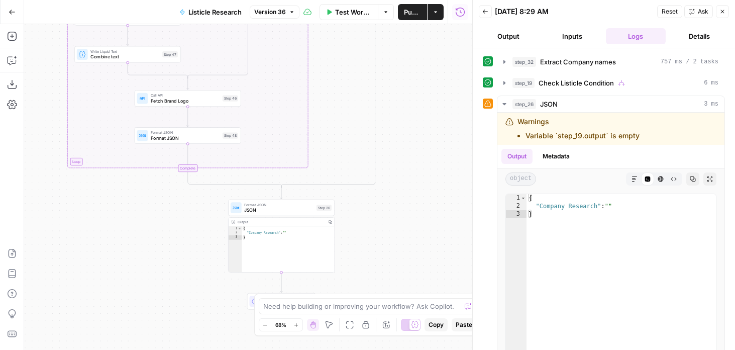
click at [397, 226] on div "true false true false Workflow Set Inputs Inputs LLM · GPT-4o Extract Company n…" at bounding box center [248, 186] width 448 height 325
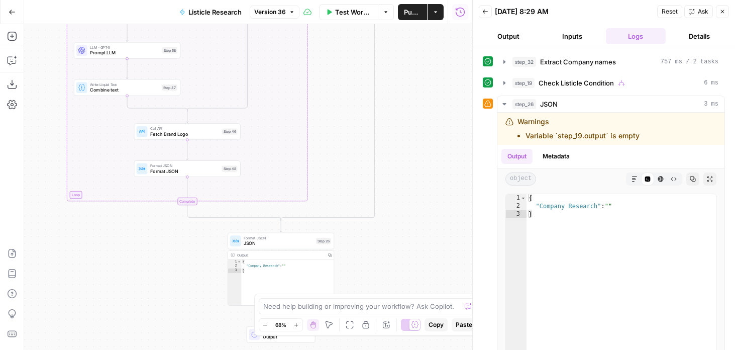
drag, startPoint x: 401, startPoint y: 80, endPoint x: 401, endPoint y: 246, distance: 165.8
click at [401, 246] on div "true false true false Workflow Set Inputs Inputs LLM · GPT-4o Extract Company n…" at bounding box center [248, 186] width 448 height 325
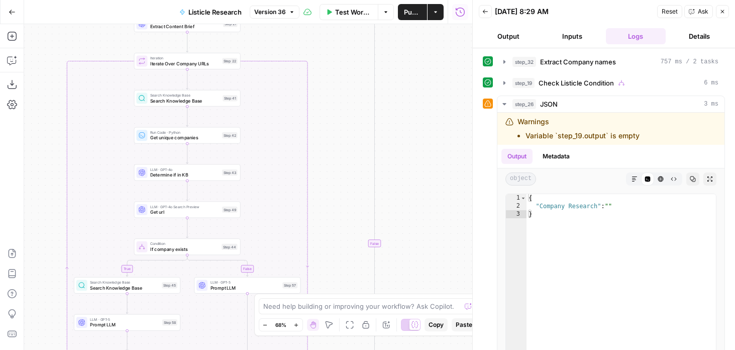
drag, startPoint x: 398, startPoint y: 48, endPoint x: 398, endPoint y: 187, distance: 139.1
click at [398, 187] on div "true false true false Workflow Set Inputs Inputs LLM · GPT-4o Extract Company n…" at bounding box center [248, 186] width 448 height 325
drag, startPoint x: 389, startPoint y: 76, endPoint x: 389, endPoint y: 193, distance: 117.5
click at [389, 193] on div "true false true false Workflow Set Inputs Inputs LLM · GPT-4o Extract Company n…" at bounding box center [248, 186] width 448 height 325
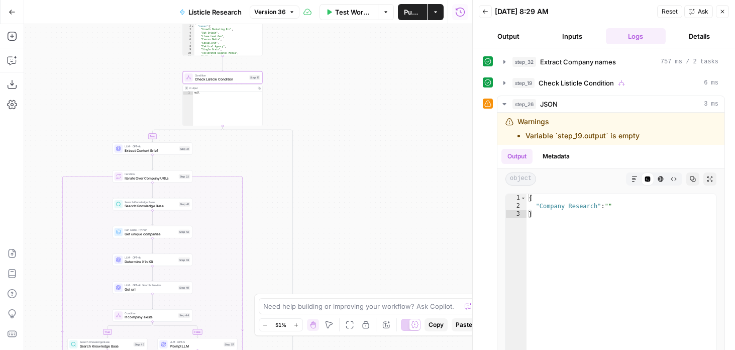
drag, startPoint x: 60, startPoint y: 157, endPoint x: 107, endPoint y: 86, distance: 85.0
click at [107, 86] on div "true false true false Workflow Set Inputs Inputs LLM · GPT-4o Extract Company n…" at bounding box center [248, 186] width 448 height 325
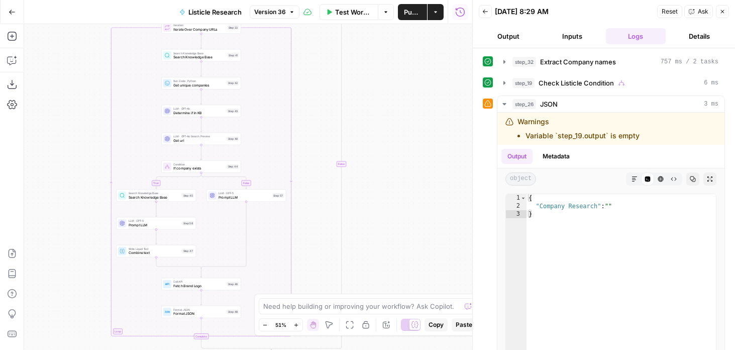
drag, startPoint x: 67, startPoint y: 178, endPoint x: 68, endPoint y: 100, distance: 78.4
click at [68, 100] on div "true false true false Workflow Set Inputs Inputs LLM · GPT-4o Extract Company n…" at bounding box center [248, 186] width 448 height 325
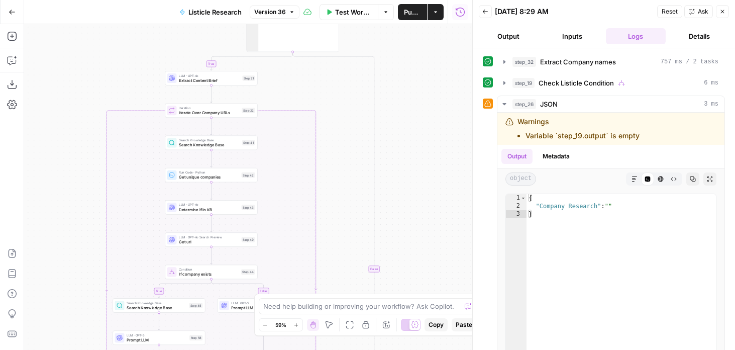
drag, startPoint x: 73, startPoint y: 134, endPoint x: 63, endPoint y: 235, distance: 102.0
click at [63, 235] on div "true false true false Workflow Set Inputs Inputs LLM · GPT-4o Extract Company n…" at bounding box center [248, 186] width 448 height 325
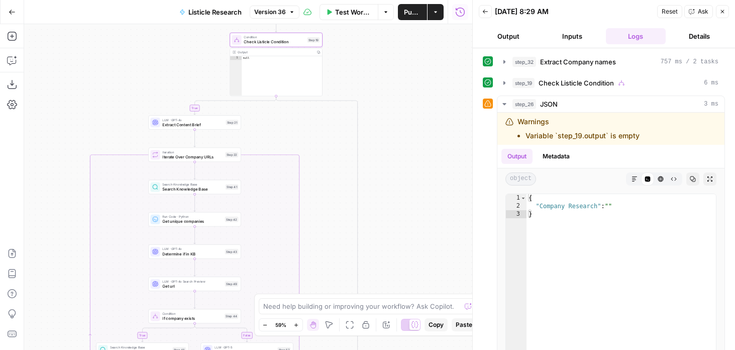
drag, startPoint x: 69, startPoint y: 95, endPoint x: 38, endPoint y: 185, distance: 94.5
click at [38, 185] on div "true false true false Workflow Set Inputs Inputs LLM · GPT-4o Extract Company n…" at bounding box center [248, 186] width 448 height 325
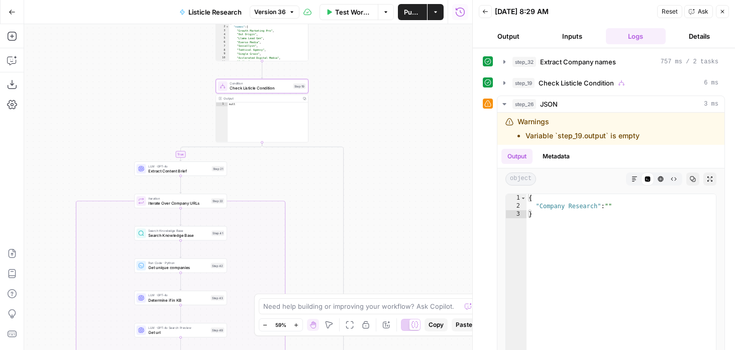
drag, startPoint x: 74, startPoint y: 147, endPoint x: 56, endPoint y: 149, distance: 18.2
click at [60, 149] on div "true false true false Workflow Set Inputs Inputs LLM · GPT-4o Extract Company n…" at bounding box center [248, 186] width 448 height 325
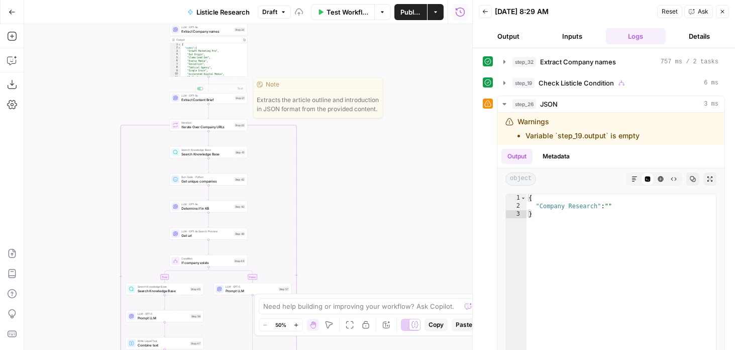
drag, startPoint x: 315, startPoint y: 142, endPoint x: 330, endPoint y: 77, distance: 65.9
click at [330, 77] on div "true false true false Workflow Set Inputs Inputs LLM · GPT-4o Extract Company n…" at bounding box center [248, 186] width 448 height 325
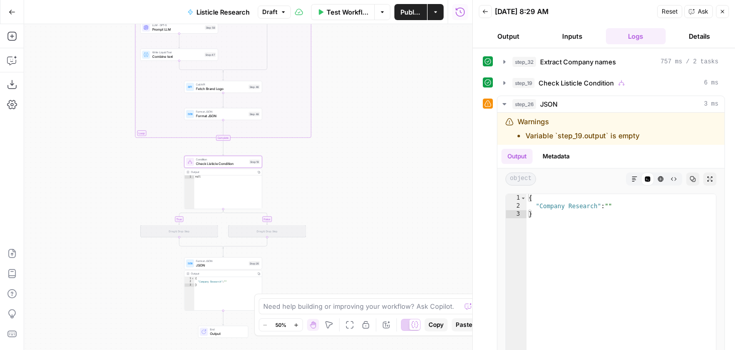
drag, startPoint x: 385, startPoint y: -12, endPoint x: 385, endPoint y: -32, distance: 20.6
click at [385, 0] on html "Growth Marketing Pro New Home Browse Your Data Usage Flightpath Settings Recent…" at bounding box center [367, 175] width 735 height 350
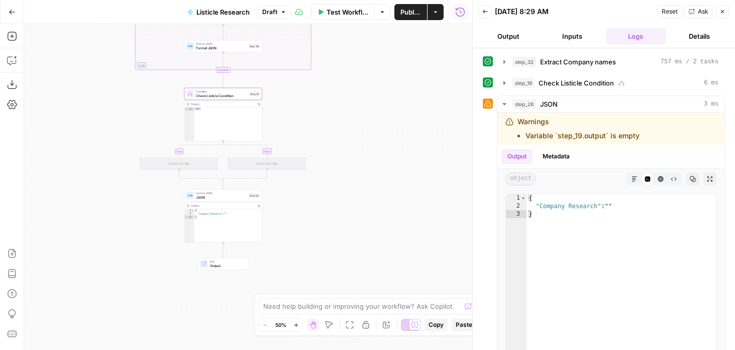
drag, startPoint x: 364, startPoint y: 127, endPoint x: 364, endPoint y: 107, distance: 19.6
click at [364, 107] on div "true false true false Workflow Set Inputs Inputs LLM · GPT-4o Extract Company n…" at bounding box center [248, 186] width 448 height 325
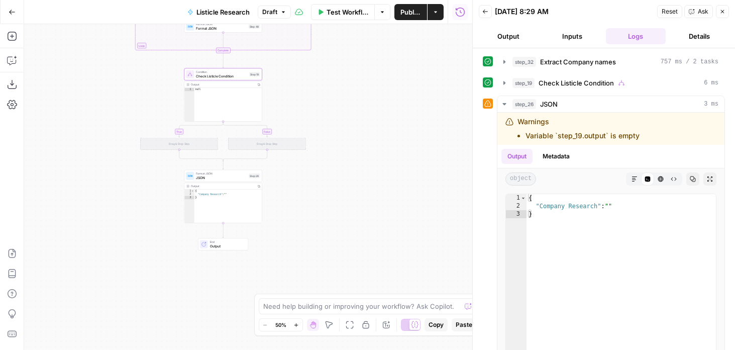
drag, startPoint x: 303, startPoint y: 83, endPoint x: 303, endPoint y: 162, distance: 78.9
click at [303, 162] on div "true false true false Workflow Set Inputs Inputs LLM · GPT-4o Extract Company n…" at bounding box center [248, 186] width 448 height 325
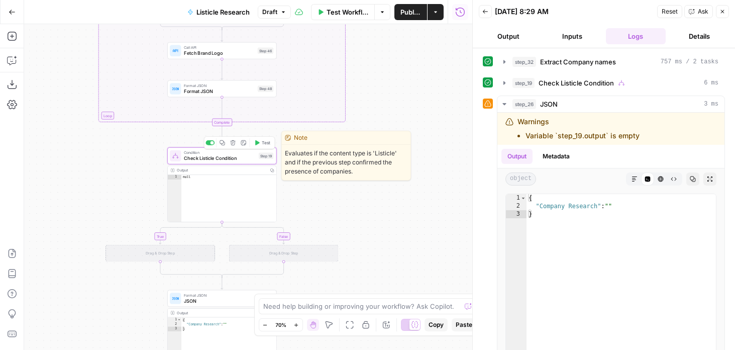
click at [233, 143] on icon "button" at bounding box center [233, 143] width 6 height 6
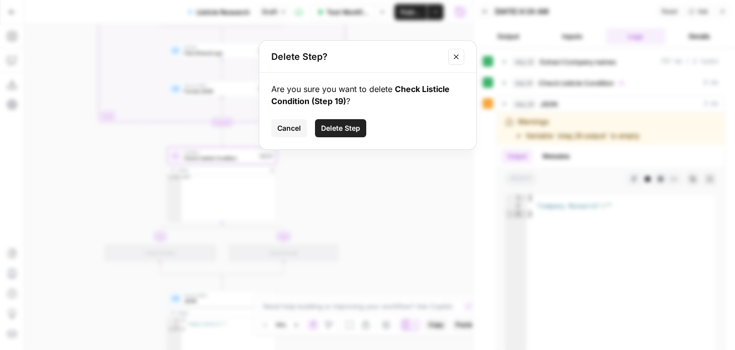
click at [340, 128] on span "Delete Step" at bounding box center [340, 128] width 39 height 10
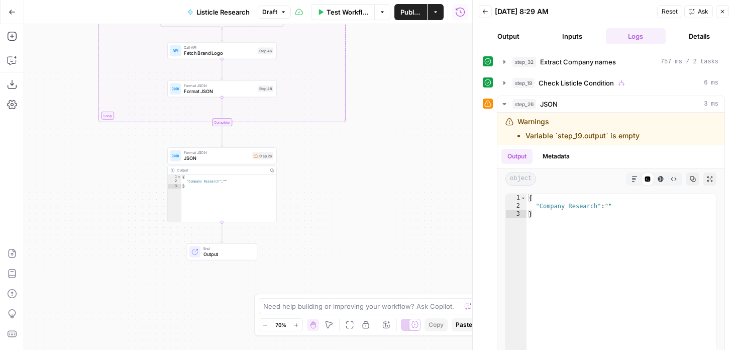
drag, startPoint x: 386, startPoint y: 51, endPoint x: 362, endPoint y: 181, distance: 132.8
click at [365, 177] on div "true false Workflow Set Inputs Inputs LLM · GPT-4o Extract Company names Step 3…" at bounding box center [248, 186] width 448 height 325
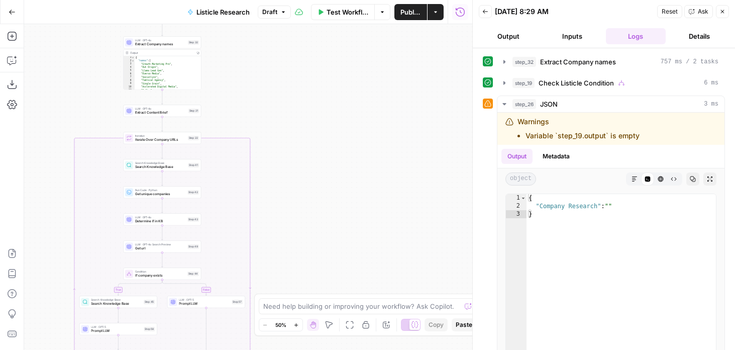
drag, startPoint x: 366, startPoint y: 100, endPoint x: 319, endPoint y: 116, distance: 49.2
click at [319, 118] on div "true false Workflow Set Inputs Inputs LLM · GPT-4o Extract Company names Step 3…" at bounding box center [248, 186] width 448 height 325
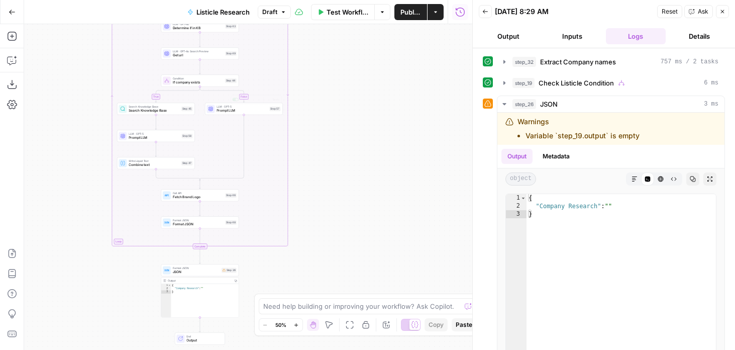
drag, startPoint x: 314, startPoint y: 62, endPoint x: 314, endPoint y: 203, distance: 141.1
click at [314, 203] on div "true false Workflow Set Inputs Inputs LLM · GPT-4o Extract Company names Step 3…" at bounding box center [248, 186] width 448 height 325
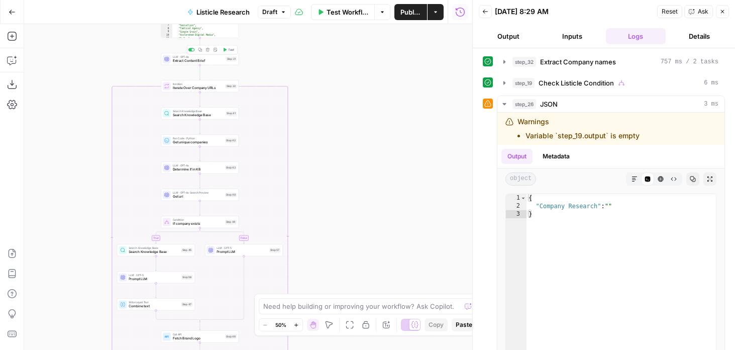
click at [224, 47] on button "Test" at bounding box center [228, 49] width 16 height 7
drag, startPoint x: 314, startPoint y: 155, endPoint x: 314, endPoint y: 75, distance: 79.4
click at [314, 75] on div "true false Workflow Set Inputs Inputs LLM · GPT-4o Extract Company names Step 3…" at bounding box center [248, 186] width 448 height 325
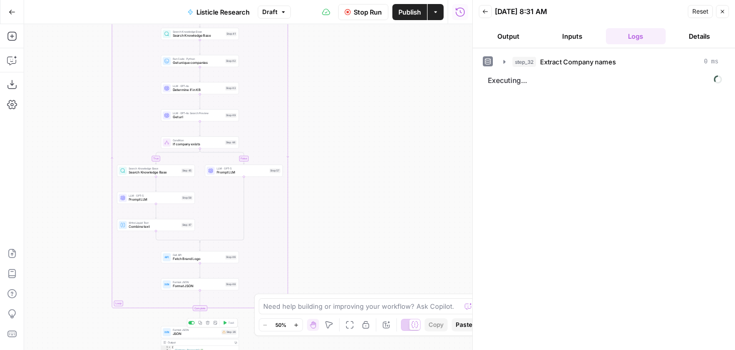
click at [195, 334] on span "JSON" at bounding box center [196, 333] width 47 height 5
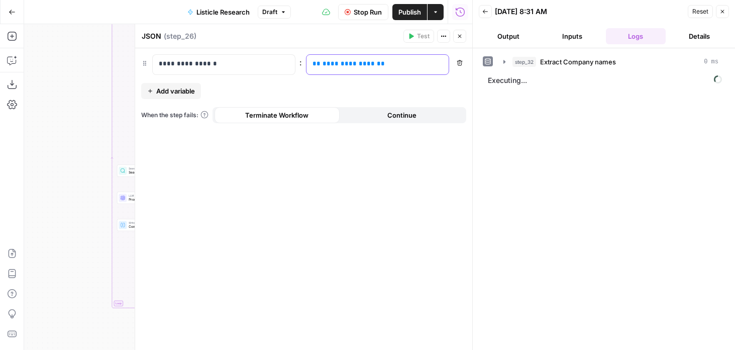
click at [339, 60] on span "**********" at bounding box center [348, 63] width 52 height 7
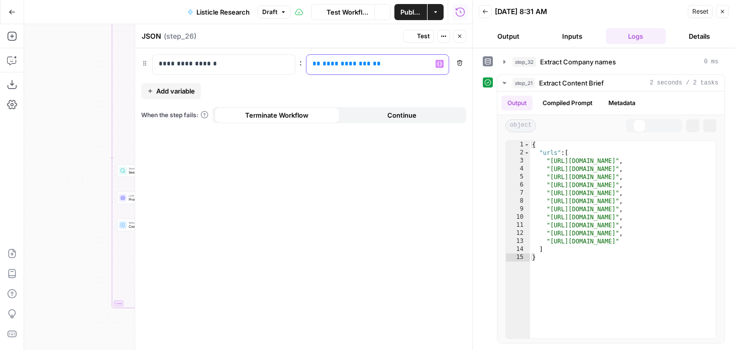
scroll to position [0, 10]
click at [461, 37] on icon "button" at bounding box center [460, 36] width 6 height 6
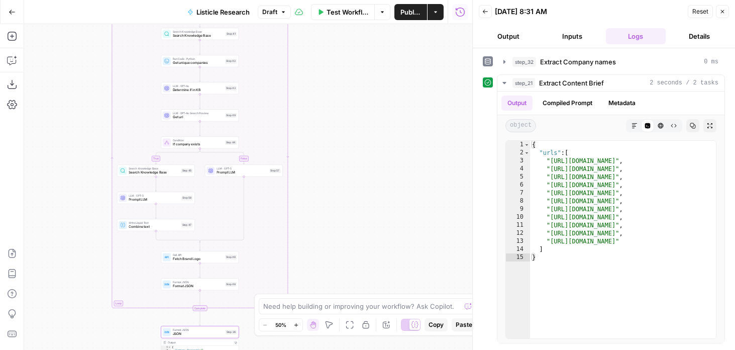
drag, startPoint x: 318, startPoint y: 118, endPoint x: 326, endPoint y: 245, distance: 126.8
click at [326, 244] on div "true false Workflow Set Inputs Inputs LLM · GPT-4o Extract Company names Step 3…" at bounding box center [248, 186] width 448 height 325
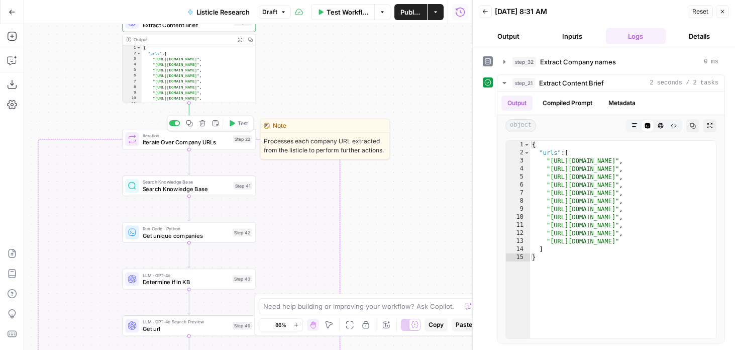
click at [217, 139] on span "Iterate Over Company URLs" at bounding box center [186, 142] width 87 height 9
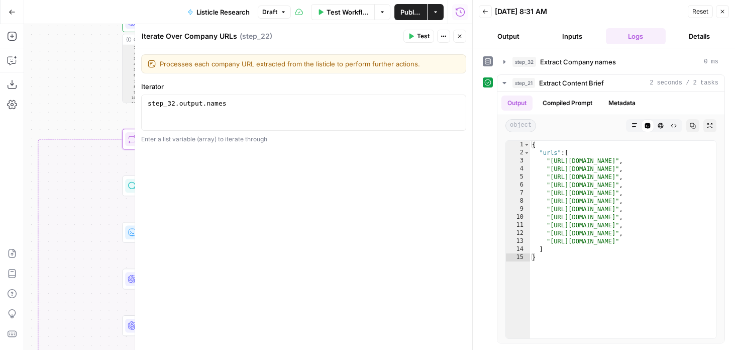
click at [461, 38] on icon "button" at bounding box center [460, 36] width 6 height 6
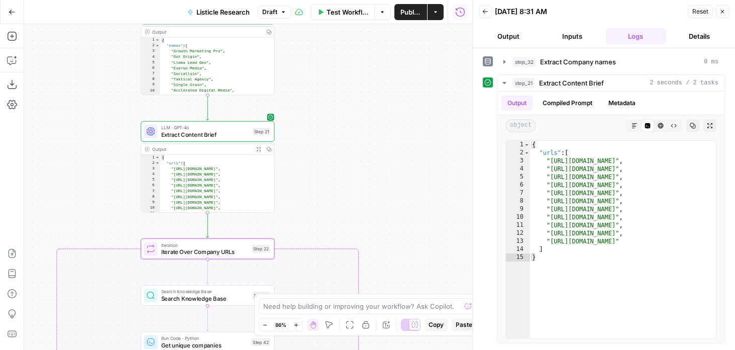
drag, startPoint x: 318, startPoint y: 107, endPoint x: 337, endPoint y: 217, distance: 111.1
click at [337, 217] on div "true false Workflow Set Inputs Inputs LLM · GPT-4o Extract Company names Step 3…" at bounding box center [248, 186] width 448 height 325
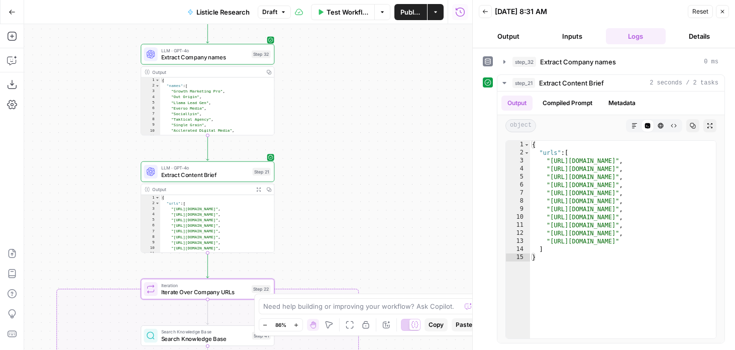
drag, startPoint x: 300, startPoint y: 175, endPoint x: 300, endPoint y: 215, distance: 40.2
click at [300, 215] on div "true false Workflow Set Inputs Inputs LLM · GPT-4o Extract Company names Step 3…" at bounding box center [248, 186] width 448 height 325
click at [247, 271] on icon "button" at bounding box center [250, 272] width 7 height 7
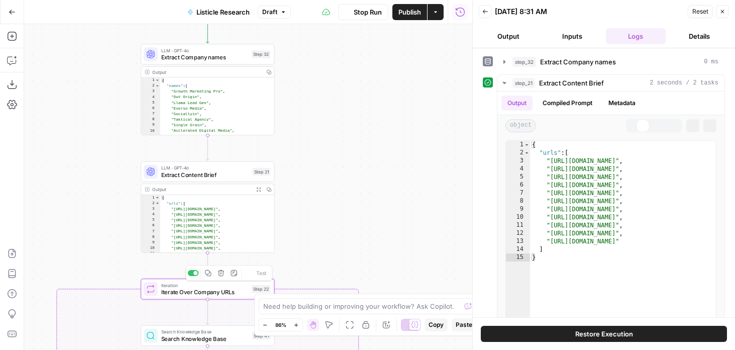
drag, startPoint x: 310, startPoint y: 267, endPoint x: 310, endPoint y: 135, distance: 132.6
click at [310, 136] on div "true false Workflow Set Inputs Inputs LLM · GPT-4o Extract Company names Step 3…" at bounding box center [248, 186] width 448 height 325
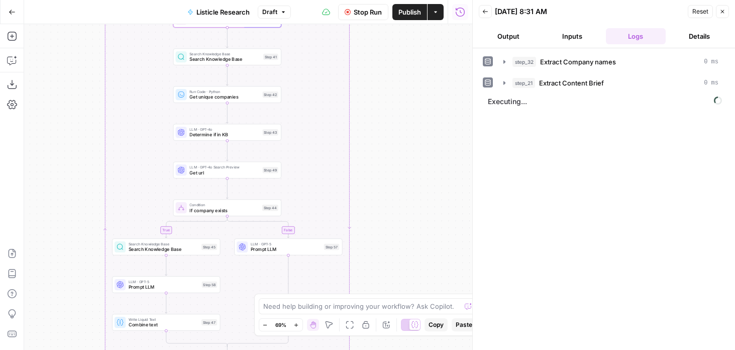
drag, startPoint x: 334, startPoint y: 139, endPoint x: 334, endPoint y: 73, distance: 65.8
click at [334, 73] on div "true false Workflow Set Inputs Inputs LLM · GPT-4o Extract Company names Step 3…" at bounding box center [248, 186] width 448 height 325
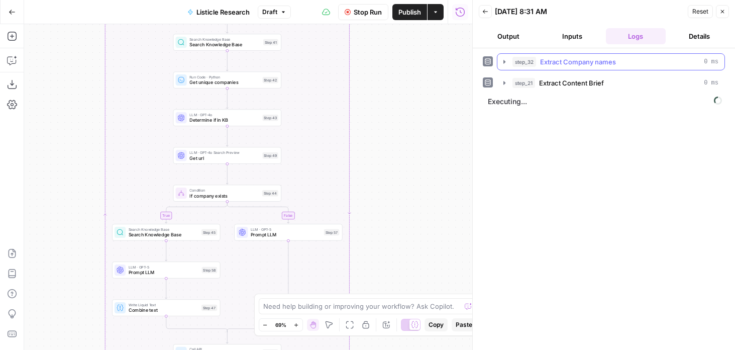
click at [495, 37] on button "Output" at bounding box center [509, 36] width 60 height 16
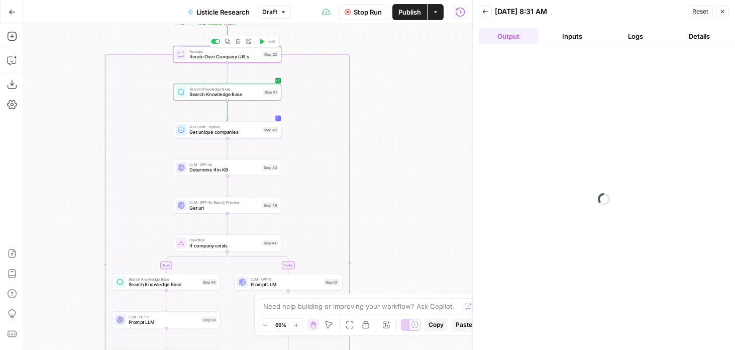
drag, startPoint x: 351, startPoint y: 133, endPoint x: 351, endPoint y: 151, distance: 17.6
click at [351, 151] on div "true false Workflow Set Inputs Inputs LLM · GPT-4o Extract Company names Step 3…" at bounding box center [248, 186] width 448 height 325
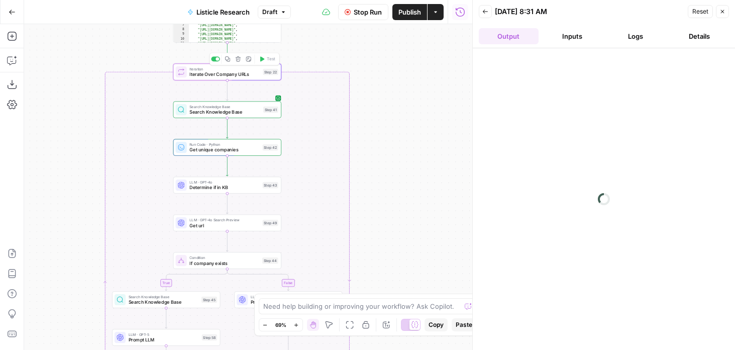
click at [245, 109] on span "Search Knowledge Base" at bounding box center [224, 111] width 71 height 7
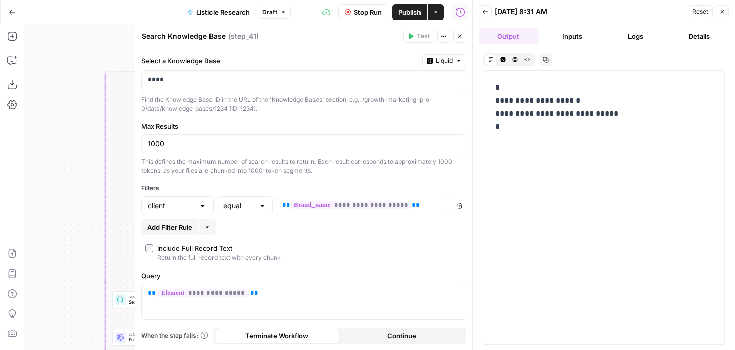
click at [356, 9] on span "Stop Run" at bounding box center [368, 12] width 28 height 10
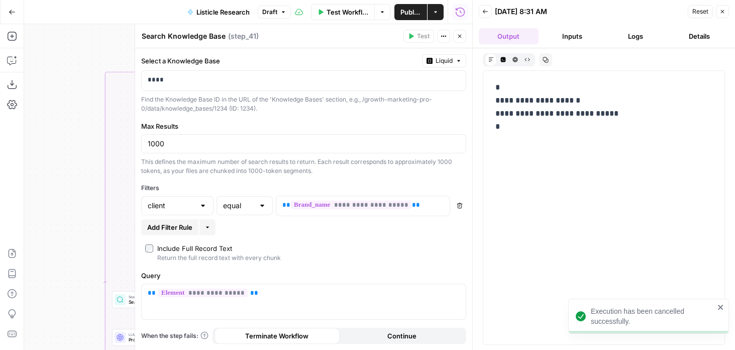
click at [461, 38] on icon "button" at bounding box center [460, 37] width 4 height 4
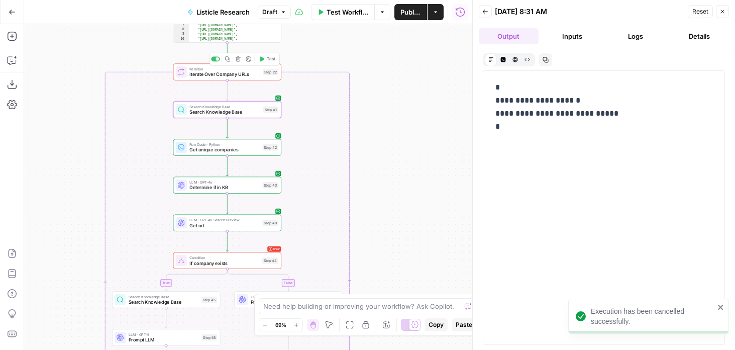
click at [277, 8] on button "Draft" at bounding box center [274, 12] width 33 height 13
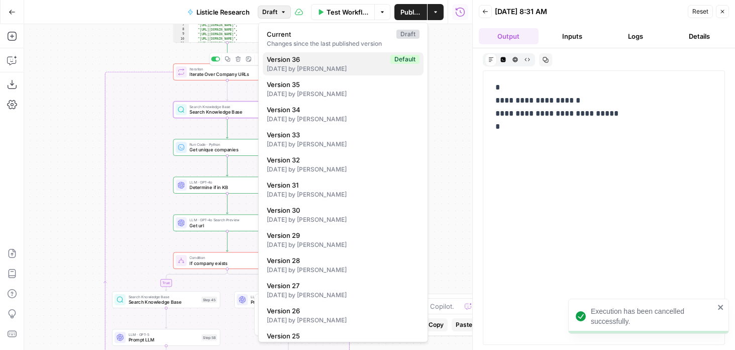
click at [284, 71] on div "1 day ago by Cindy Ouyang" at bounding box center [343, 68] width 153 height 9
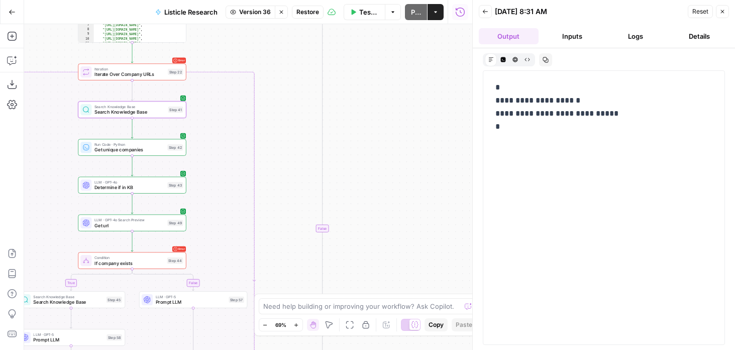
click at [149, 116] on div "Search Knowledge Base Search Knowledge Base Step 41" at bounding box center [132, 109] width 108 height 17
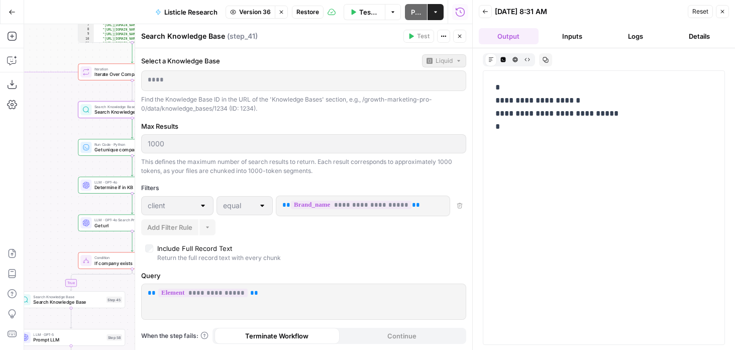
click at [463, 38] on button "Close" at bounding box center [459, 36] width 13 height 13
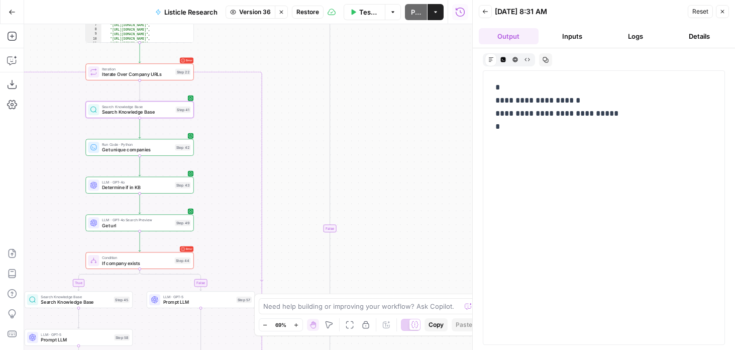
drag, startPoint x: 272, startPoint y: 98, endPoint x: 421, endPoint y: 98, distance: 149.2
click at [421, 98] on div "true false true false Workflow Set Inputs Inputs LLM · GPT-4o Extract Company n…" at bounding box center [248, 186] width 448 height 325
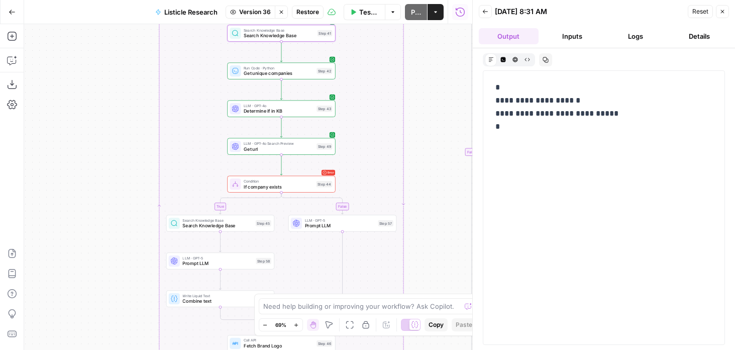
drag, startPoint x: 156, startPoint y: 173, endPoint x: 156, endPoint y: 97, distance: 76.3
click at [156, 97] on div "true false true false Workflow Set Inputs Inputs LLM · GPT-4o Extract Company n…" at bounding box center [248, 186] width 448 height 325
drag, startPoint x: 171, startPoint y: 110, endPoint x: 120, endPoint y: 211, distance: 113.7
click at [120, 211] on div "true false true false Workflow Set Inputs Inputs LLM · GPT-4o Extract Company n…" at bounding box center [248, 186] width 448 height 325
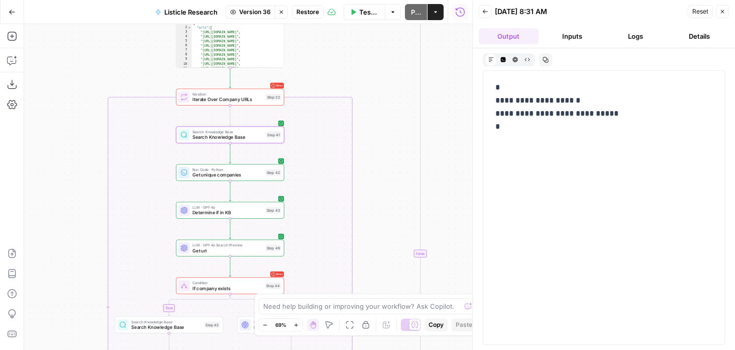
click at [192, 132] on span "Search Knowledge Base" at bounding box center [227, 132] width 71 height 6
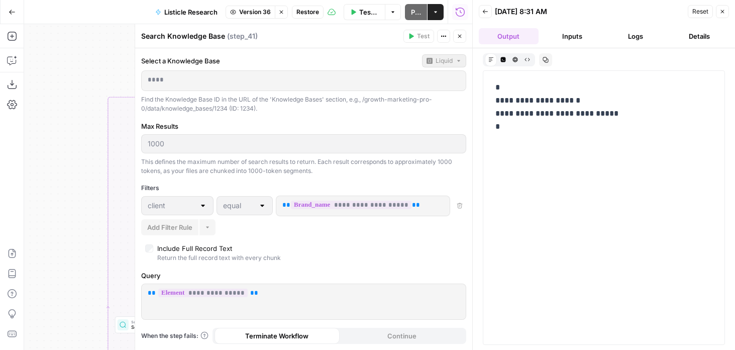
click at [213, 85] on div "****" at bounding box center [304, 81] width 324 height 20
click at [456, 39] on button "Close" at bounding box center [459, 36] width 13 height 13
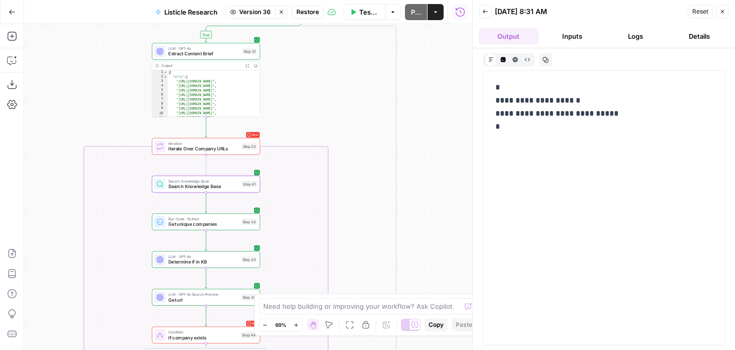
drag, startPoint x: 336, startPoint y: 115, endPoint x: 311, endPoint y: 164, distance: 54.8
click at [311, 164] on div "true false true false Workflow Set Inputs Inputs LLM · GPT-4o Extract Company n…" at bounding box center [248, 186] width 448 height 325
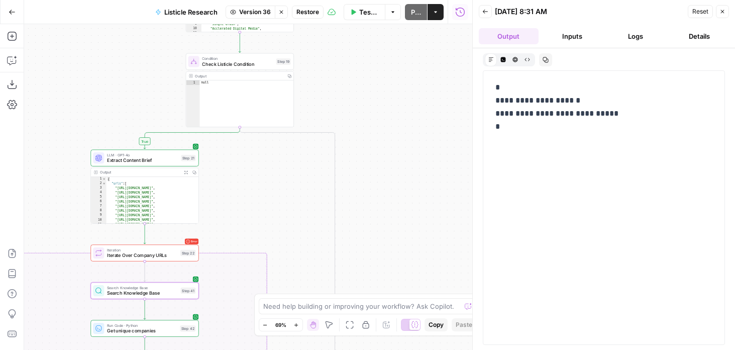
drag, startPoint x: 333, startPoint y: 115, endPoint x: 272, endPoint y: 222, distance: 123.3
click at [272, 222] on div "true false true false Workflow Set Inputs Inputs LLM · GPT-4o Extract Company n…" at bounding box center [248, 186] width 448 height 325
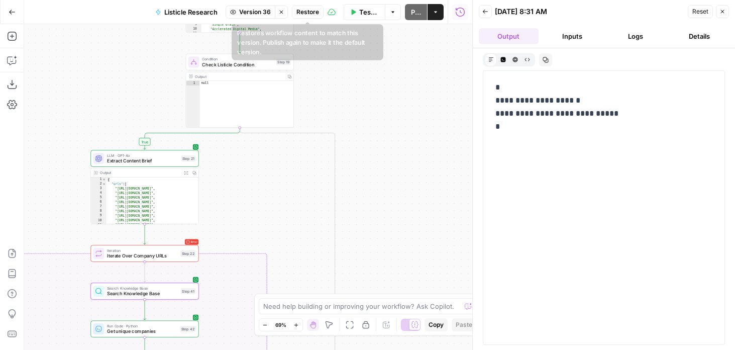
click at [283, 13] on icon "button" at bounding box center [281, 12] width 6 height 6
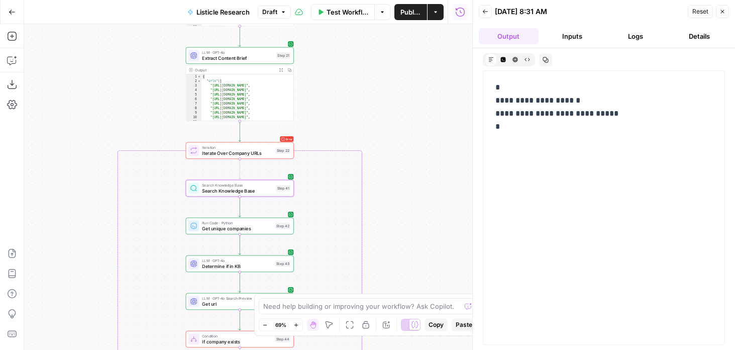
drag, startPoint x: 339, startPoint y: 127, endPoint x: 339, endPoint y: 60, distance: 67.3
click at [339, 60] on div "true false Workflow Set Inputs Inputs LLM · GPT-4o Extract Company names Step 3…" at bounding box center [248, 186] width 448 height 325
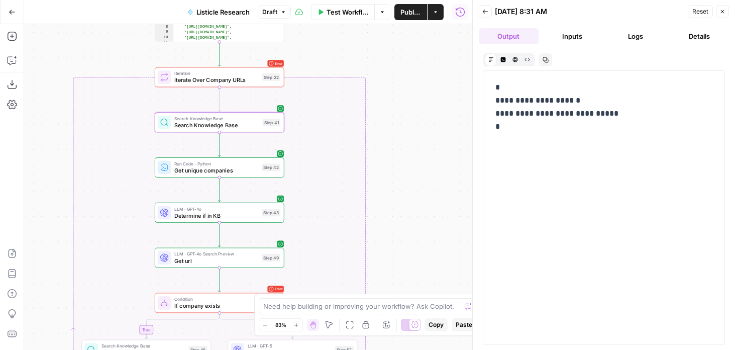
drag, startPoint x: 361, startPoint y: 160, endPoint x: 361, endPoint y: 112, distance: 48.2
click at [361, 112] on div "true false Workflow Set Inputs Inputs LLM · GPT-4o Extract Company names Step 3…" at bounding box center [248, 186] width 448 height 325
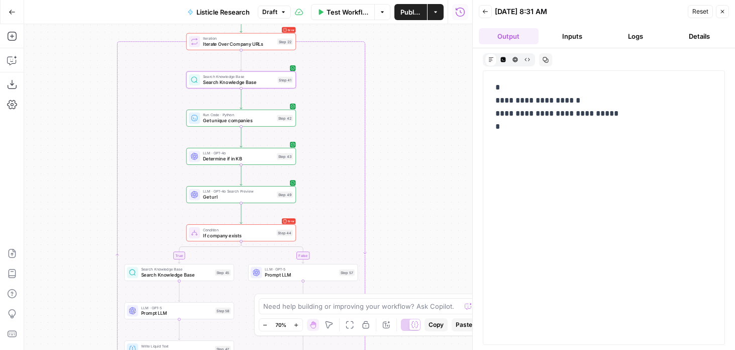
drag, startPoint x: 361, startPoint y: 112, endPoint x: 361, endPoint y: 127, distance: 15.1
click at [361, 127] on div "true false Workflow Set Inputs Inputs LLM · GPT-4o Extract Company names Step 3…" at bounding box center [248, 186] width 448 height 325
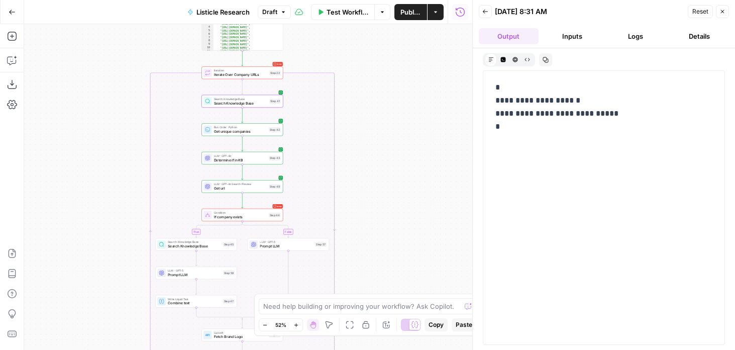
drag, startPoint x: 361, startPoint y: 127, endPoint x: 331, endPoint y: 129, distance: 29.7
click at [331, 129] on div "true false Workflow Set Inputs Inputs LLM · GPT-4o Extract Company names Step 3…" at bounding box center [248, 186] width 448 height 325
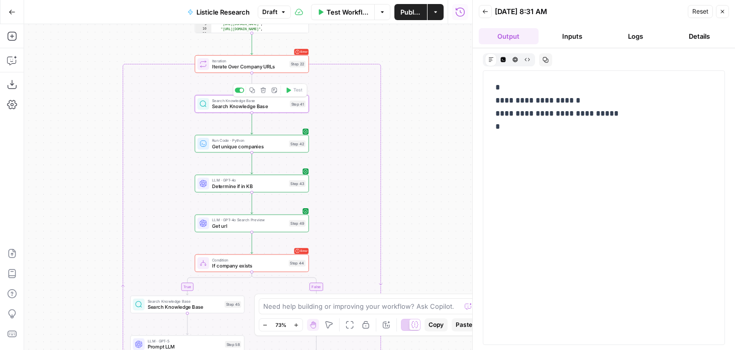
click at [218, 108] on span "Search Knowledge Base" at bounding box center [249, 106] width 75 height 8
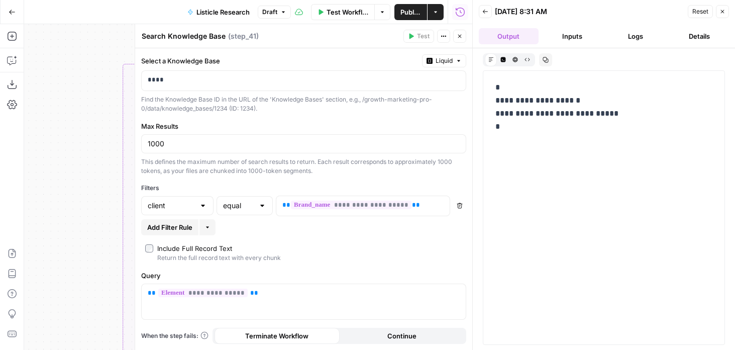
click at [457, 37] on icon "button" at bounding box center [460, 36] width 6 height 6
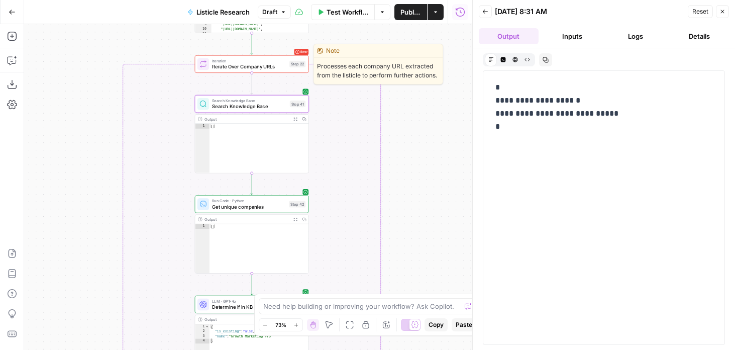
click at [291, 49] on button "Test" at bounding box center [293, 51] width 23 height 10
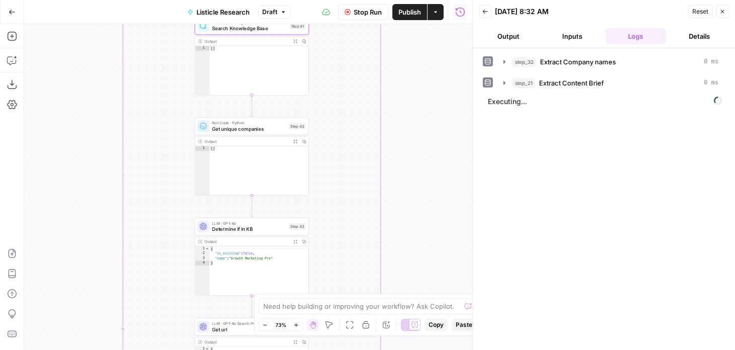
drag, startPoint x: 355, startPoint y: 169, endPoint x: 355, endPoint y: 91, distance: 77.9
click at [355, 91] on div "true false Workflow Set Inputs Inputs LLM · GPT-4o Extract Company names Step 3…" at bounding box center [248, 186] width 448 height 325
drag, startPoint x: 372, startPoint y: 181, endPoint x: 372, endPoint y: 106, distance: 74.8
click at [372, 106] on div "true false Workflow Set Inputs Inputs LLM · GPT-4o Extract Company names Step 3…" at bounding box center [248, 186] width 448 height 325
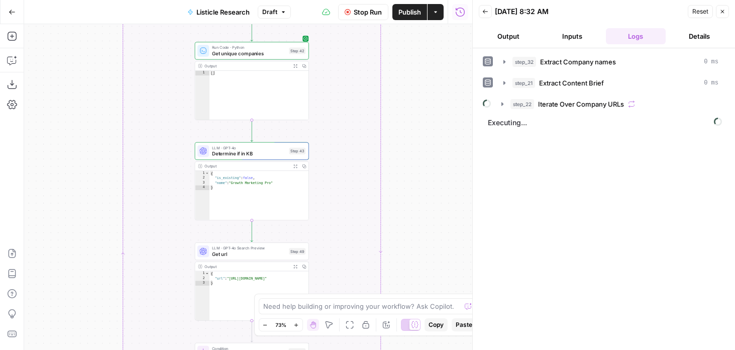
drag, startPoint x: 365, startPoint y: 214, endPoint x: 365, endPoint y: 145, distance: 69.3
click at [365, 145] on div "true false Workflow Set Inputs Inputs LLM · GPT-4o Extract Company names Step 3…" at bounding box center [248, 186] width 448 height 325
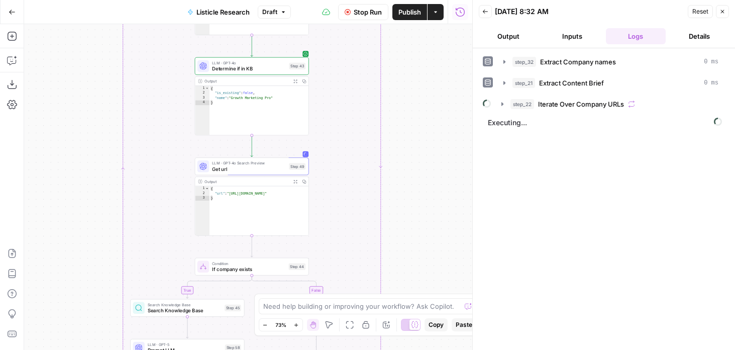
drag, startPoint x: 363, startPoint y: 218, endPoint x: 363, endPoint y: 149, distance: 69.3
click at [363, 149] on div "true false Workflow Set Inputs Inputs LLM · GPT-4o Extract Company names Step 3…" at bounding box center [248, 186] width 448 height 325
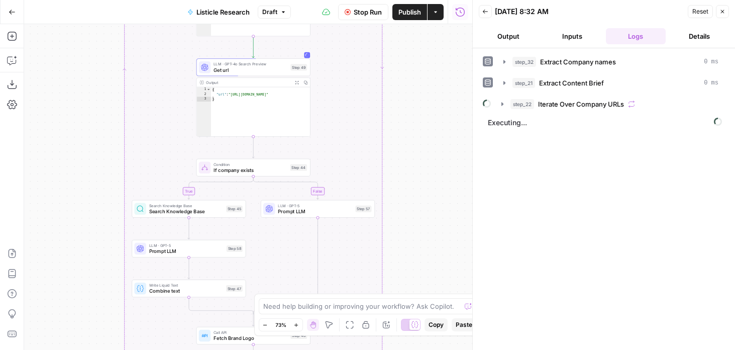
drag, startPoint x: 363, startPoint y: 149, endPoint x: 364, endPoint y: 104, distance: 45.2
click at [364, 104] on div "true false Workflow Set Inputs Inputs LLM · GPT-4o Extract Company names Step 3…" at bounding box center [248, 186] width 448 height 325
click at [230, 173] on span "If company exists" at bounding box center [250, 170] width 74 height 8
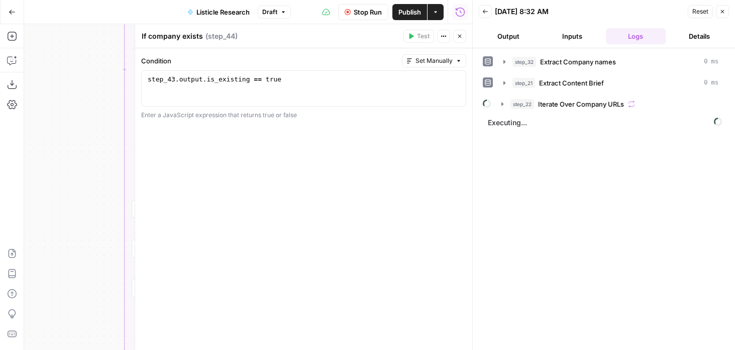
click at [457, 36] on icon "button" at bounding box center [460, 36] width 6 height 6
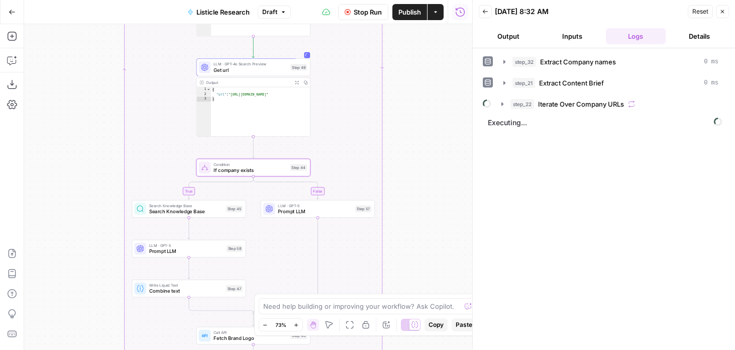
drag, startPoint x: 382, startPoint y: 176, endPoint x: 382, endPoint y: 92, distance: 83.4
click at [382, 92] on div "true false Workflow Set Inputs Inputs LLM · GPT-4o Extract Company names Step 3…" at bounding box center [248, 186] width 448 height 325
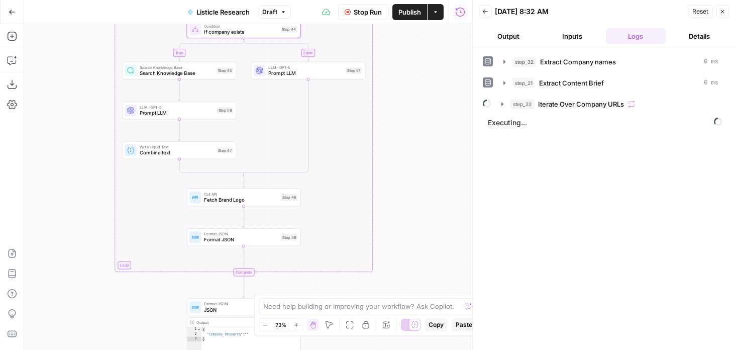
drag, startPoint x: 384, startPoint y: 152, endPoint x: 377, endPoint y: 134, distance: 19.6
click at [377, 134] on div "true false Workflow Set Inputs Inputs LLM · GPT-4o Extract Company names Step 3…" at bounding box center [248, 186] width 448 height 325
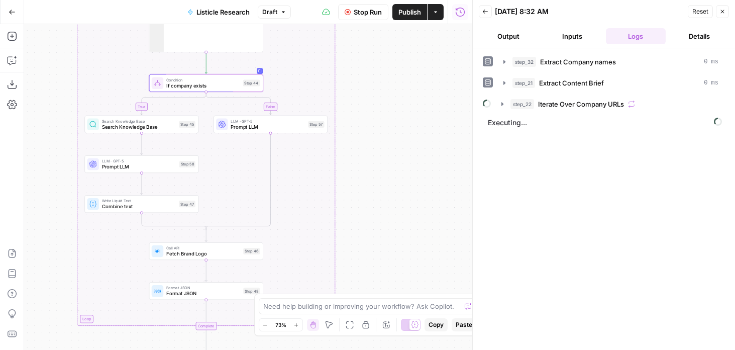
drag, startPoint x: 403, startPoint y: 73, endPoint x: 350, endPoint y: 183, distance: 122.0
click at [350, 182] on div "true false Workflow Set Inputs Inputs LLM · GPT-4o Extract Company names Step 3…" at bounding box center [248, 186] width 448 height 325
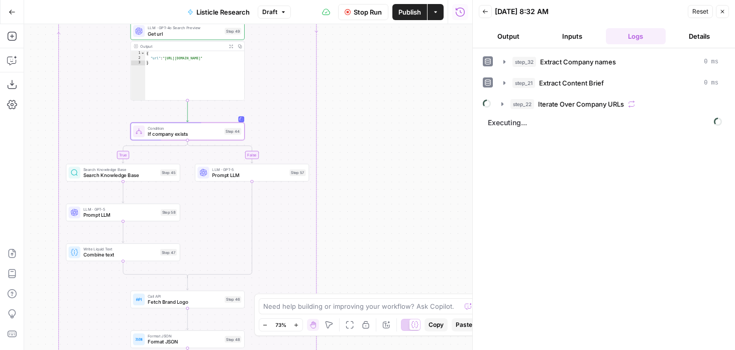
drag, startPoint x: 353, startPoint y: 84, endPoint x: 353, endPoint y: 190, distance: 106.5
click at [353, 190] on div "true false Workflow Set Inputs Inputs LLM · GPT-4o Extract Company names Step 3…" at bounding box center [248, 186] width 448 height 325
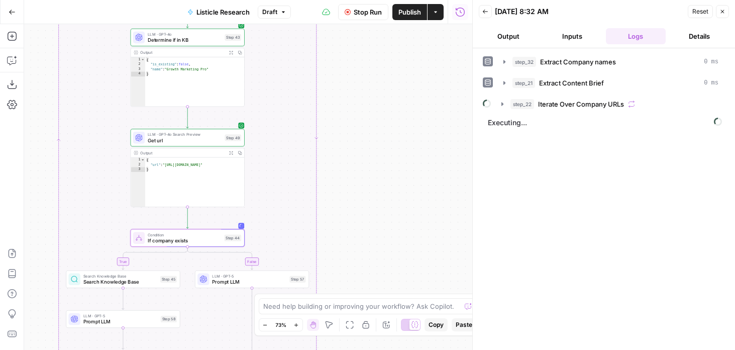
click at [517, 26] on header "Back 08/22/25 at 8:32 AM Reset Close Output Inputs Logs Details" at bounding box center [604, 24] width 262 height 48
click at [515, 41] on button "Output" at bounding box center [509, 36] width 60 height 16
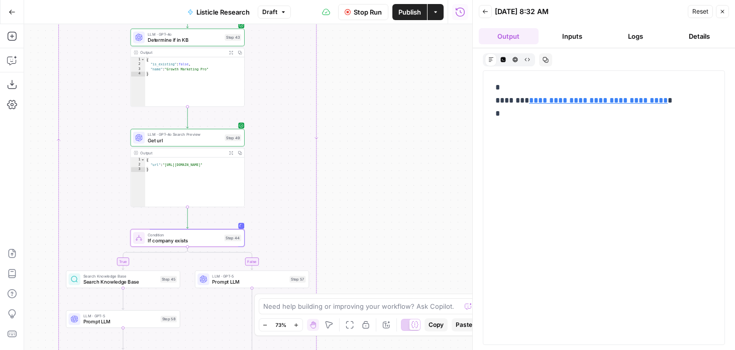
click at [574, 41] on button "Inputs" at bounding box center [572, 36] width 60 height 16
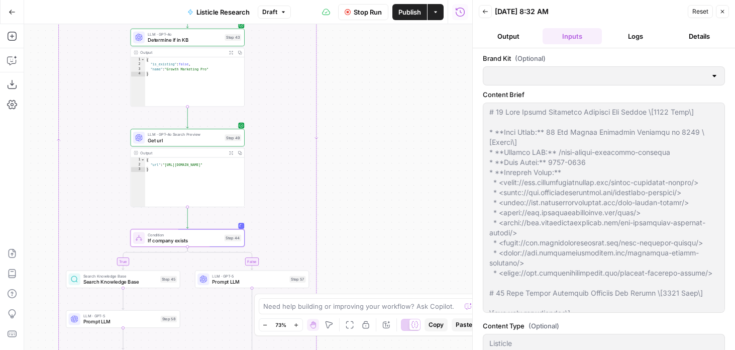
type input "Growth Marketing Pro"
click at [623, 36] on button "Logs" at bounding box center [636, 36] width 60 height 16
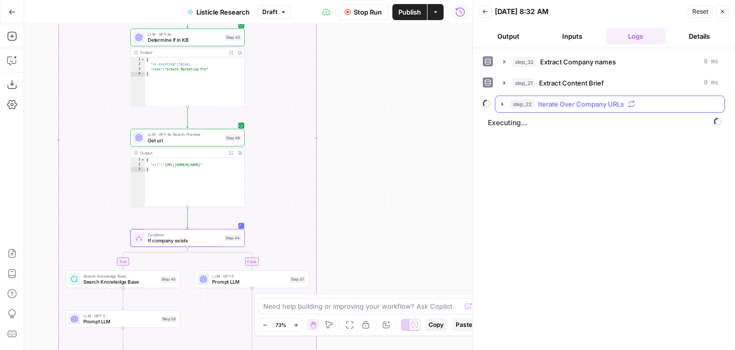
click at [545, 100] on span "Iterate Over Company URLs" at bounding box center [581, 104] width 86 height 10
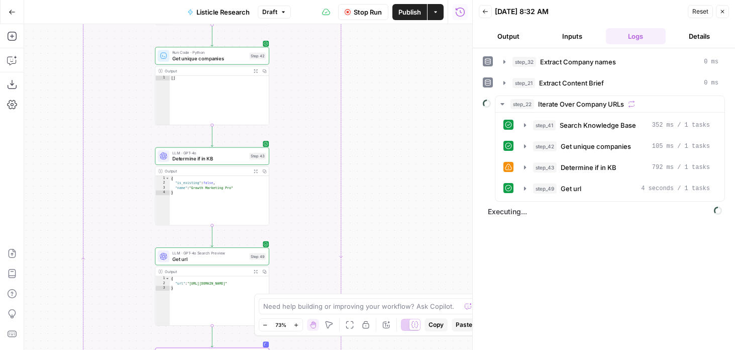
drag, startPoint x: 383, startPoint y: 84, endPoint x: 409, endPoint y: 208, distance: 126.2
click at [409, 208] on div "true false Workflow Set Inputs Inputs LLM · GPT-4o Extract Company names Step 3…" at bounding box center [248, 186] width 448 height 325
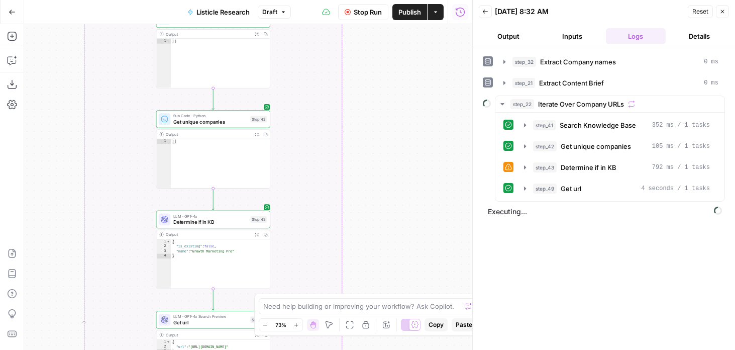
drag, startPoint x: 395, startPoint y: 121, endPoint x: 395, endPoint y: 240, distance: 118.5
click at [395, 240] on div "true false Workflow Set Inputs Inputs LLM · GPT-4o Extract Company names Step 3…" at bounding box center [248, 186] width 448 height 325
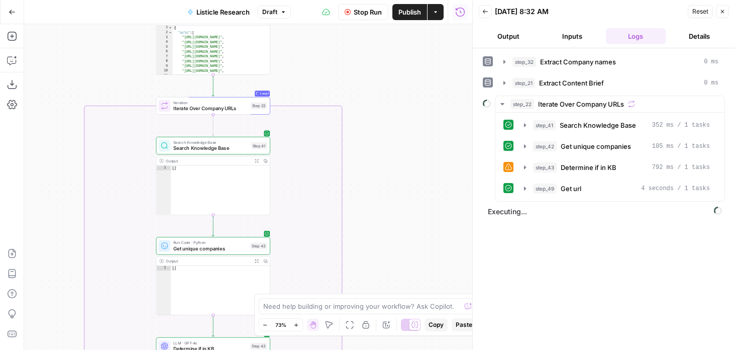
drag, startPoint x: 390, startPoint y: 138, endPoint x: 379, endPoint y: 54, distance: 84.0
click at [379, 55] on div "true false Workflow Set Inputs Inputs LLM · GPT-4o Extract Company names Step 3…" at bounding box center [248, 186] width 448 height 325
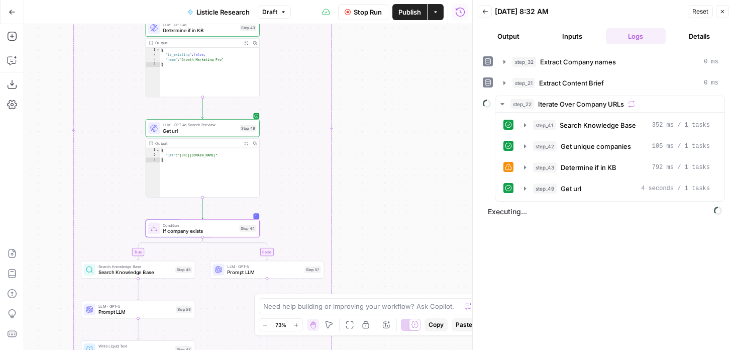
drag, startPoint x: 370, startPoint y: 215, endPoint x: 370, endPoint y: 46, distance: 168.8
click at [370, 46] on div "true false Workflow Set Inputs Inputs LLM · GPT-4o Extract Company names Step 3…" at bounding box center [248, 186] width 448 height 325
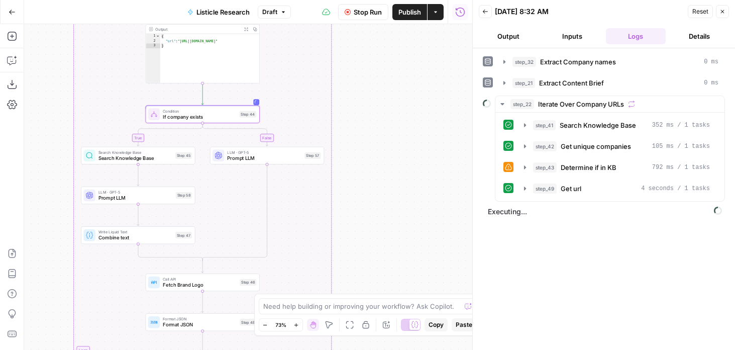
drag, startPoint x: 370, startPoint y: 197, endPoint x: 369, endPoint y: 75, distance: 122.1
click at [369, 75] on div "true false Workflow Set Inputs Inputs LLM · GPT-4o Extract Company names Step 3…" at bounding box center [248, 186] width 448 height 325
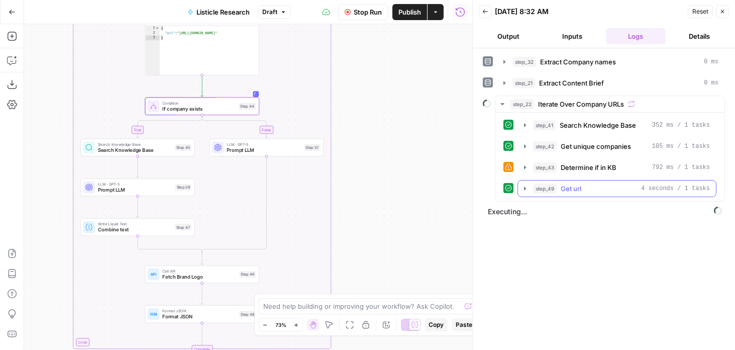
click at [523, 190] on icon "button" at bounding box center [525, 188] width 8 height 8
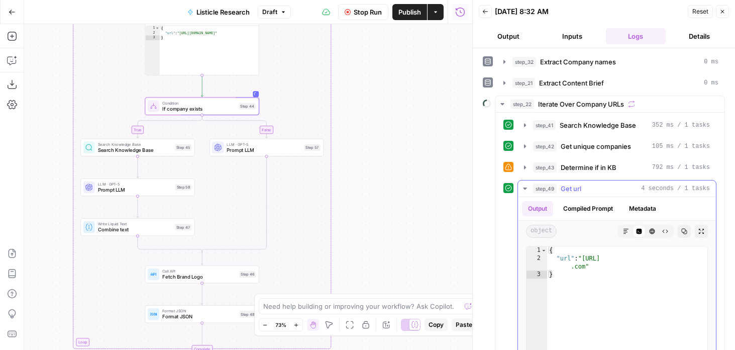
click at [523, 190] on icon "button" at bounding box center [525, 188] width 8 height 8
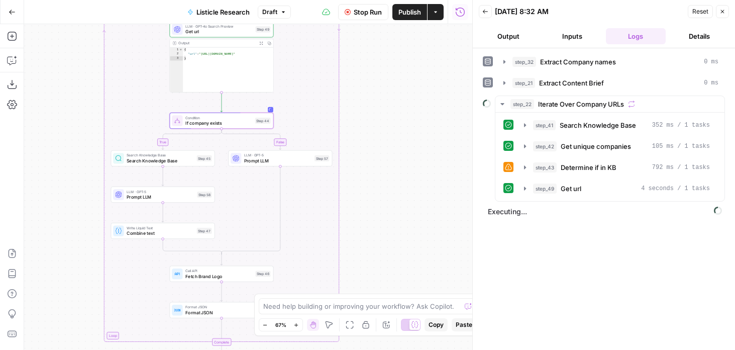
click at [249, 122] on span "If company exists" at bounding box center [218, 123] width 67 height 7
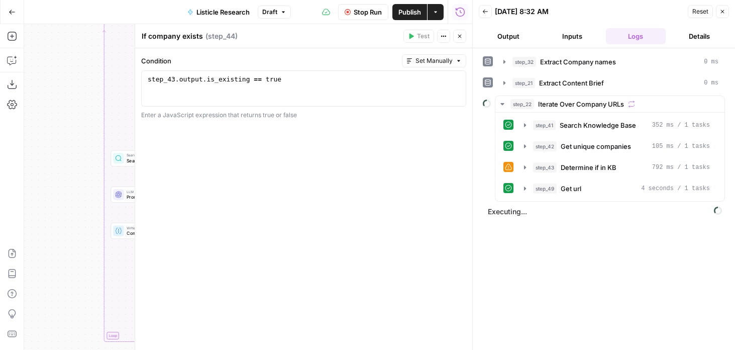
click at [460, 35] on icon "button" at bounding box center [460, 36] width 6 height 6
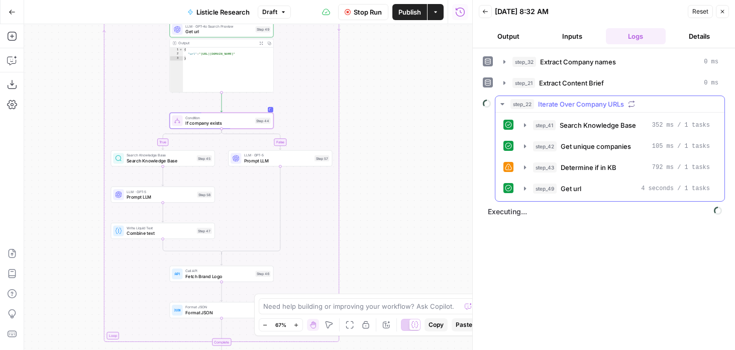
click at [513, 169] on div "step_43 Determine if in KB 792 ms / 1 tasks" at bounding box center [609, 167] width 213 height 17
click at [527, 169] on icon "button" at bounding box center [525, 167] width 8 height 8
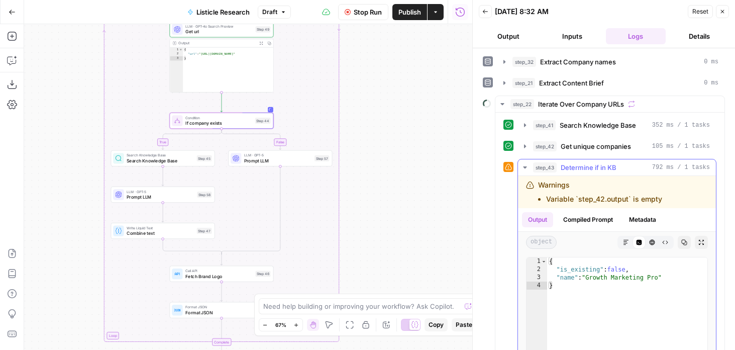
click at [527, 169] on icon "button" at bounding box center [525, 167] width 8 height 8
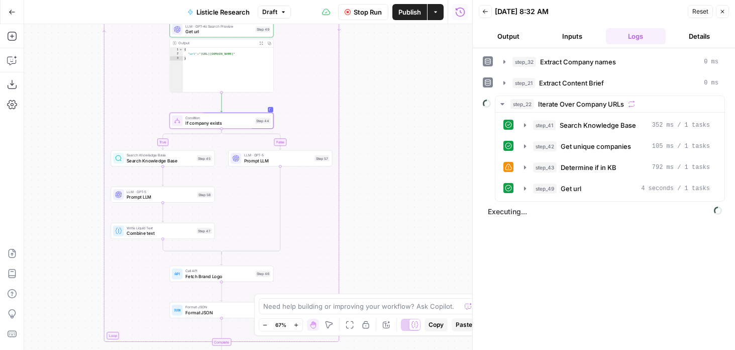
click at [259, 160] on span "Prompt LLM" at bounding box center [278, 160] width 68 height 7
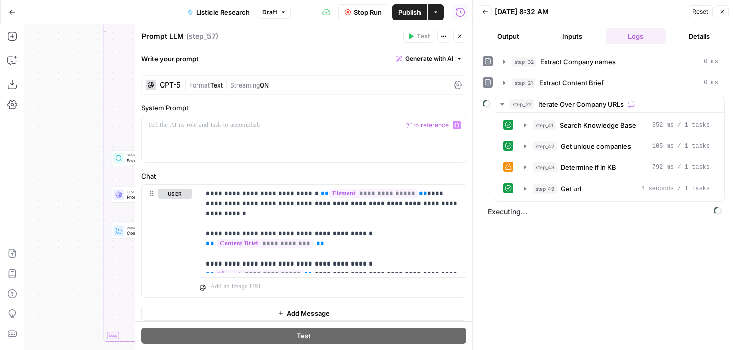
scroll to position [6, 0]
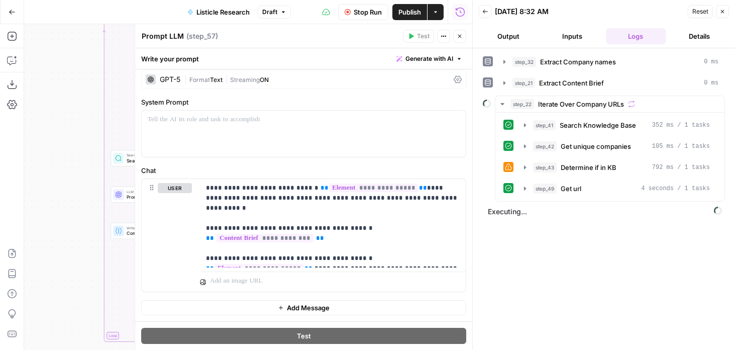
click at [454, 36] on button "Close" at bounding box center [459, 36] width 13 height 13
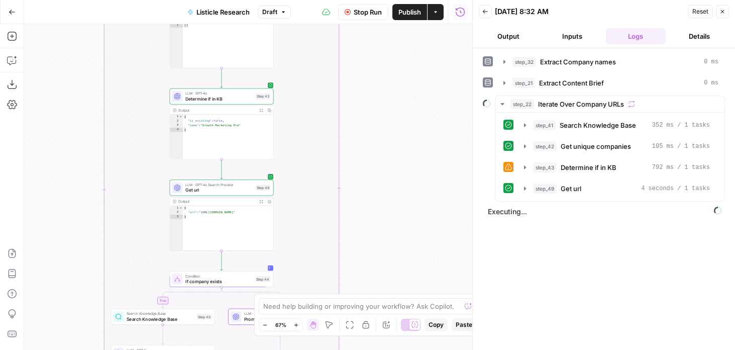
drag, startPoint x: 385, startPoint y: 93, endPoint x: 385, endPoint y: 251, distance: 158.2
click at [385, 251] on div "true false Workflow Set Inputs Inputs LLM · GPT-4o Extract Company names Step 3…" at bounding box center [248, 186] width 448 height 325
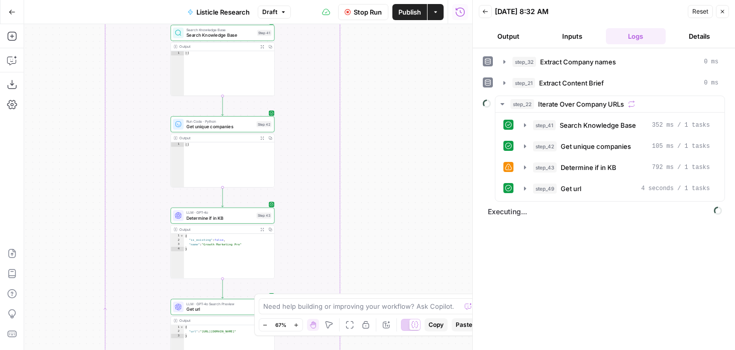
drag, startPoint x: 385, startPoint y: 124, endPoint x: 392, endPoint y: 236, distance: 112.7
click at [392, 236] on div "true false Workflow Set Inputs Inputs LLM · GPT-4o Extract Company names Step 3…" at bounding box center [248, 186] width 448 height 325
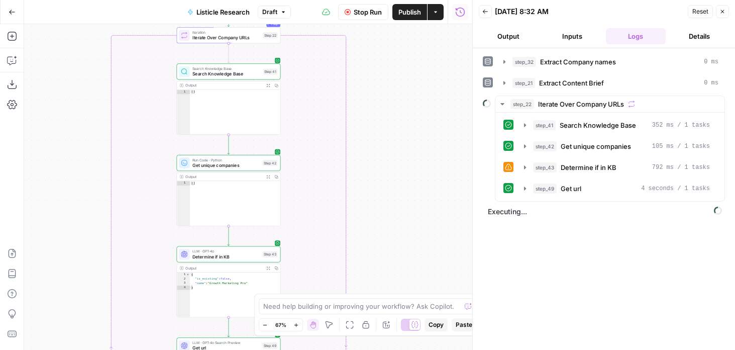
drag, startPoint x: 390, startPoint y: 64, endPoint x: 390, endPoint y: 178, distance: 114.0
click at [390, 178] on div "true false Workflow Set Inputs Inputs LLM · GPT-4o Extract Company names Step 3…" at bounding box center [248, 186] width 448 height 325
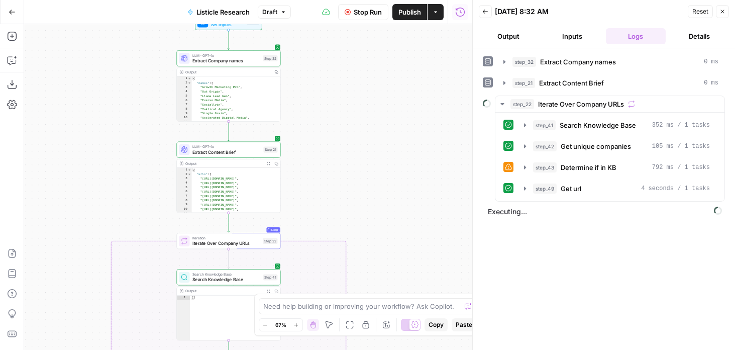
drag, startPoint x: 383, startPoint y: 150, endPoint x: 383, endPoint y: 163, distance: 13.1
click at [383, 163] on div "true false Workflow Set Inputs Inputs LLM · GPT-4o Extract Company names Step 3…" at bounding box center [248, 186] width 448 height 325
click at [402, 9] on span "Publish" at bounding box center [409, 12] width 23 height 10
drag, startPoint x: 385, startPoint y: 185, endPoint x: 385, endPoint y: 26, distance: 159.7
click at [385, 30] on div "true false Workflow Set Inputs Inputs LLM · GPT-4o Extract Company names Step 3…" at bounding box center [248, 186] width 448 height 325
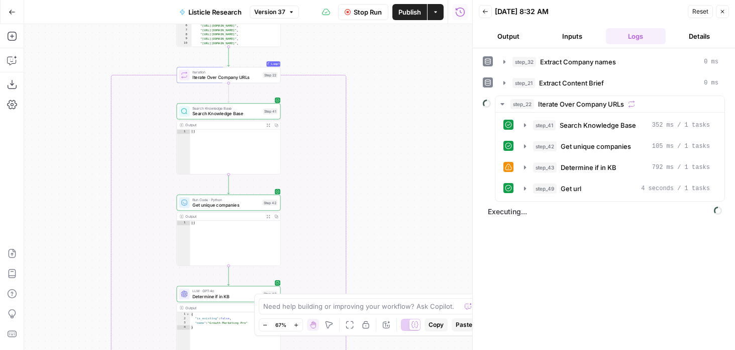
drag, startPoint x: 390, startPoint y: 235, endPoint x: 390, endPoint y: 58, distance: 176.8
click at [390, 58] on div "true false Workflow Set Inputs Inputs LLM · GPT-4o Extract Company names Step 3…" at bounding box center [248, 186] width 448 height 325
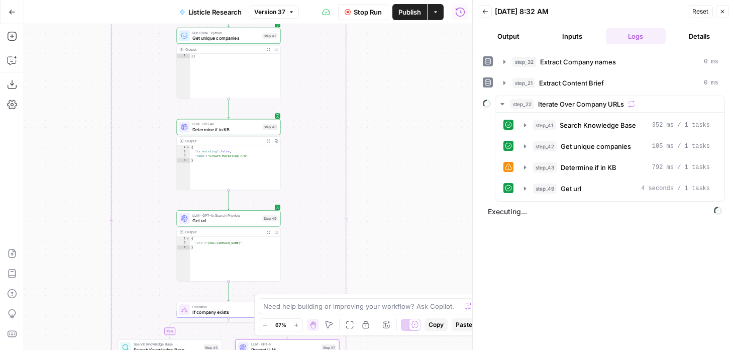
click at [366, 11] on span "Stop Run" at bounding box center [368, 12] width 28 height 10
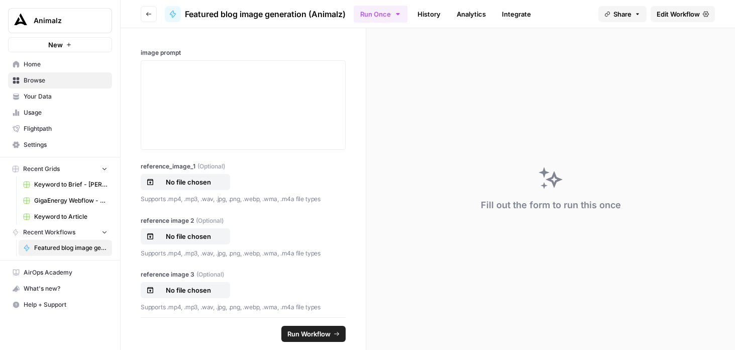
click at [674, 15] on span "Edit Workflow" at bounding box center [677, 14] width 43 height 10
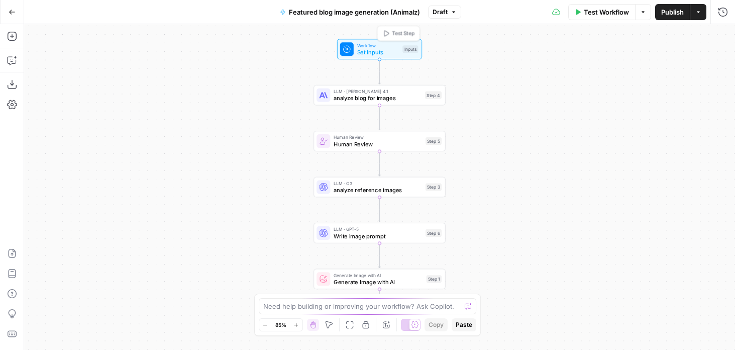
click at [365, 55] on span "Set Inputs" at bounding box center [378, 52] width 42 height 9
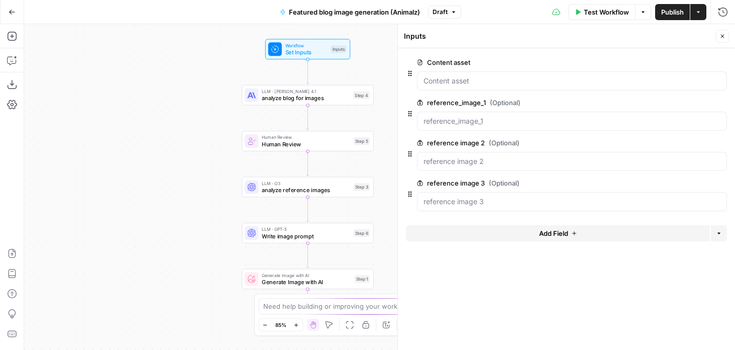
drag, startPoint x: 273, startPoint y: 93, endPoint x: 193, endPoint y: 93, distance: 79.9
click at [193, 93] on div "Workflow Set Inputs Inputs LLM · [PERSON_NAME] Opus 4.1 analyze blog for images…" at bounding box center [379, 186] width 711 height 325
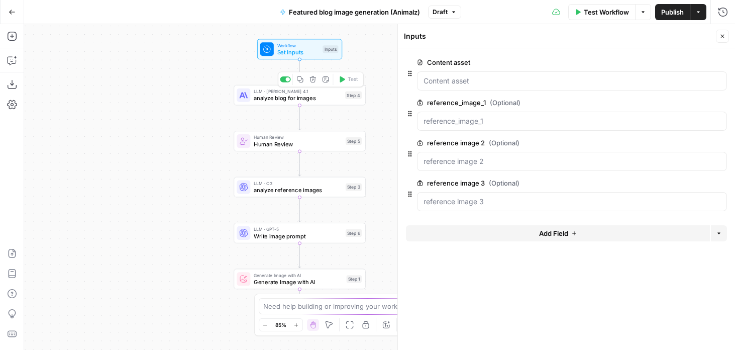
click at [264, 100] on span "analyze blog for images" at bounding box center [298, 98] width 88 height 9
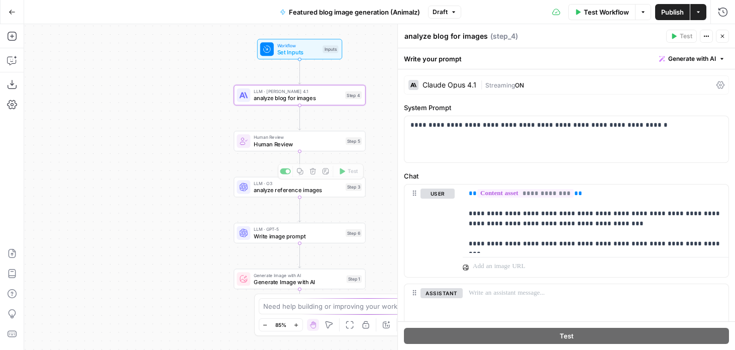
scroll to position [63, 0]
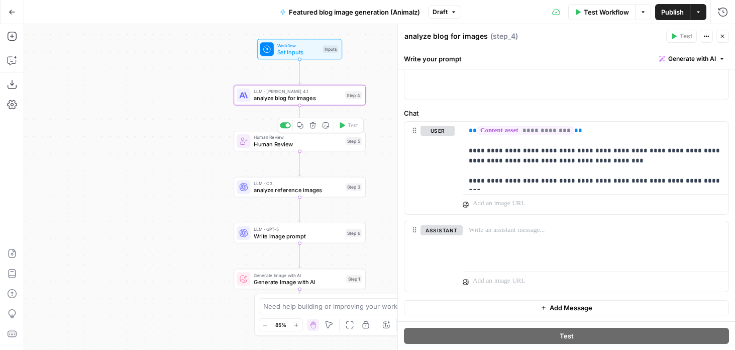
click at [255, 143] on span "Human Review" at bounding box center [298, 144] width 88 height 9
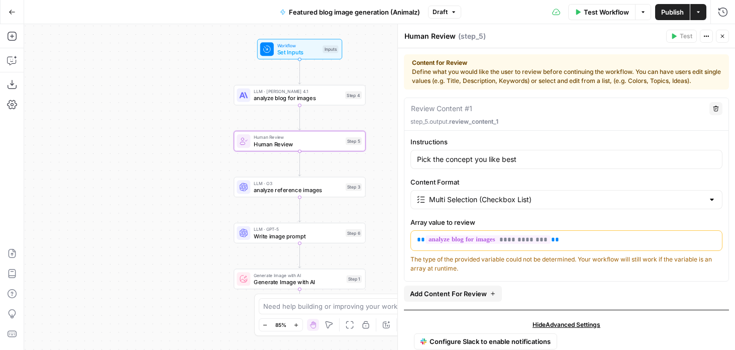
scroll to position [20, 0]
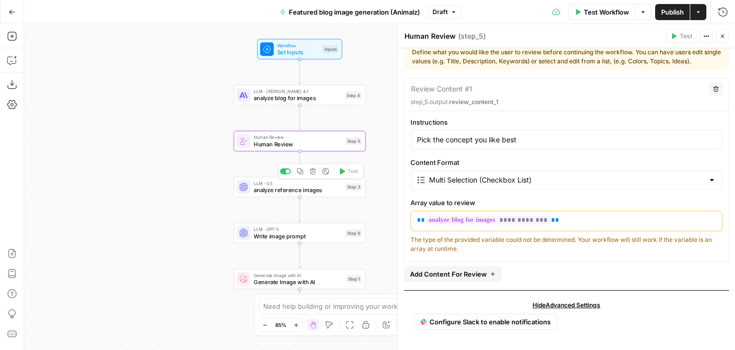
drag, startPoint x: 195, startPoint y: 199, endPoint x: 142, endPoint y: 167, distance: 62.2
click at [142, 167] on div "Workflow Set Inputs Inputs LLM · [PERSON_NAME] Opus 4.1 analyze blog for images…" at bounding box center [379, 186] width 711 height 325
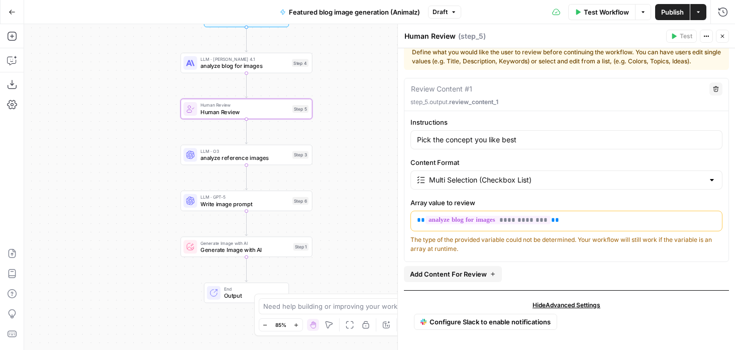
click at [701, 10] on icon "button" at bounding box center [698, 12] width 6 height 6
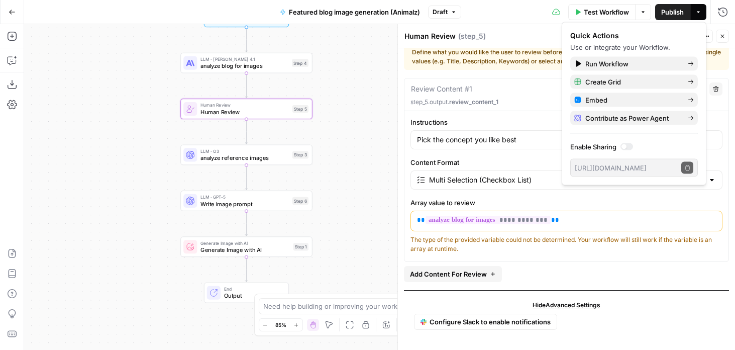
click at [506, 23] on div "Test Workflow Options Publish Actions Run History" at bounding box center [598, 12] width 274 height 24
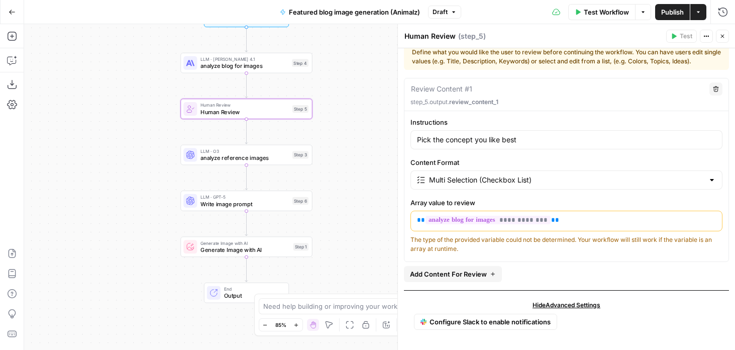
click at [438, 14] on span "Draft" at bounding box center [439, 12] width 15 height 9
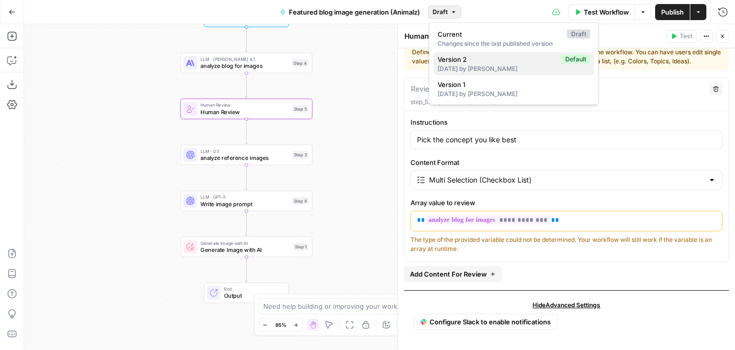
click at [452, 64] on div "[DATE] by [PERSON_NAME]" at bounding box center [513, 68] width 153 height 9
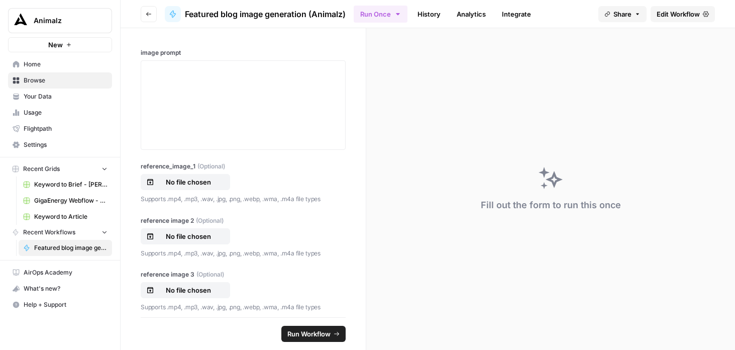
click at [426, 16] on link "History" at bounding box center [428, 14] width 35 height 16
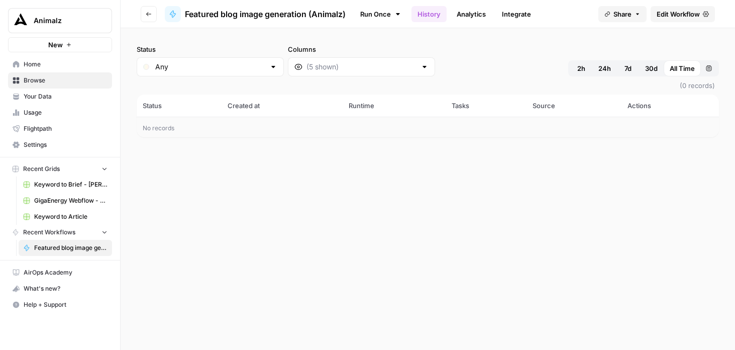
click at [146, 9] on button "Go back" at bounding box center [149, 14] width 16 height 16
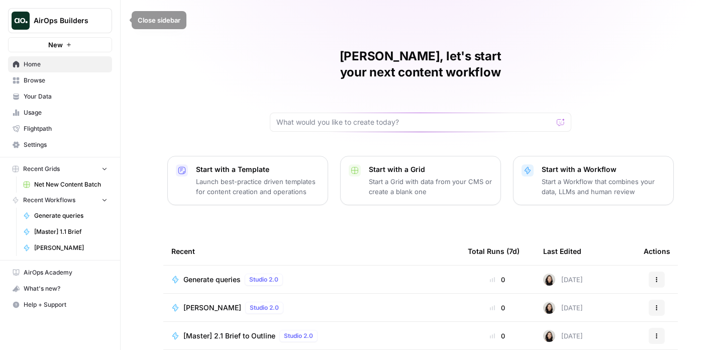
click at [105, 24] on icon "Workspace: AirOps Builders" at bounding box center [103, 21] width 10 height 10
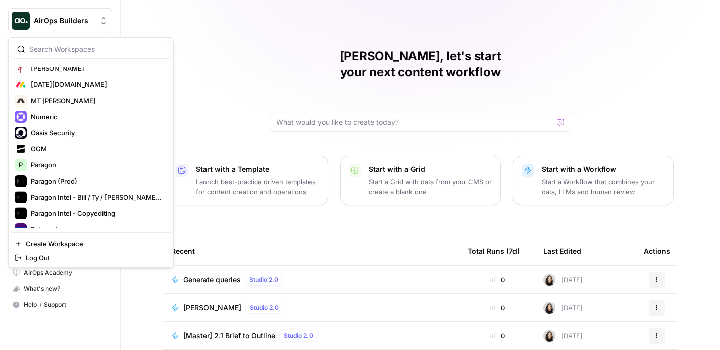
scroll to position [1525, 0]
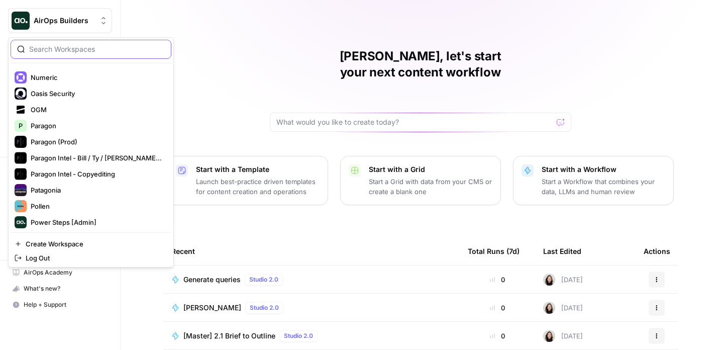
click at [75, 48] on input "search" at bounding box center [97, 49] width 136 height 10
click at [196, 36] on div "Cindy, let's start your next content workflow Start with a Template Launch best…" at bounding box center [420, 239] width 599 height 478
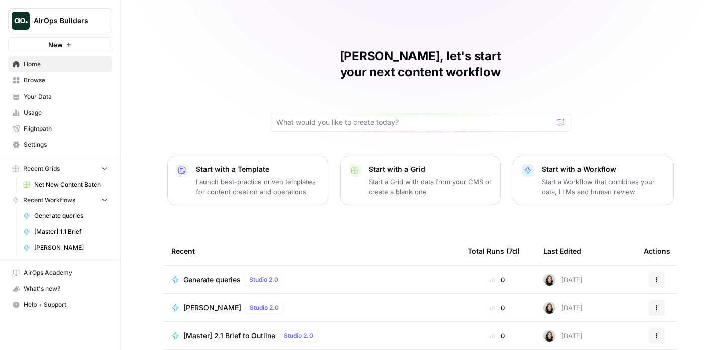
click at [53, 186] on span "Net New Content Batch" at bounding box center [70, 184] width 73 height 9
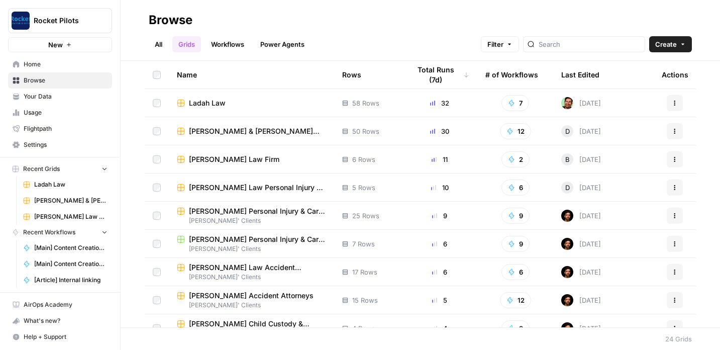
click at [214, 100] on span "Ladah Law" at bounding box center [207, 103] width 37 height 10
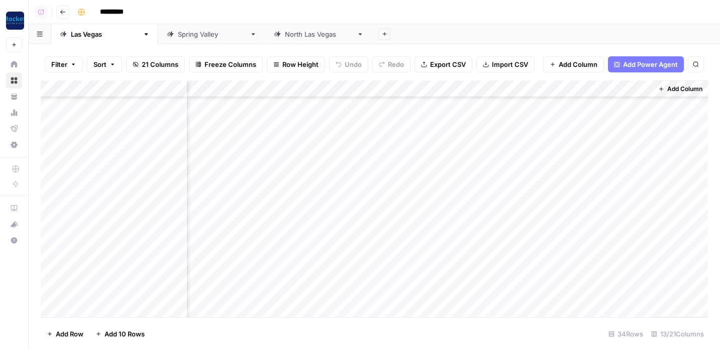
scroll to position [377, 547]
click at [308, 274] on div "Add Column" at bounding box center [374, 198] width 667 height 237
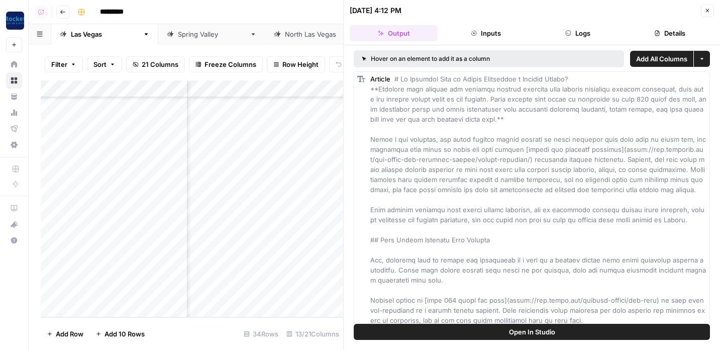
click at [467, 327] on button "Open In Studio" at bounding box center [532, 331] width 356 height 16
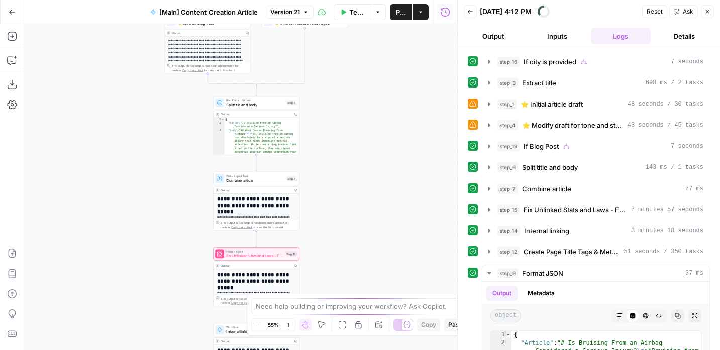
drag, startPoint x: 325, startPoint y: 251, endPoint x: 350, endPoint y: 110, distance: 142.3
click at [350, 110] on div "true false true false Workflow Set Inputs Inputs Condition If city is provided …" at bounding box center [240, 186] width 433 height 325
drag, startPoint x: 349, startPoint y: 217, endPoint x: 349, endPoint y: 123, distance: 94.4
click at [349, 123] on div "true false true false Workflow Set Inputs Inputs Condition If city is provided …" at bounding box center [240, 186] width 433 height 325
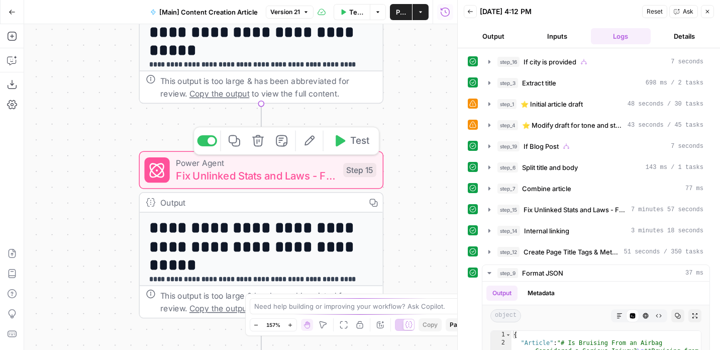
click at [232, 178] on span "Fix Unlinked Stats and Laws - Fork" at bounding box center [256, 175] width 161 height 16
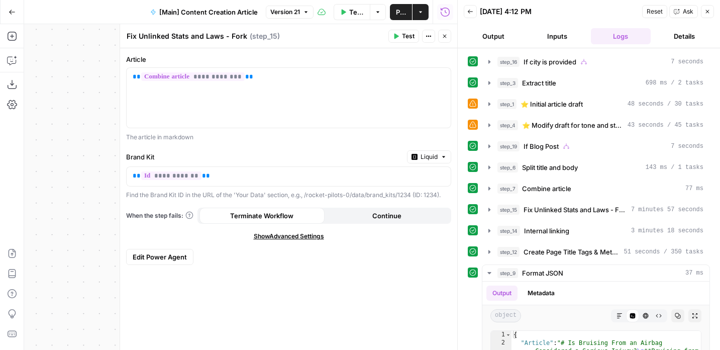
click at [174, 254] on span "Edit Power Agent" at bounding box center [160, 257] width 54 height 10
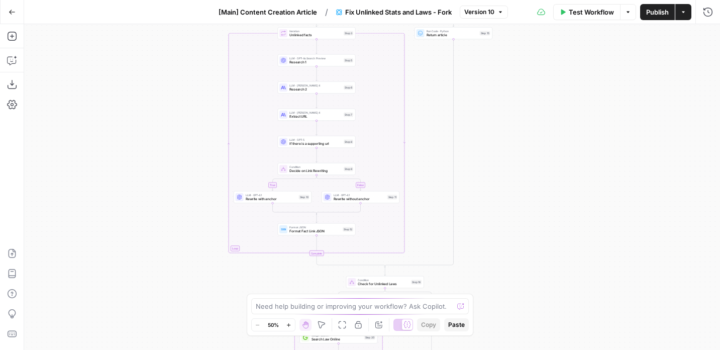
drag, startPoint x: 179, startPoint y: 96, endPoint x: 159, endPoint y: 281, distance: 185.4
click at [159, 281] on div "true false true false true false Workflow Set Inputs Inputs LLM · [PERSON_NAME]…" at bounding box center [372, 186] width 696 height 325
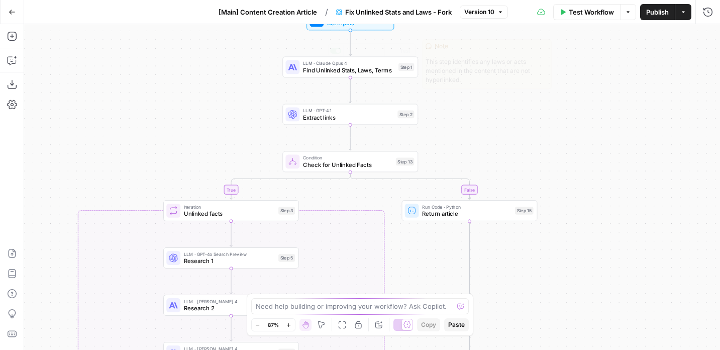
drag, startPoint x: 449, startPoint y: 53, endPoint x: 443, endPoint y: 127, distance: 74.0
click at [443, 127] on div "true false true false true false Workflow Set Inputs Inputs LLM · [PERSON_NAME]…" at bounding box center [372, 186] width 696 height 325
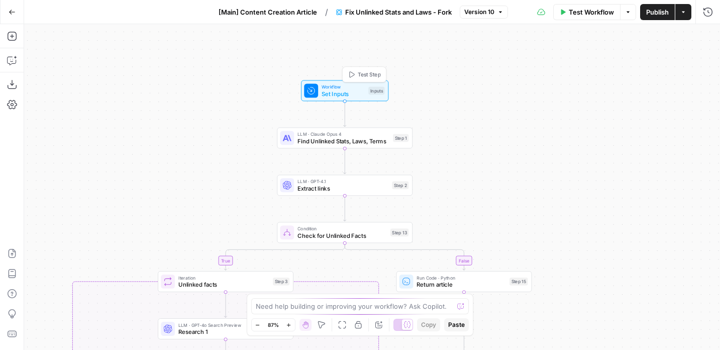
click at [371, 75] on span "Test Step" at bounding box center [369, 74] width 23 height 8
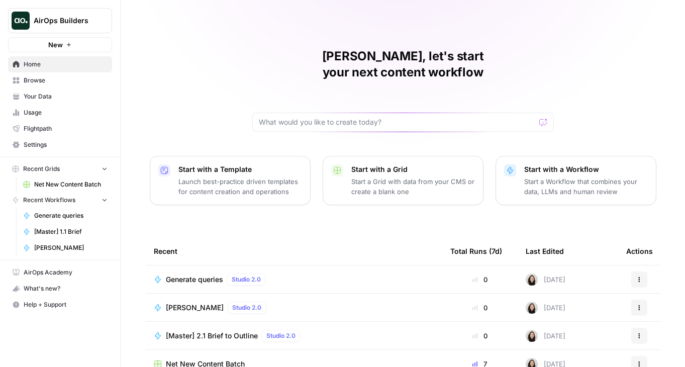
click at [201, 274] on span "Generate queries" at bounding box center [194, 279] width 57 height 10
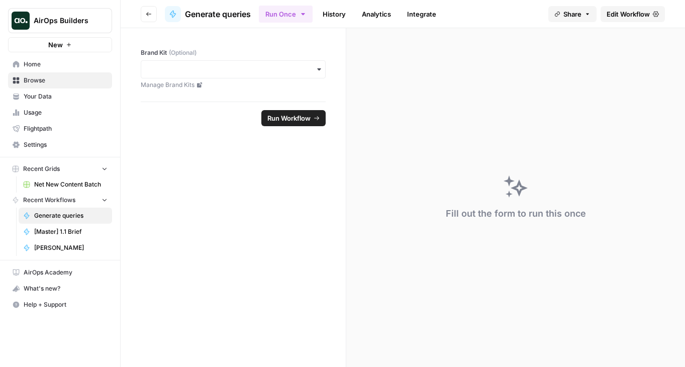
click at [624, 23] on header "Go back Generate queries Run Once History Analytics Integrate Share Edit Workfl…" at bounding box center [403, 14] width 564 height 28
click at [624, 21] on link "Edit Workflow" at bounding box center [632, 14] width 64 height 16
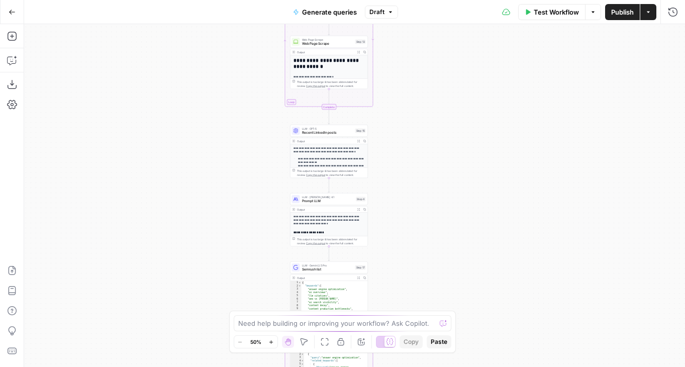
drag, startPoint x: 521, startPoint y: 195, endPoint x: 443, endPoint y: -12, distance: 221.1
click at [443, 0] on html "AirOps Builders New Home Browse Your Data Usage Flightpath Settings Recent Grid…" at bounding box center [342, 183] width 685 height 367
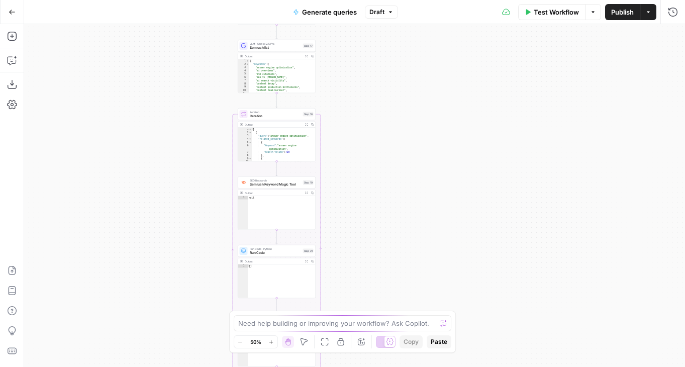
drag, startPoint x: 449, startPoint y: 167, endPoint x: 448, endPoint y: -63, distance: 229.5
click at [448, 0] on html "AirOps Builders New Home Browse Your Data Usage Flightpath Settings Recent Grid…" at bounding box center [342, 183] width 685 height 367
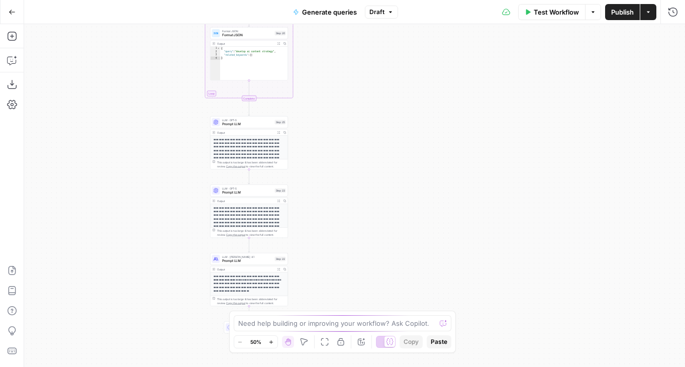
drag, startPoint x: 439, startPoint y: 234, endPoint x: 384, endPoint y: -26, distance: 265.4
click at [384, 0] on html "AirOps Builders New Home Browse Your Data Usage Flightpath Settings Recent Grid…" at bounding box center [342, 183] width 685 height 367
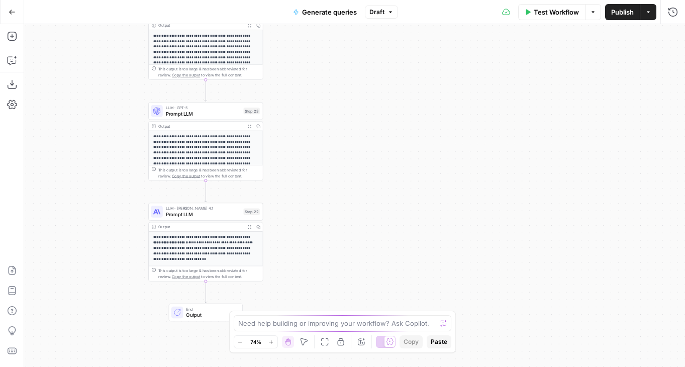
drag, startPoint x: 317, startPoint y: 62, endPoint x: 363, endPoint y: 141, distance: 90.5
click at [362, 139] on div "**********" at bounding box center [354, 195] width 660 height 343
drag, startPoint x: 316, startPoint y: 54, endPoint x: 316, endPoint y: 178, distance: 124.6
click at [316, 178] on div "**********" at bounding box center [354, 195] width 660 height 343
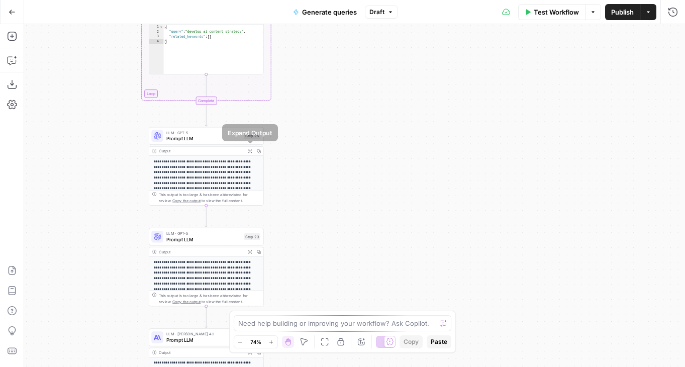
click at [249, 149] on icon "button" at bounding box center [250, 151] width 4 height 4
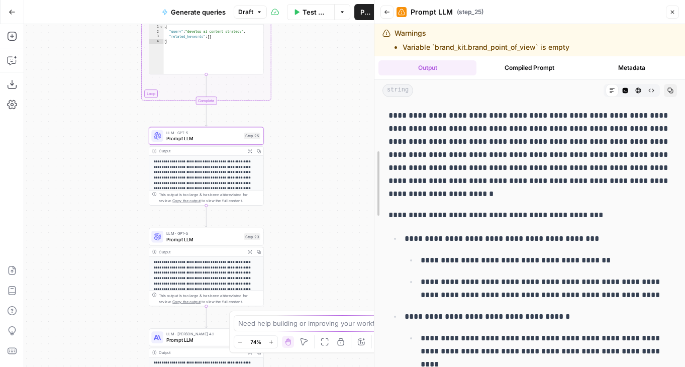
drag, startPoint x: 423, startPoint y: 146, endPoint x: 374, endPoint y: 146, distance: 49.2
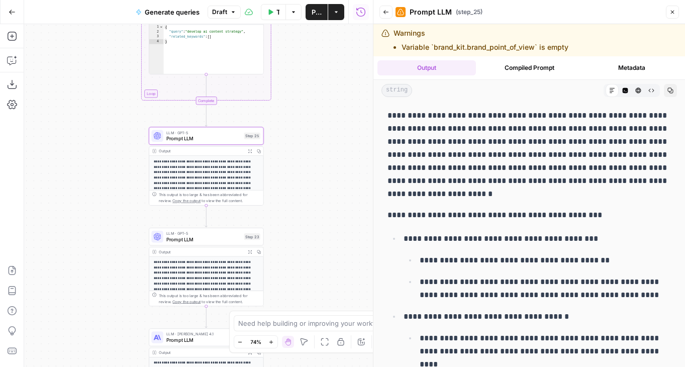
click at [201, 143] on div "LLM · GPT-5 Prompt LLM Step 25 Copy step Delete step Add Note Test" at bounding box center [206, 136] width 115 height 18
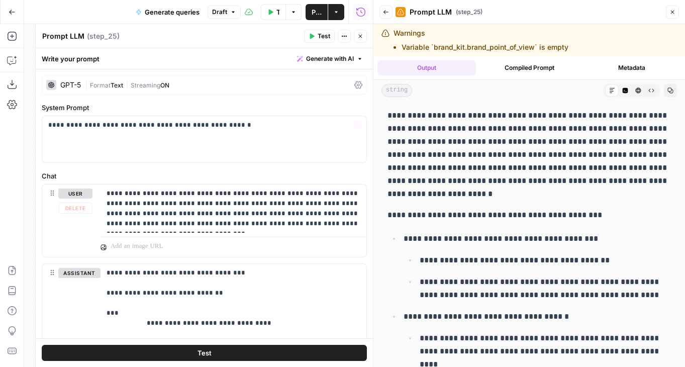
click at [91, 78] on div "GPT-5 | Format Text | Streaming ON" at bounding box center [204, 84] width 325 height 19
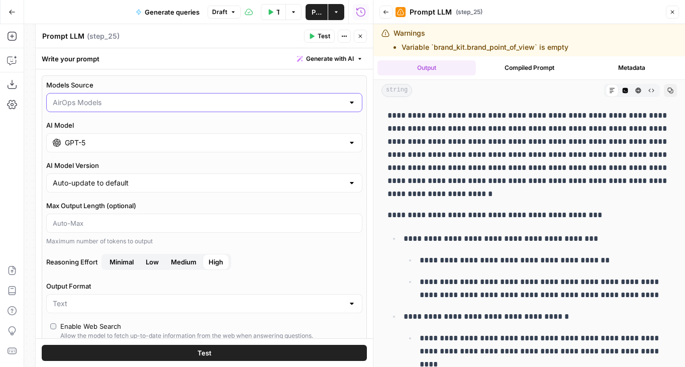
click at [91, 98] on input "Models Source" at bounding box center [198, 102] width 291 height 10
type input "AirOps Models"
click at [92, 84] on label "Models Source" at bounding box center [204, 85] width 316 height 10
click at [92, 97] on input "AirOps Models" at bounding box center [198, 102] width 291 height 10
type input "AirOps Models"
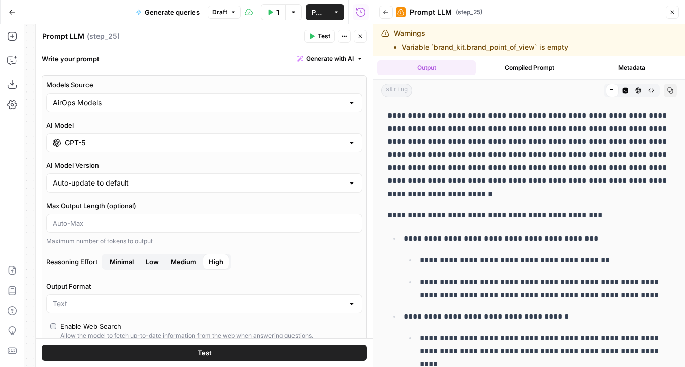
click at [93, 161] on label "AI Model Version" at bounding box center [204, 165] width 316 height 10
click at [93, 178] on input "Auto-update to default" at bounding box center [198, 183] width 291 height 10
type input "Auto-update to default"
click at [93, 143] on input "GPT-5" at bounding box center [204, 143] width 279 height 10
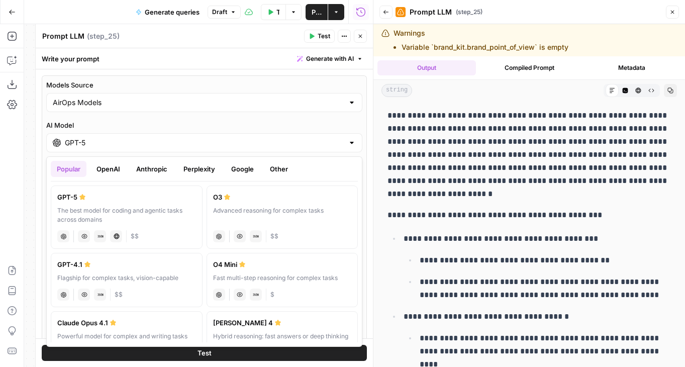
click at [117, 171] on button "OpenAI" at bounding box center [108, 169] width 36 height 16
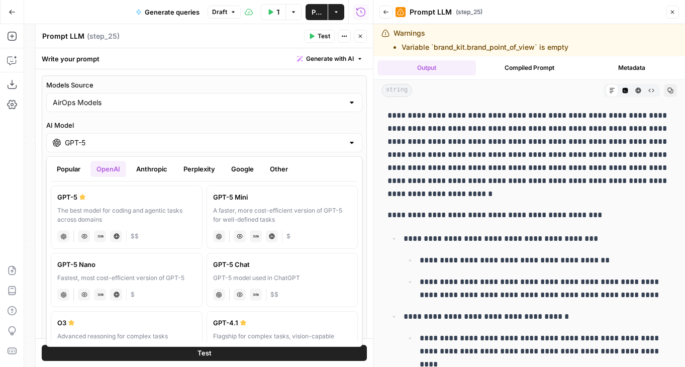
click at [143, 171] on button "Anthropic" at bounding box center [151, 169] width 43 height 16
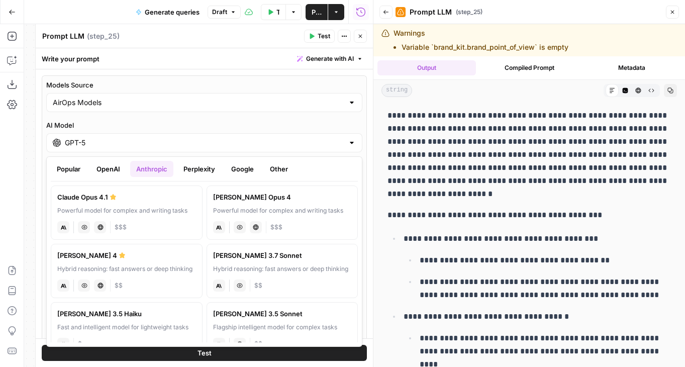
click at [105, 214] on div "Powerful model for complex and writing tasks" at bounding box center [126, 210] width 139 height 9
type input "Claude Opus 4.1"
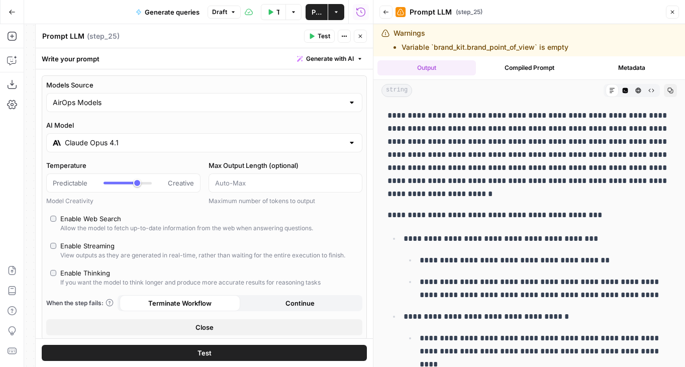
click at [191, 355] on button "Test" at bounding box center [204, 353] width 325 height 16
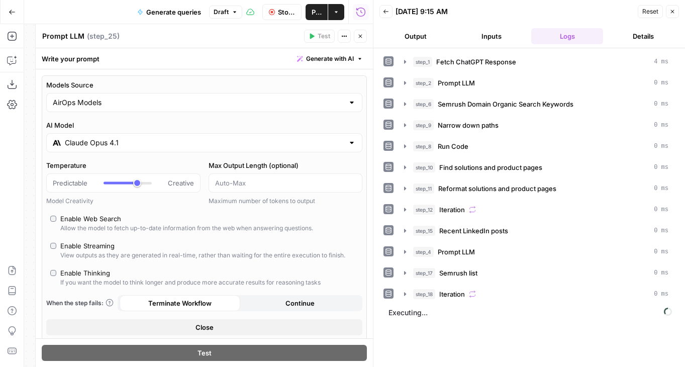
click at [397, 41] on button "Output" at bounding box center [415, 36] width 72 height 16
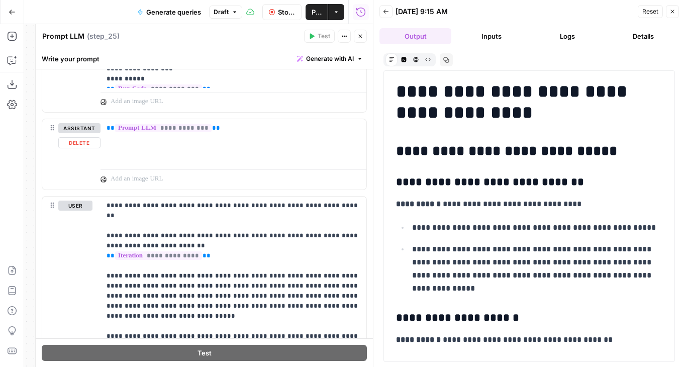
scroll to position [2161, 0]
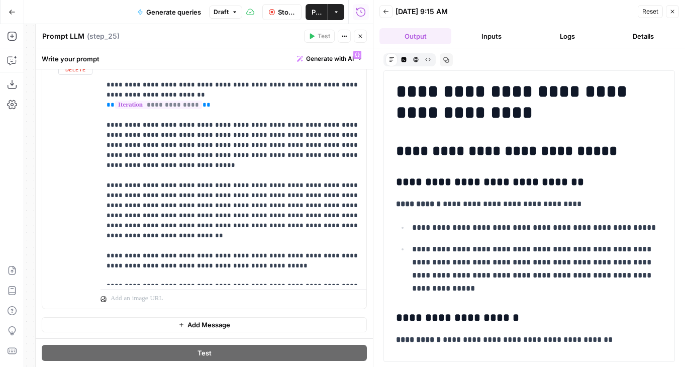
click at [274, 12] on button "Stop Run" at bounding box center [282, 12] width 40 height 16
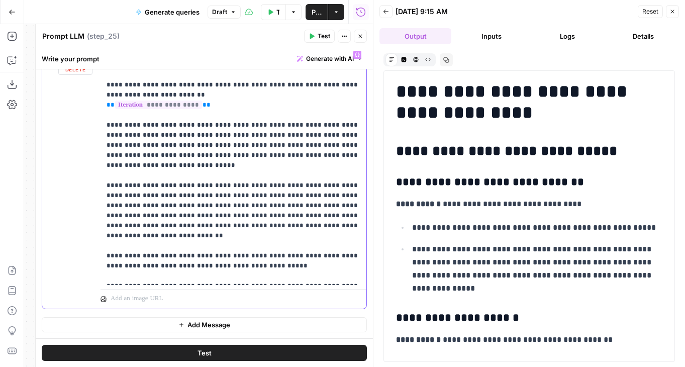
click at [338, 142] on p "**********" at bounding box center [233, 165] width 254 height 231
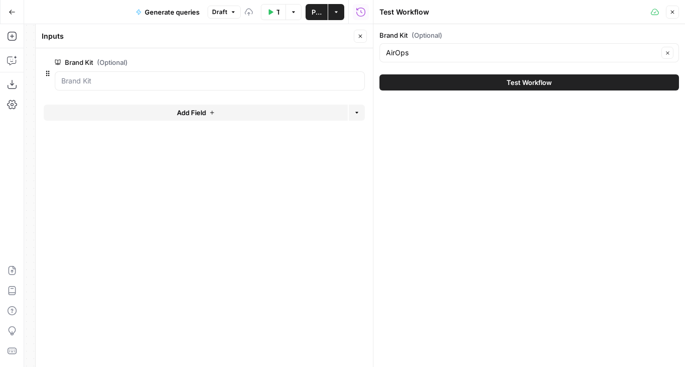
click at [361, 38] on icon "button" at bounding box center [360, 36] width 6 height 6
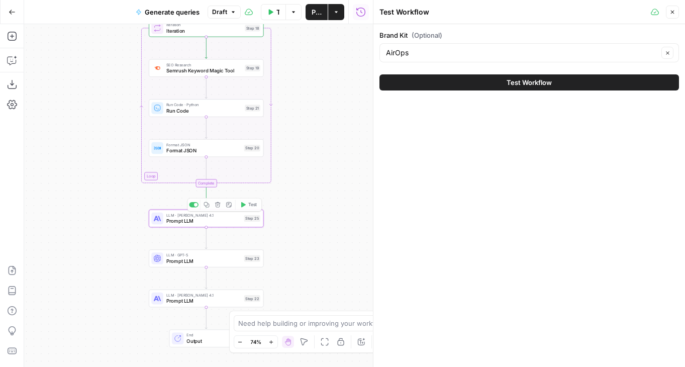
drag, startPoint x: 122, startPoint y: 106, endPoint x: 122, endPoint y: 291, distance: 184.8
click at [122, 291] on div "Workflow Set Inputs Inputs Fetch ChatGPT Response Fetch ChatGPT Response Step 1…" at bounding box center [198, 195] width 349 height 343
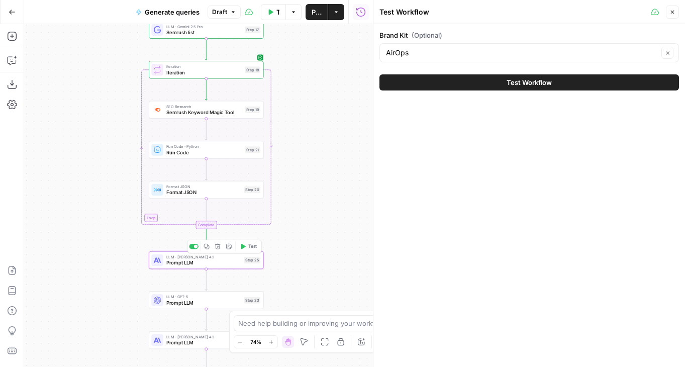
click at [179, 262] on span "Prompt LLM" at bounding box center [203, 263] width 75 height 8
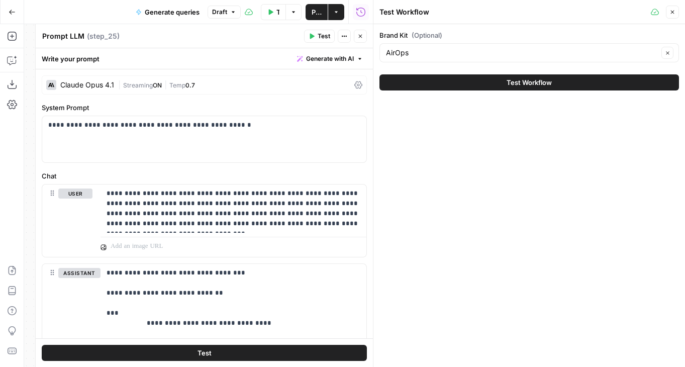
click at [361, 38] on icon "button" at bounding box center [361, 37] width 4 height 4
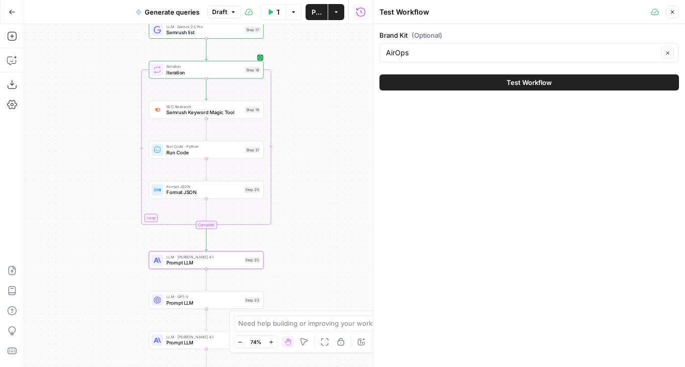
click at [385, 339] on icon at bounding box center [382, 342] width 8 height 8
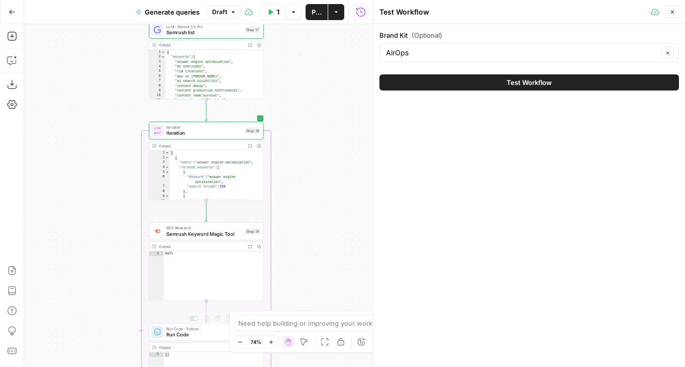
drag, startPoint x: 296, startPoint y: 272, endPoint x: 296, endPoint y: 132, distance: 140.6
click at [296, 132] on div "**********" at bounding box center [198, 195] width 349 height 343
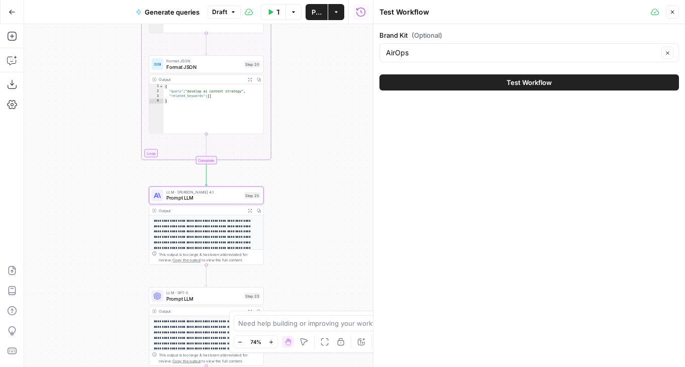
drag, startPoint x: 310, startPoint y: 35, endPoint x: 310, endPoint y: -27, distance: 61.8
click at [310, 0] on html "AirOps Builders New Home Browse Your Data Usage Flightpath Settings Recent Grid…" at bounding box center [342, 183] width 685 height 367
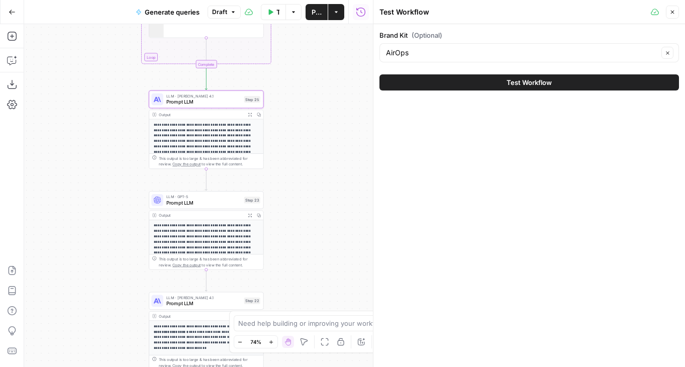
drag, startPoint x: 310, startPoint y: 186, endPoint x: 310, endPoint y: 34, distance: 152.2
click at [310, 34] on div "**********" at bounding box center [198, 195] width 349 height 343
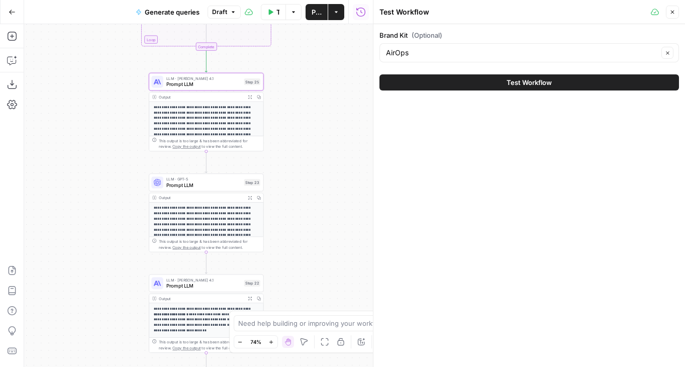
drag, startPoint x: 280, startPoint y: 160, endPoint x: 280, endPoint y: 236, distance: 75.8
click at [280, 236] on div "**********" at bounding box center [198, 195] width 349 height 343
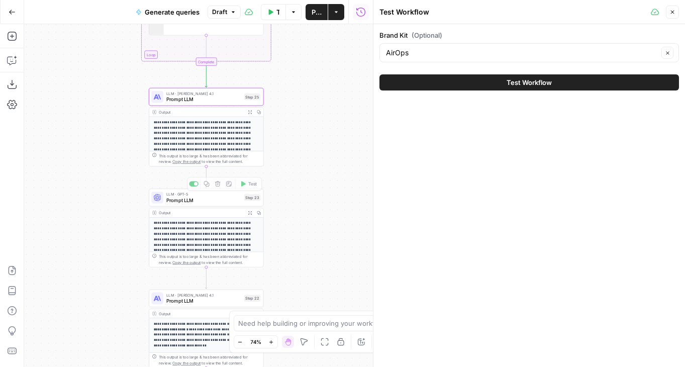
click at [211, 99] on span "Prompt LLM" at bounding box center [203, 99] width 75 height 8
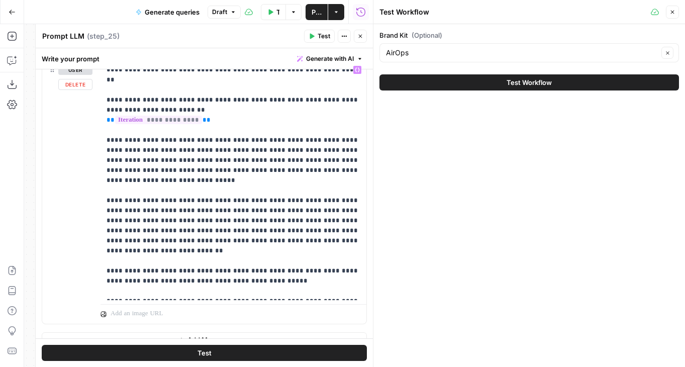
scroll to position [1914, 0]
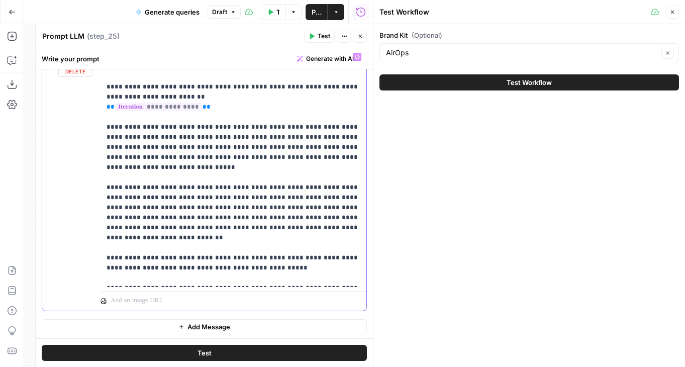
click at [265, 205] on p "**********" at bounding box center [233, 167] width 254 height 231
click at [276, 205] on p "**********" at bounding box center [233, 167] width 254 height 231
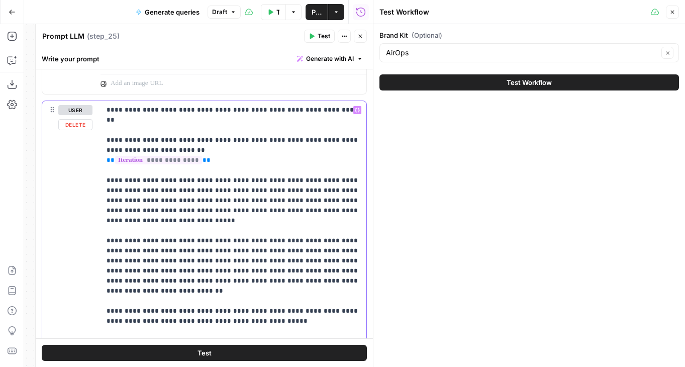
scroll to position [1857, 0]
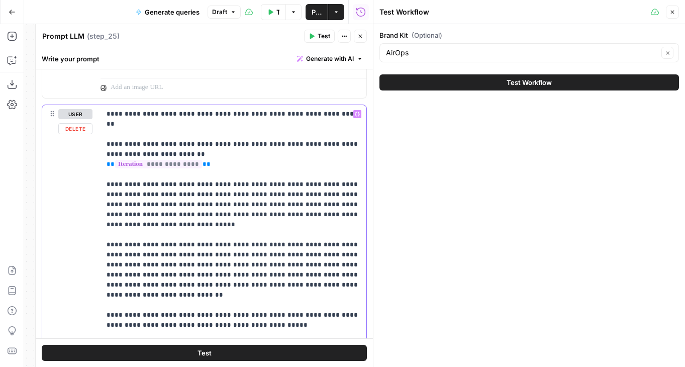
click at [329, 208] on p "**********" at bounding box center [233, 224] width 254 height 231
click at [355, 193] on p "**********" at bounding box center [233, 224] width 254 height 231
click at [334, 204] on p "**********" at bounding box center [233, 224] width 254 height 231
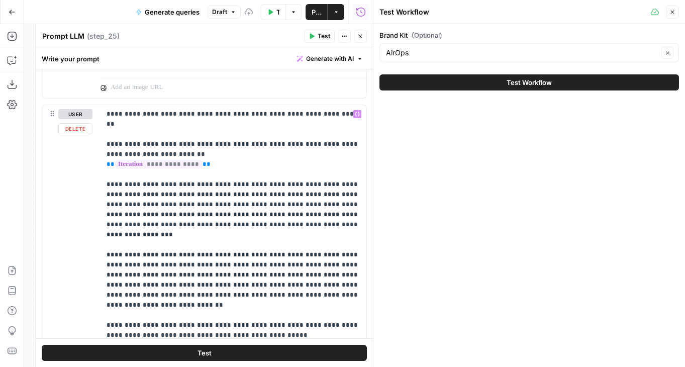
click at [306, 352] on button "Test" at bounding box center [204, 353] width 325 height 16
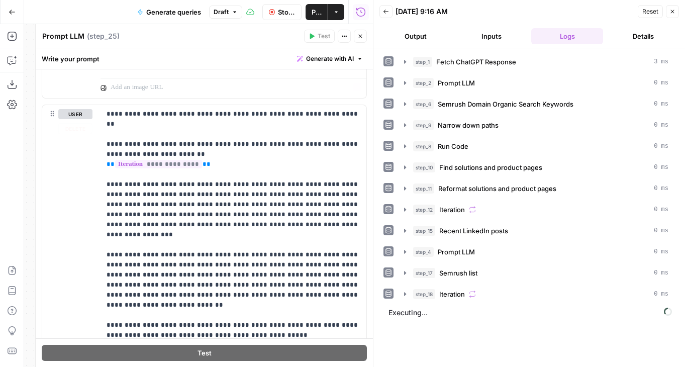
click at [425, 29] on button "Output" at bounding box center [415, 36] width 72 height 16
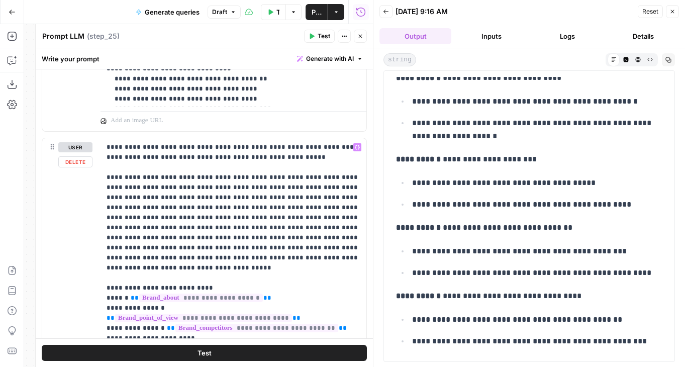
scroll to position [1445, 0]
click at [272, 261] on p "**********" at bounding box center [233, 273] width 254 height 261
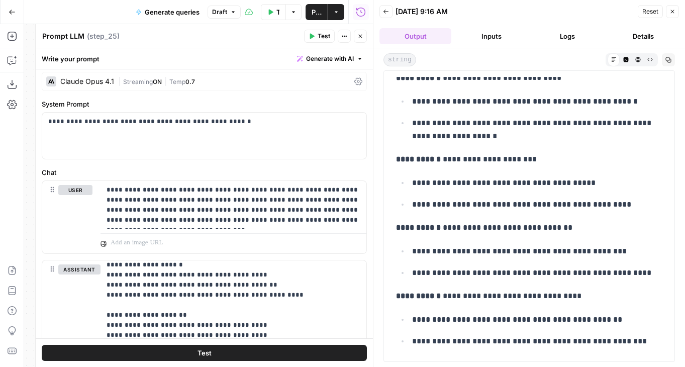
scroll to position [1207, 0]
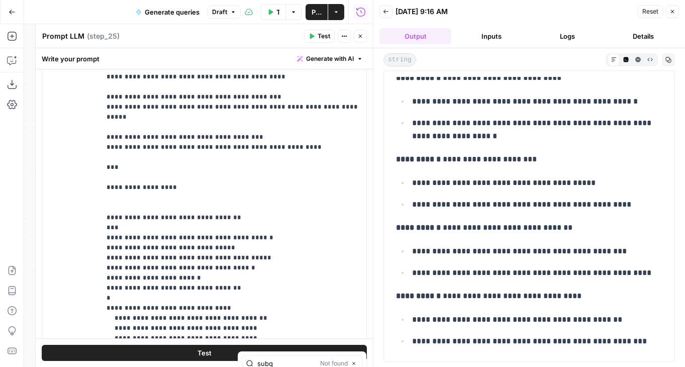
type input "subq"
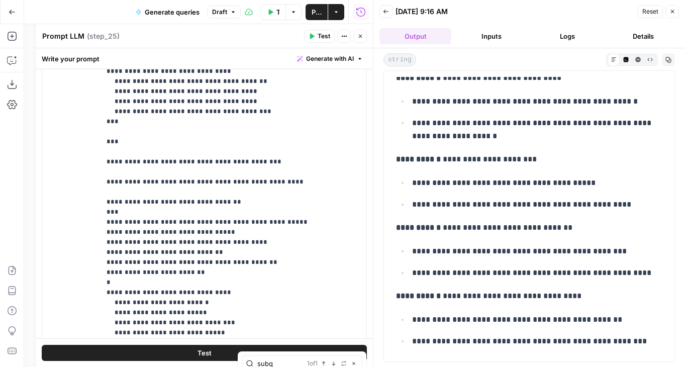
scroll to position [310, 0]
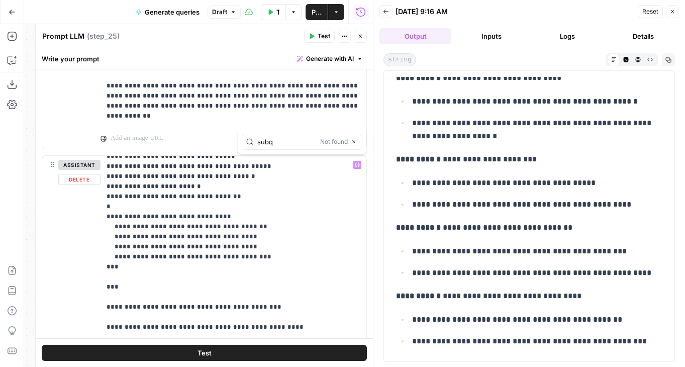
type input "subq"
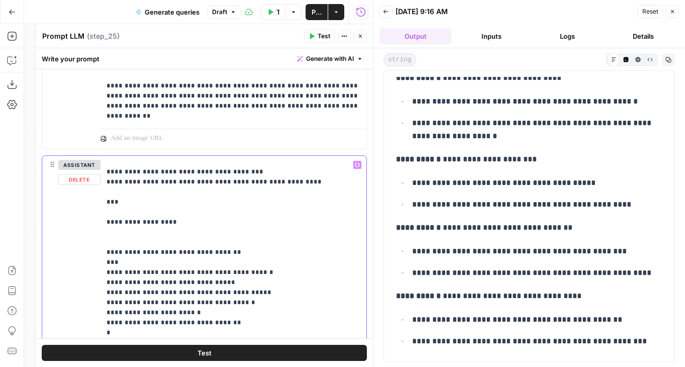
scroll to position [246, 0]
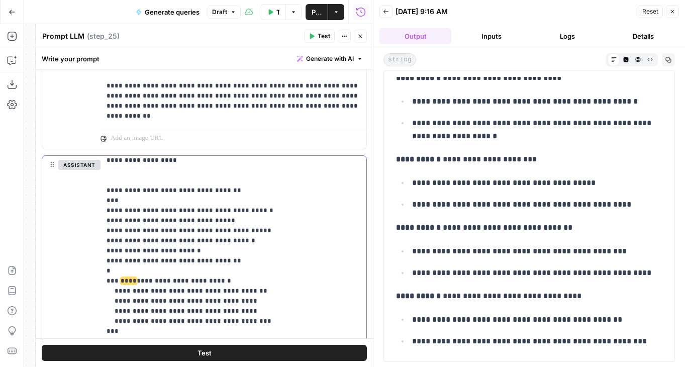
click at [74, 252] on div "assistant Delete" at bounding box center [79, 372] width 42 height 425
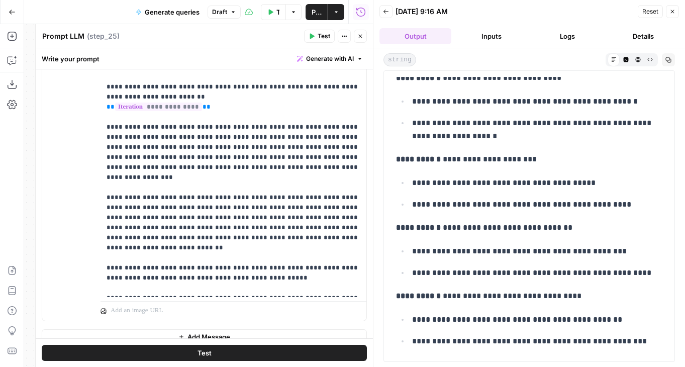
scroll to position [1926, 0]
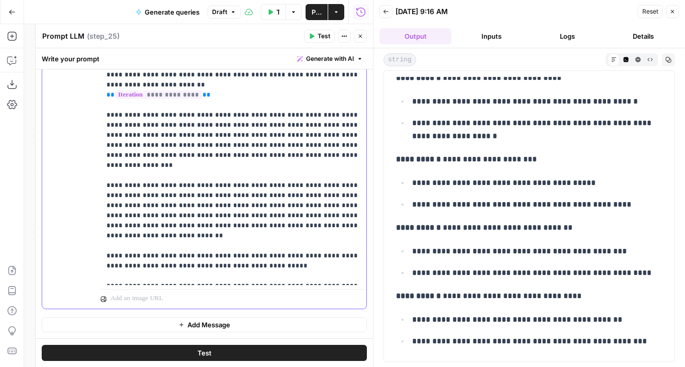
click at [177, 231] on p "**********" at bounding box center [233, 160] width 254 height 241
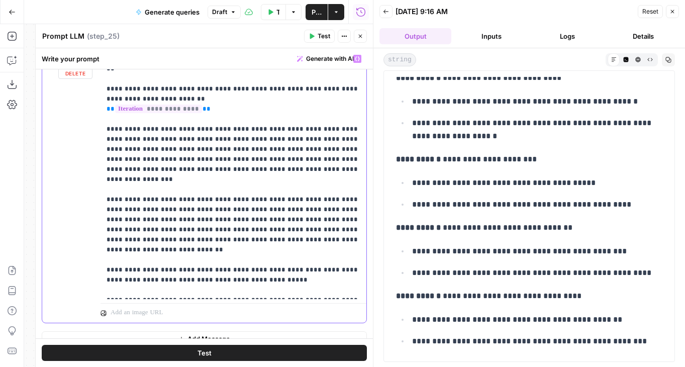
scroll to position [1911, 0]
click at [238, 161] on p "**********" at bounding box center [233, 175] width 254 height 241
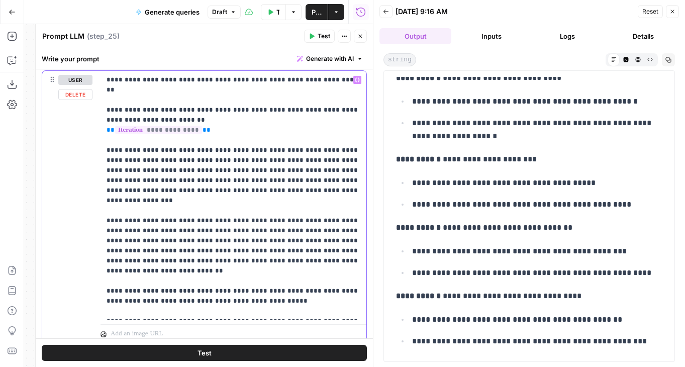
scroll to position [1892, 0]
click at [200, 162] on p "**********" at bounding box center [233, 194] width 254 height 241
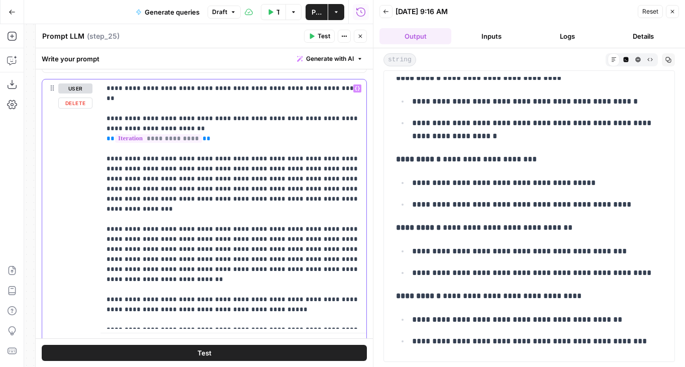
scroll to position [1878, 0]
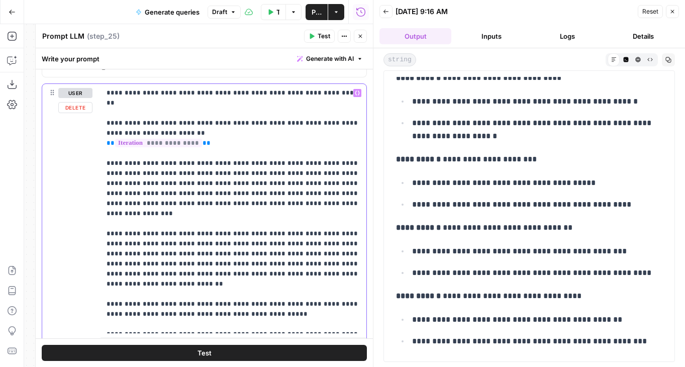
click at [245, 190] on p "**********" at bounding box center [233, 208] width 254 height 241
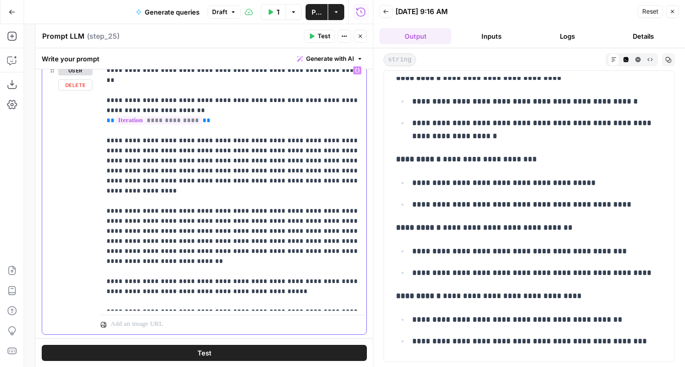
click at [271, 235] on p "**********" at bounding box center [233, 185] width 254 height 241
click at [138, 259] on p "**********" at bounding box center [233, 185] width 254 height 241
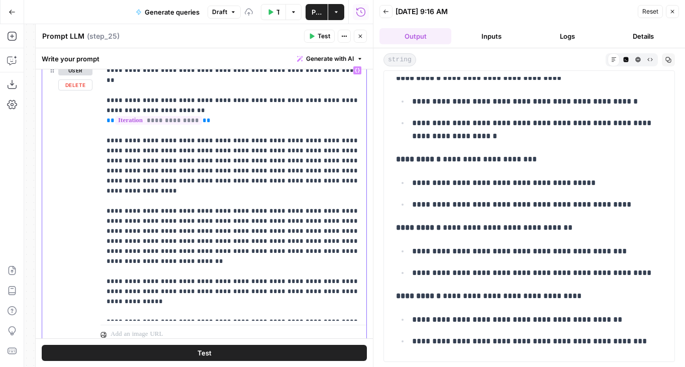
click at [149, 272] on p "**********" at bounding box center [233, 190] width 254 height 251
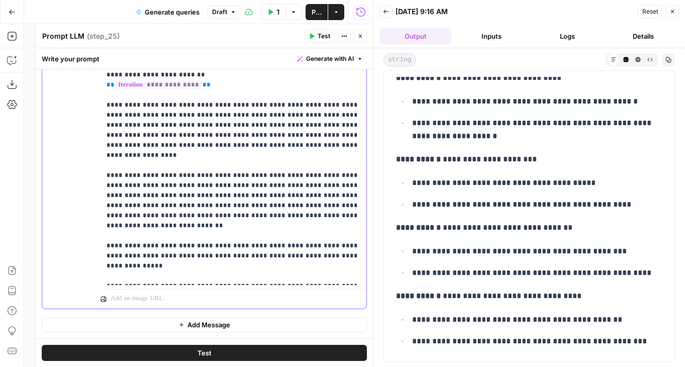
scroll to position [1936, 0]
click at [197, 274] on p "**********" at bounding box center [233, 155] width 254 height 251
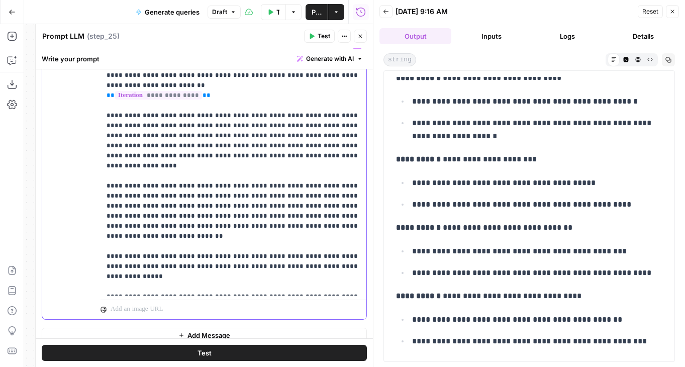
scroll to position [1923, 0]
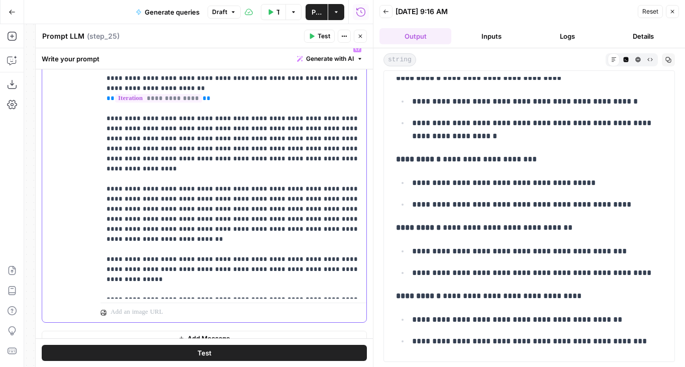
click at [276, 214] on p "**********" at bounding box center [233, 168] width 254 height 251
click at [286, 211] on p "**********" at bounding box center [233, 168] width 254 height 251
click at [270, 210] on p "**********" at bounding box center [233, 168] width 254 height 251
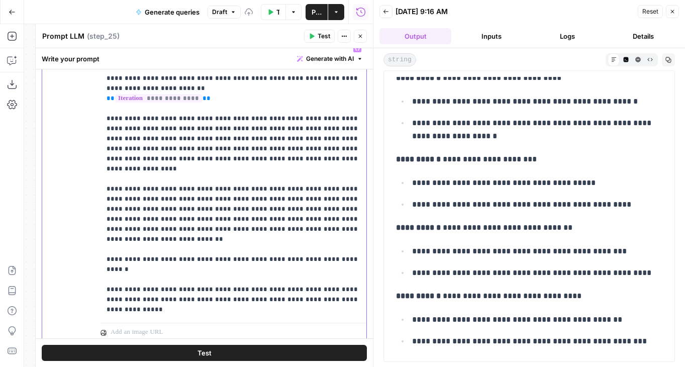
click at [241, 226] on p "**********" at bounding box center [233, 178] width 254 height 271
click at [169, 355] on button "Test" at bounding box center [204, 353] width 325 height 16
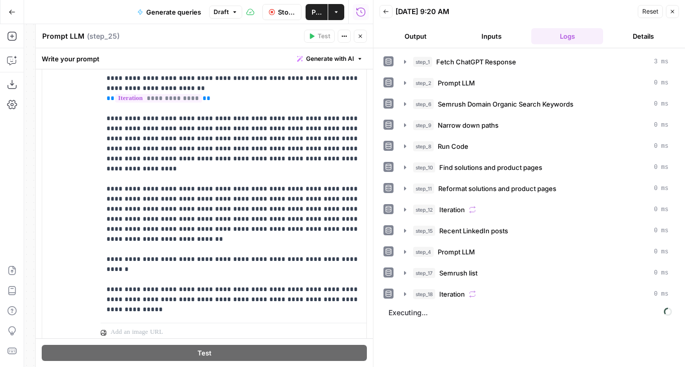
click at [423, 40] on button "Output" at bounding box center [415, 36] width 72 height 16
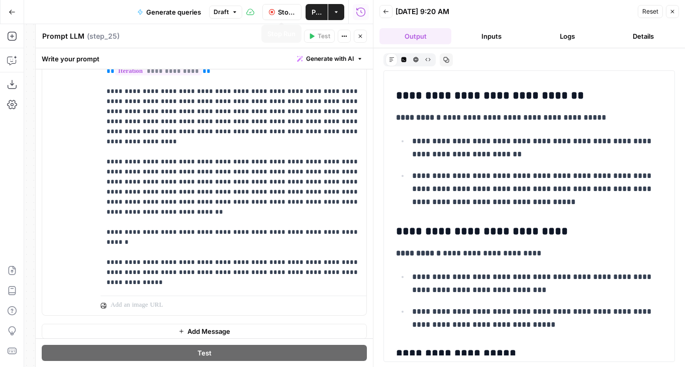
scroll to position [227, 0]
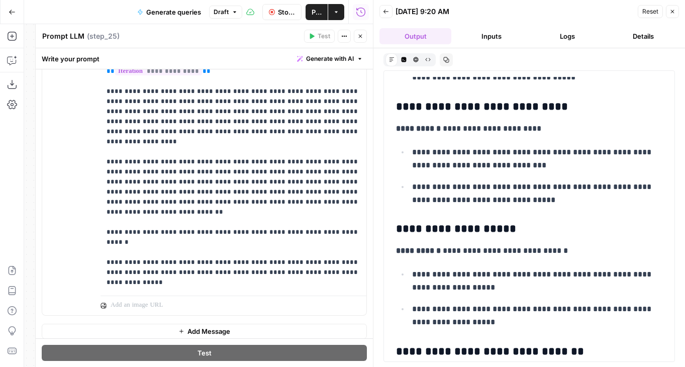
click at [283, 13] on span "Stop Run" at bounding box center [287, 12] width 18 height 10
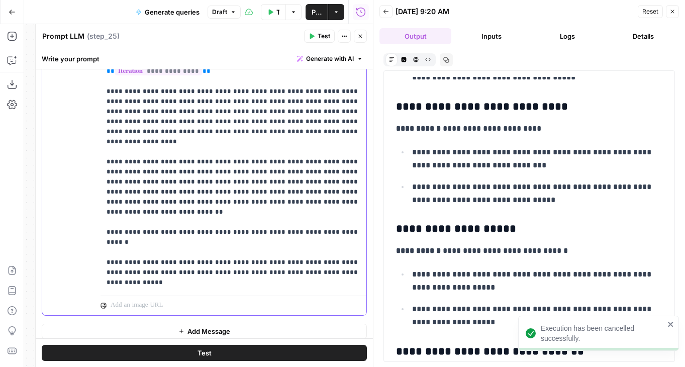
click at [282, 200] on p "**********" at bounding box center [233, 151] width 254 height 271
click at [348, 203] on p "**********" at bounding box center [233, 151] width 254 height 271
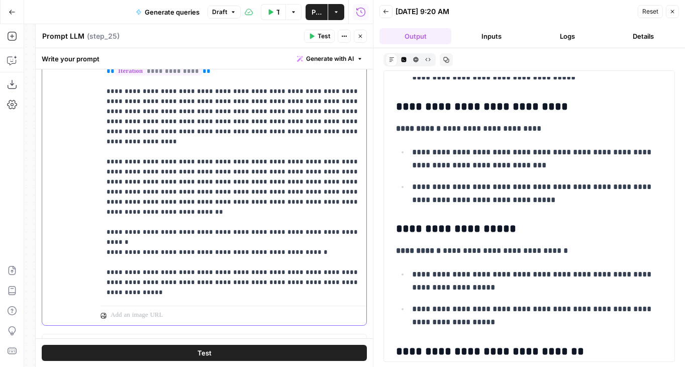
drag, startPoint x: 241, startPoint y: 285, endPoint x: 77, endPoint y: 272, distance: 164.3
click at [77, 272] on div "**********" at bounding box center [204, 168] width 324 height 313
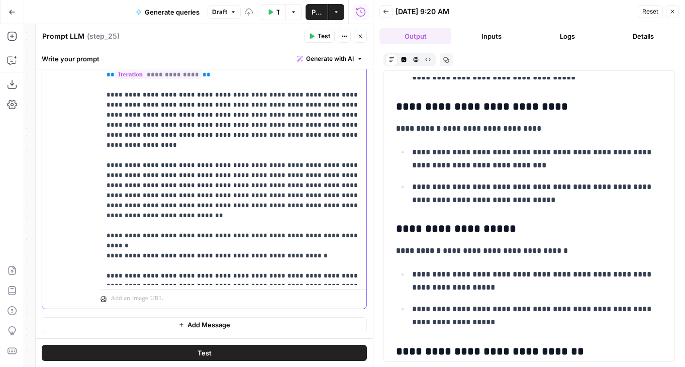
click at [195, 194] on p "**********" at bounding box center [233, 150] width 254 height 261
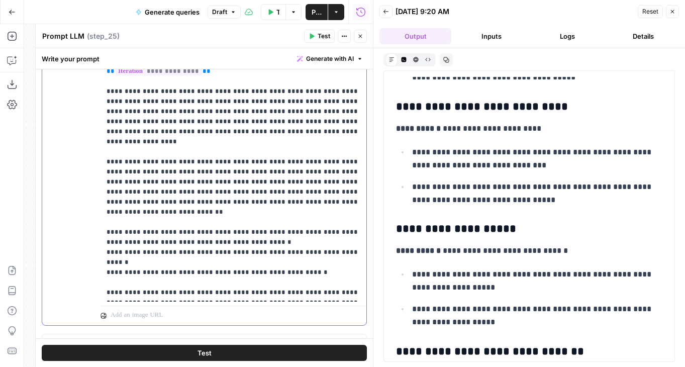
click at [242, 230] on p "**********" at bounding box center [233, 156] width 254 height 281
click at [261, 232] on p "**********" at bounding box center [233, 156] width 254 height 281
click at [215, 350] on button "Test" at bounding box center [204, 353] width 325 height 16
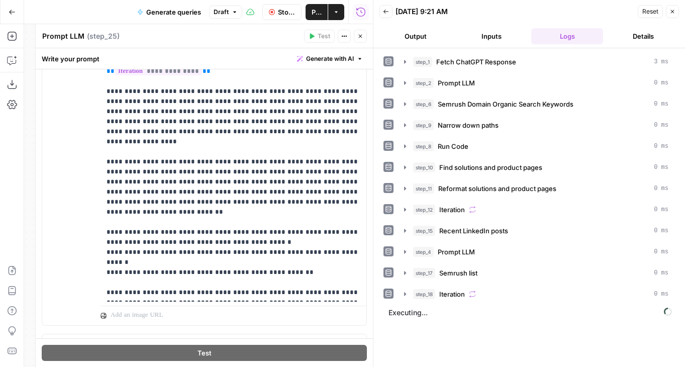
click at [424, 33] on button "Output" at bounding box center [415, 36] width 72 height 16
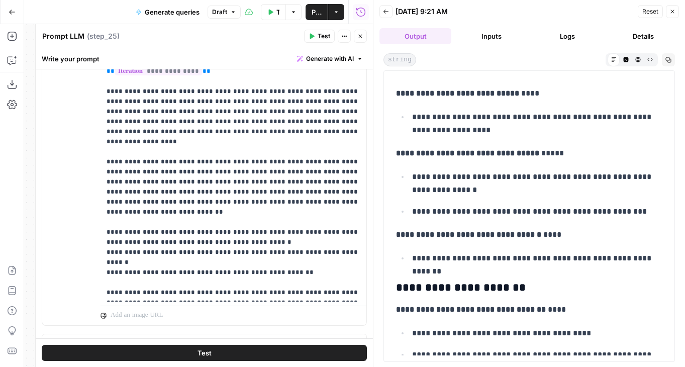
scroll to position [2923, 0]
